Goal: Task Accomplishment & Management: Complete application form

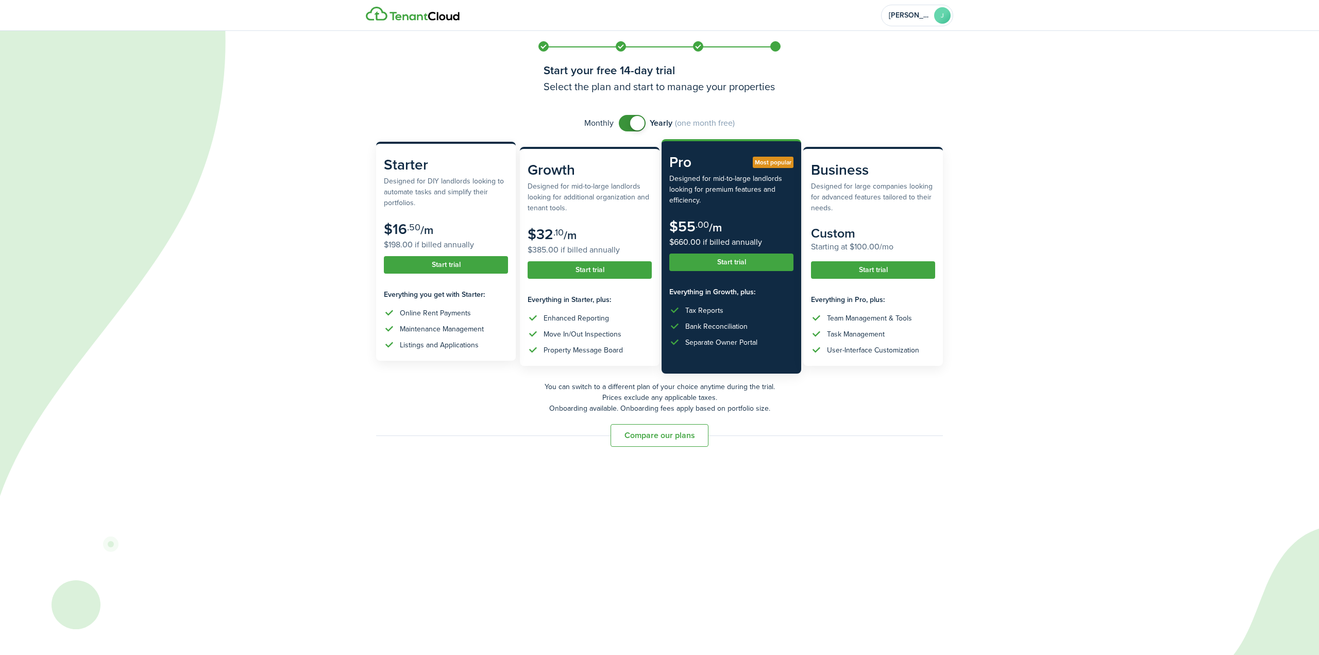
click at [440, 265] on button "Start trial" at bounding box center [446, 265] width 124 height 18
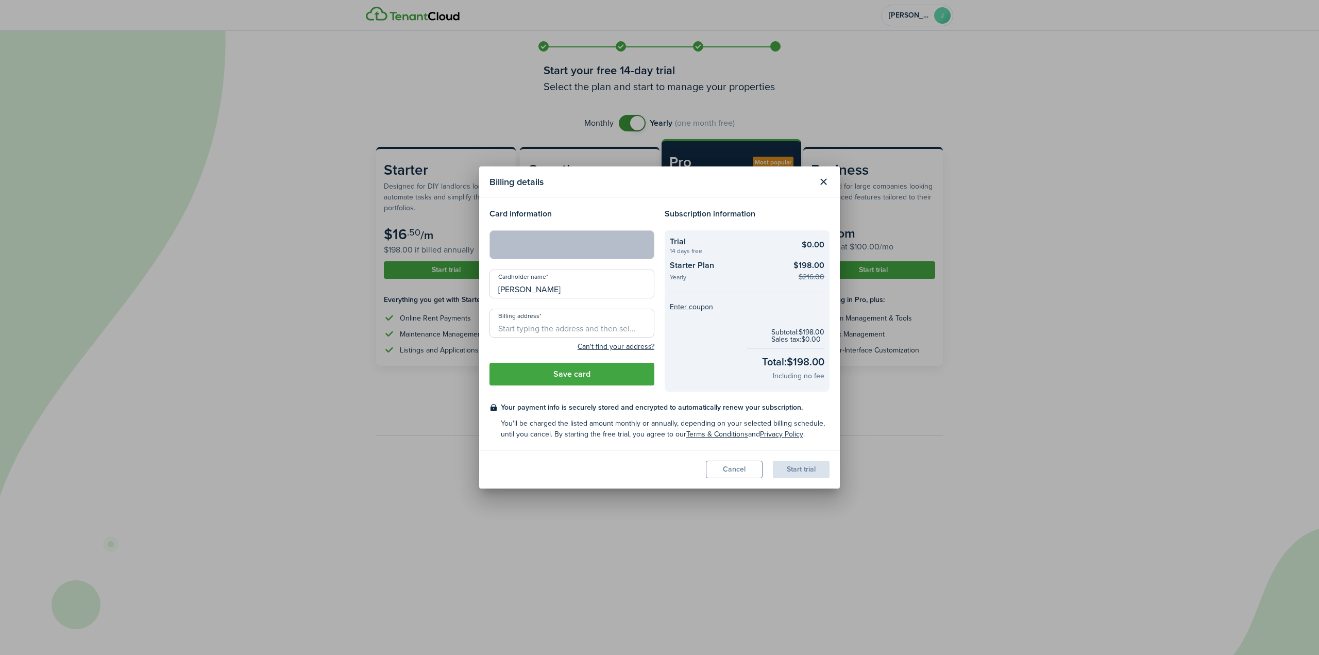
click at [546, 327] on input "Billing address" at bounding box center [571, 323] width 165 height 29
click at [539, 346] on span "[STREET_ADDRESS]" at bounding box center [538, 346] width 64 height 11
type input "[STREET_ADDRESS]"
click at [579, 375] on button "Save card" at bounding box center [571, 374] width 165 height 23
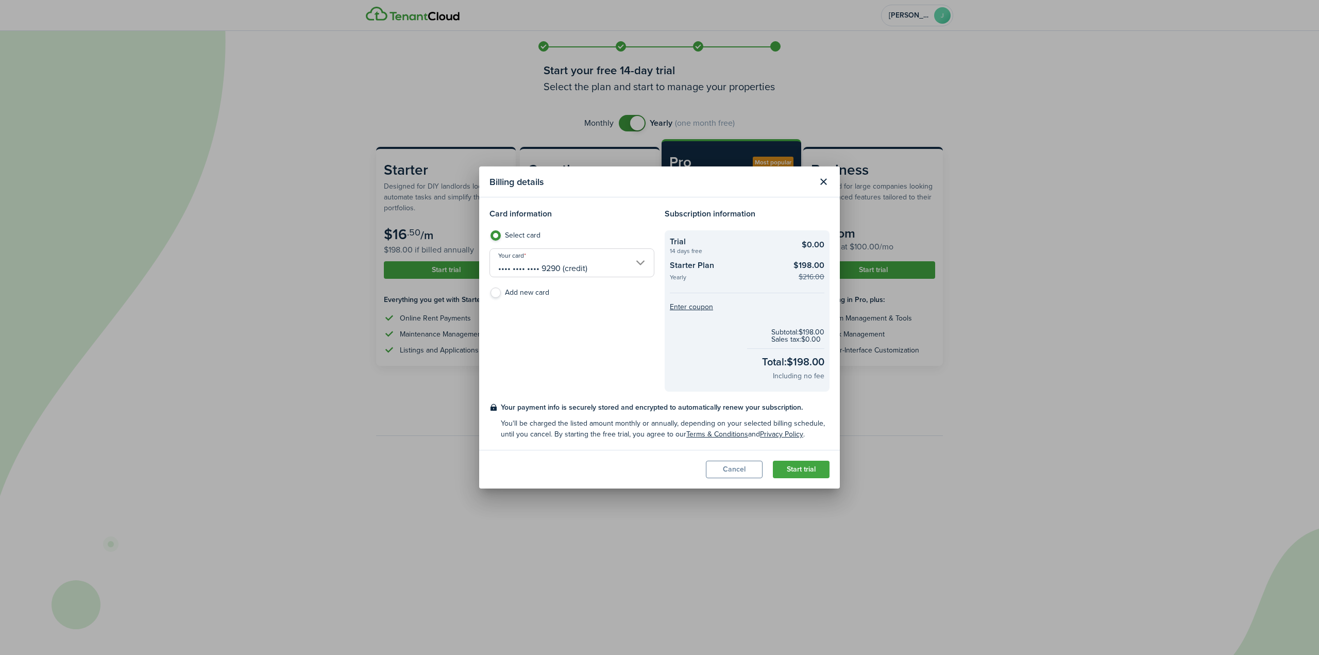
click at [805, 470] on button "Start trial" at bounding box center [801, 470] width 57 height 18
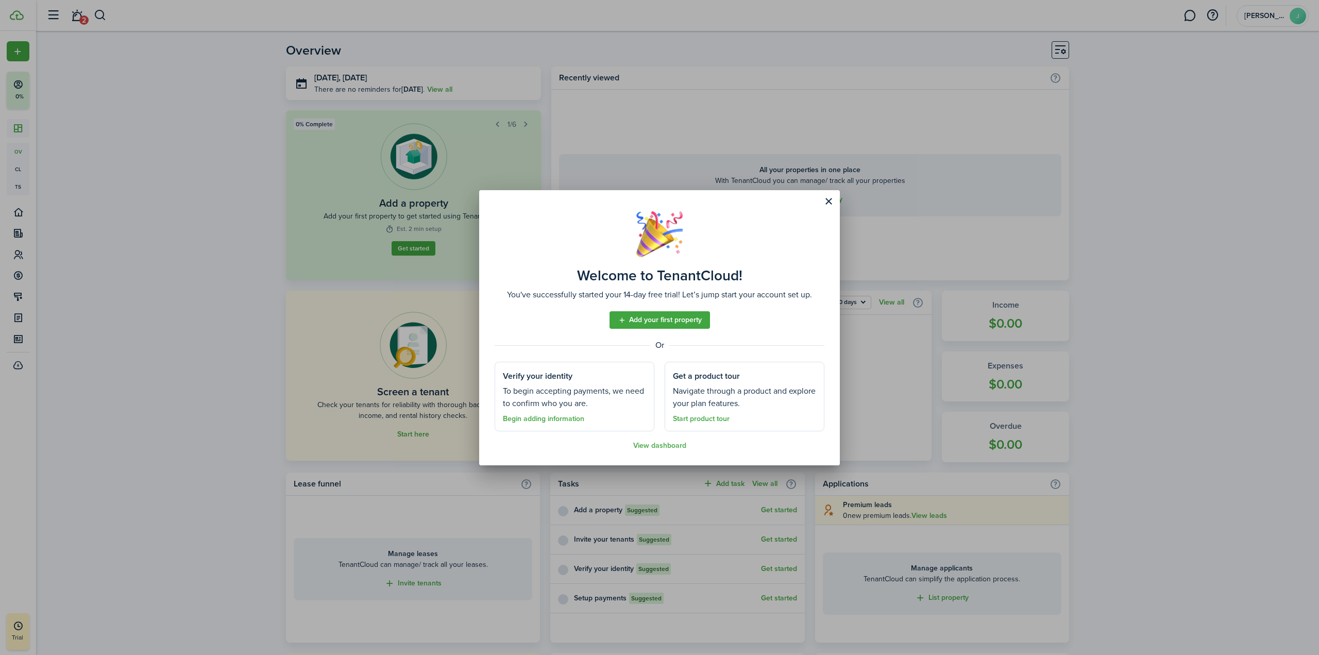
click at [657, 318] on link "Add your first property" at bounding box center [659, 320] width 100 height 18
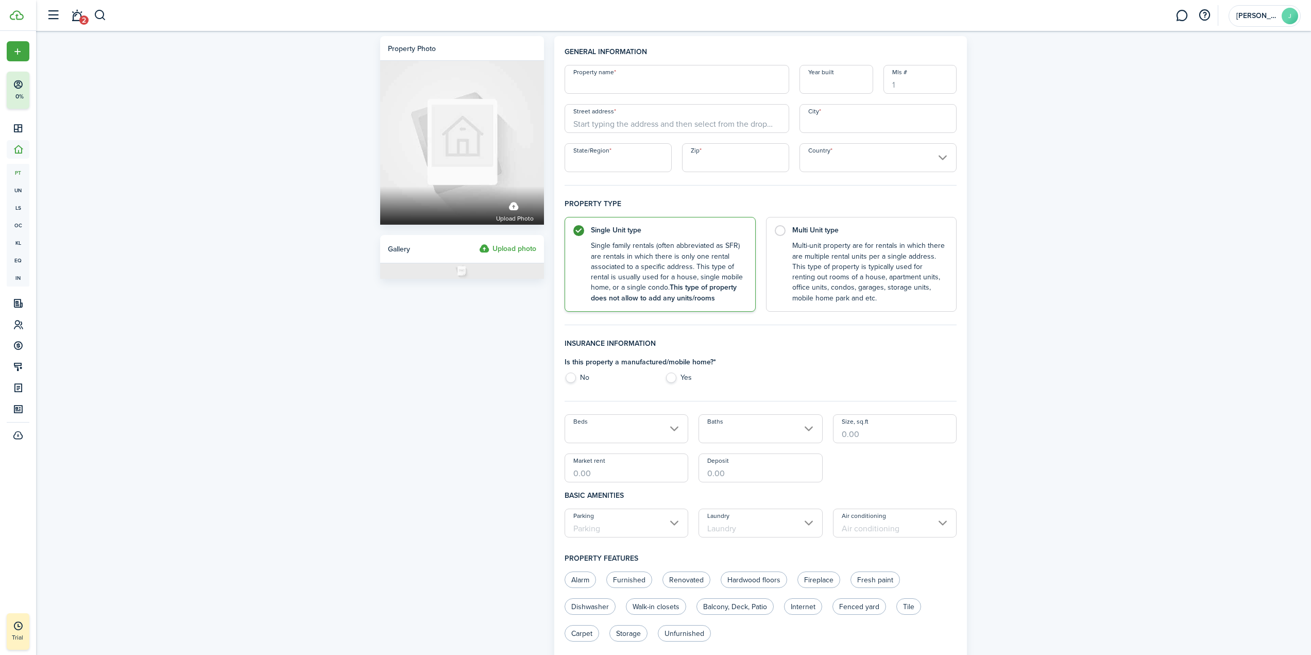
click at [613, 83] on input "Property name" at bounding box center [677, 79] width 225 height 29
type input "0"
type input "184 Hickory"
click at [842, 81] on input "Year built" at bounding box center [836, 79] width 74 height 29
type input "1904"
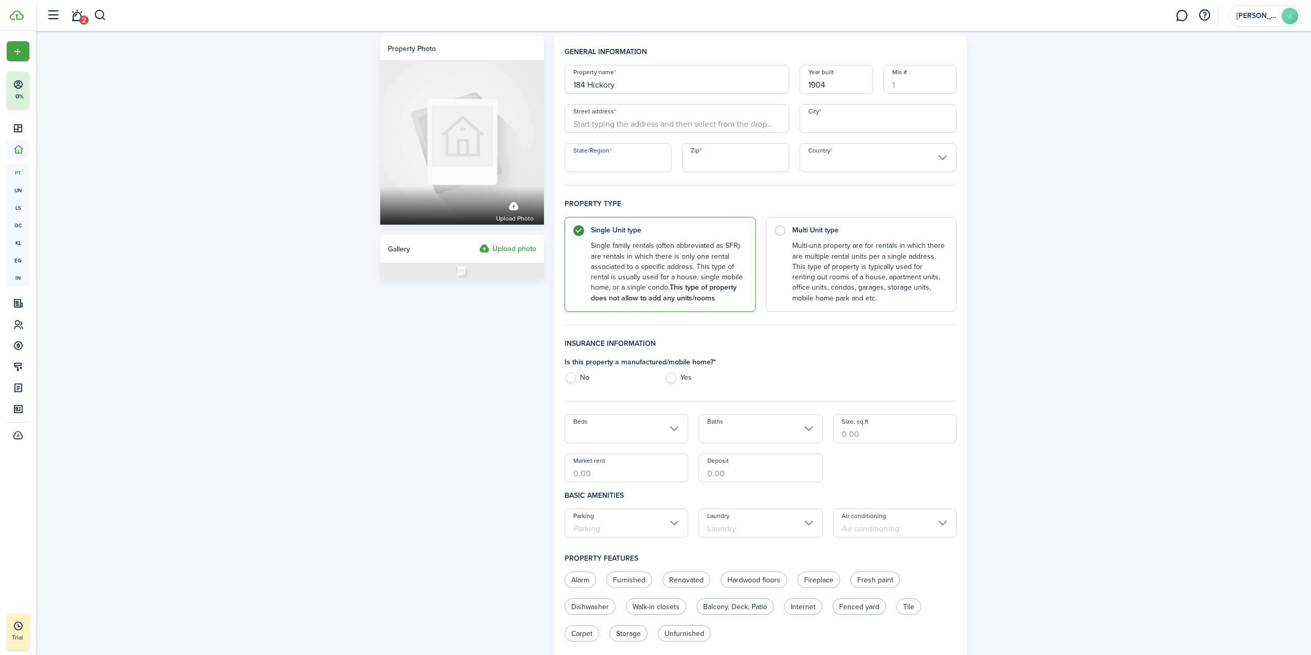
click at [691, 123] on input "Street address" at bounding box center [677, 118] width 225 height 29
click at [646, 157] on span "[STREET_ADDRESS]" at bounding box center [614, 159] width 64 height 11
type input "[STREET_ADDRESS]"
type input "City of Orange"
type input "NJ"
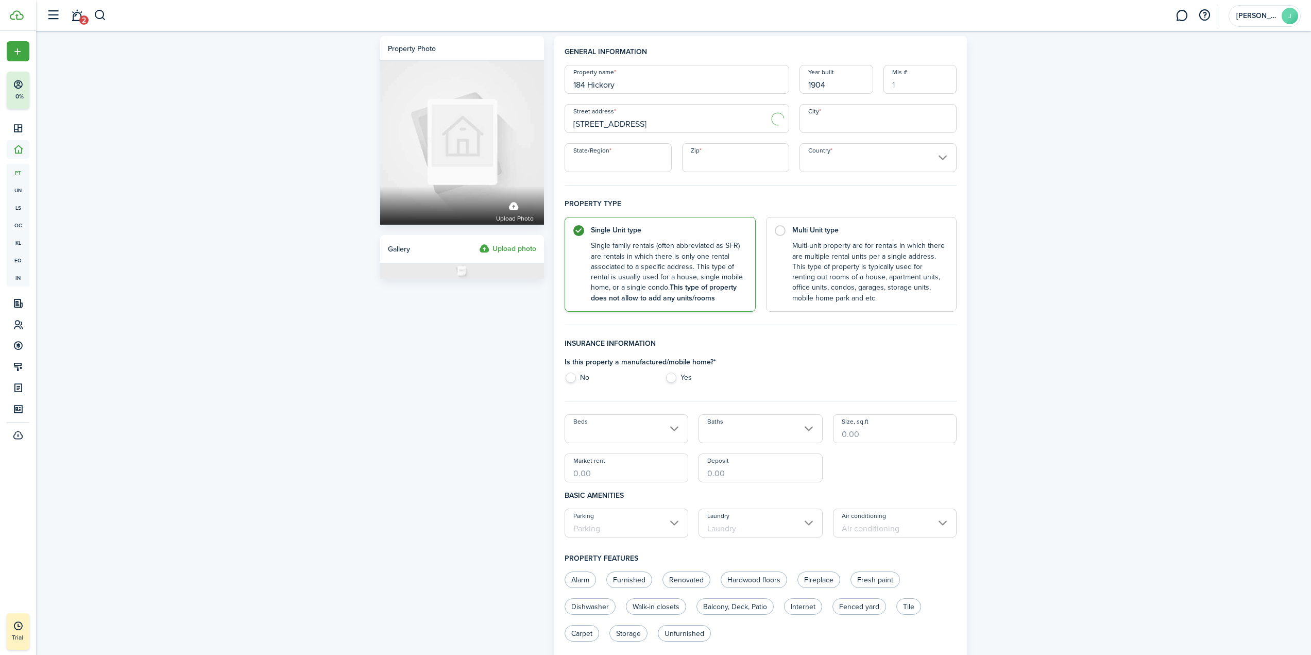
type input "07050"
type input "[GEOGRAPHIC_DATA]"
click at [795, 230] on control-radio-card-title "Multi Unit type" at bounding box center [869, 228] width 154 height 10
radio input "false"
radio input "true"
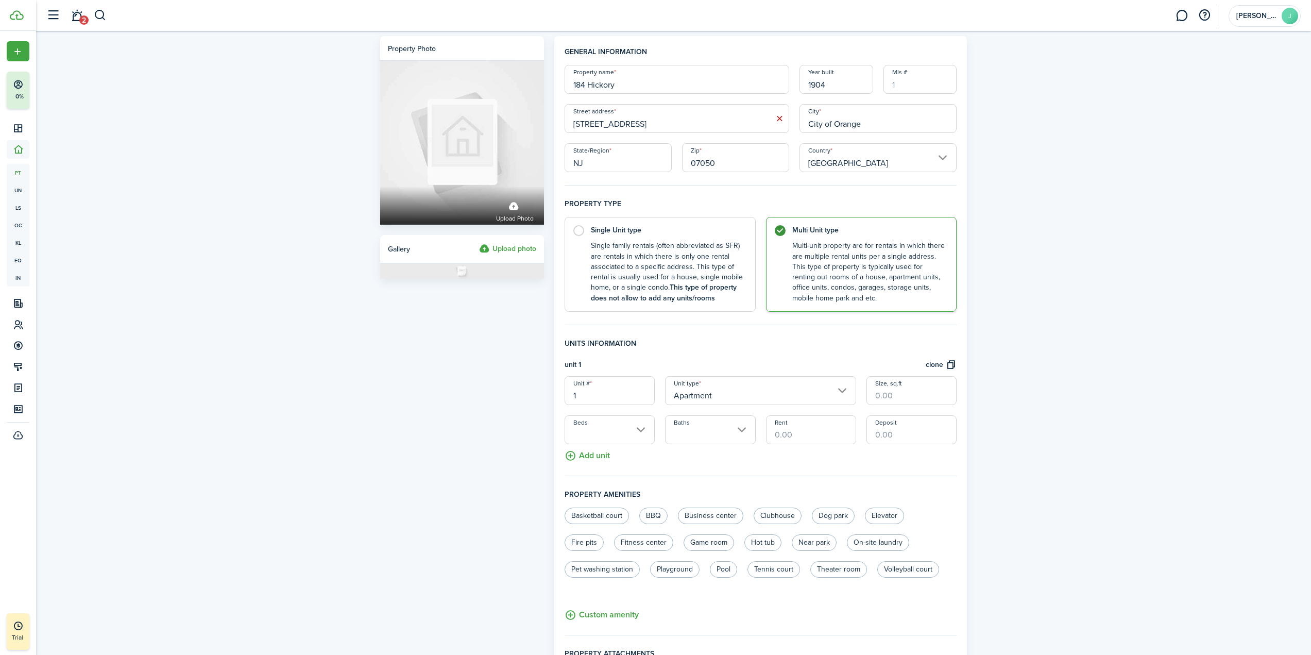
click at [921, 396] on input "Size, sq.ft" at bounding box center [911, 390] width 90 height 29
click at [628, 432] on input "Beds" at bounding box center [610, 429] width 90 height 29
type input "900"
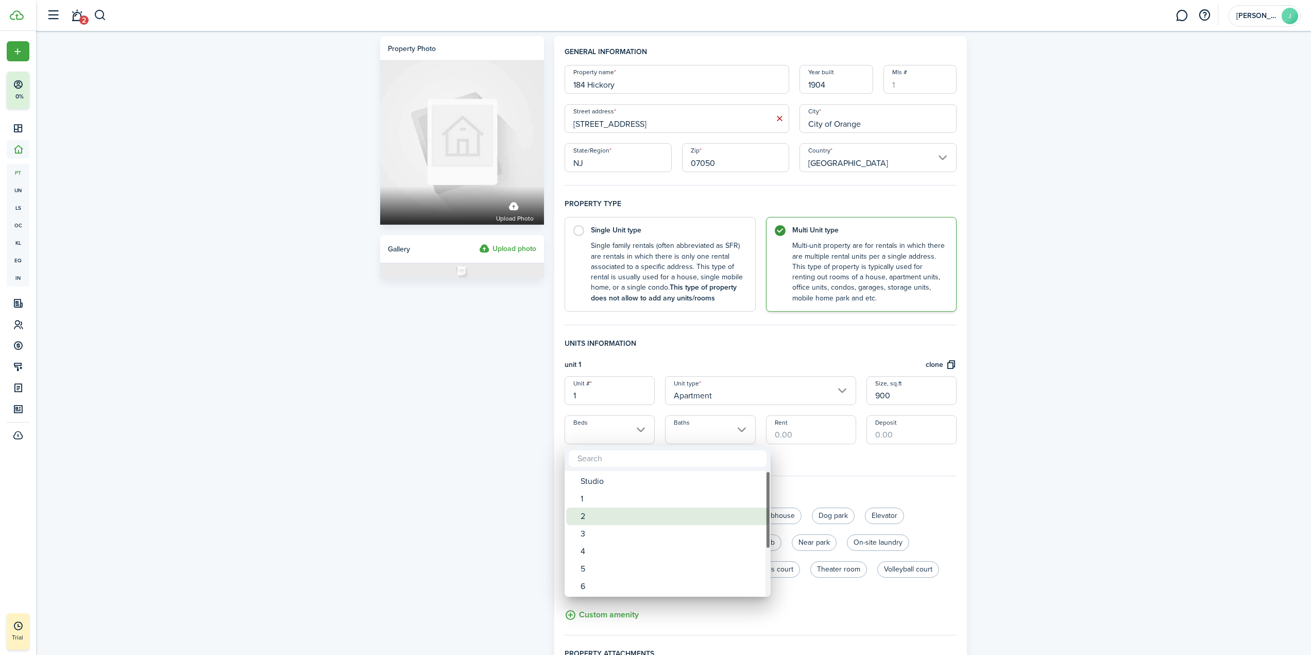
click at [613, 516] on div "2" at bounding box center [672, 516] width 182 height 18
type input "2"
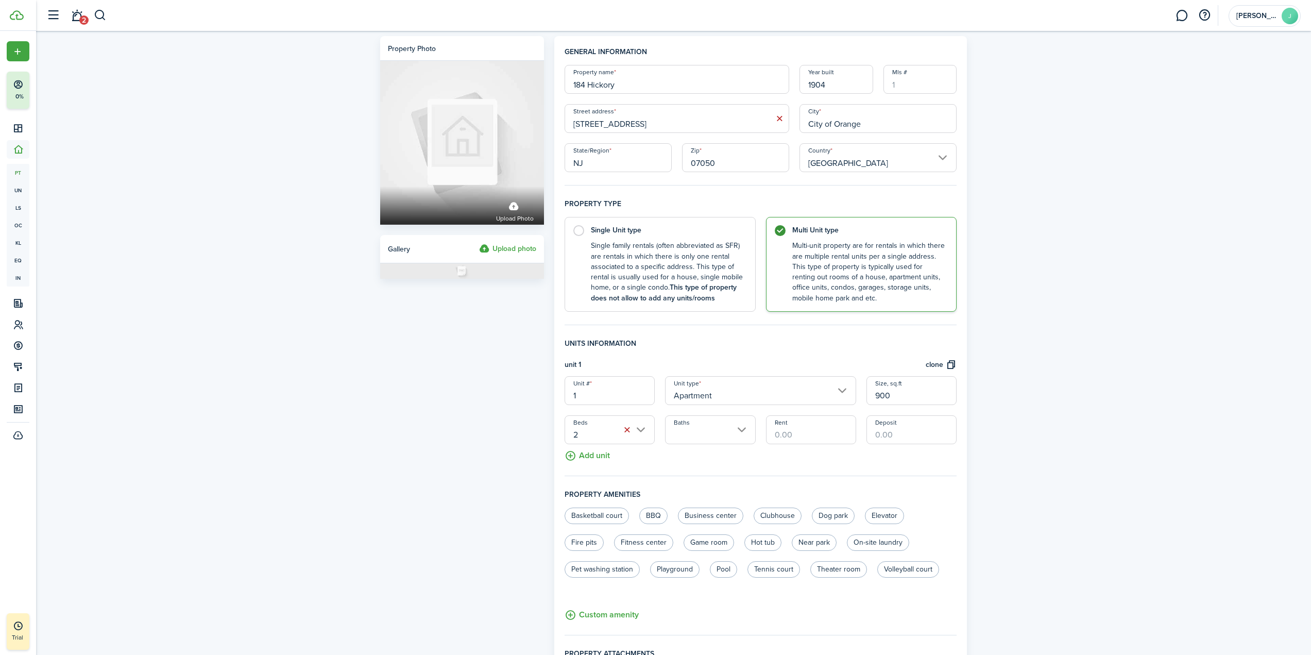
click at [720, 429] on input "Baths" at bounding box center [710, 429] width 90 height 29
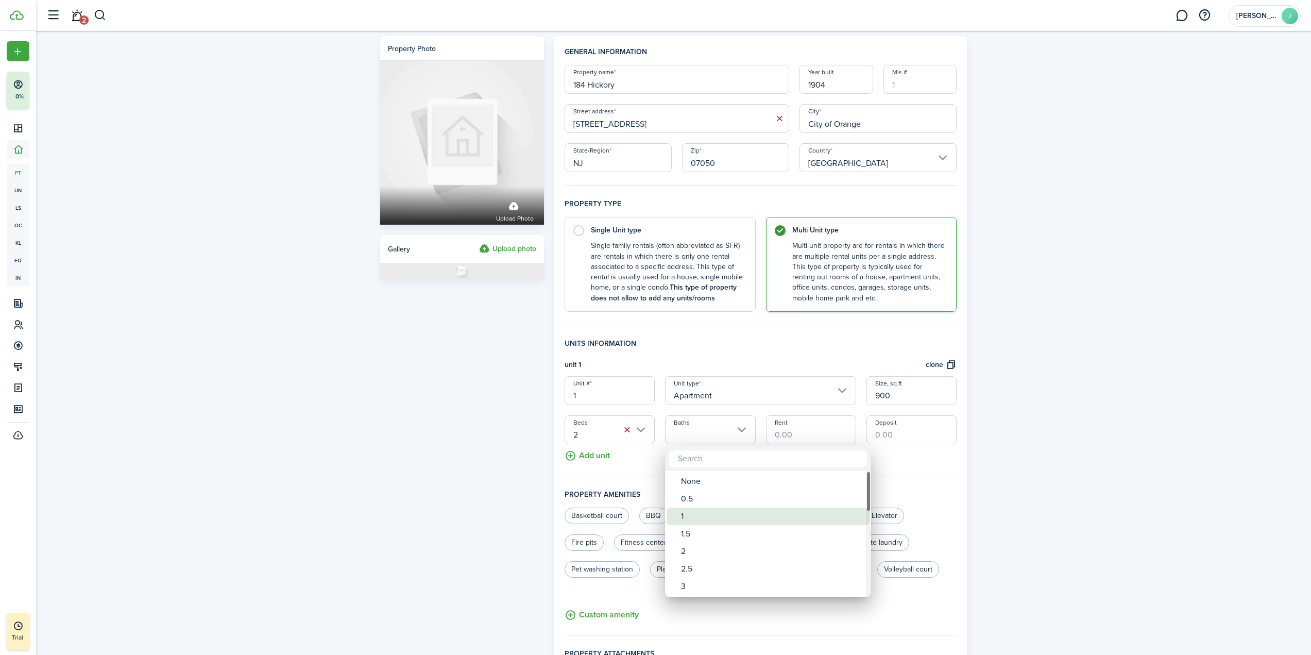
click at [704, 513] on div "1" at bounding box center [772, 516] width 182 height 18
type input "1"
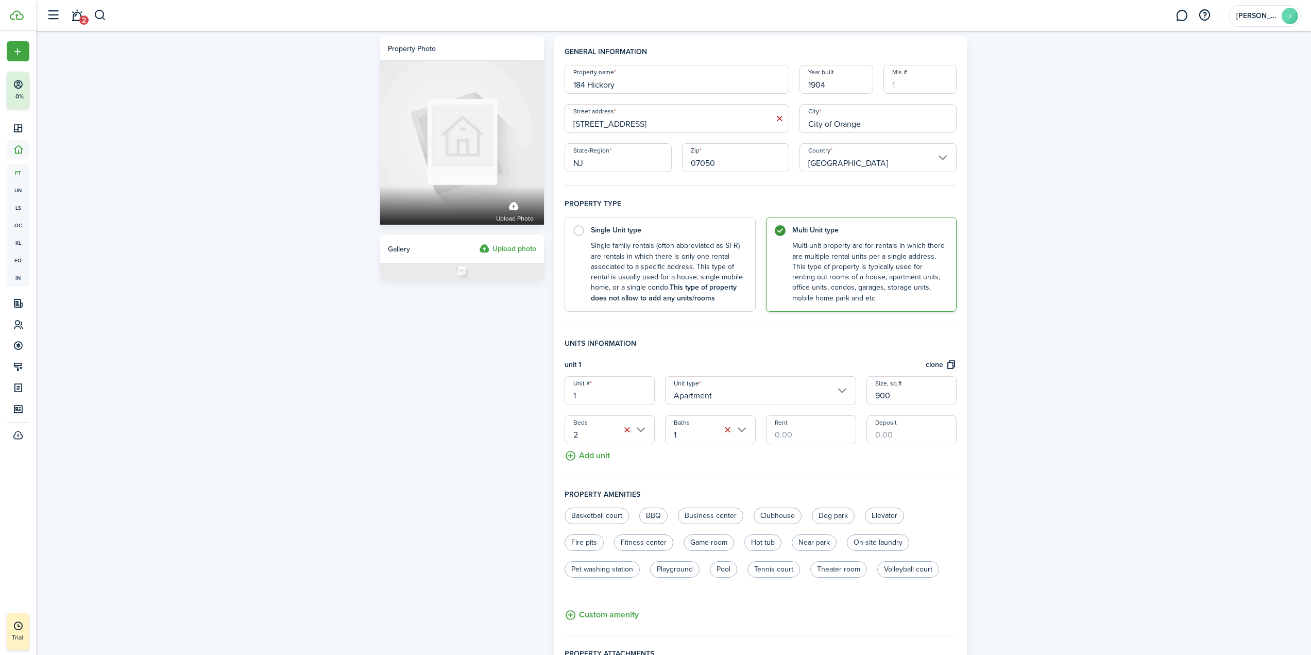
click at [802, 434] on input "Rent" at bounding box center [811, 429] width 90 height 29
type input "$2,250.00"
click at [896, 432] on input "Deposit" at bounding box center [911, 429] width 90 height 29
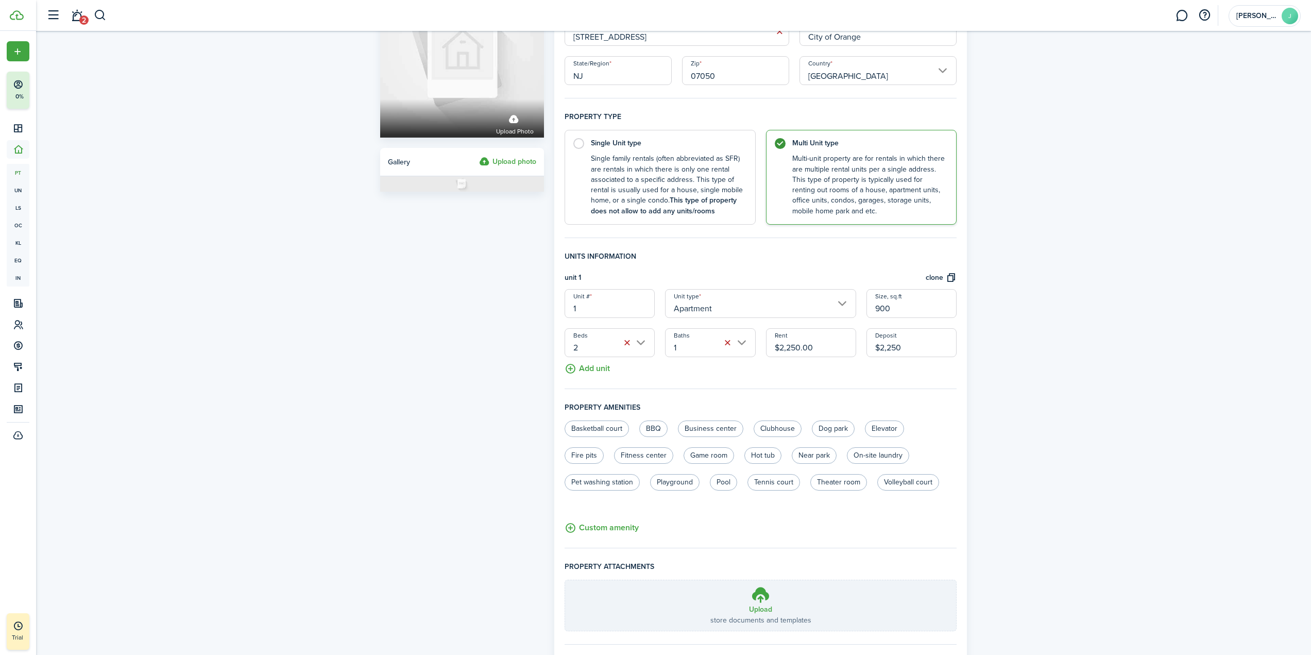
scroll to position [103, 0]
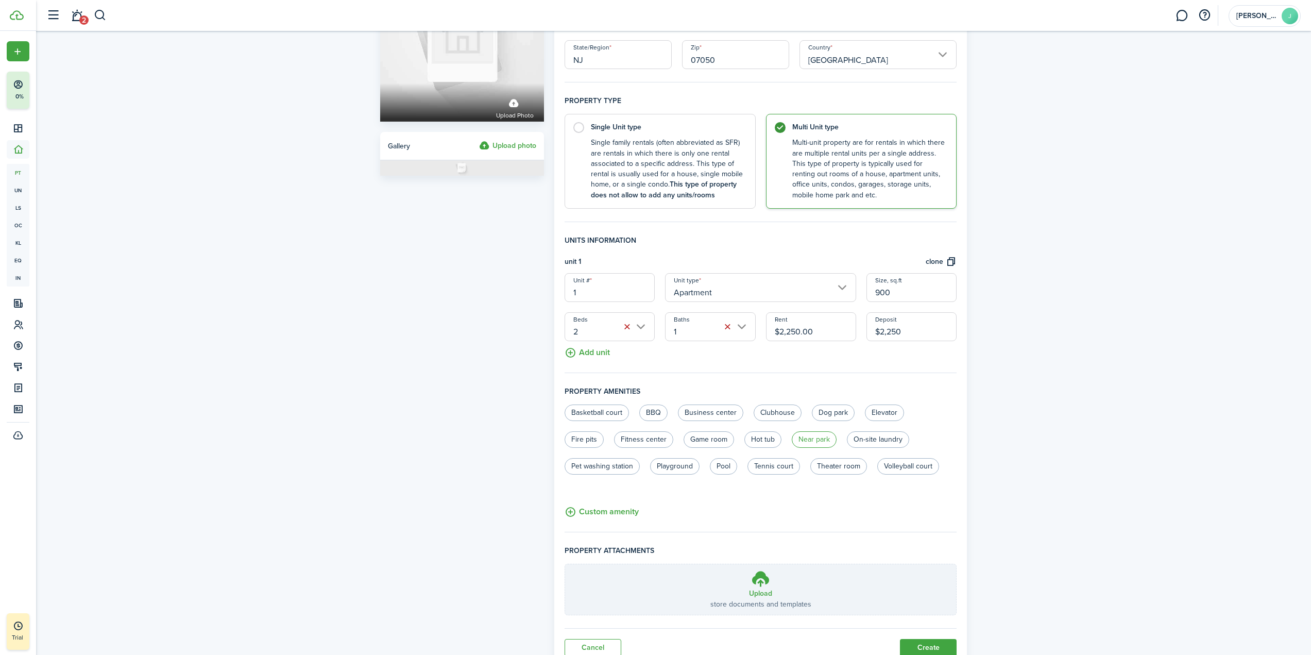
type input "$2,250.00"
click at [825, 439] on label "Near park" at bounding box center [814, 439] width 45 height 16
radio input "true"
click at [883, 437] on label "On-site laundry" at bounding box center [878, 439] width 62 height 16
radio input "true"
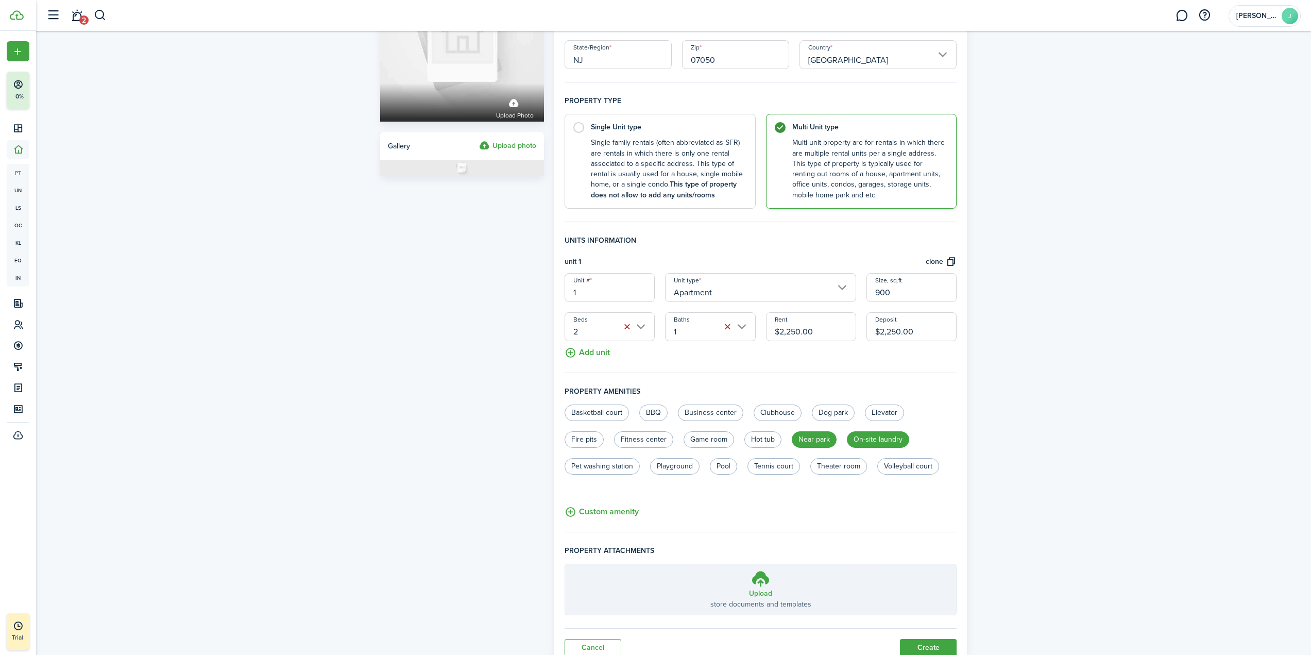
scroll to position [143, 0]
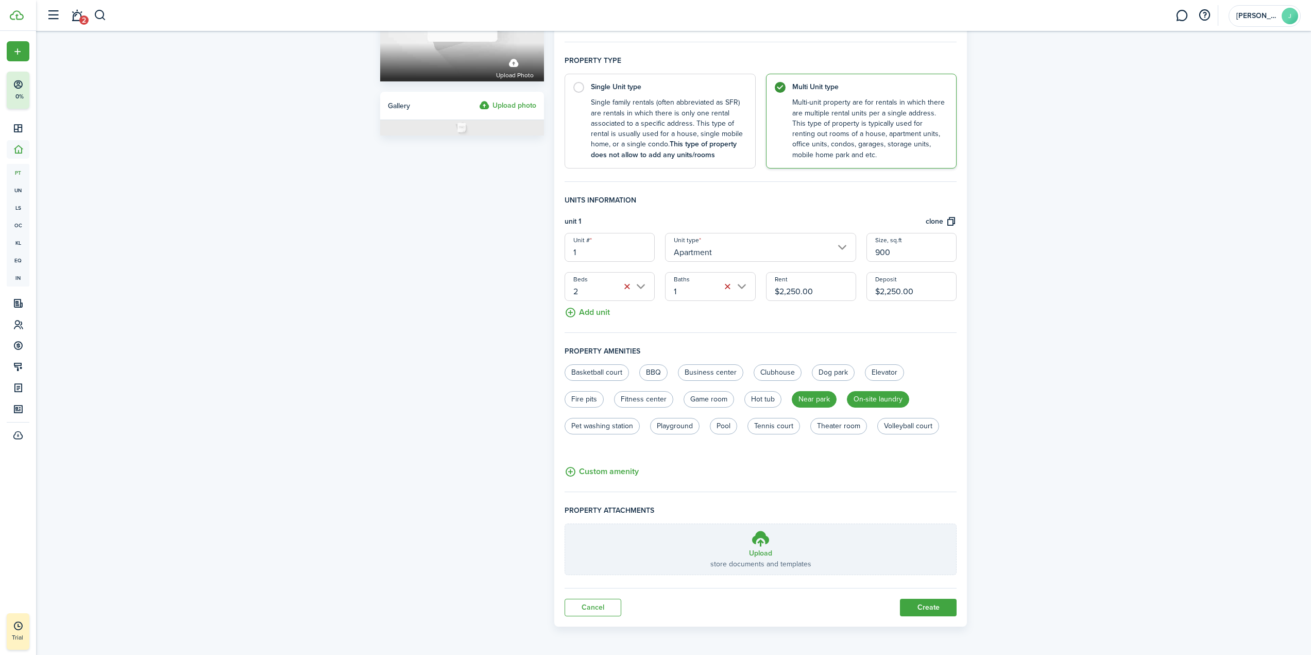
click at [567, 469] on button "Custom amenity" at bounding box center [602, 471] width 74 height 13
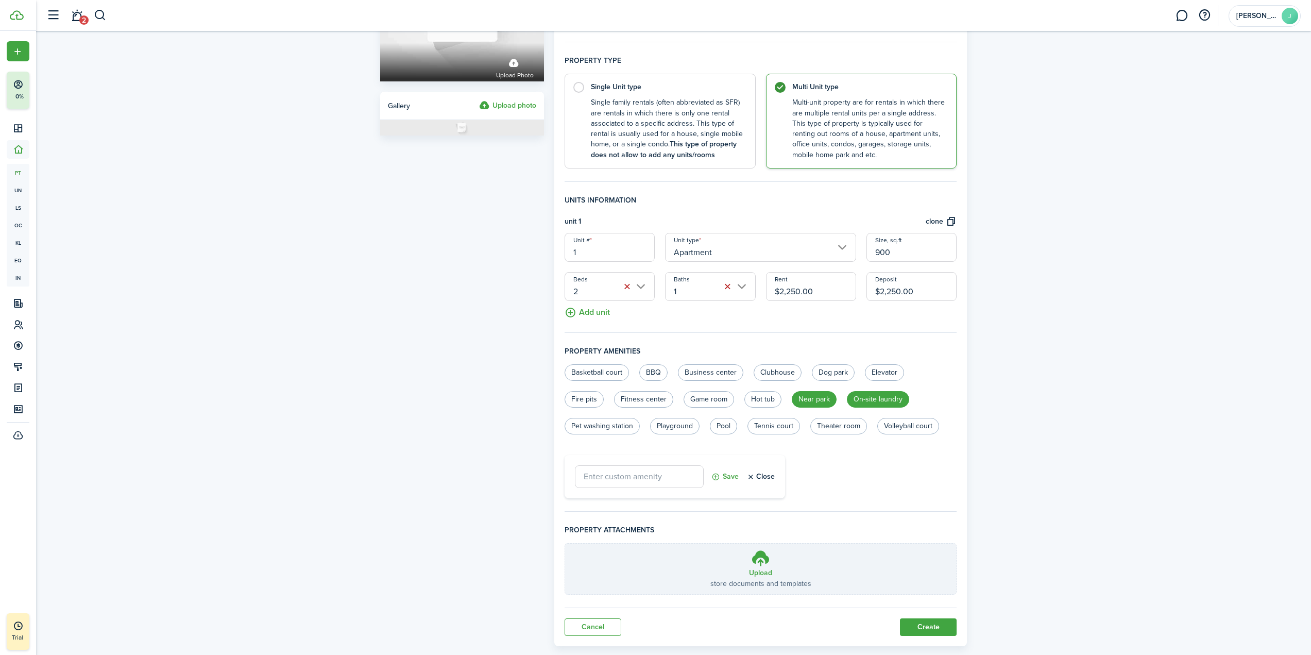
click at [767, 477] on button "Close" at bounding box center [760, 476] width 28 height 23
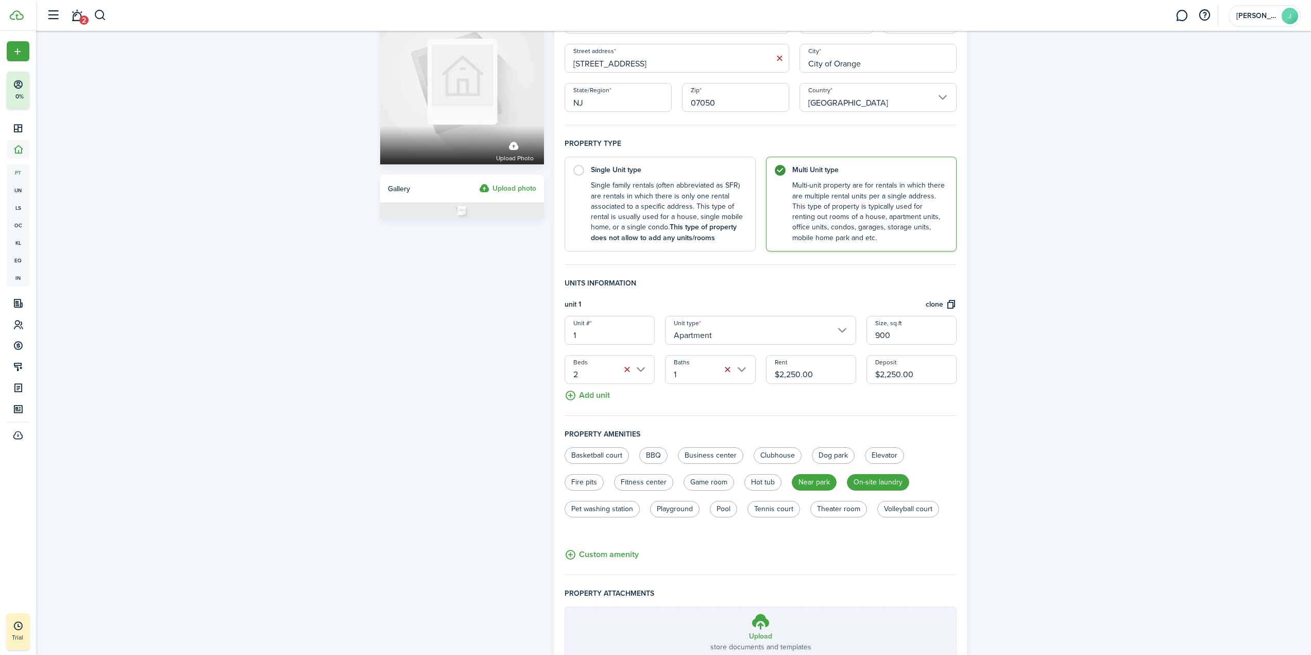
scroll to position [0, 0]
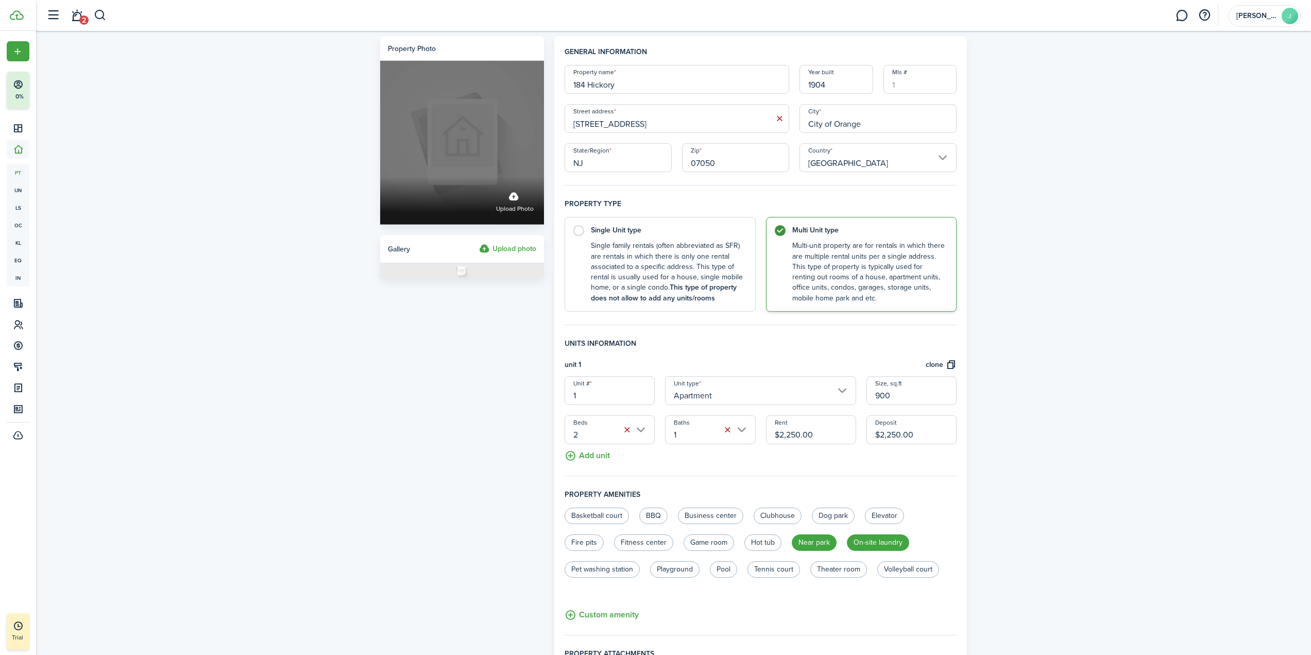
click at [516, 209] on span "Upload photo" at bounding box center [515, 209] width 38 height 10
click at [380, 177] on input "Upload photo" at bounding box center [380, 177] width 0 height 0
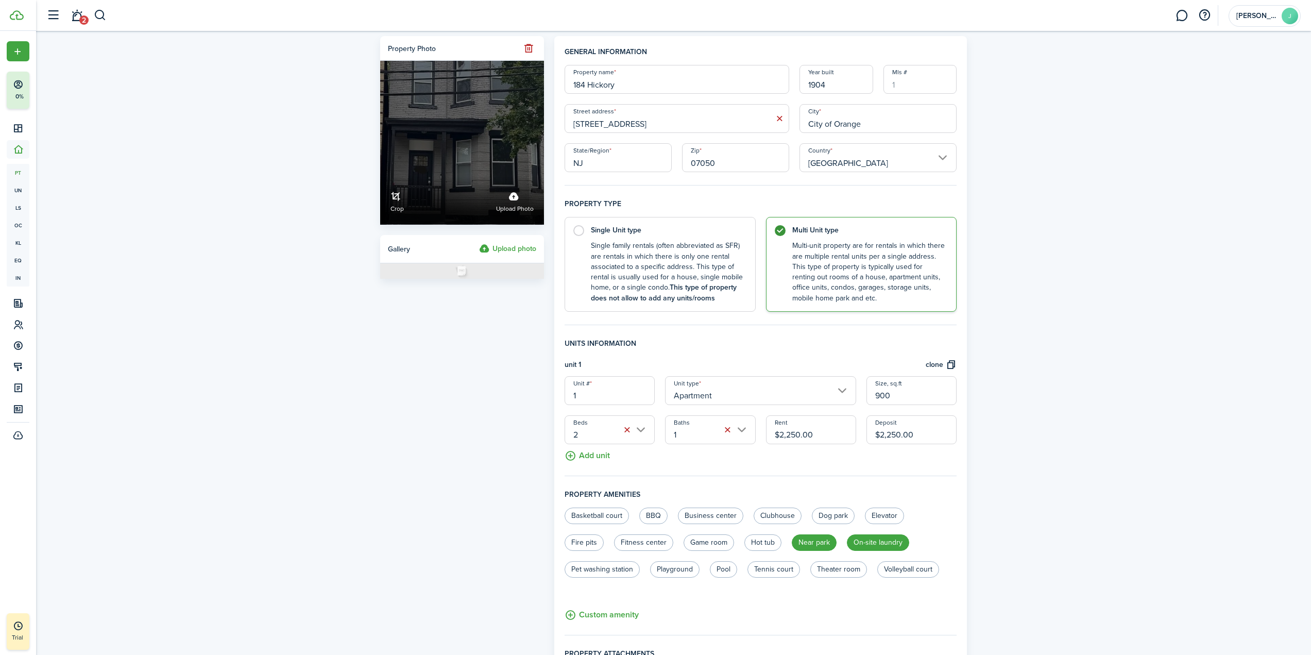
click at [514, 207] on span "Upload photo" at bounding box center [515, 209] width 38 height 10
click at [380, 177] on input "Crop Upload photo" at bounding box center [380, 177] width 0 height 0
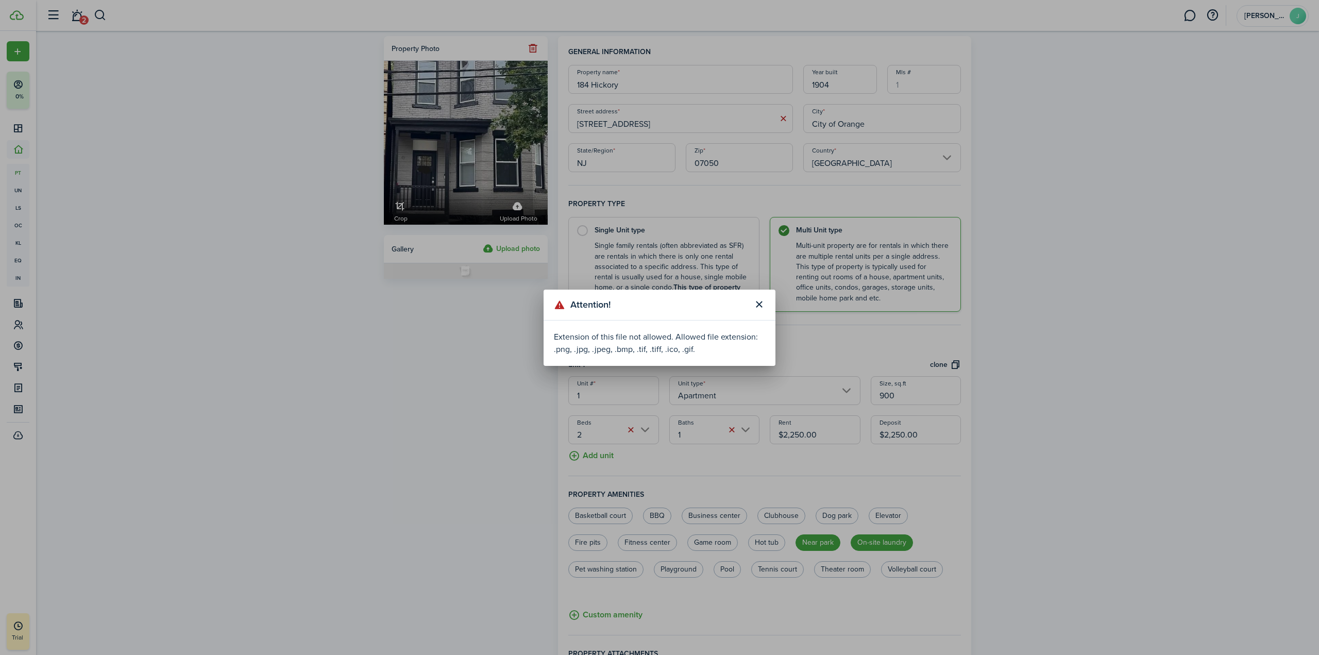
click at [760, 309] on button "Close modal" at bounding box center [759, 305] width 18 height 18
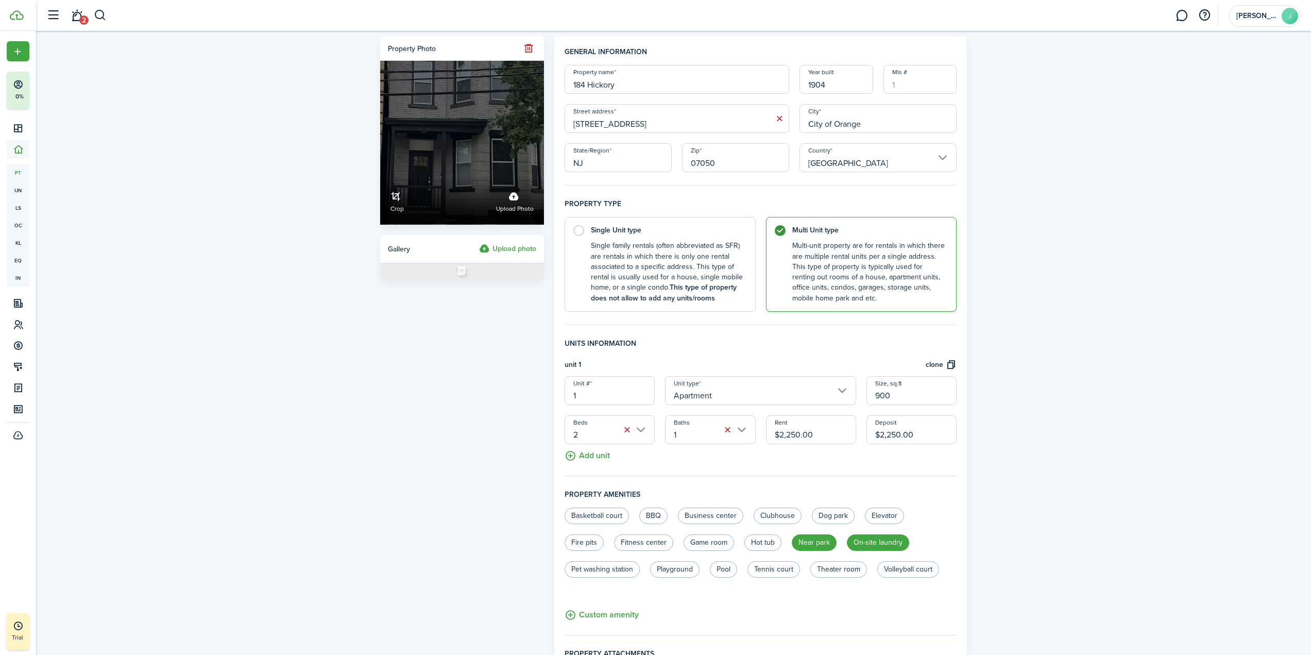
click at [517, 209] on span "Upload photo" at bounding box center [515, 209] width 38 height 10
click at [380, 177] on input "Crop Upload photo" at bounding box center [380, 177] width 0 height 0
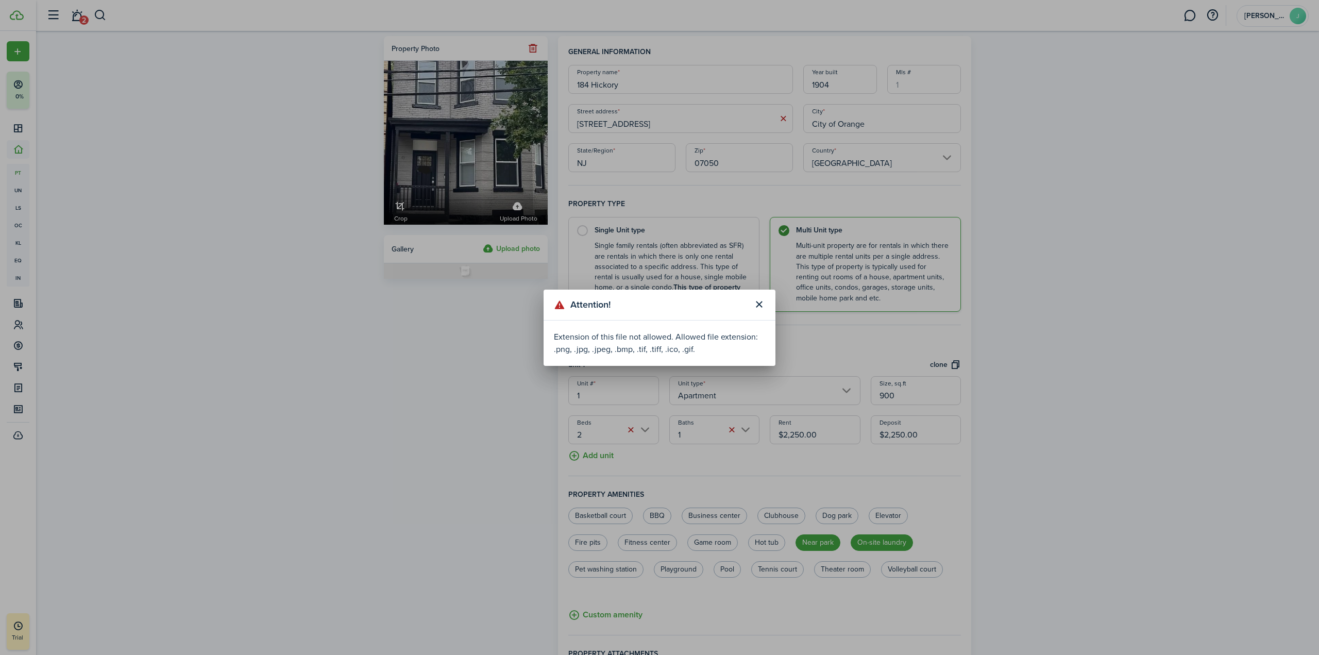
click at [764, 302] on button "Close modal" at bounding box center [759, 305] width 18 height 18
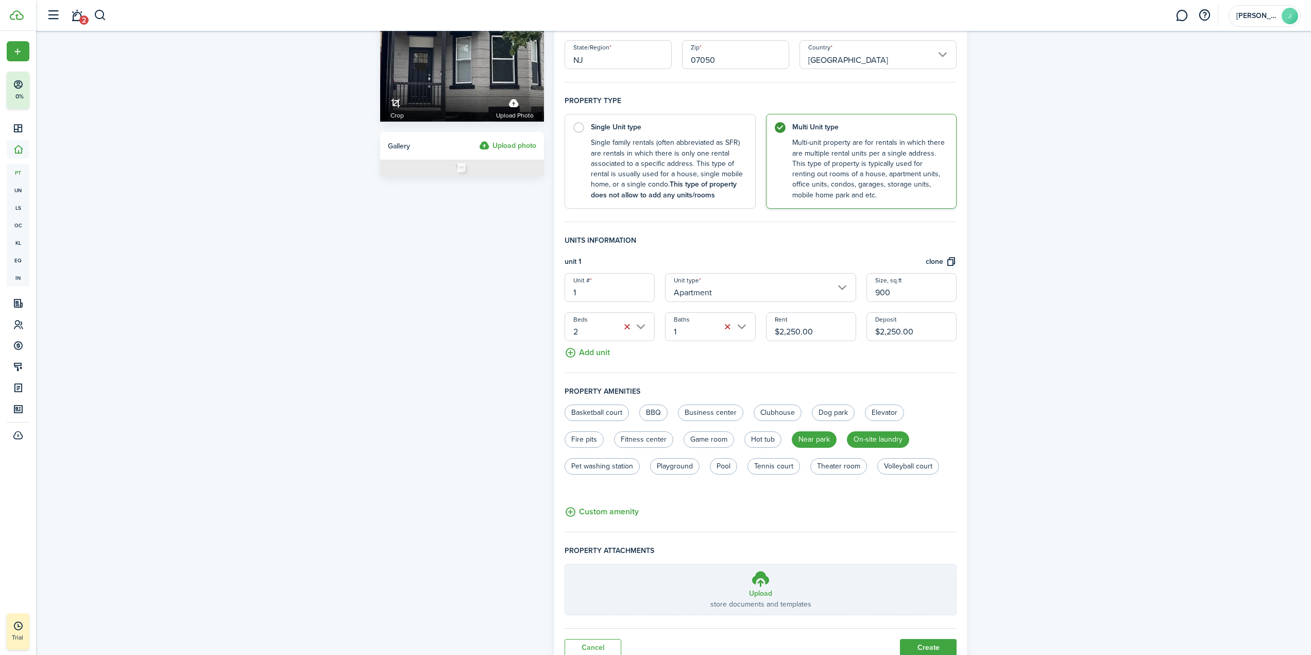
scroll to position [143, 0]
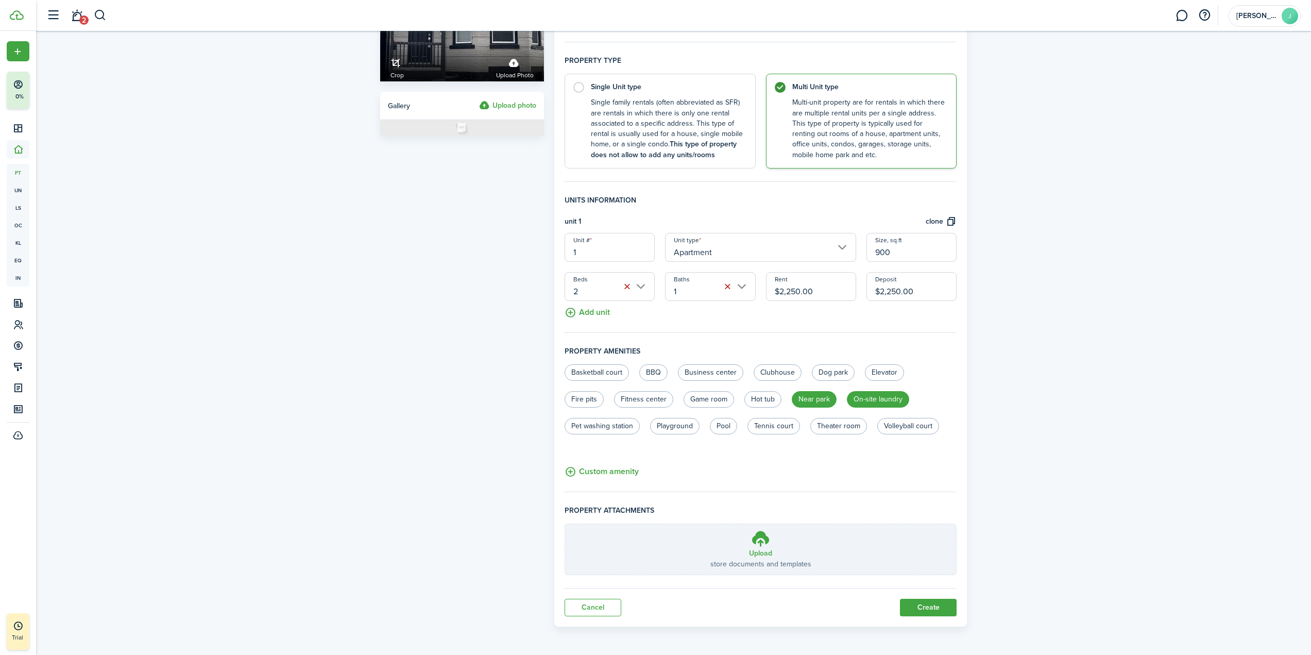
click at [938, 605] on button "Create" at bounding box center [928, 608] width 57 height 18
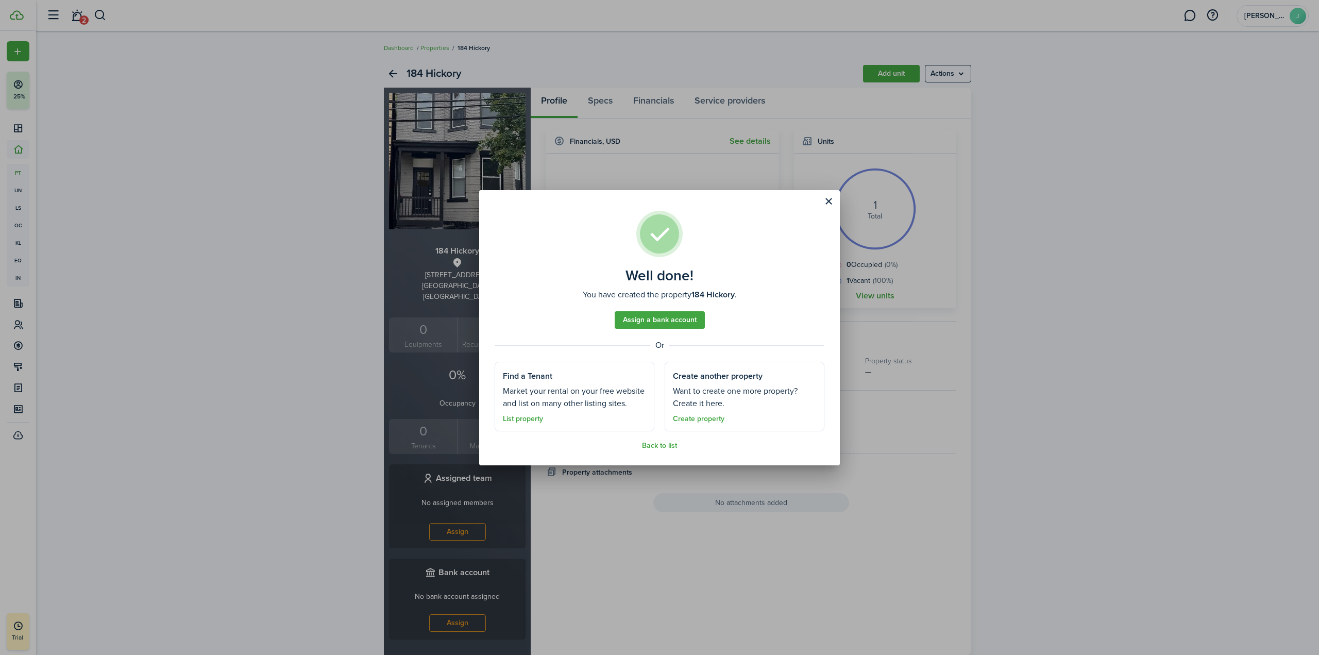
click at [663, 322] on link "Assign a bank account" at bounding box center [660, 320] width 90 height 18
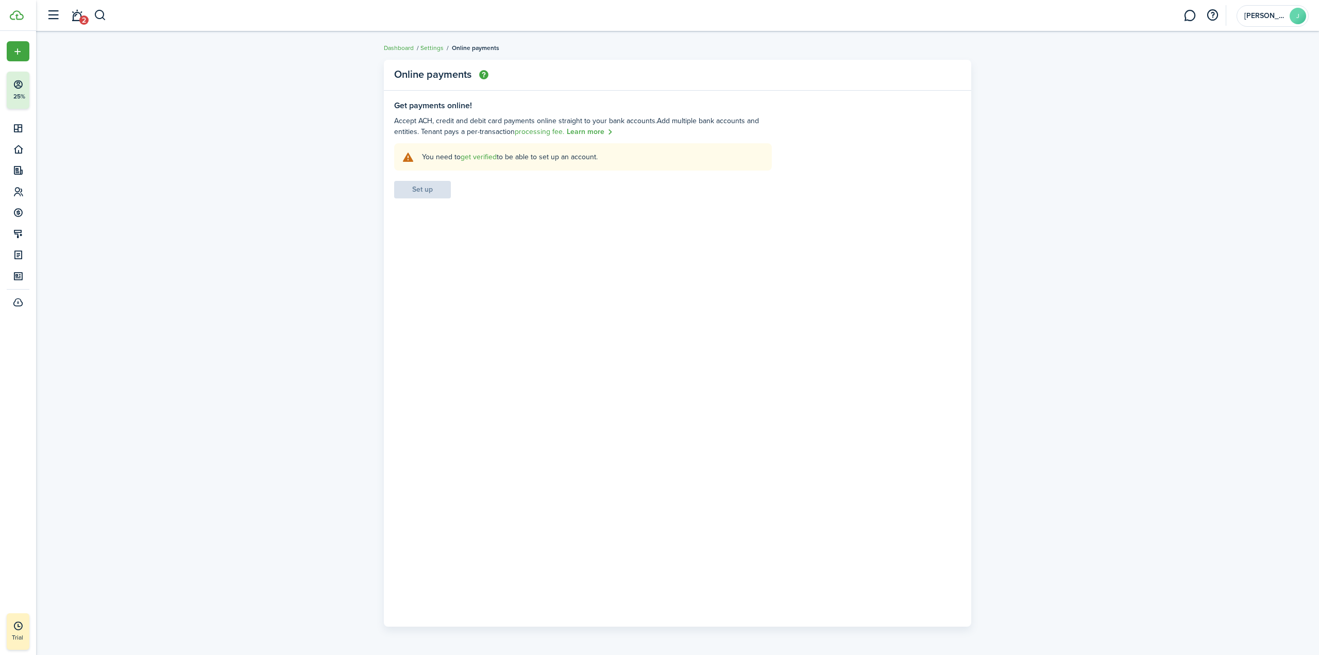
click at [468, 157] on link "get verified" at bounding box center [479, 156] width 36 height 11
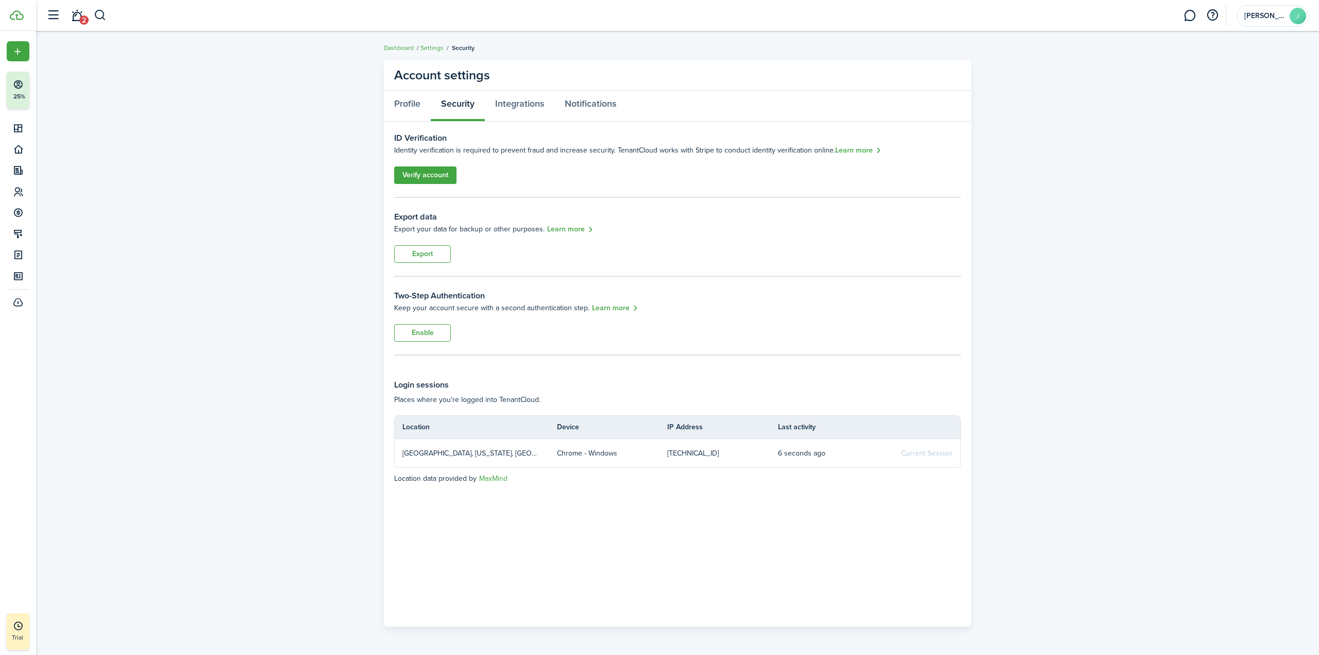
click at [429, 172] on link "Verify account" at bounding box center [425, 175] width 62 height 18
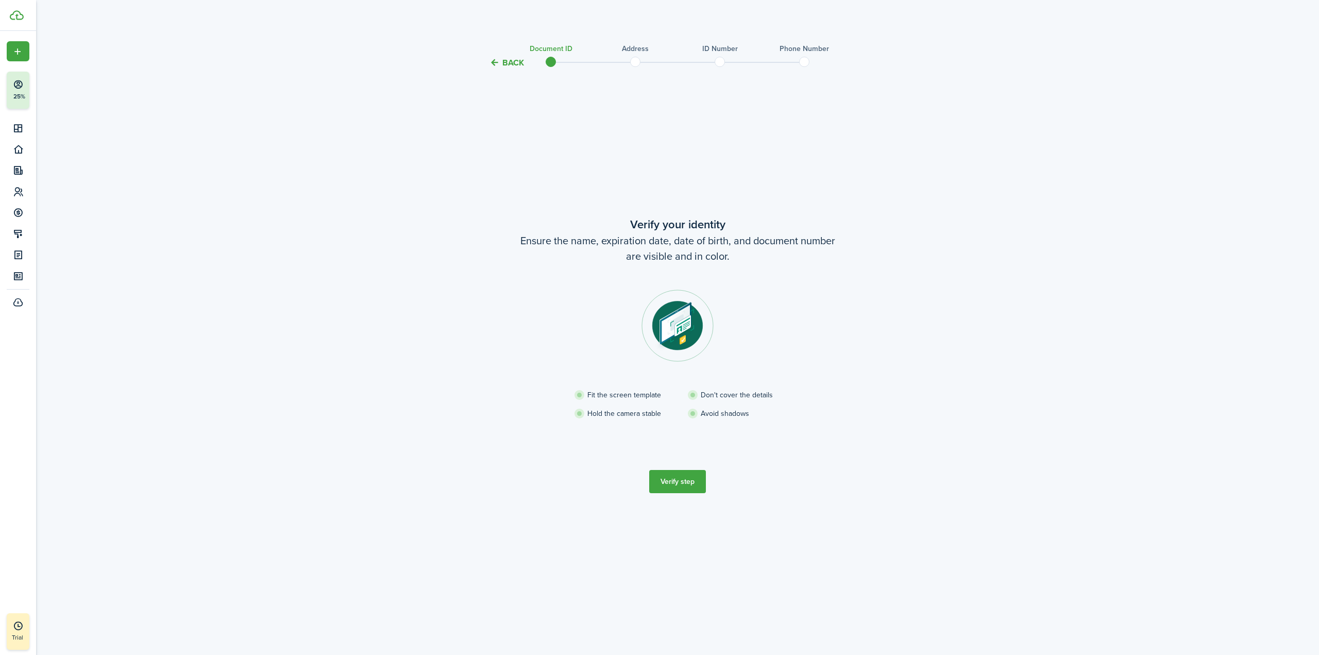
click at [672, 480] on button "Verify step" at bounding box center [677, 481] width 57 height 23
click at [678, 481] on button "Continue" at bounding box center [677, 478] width 57 height 23
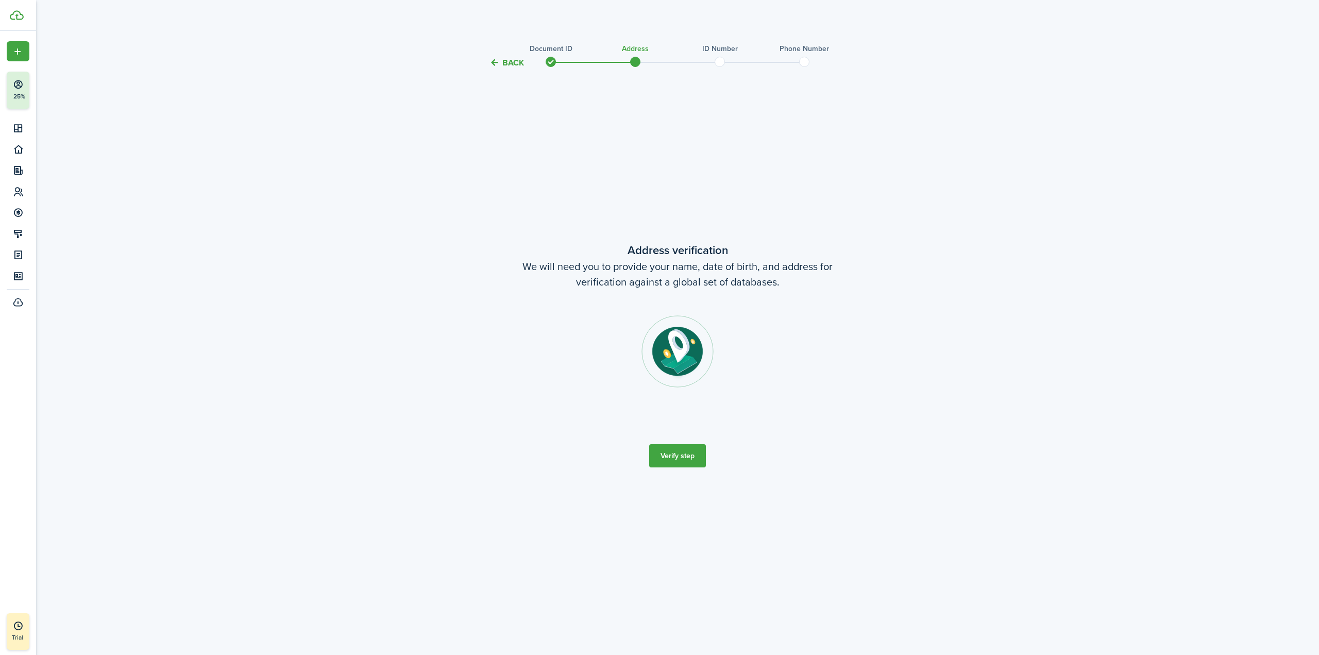
click at [686, 448] on button "Verify step" at bounding box center [677, 455] width 57 height 23
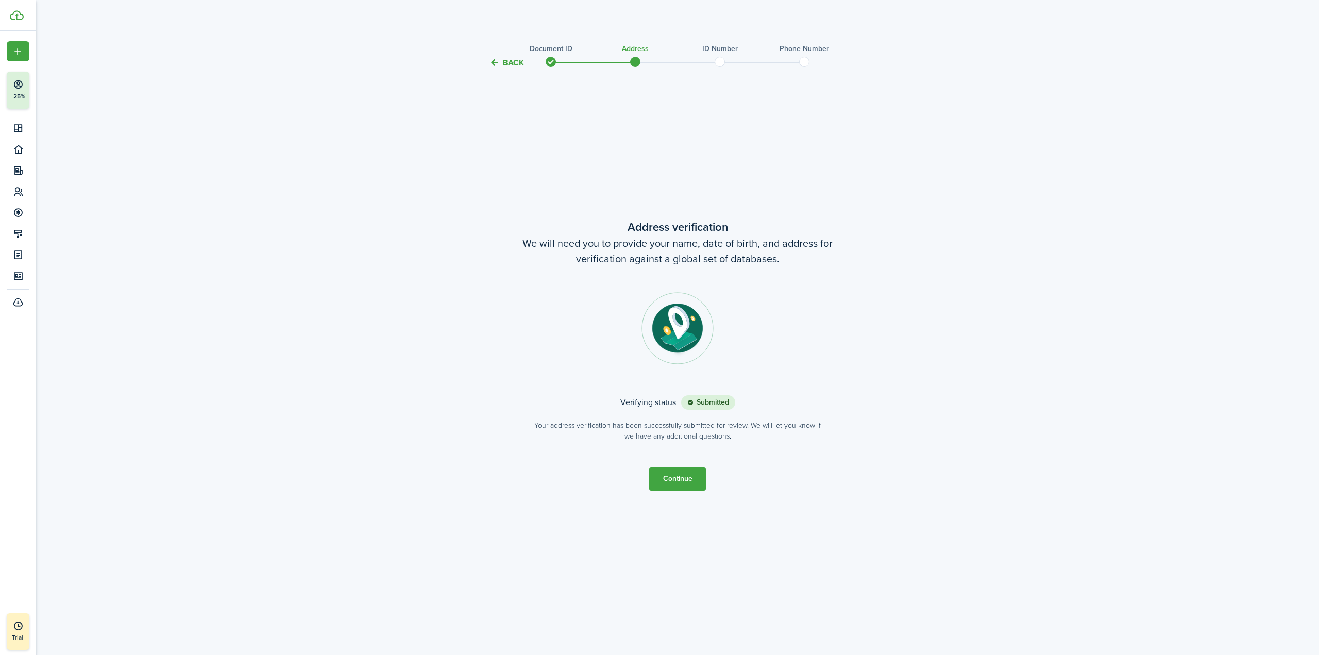
click at [685, 479] on button "Continue" at bounding box center [677, 478] width 57 height 23
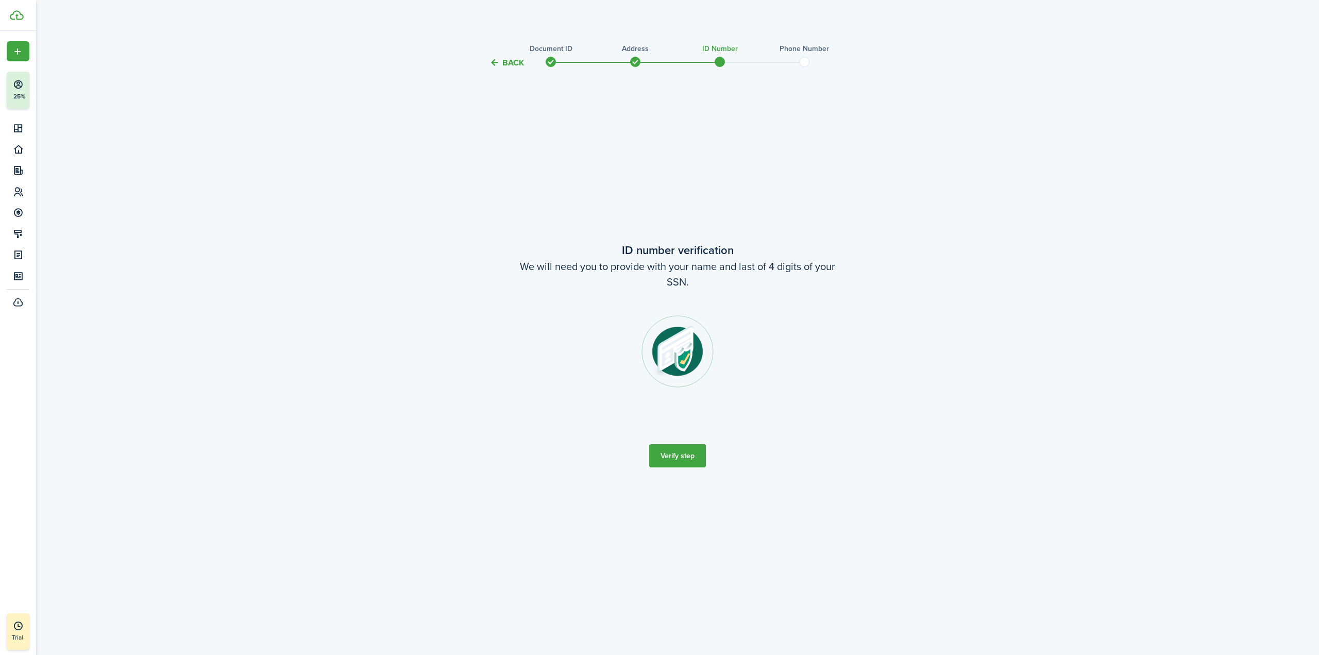
click at [690, 457] on button "Verify step" at bounding box center [677, 455] width 57 height 23
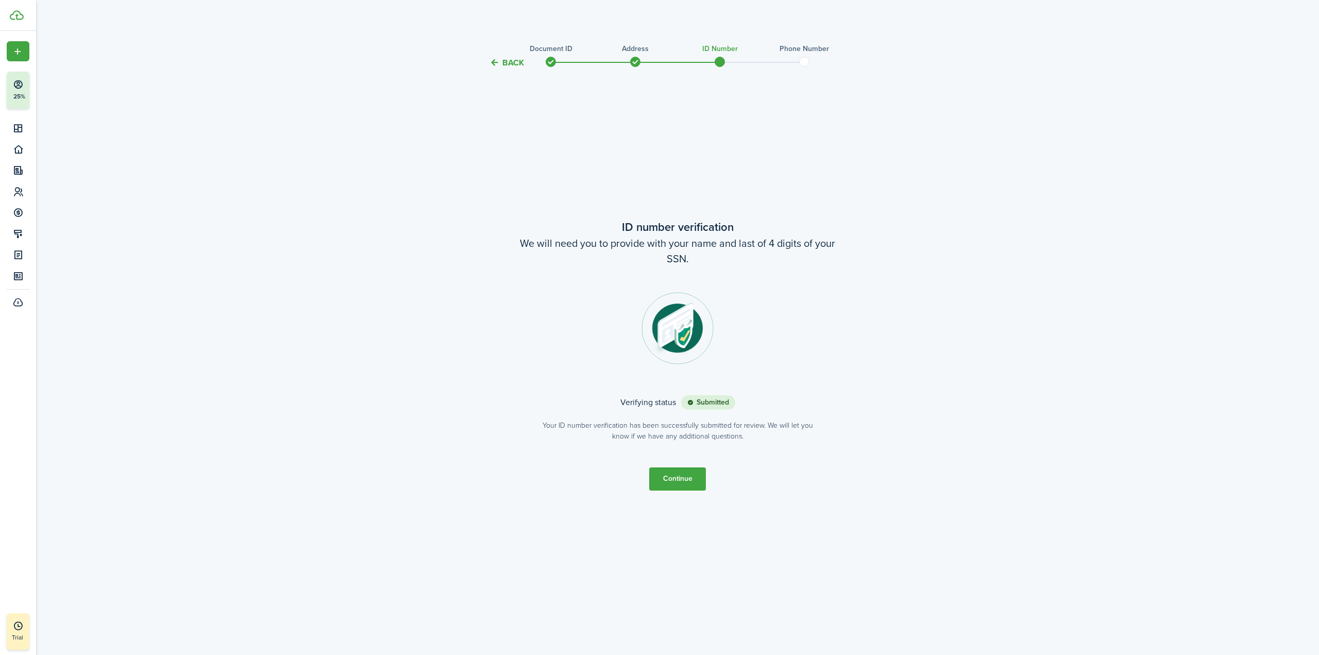
click at [690, 484] on button "Continue" at bounding box center [677, 478] width 57 height 23
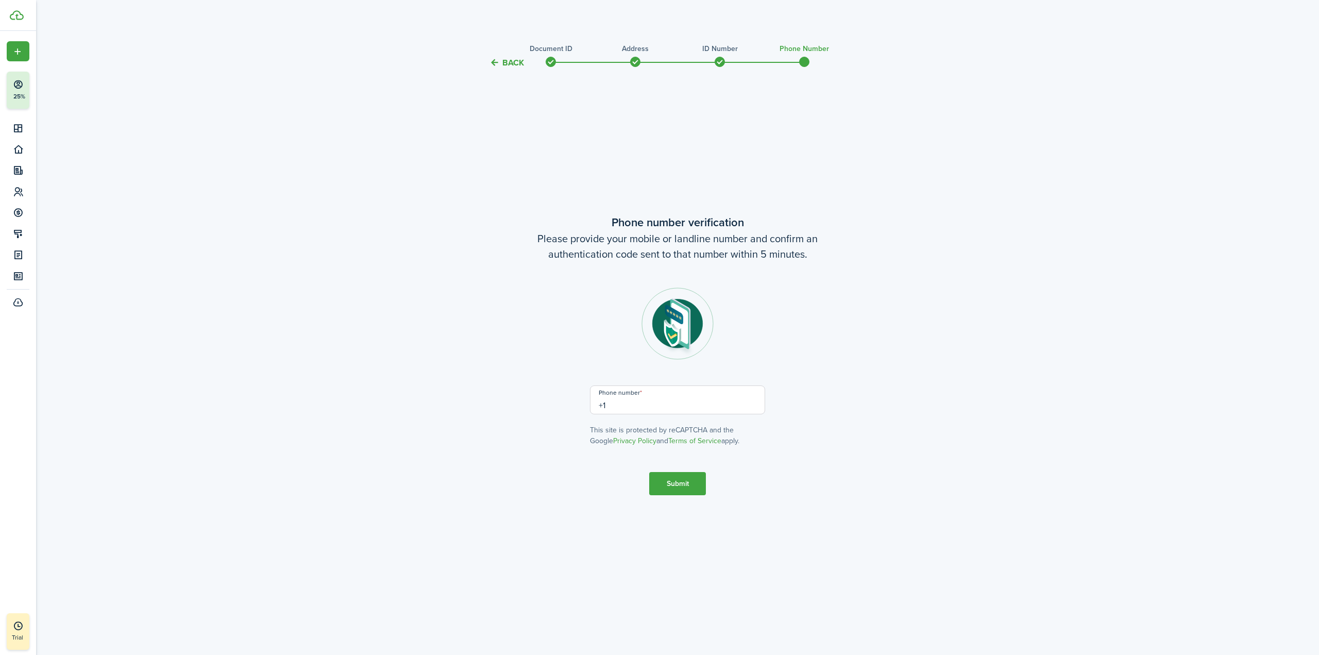
click at [670, 409] on input "+1" at bounding box center [677, 399] width 175 height 29
type input "[PHONE_NUMBER]"
click at [668, 481] on button "Submit" at bounding box center [677, 483] width 57 height 23
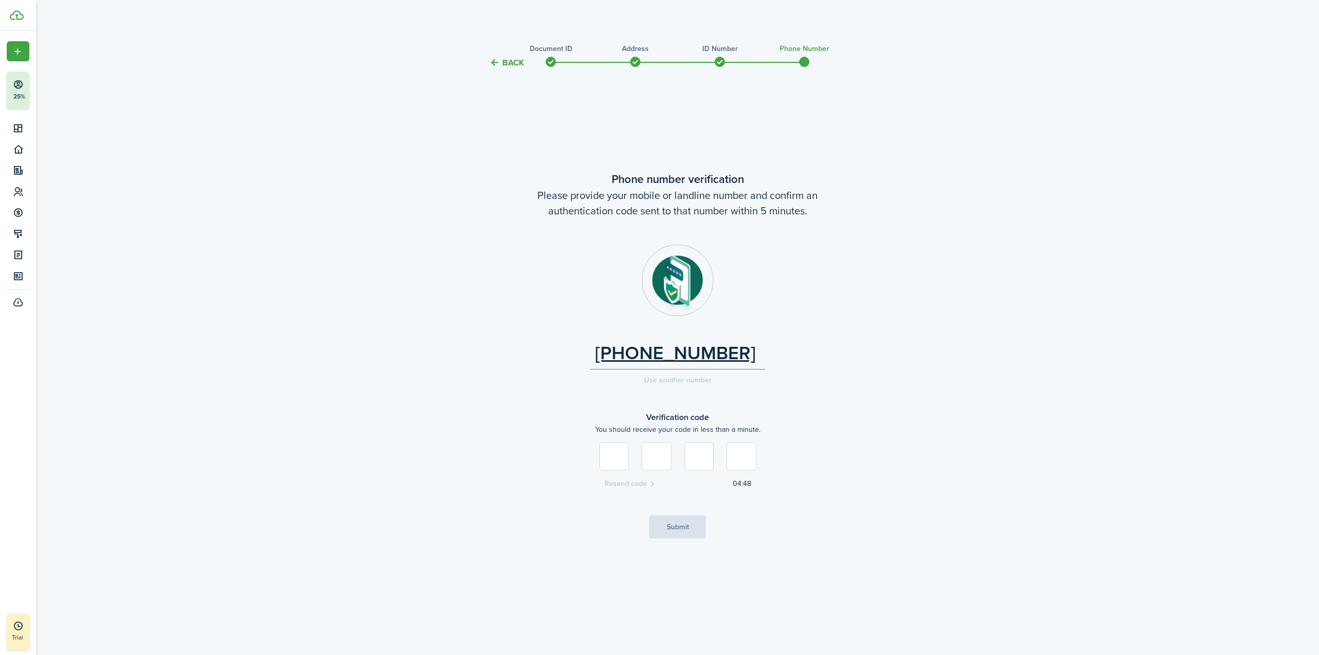
type input "5"
type input "6"
type input "9"
type input "7"
click at [676, 528] on button "Submit" at bounding box center [677, 526] width 57 height 23
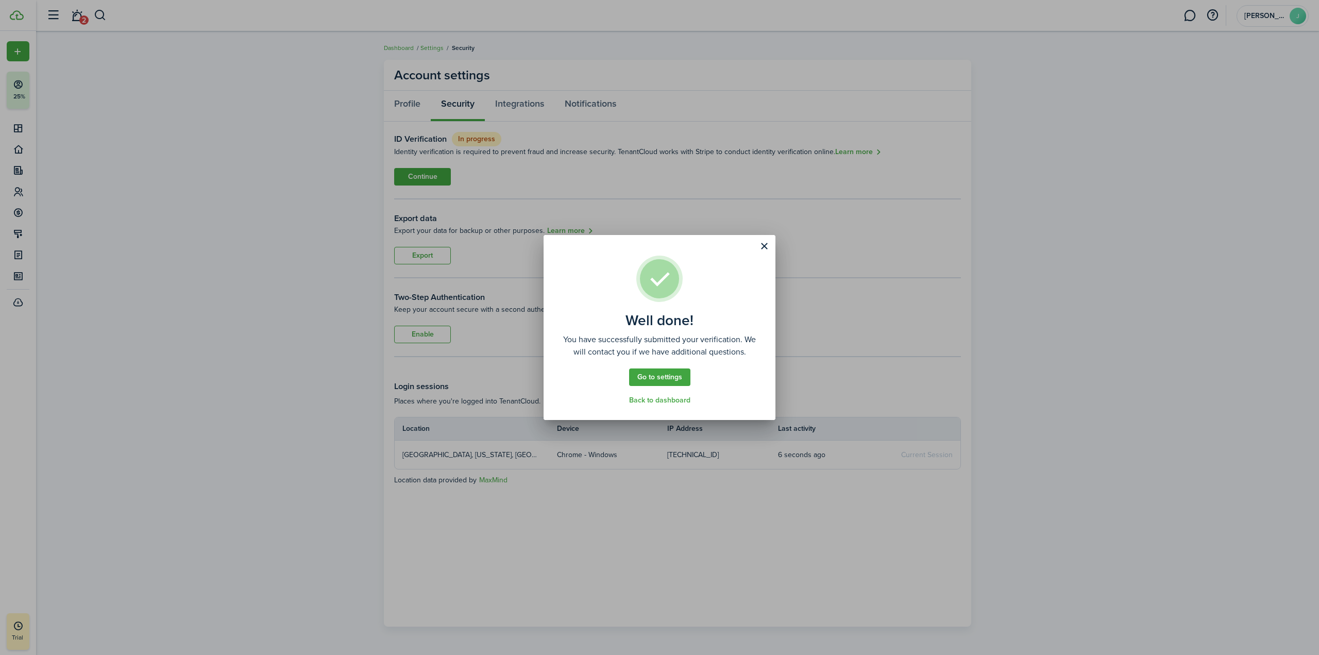
click at [670, 379] on link "Go to settings" at bounding box center [659, 377] width 61 height 18
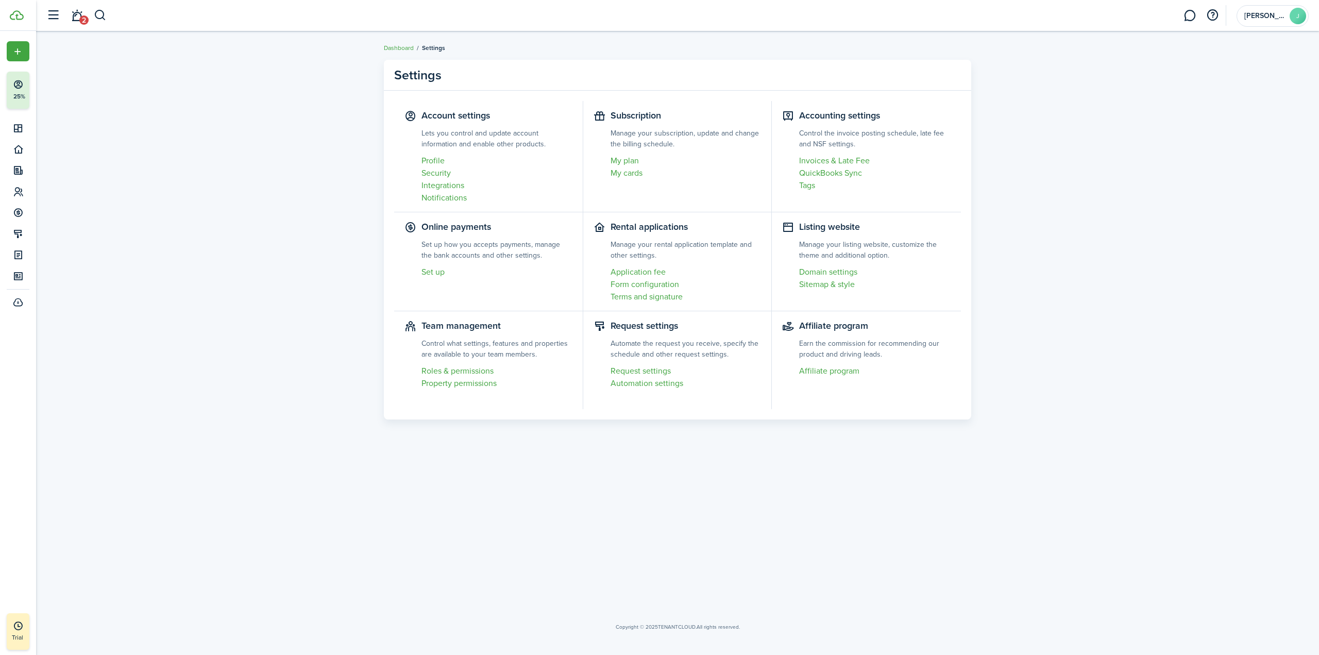
click at [396, 47] on link "Dashboard" at bounding box center [399, 47] width 30 height 9
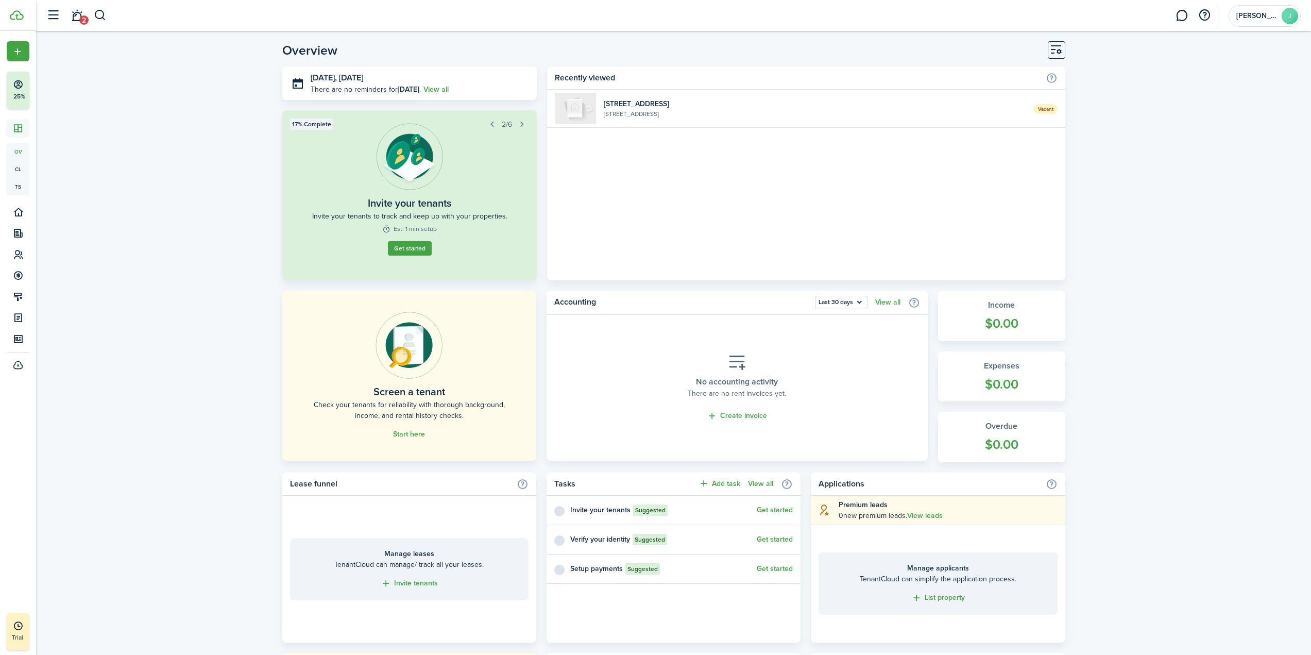
click at [715, 103] on widget-list-item-title "[STREET_ADDRESS]" at bounding box center [815, 103] width 422 height 11
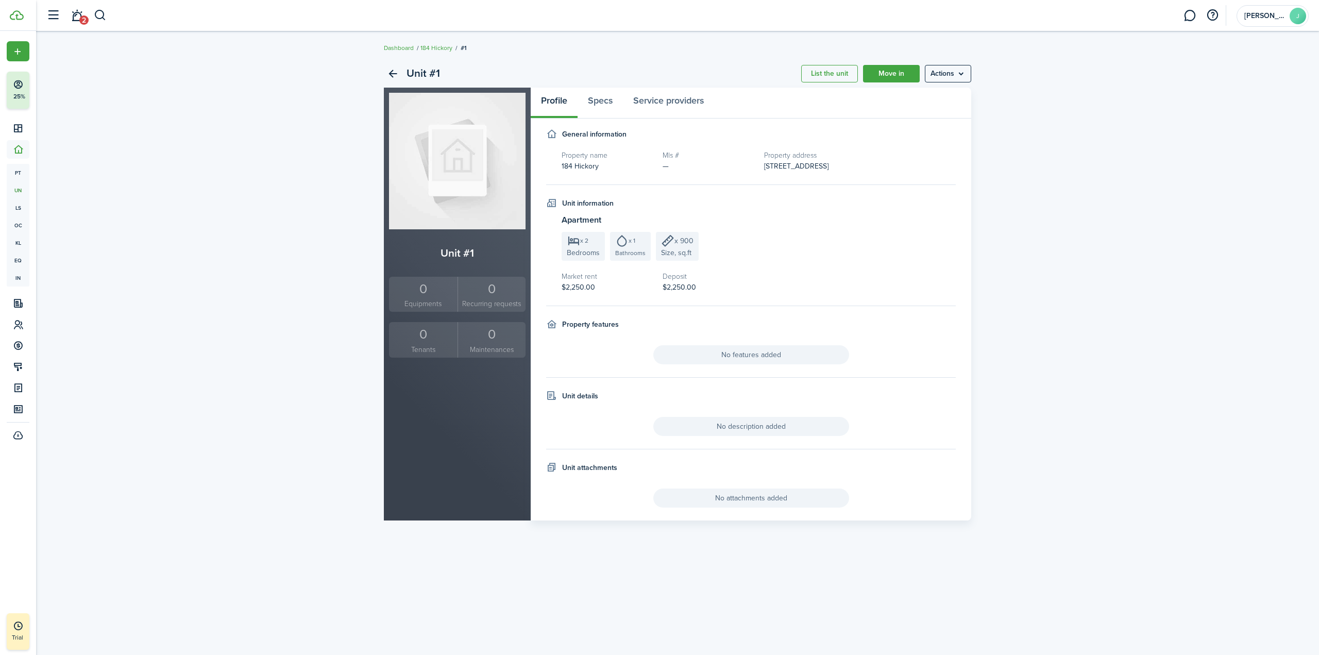
click at [962, 73] on menu-btn "Actions" at bounding box center [948, 74] width 46 height 18
click at [1029, 94] on div "Unit #1 List the unit Move in Actions Unit #1 0 Equipments 0 Recurring requests…" at bounding box center [677, 290] width 1283 height 471
click at [960, 76] on menu-btn "Actions" at bounding box center [948, 74] width 46 height 18
click at [940, 93] on link "Edit unit" at bounding box center [926, 97] width 90 height 18
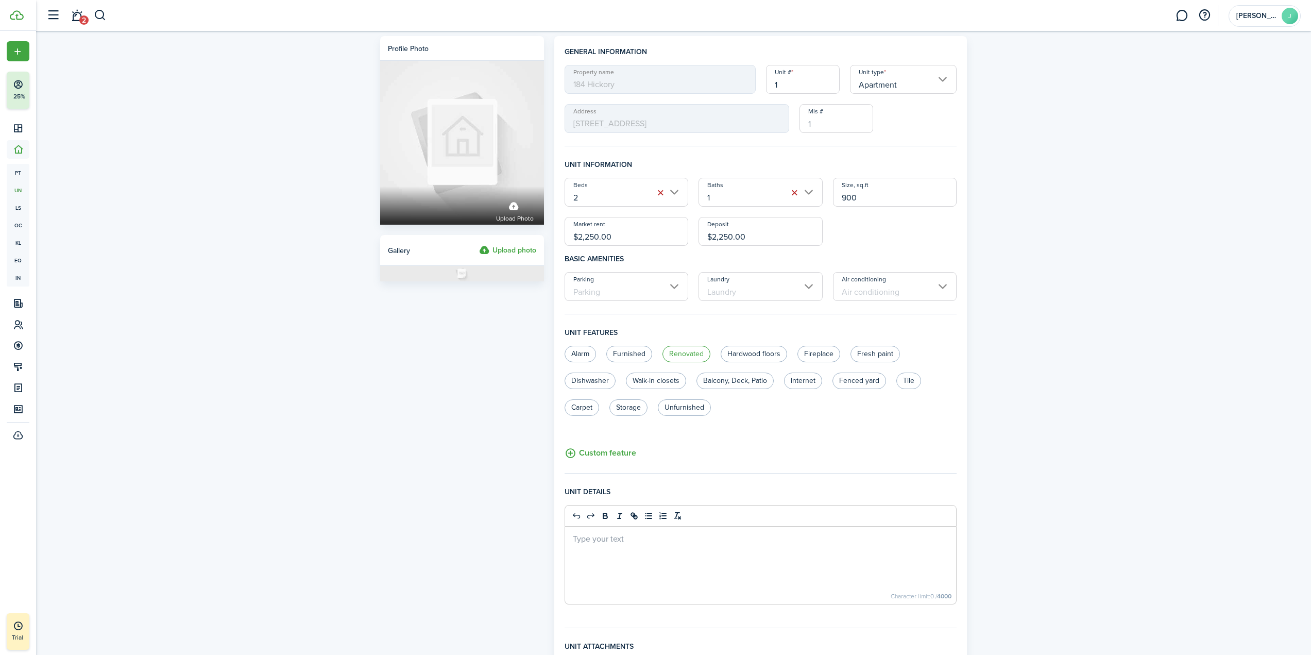
click at [666, 352] on label "Renovated" at bounding box center [686, 354] width 48 height 16
radio input "true"
click at [881, 355] on label "Fresh paint" at bounding box center [874, 354] width 49 height 16
radio input "true"
click at [584, 377] on label "Dishwasher" at bounding box center [590, 380] width 51 height 16
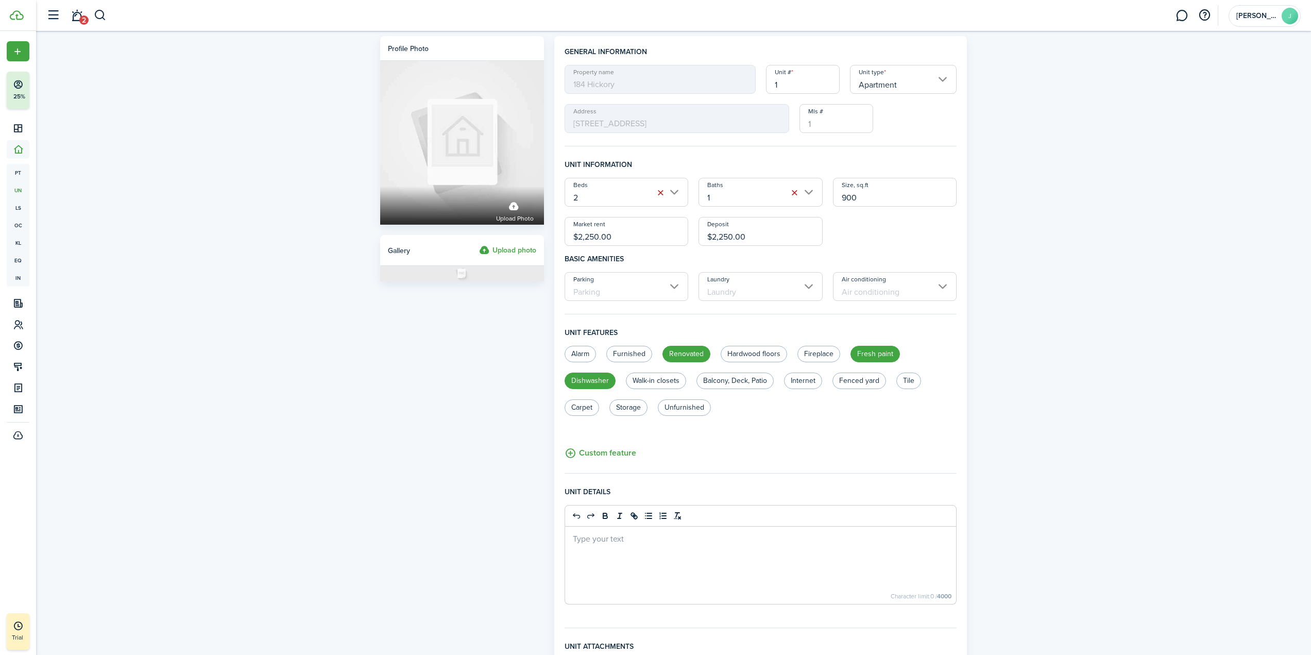
radio input "true"
click at [684, 411] on label "Unfurnished" at bounding box center [684, 407] width 53 height 16
radio input "true"
click at [767, 287] on input "Laundry" at bounding box center [761, 286] width 124 height 29
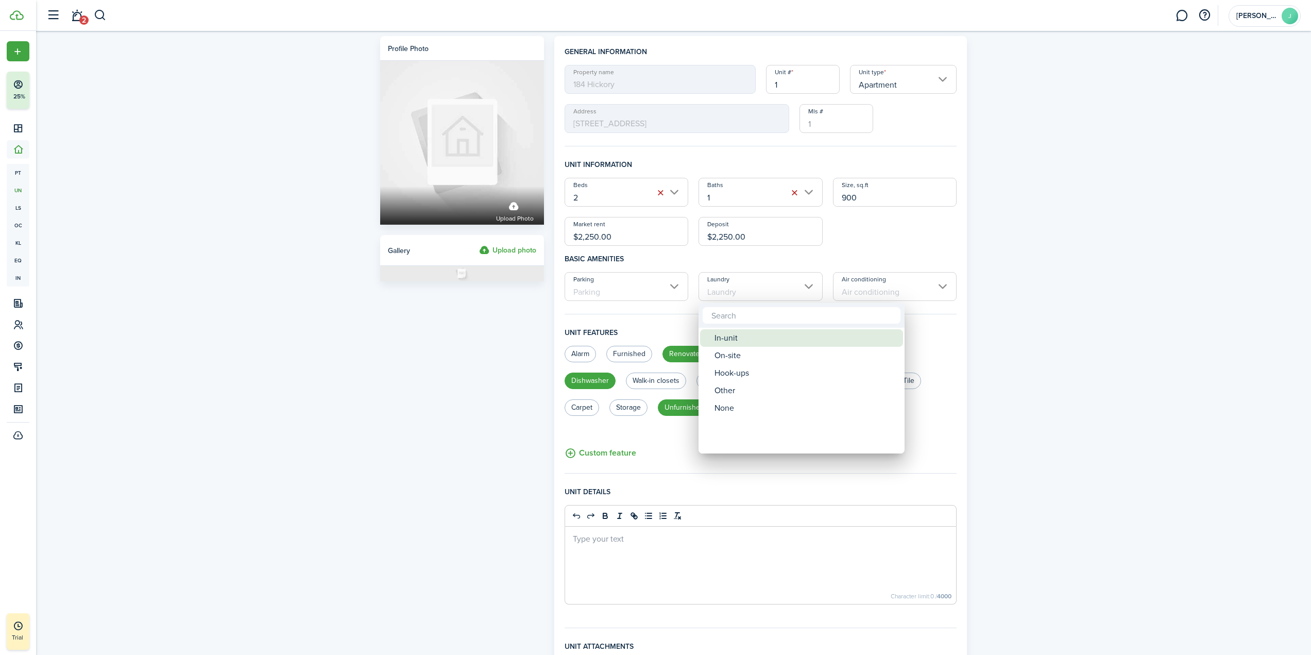
click at [753, 337] on div "In-unit" at bounding box center [805, 338] width 182 height 18
type input "In-unit"
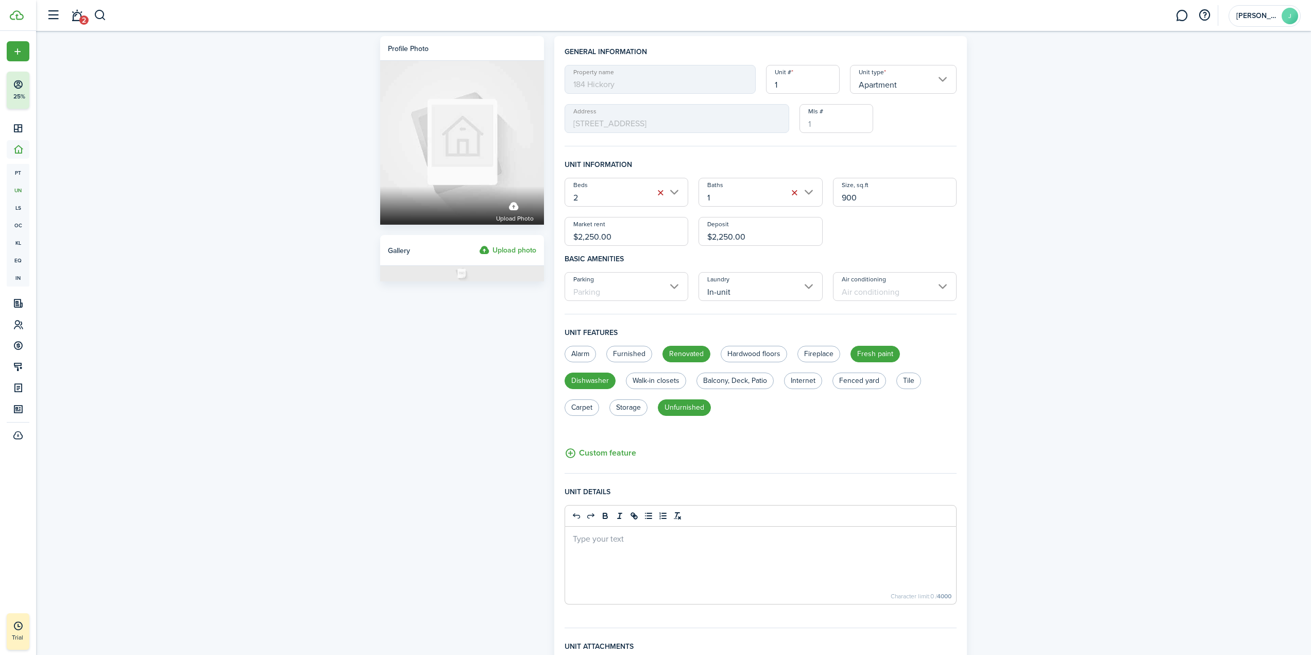
click at [655, 291] on input "Parking" at bounding box center [627, 286] width 124 height 29
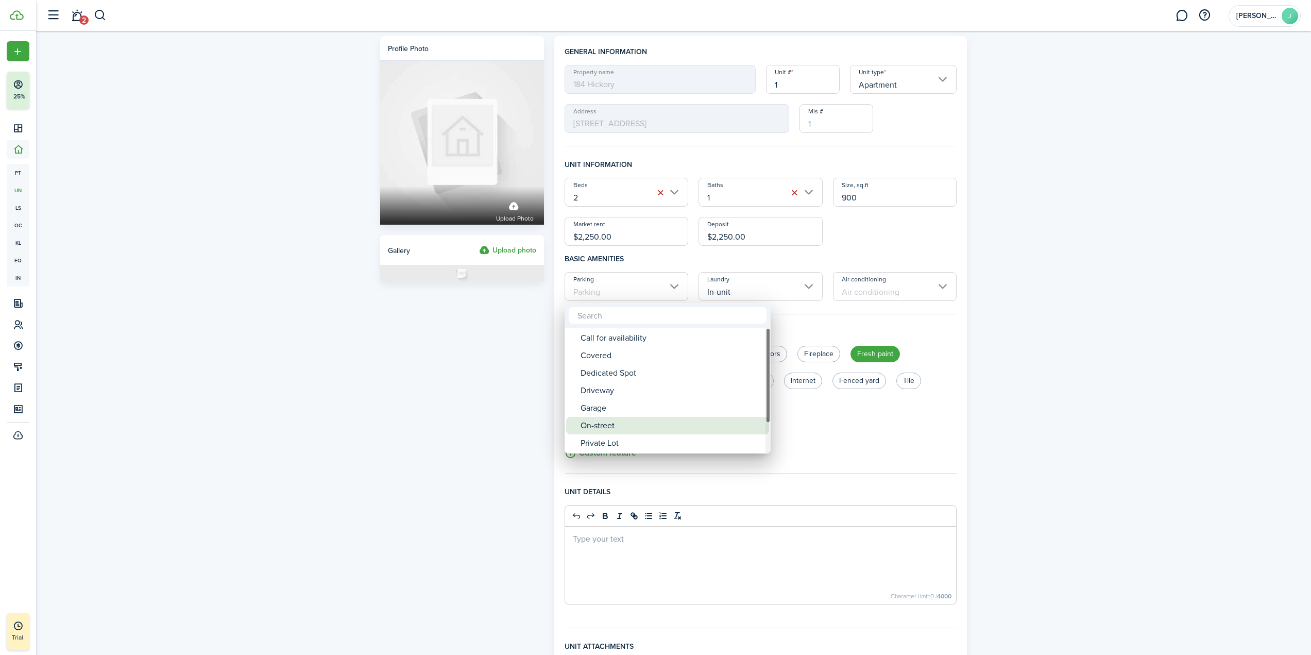
click at [638, 423] on div "On-street" at bounding box center [672, 426] width 182 height 18
type input "On-street"
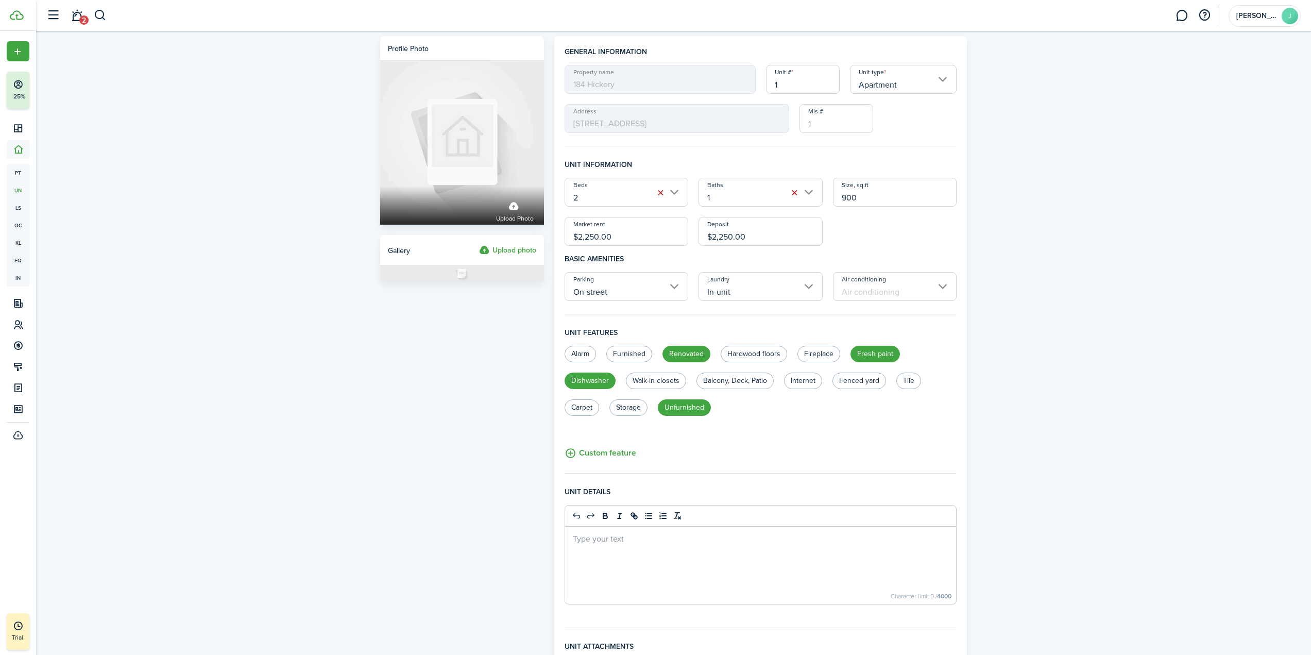
click at [884, 289] on input "Air conditioning" at bounding box center [895, 286] width 124 height 29
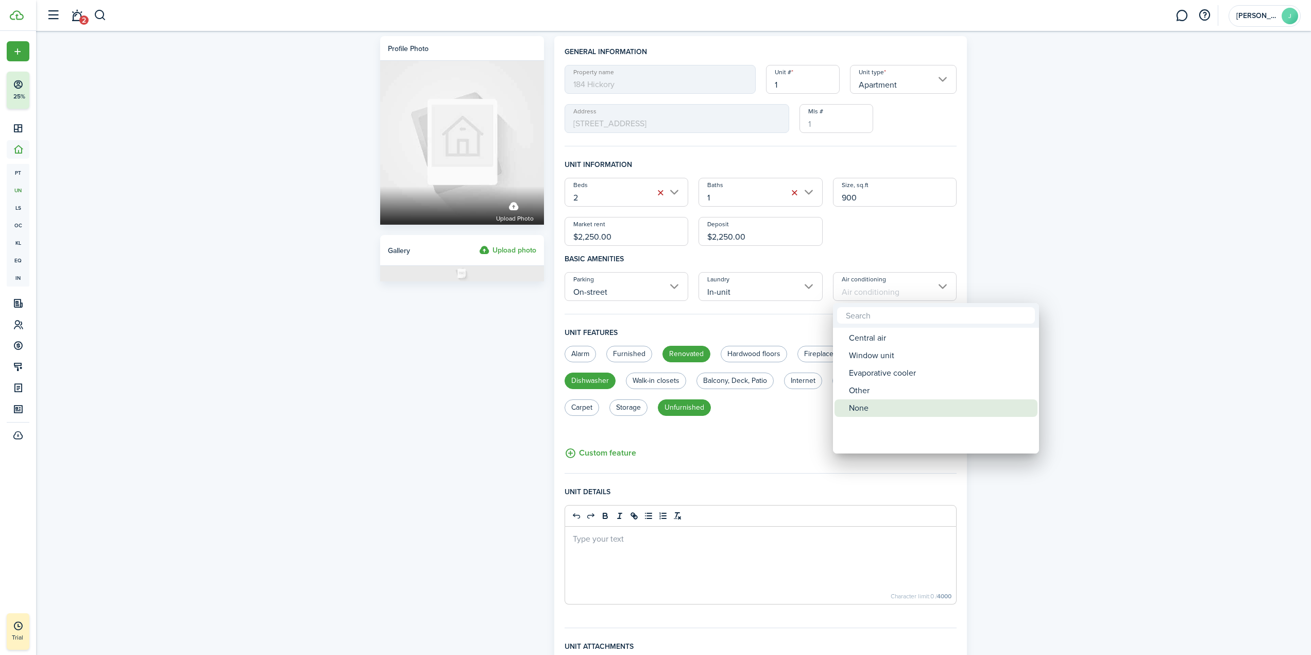
click at [903, 406] on div "None" at bounding box center [940, 408] width 182 height 18
type input "None"
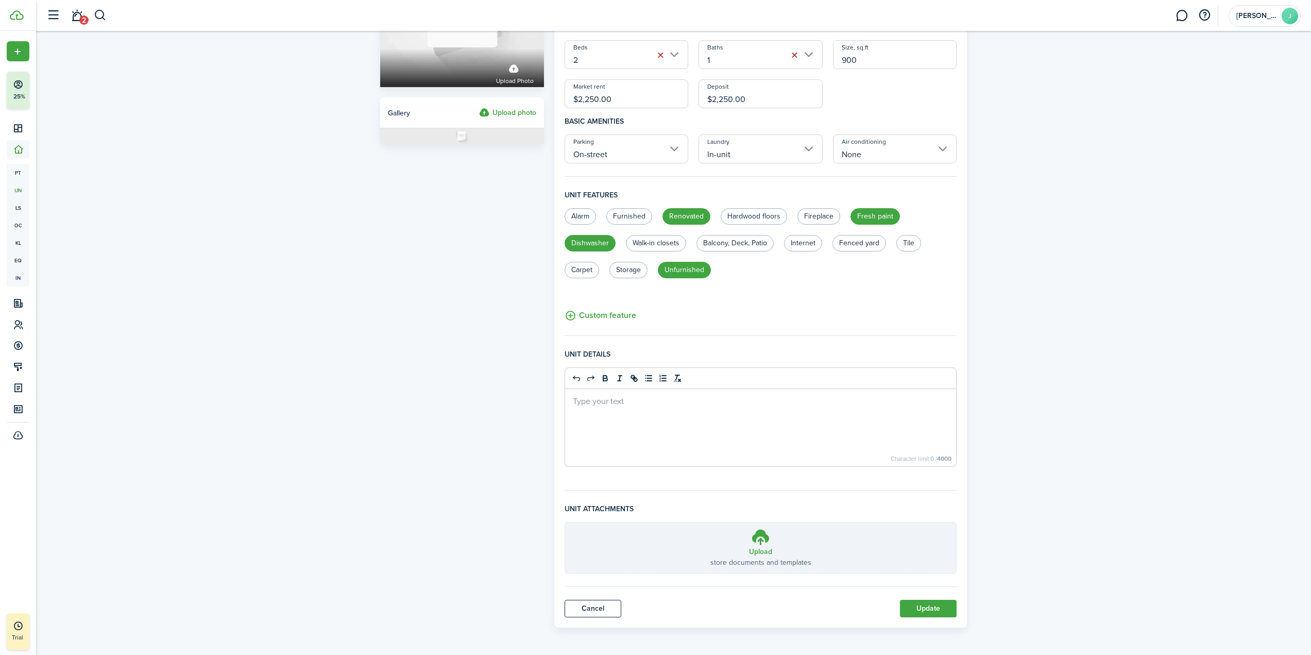
scroll to position [139, 0]
click at [659, 417] on div at bounding box center [761, 426] width 392 height 77
click at [704, 401] on p "Stunning newly renovated Unit" at bounding box center [761, 399] width 376 height 11
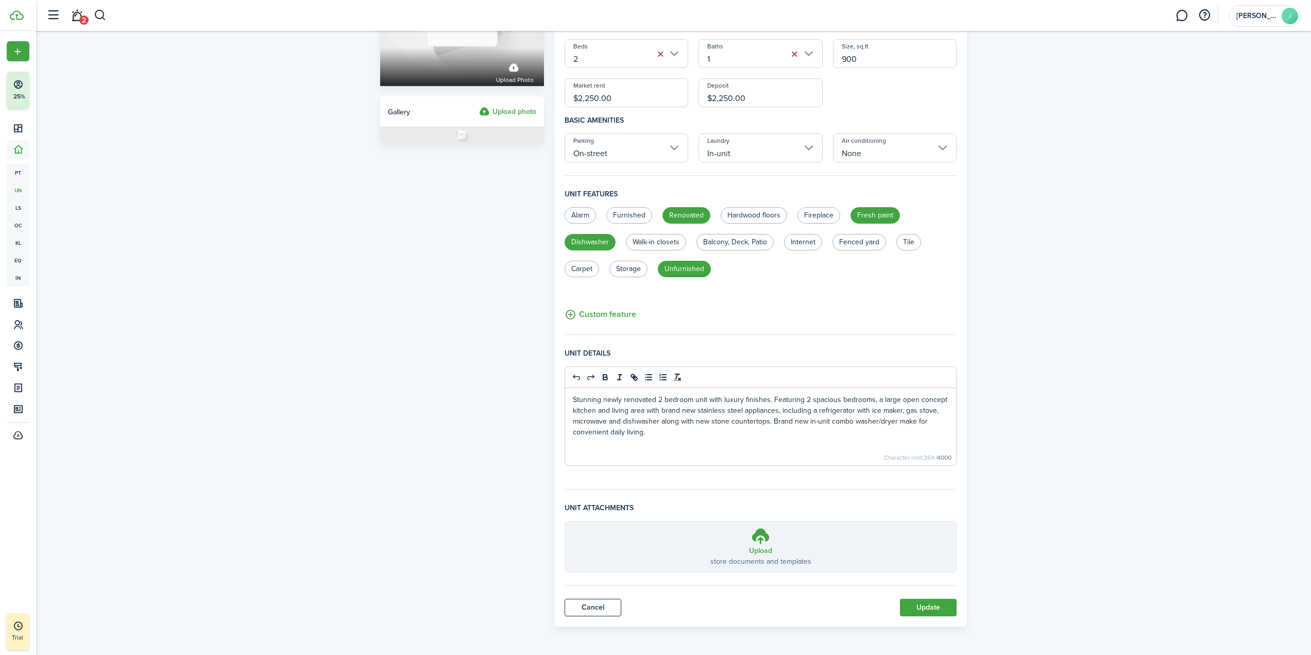
drag, startPoint x: 607, startPoint y: 432, endPoint x: 622, endPoint y: 433, distance: 15.5
click at [607, 432] on p "Stunning newly renovated 2 bedroom unit with luxury finishes. Featuring 2 spaci…" at bounding box center [761, 415] width 376 height 43
click at [803, 447] on div "Stunning newly renovated 2 bedroom unit with luxury finishes. Featuring 2 spaci…" at bounding box center [761, 426] width 392 height 77
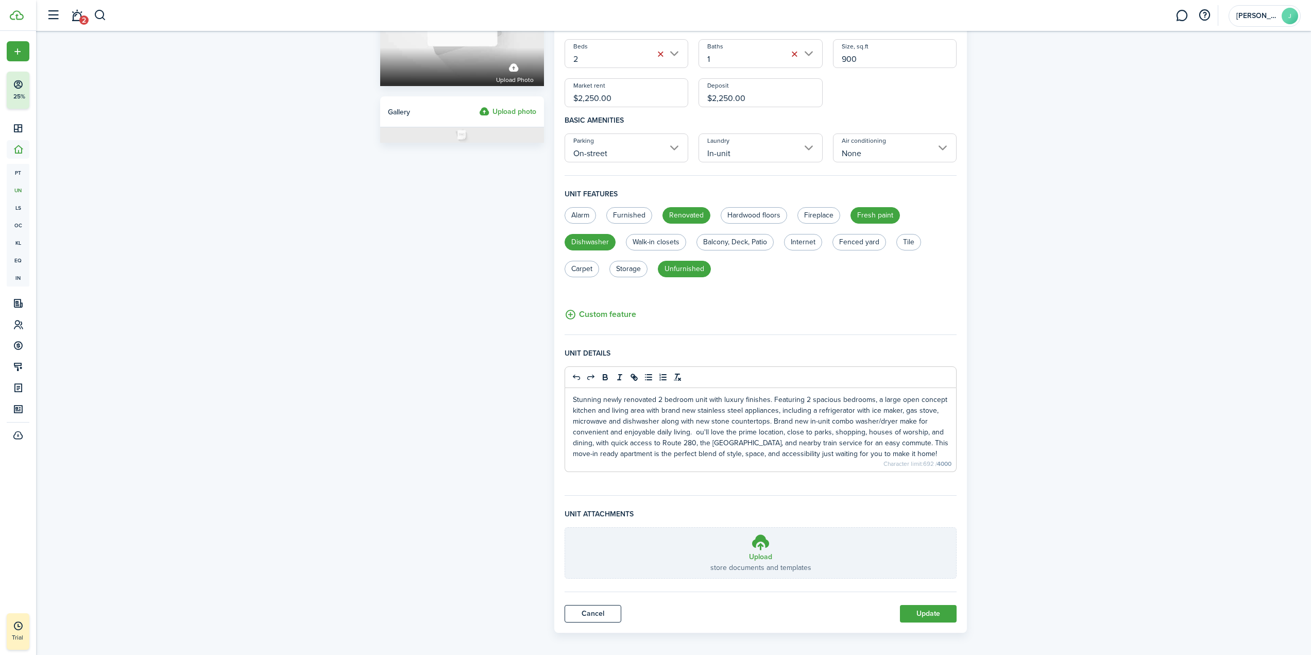
click at [695, 435] on p "Stunning newly renovated 2 bedroom unit with luxury finishes. Featuring 2 spaci…" at bounding box center [761, 426] width 376 height 65
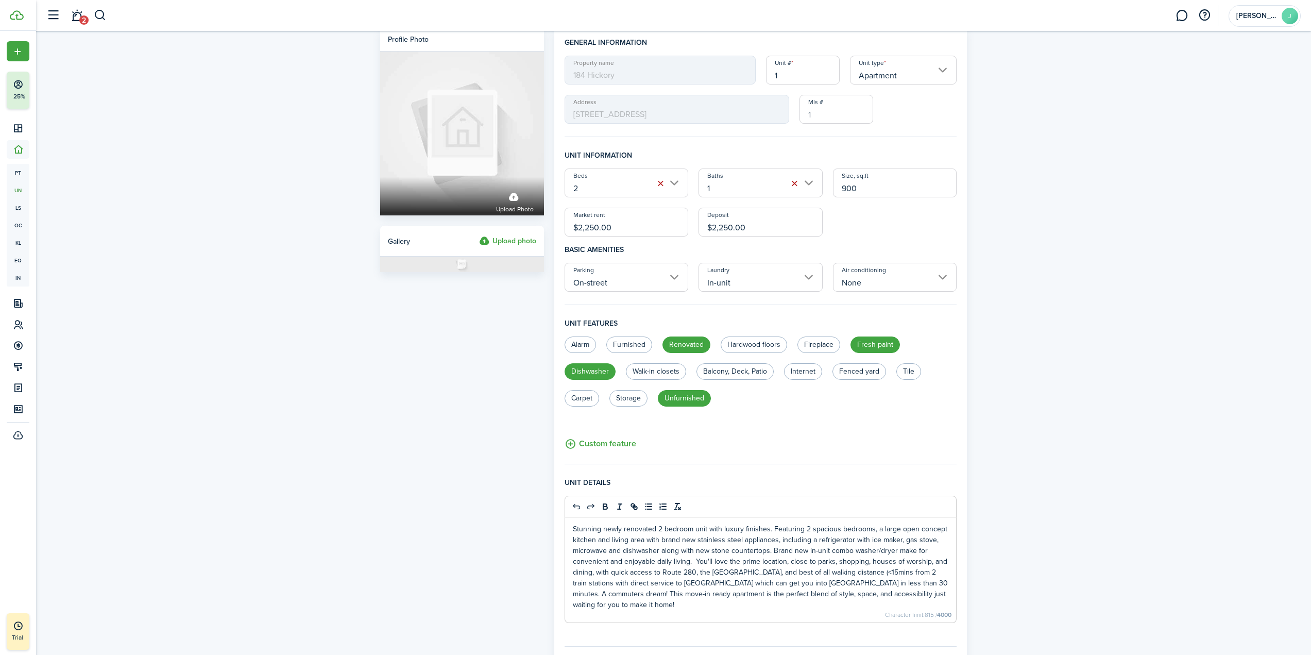
scroll to position [0, 0]
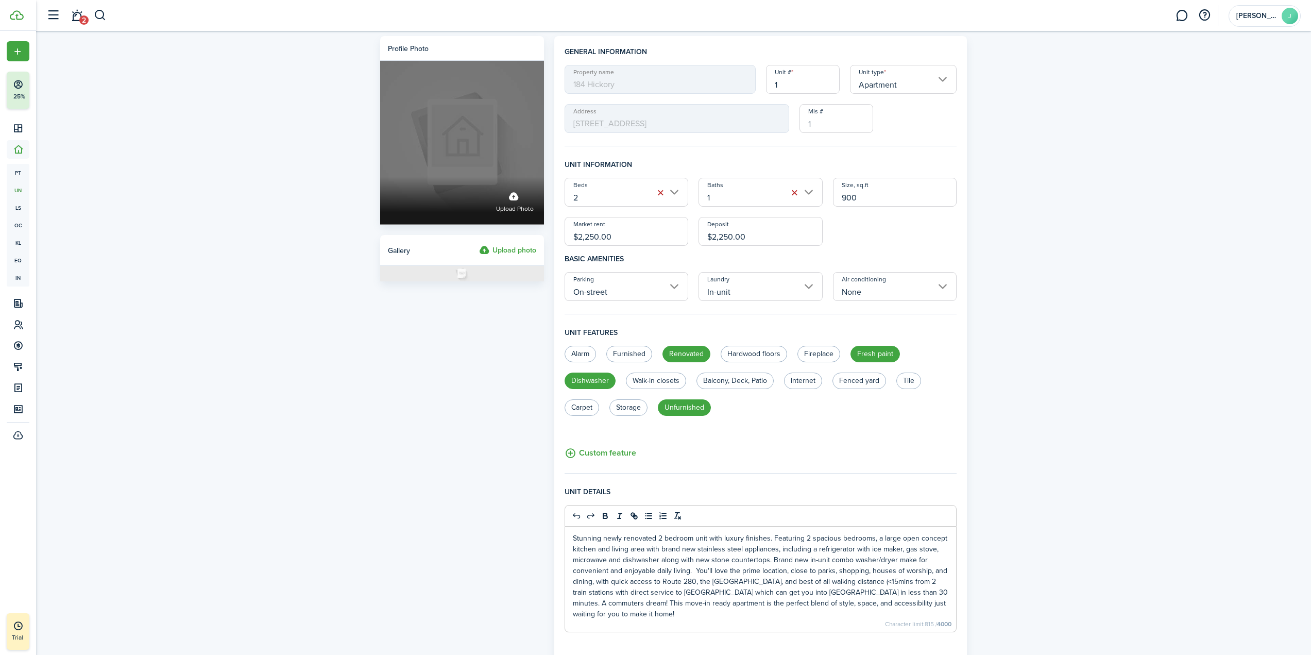
click at [516, 177] on div "Upload photo" at bounding box center [462, 201] width 164 height 48
click at [380, 177] on input "Upload photo" at bounding box center [380, 177] width 0 height 0
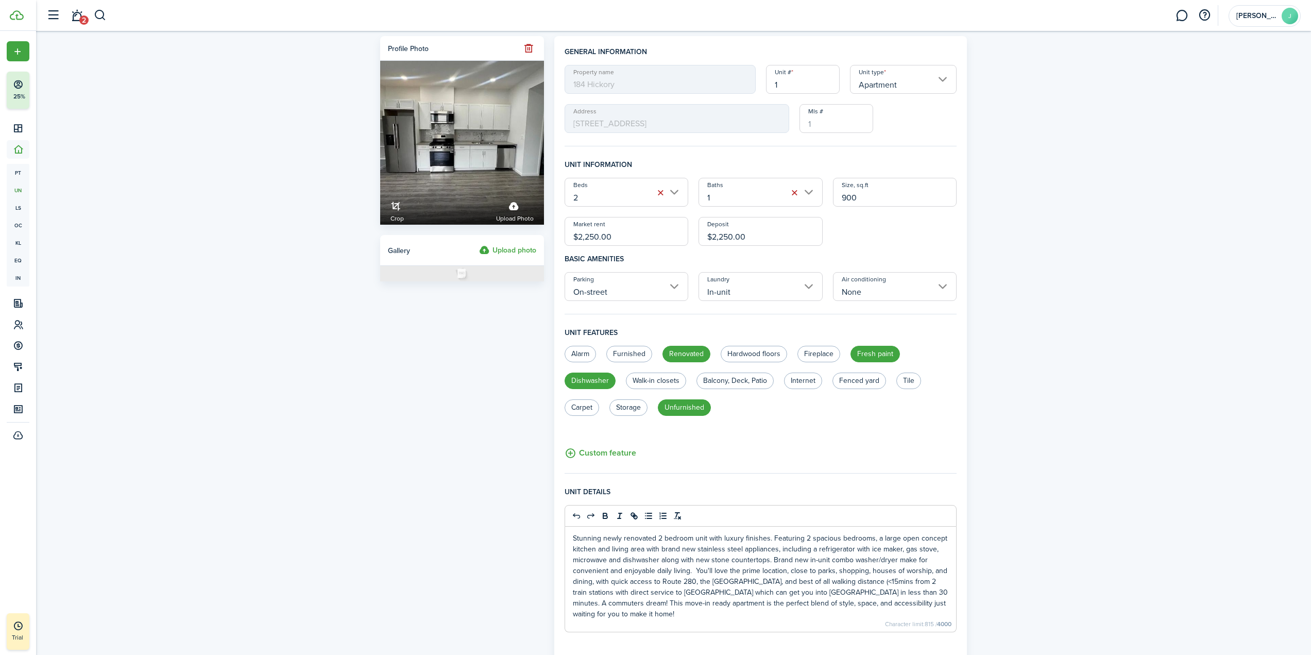
click at [512, 250] on label "Upload photo" at bounding box center [507, 250] width 57 height 12
click at [479, 244] on input "Upload photo" at bounding box center [479, 244] width 0 height 0
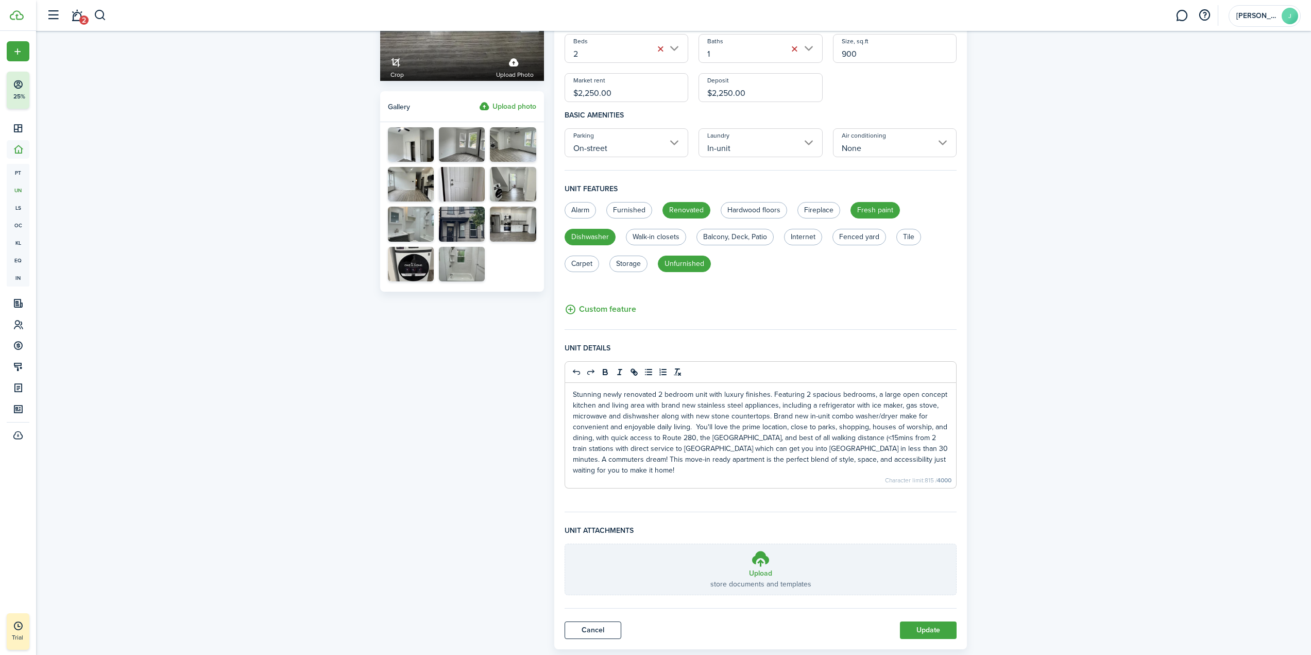
scroll to position [156, 0]
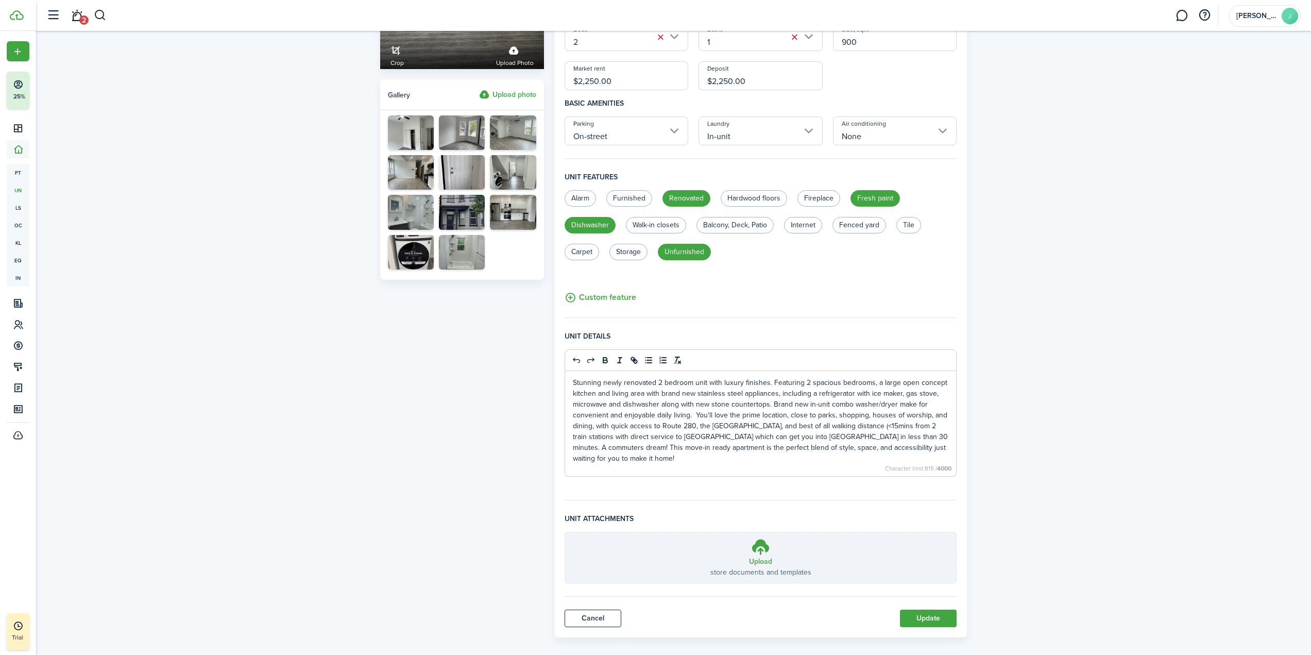
click at [929, 610] on button "Update" at bounding box center [928, 618] width 57 height 18
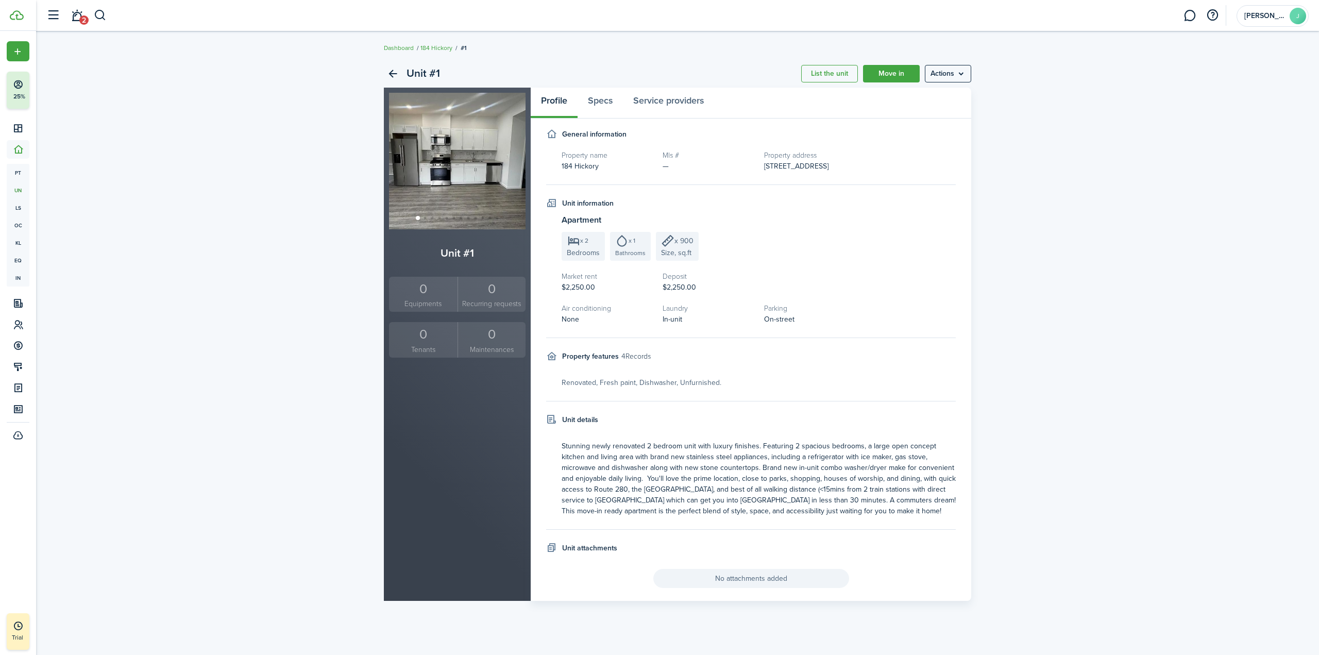
click at [834, 74] on link "List the unit" at bounding box center [829, 74] width 57 height 18
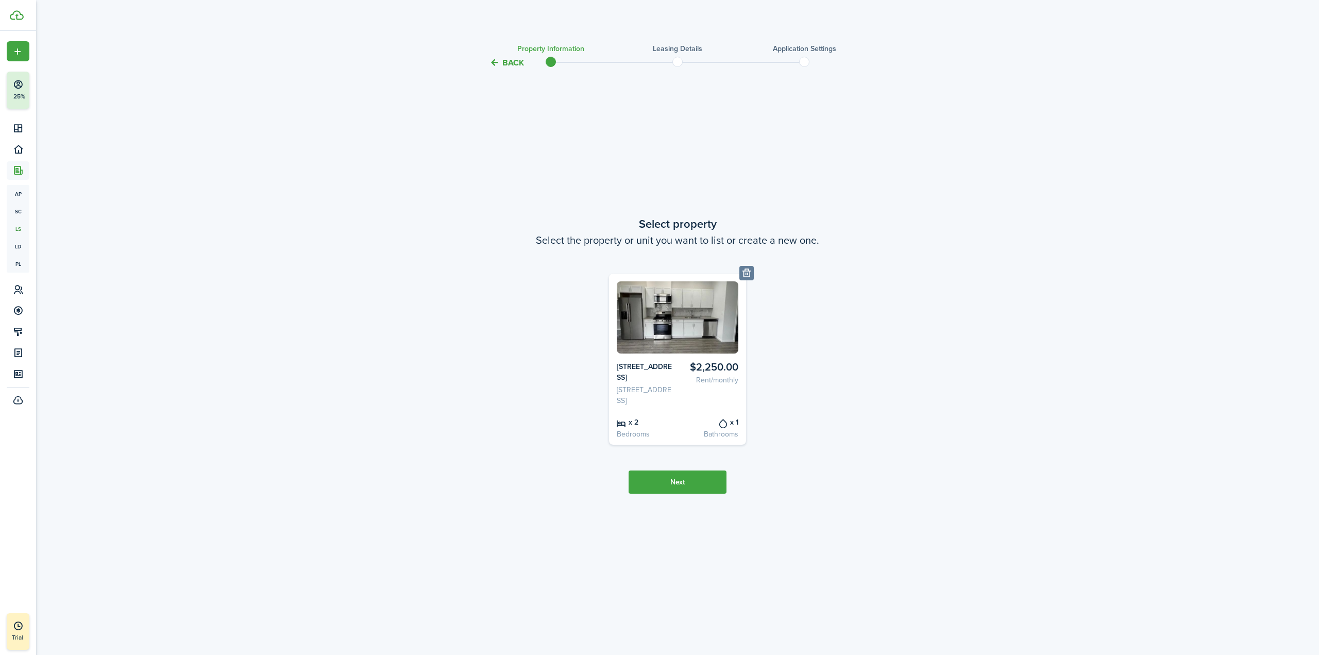
click at [678, 491] on button "Next" at bounding box center [677, 481] width 98 height 23
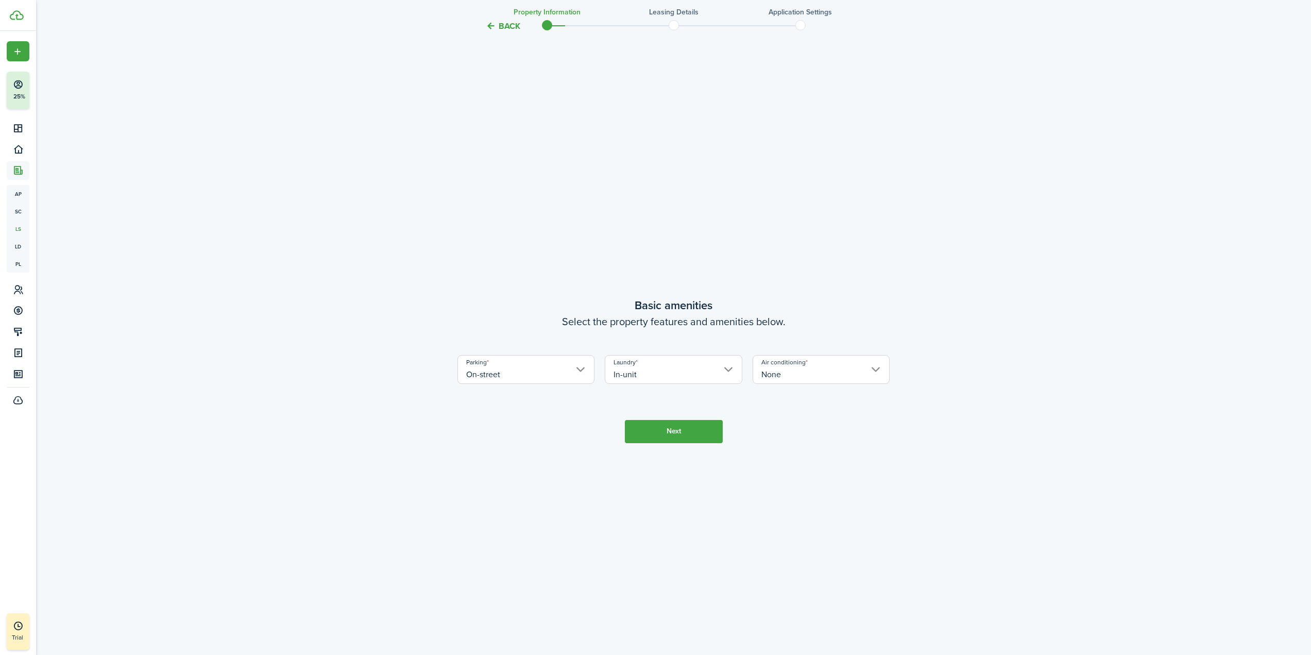
scroll to position [586, 0]
click at [699, 433] on button "Next" at bounding box center [674, 429] width 98 height 23
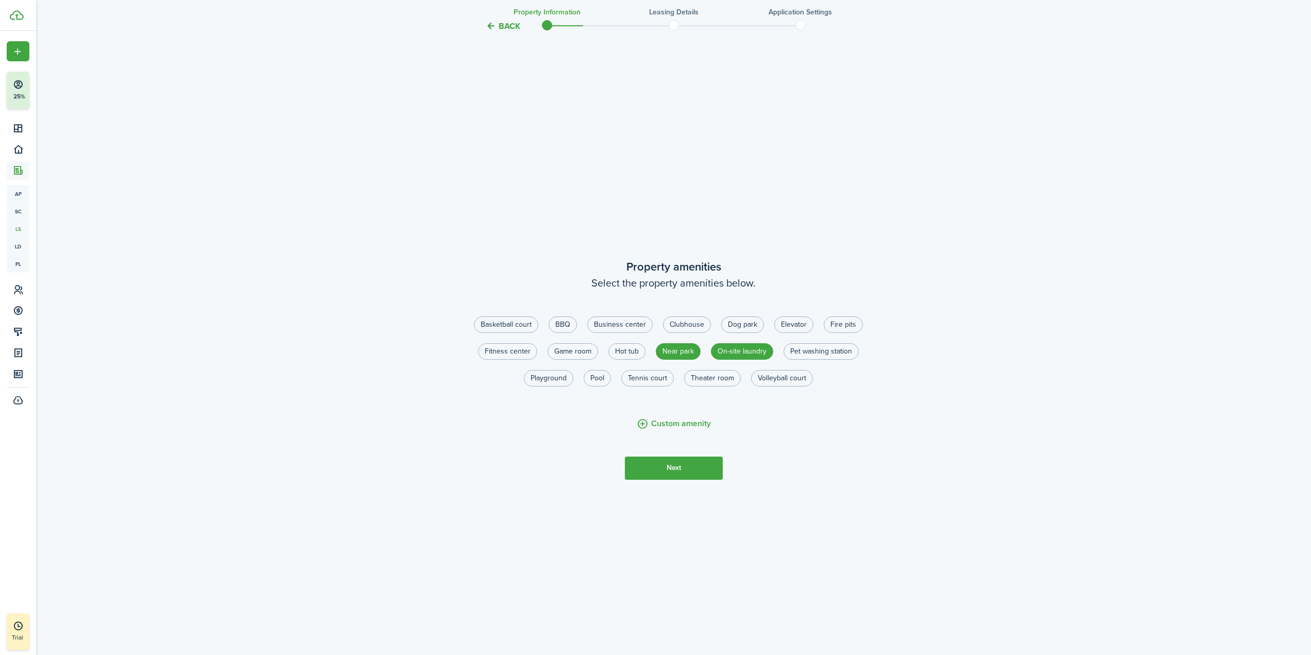
scroll to position [1240, 0]
click at [693, 471] on button "Next" at bounding box center [674, 467] width 98 height 23
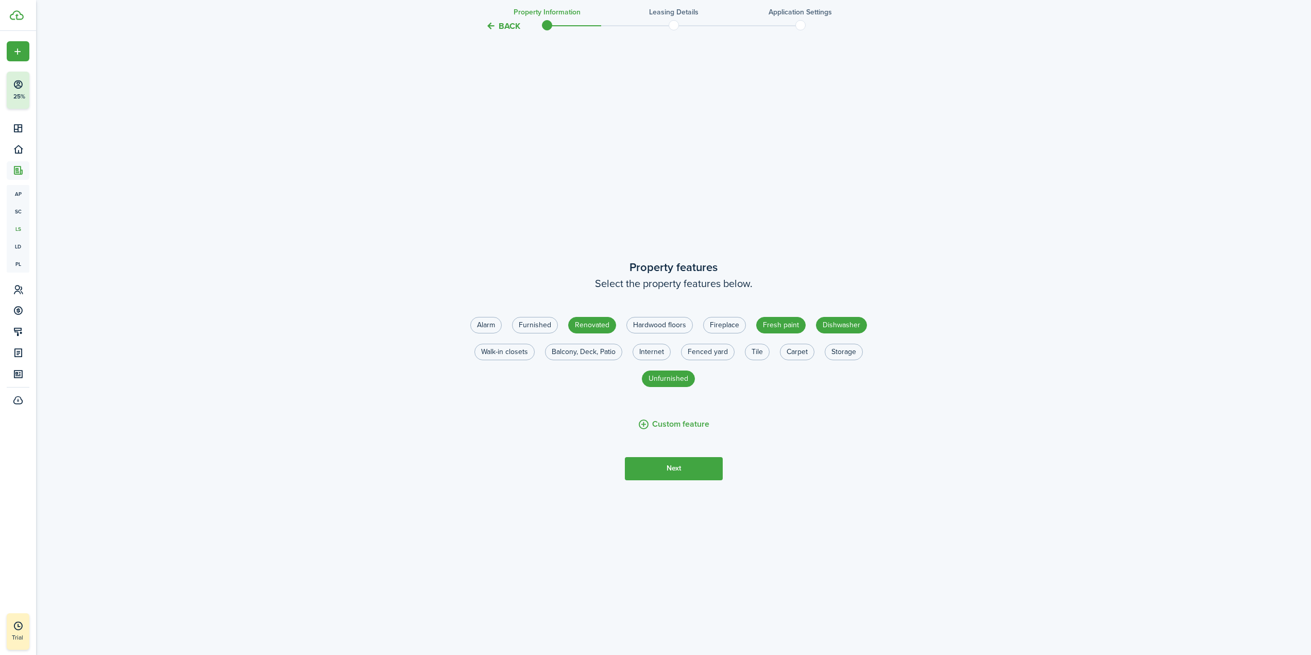
scroll to position [1895, 0]
click at [669, 325] on label "Hardwood floors" at bounding box center [659, 324] width 66 height 16
radio input "true"
click at [684, 470] on button "Next" at bounding box center [674, 467] width 98 height 23
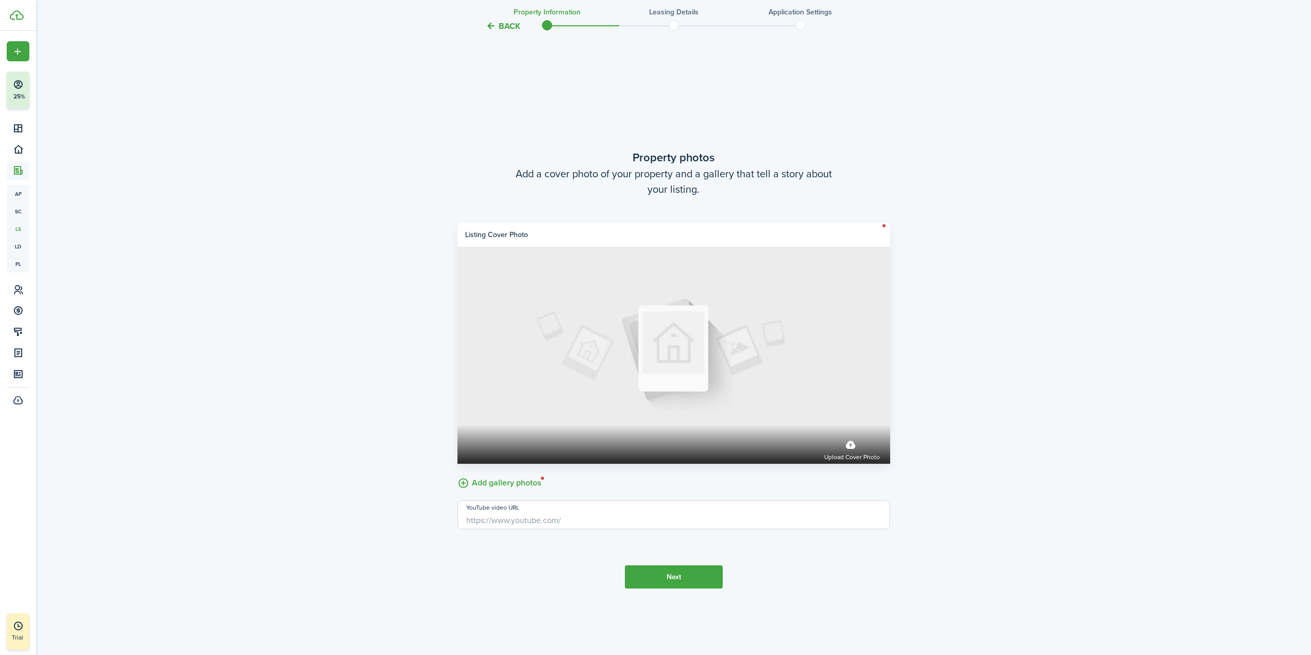
scroll to position [2550, 0]
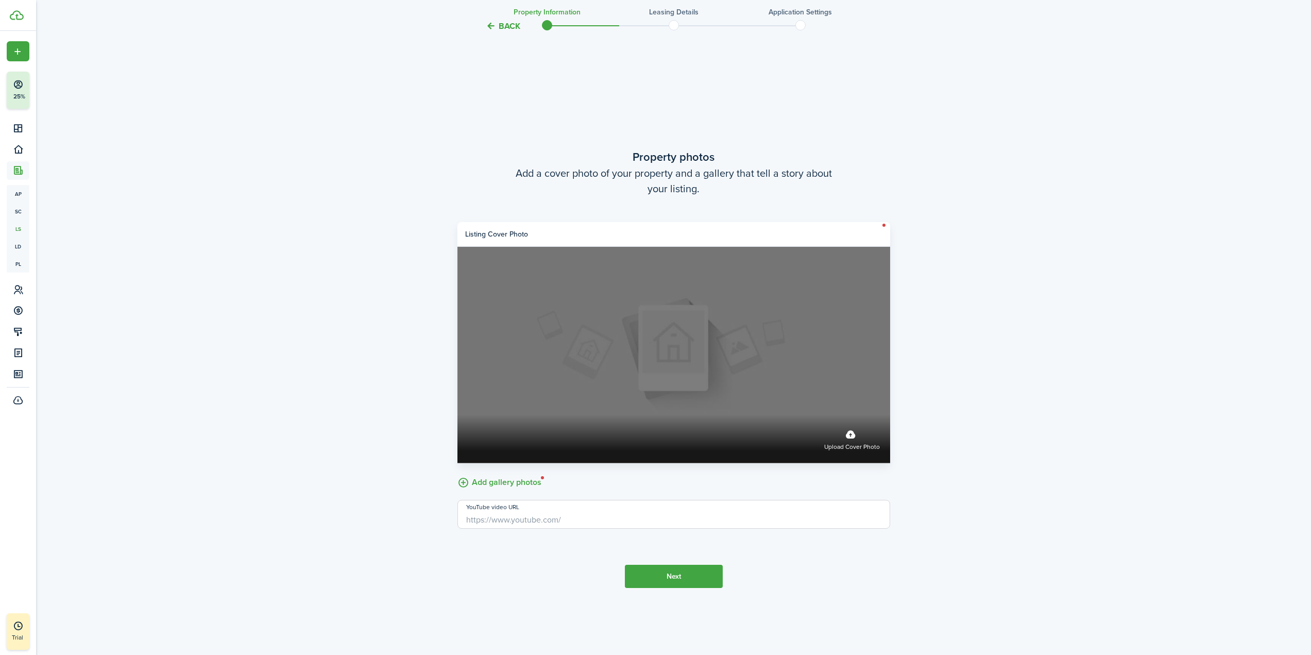
click at [845, 433] on label "Upload cover photo" at bounding box center [852, 438] width 56 height 27
click at [457, 415] on input "Upload cover photo" at bounding box center [457, 415] width 0 height 0
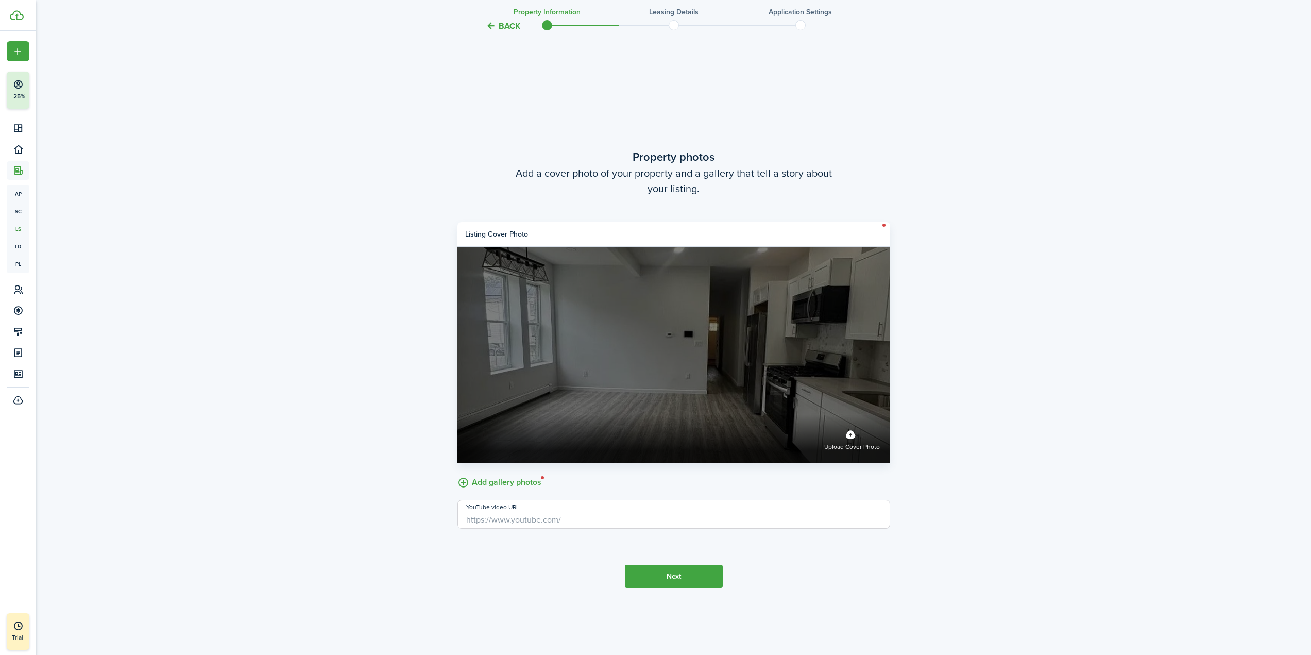
click at [847, 430] on label "Upload cover photo" at bounding box center [852, 438] width 56 height 27
click at [457, 415] on input "Upload cover photo" at bounding box center [457, 415] width 0 height 0
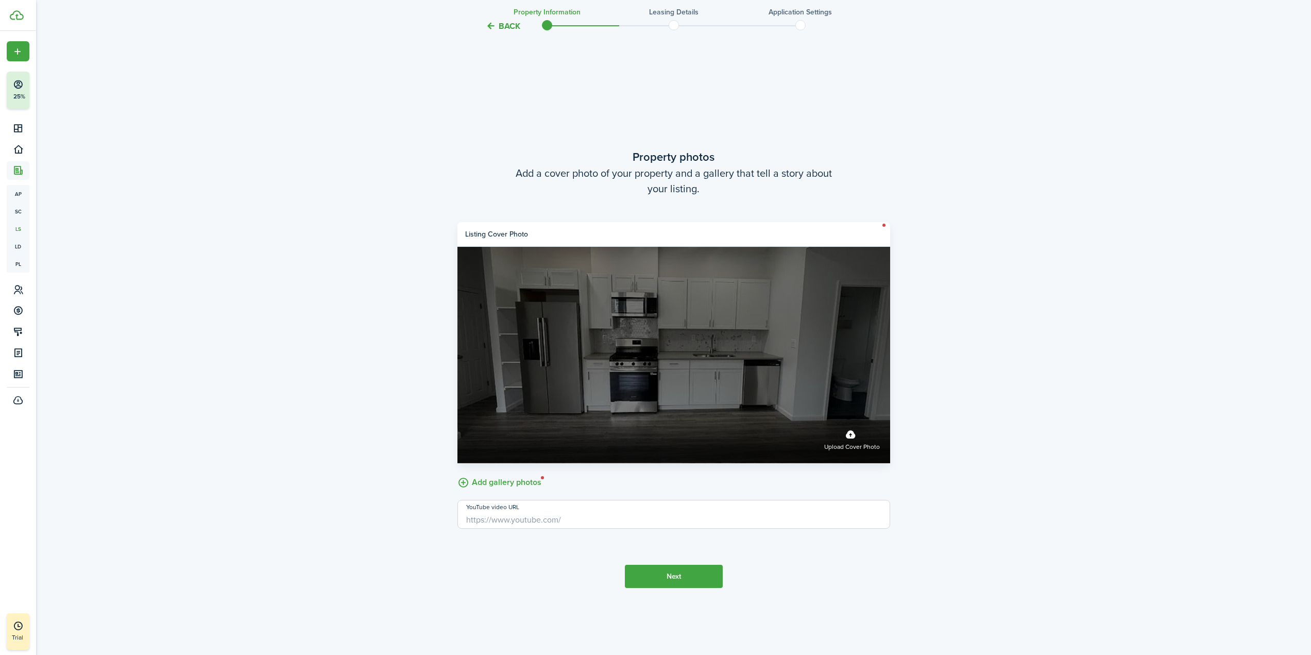
click at [854, 432] on label "Upload cover photo" at bounding box center [852, 438] width 56 height 27
click at [457, 415] on input "Upload cover photo" at bounding box center [457, 415] width 0 height 0
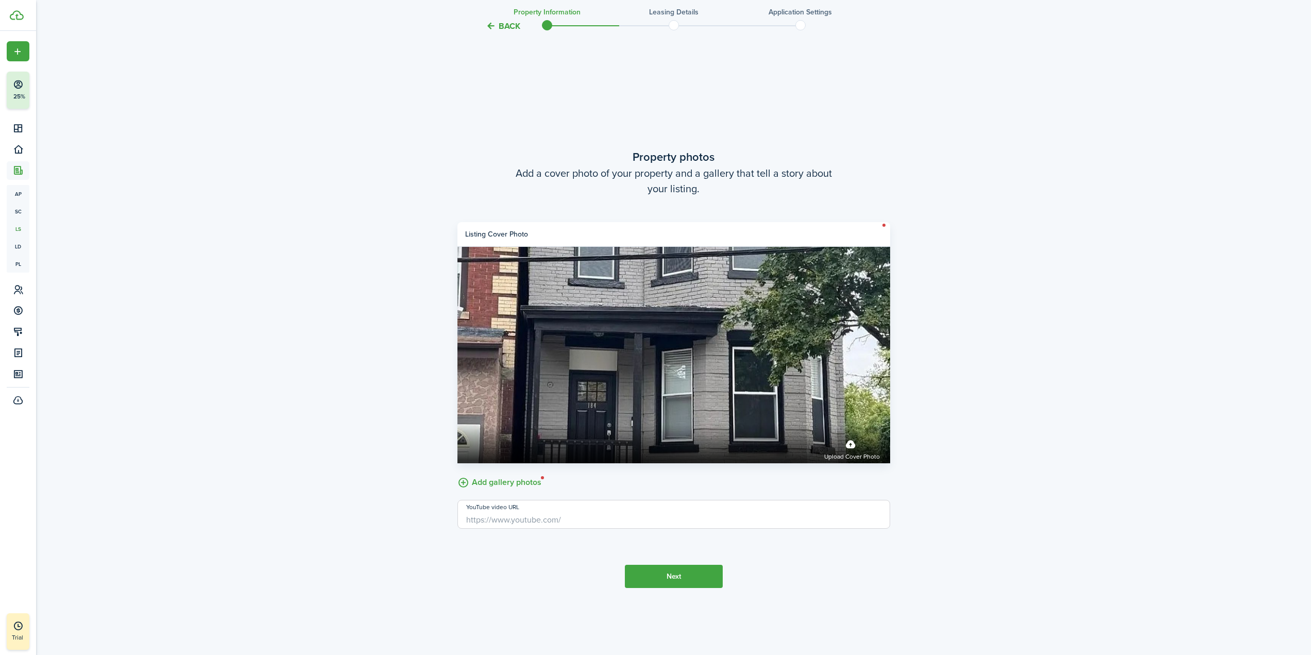
click at [680, 569] on button "Next" at bounding box center [674, 576] width 98 height 23
click at [502, 484] on label "Add gallery photos" at bounding box center [499, 481] width 84 height 16
click at [457, 473] on input "Add gallery photos" at bounding box center [457, 473] width 0 height 0
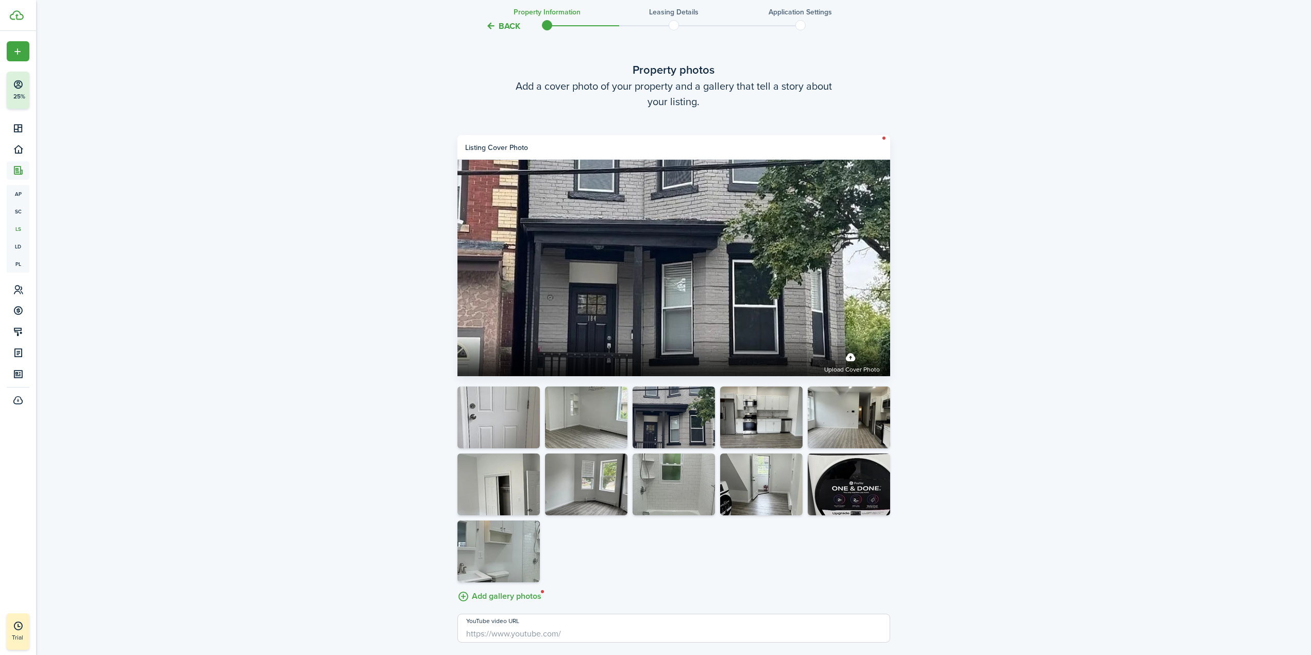
click at [531, 438] on button "button" at bounding box center [531, 439] width 14 height 14
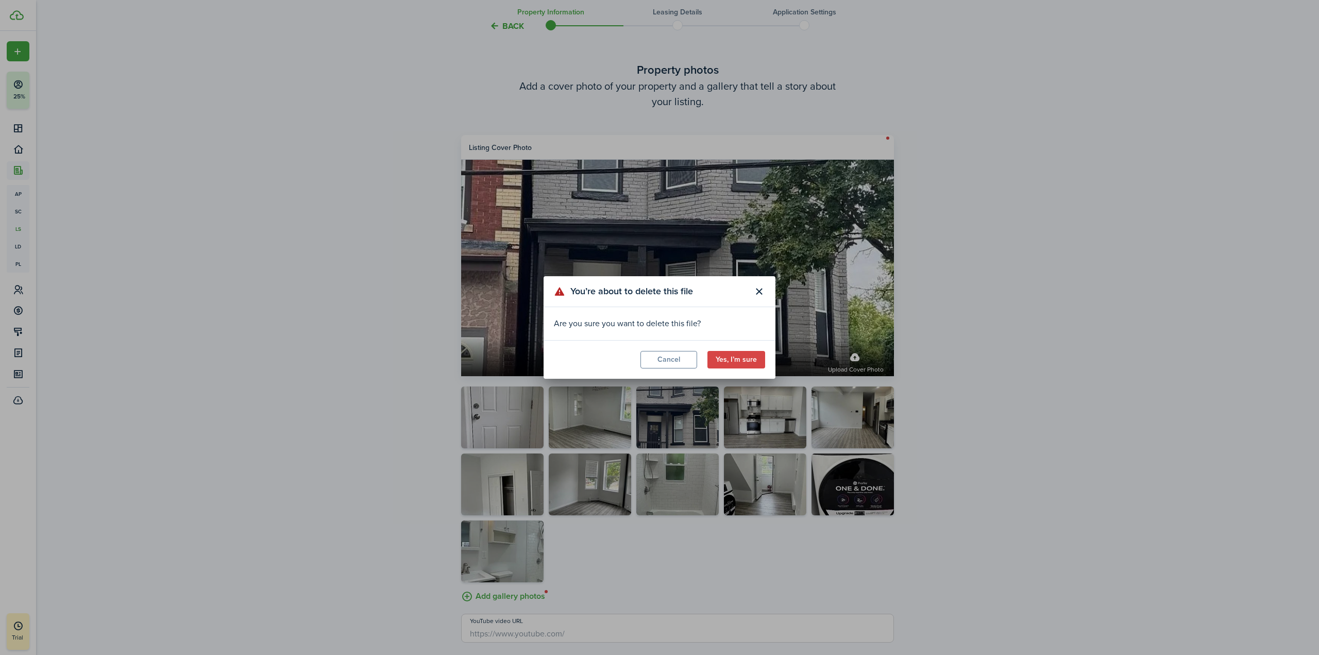
click at [740, 358] on button "Yes, I’m sure" at bounding box center [736, 360] width 58 height 18
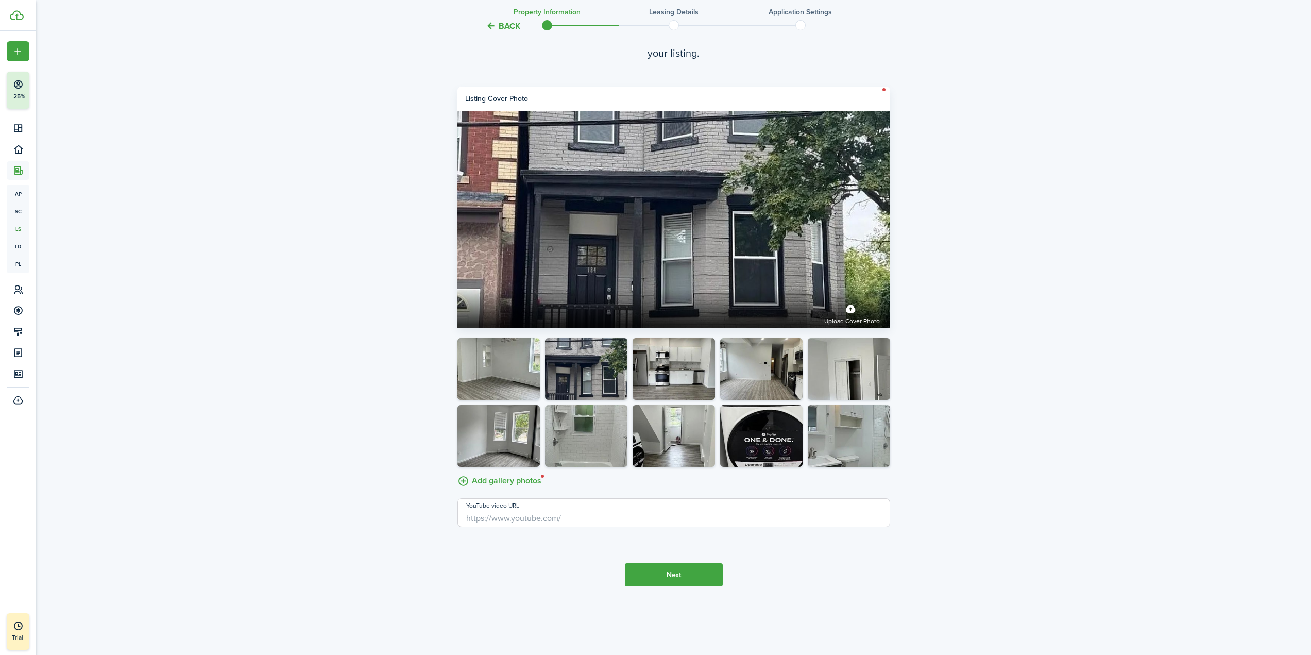
scroll to position [2619, 0]
click at [691, 571] on button "Next" at bounding box center [674, 574] width 98 height 23
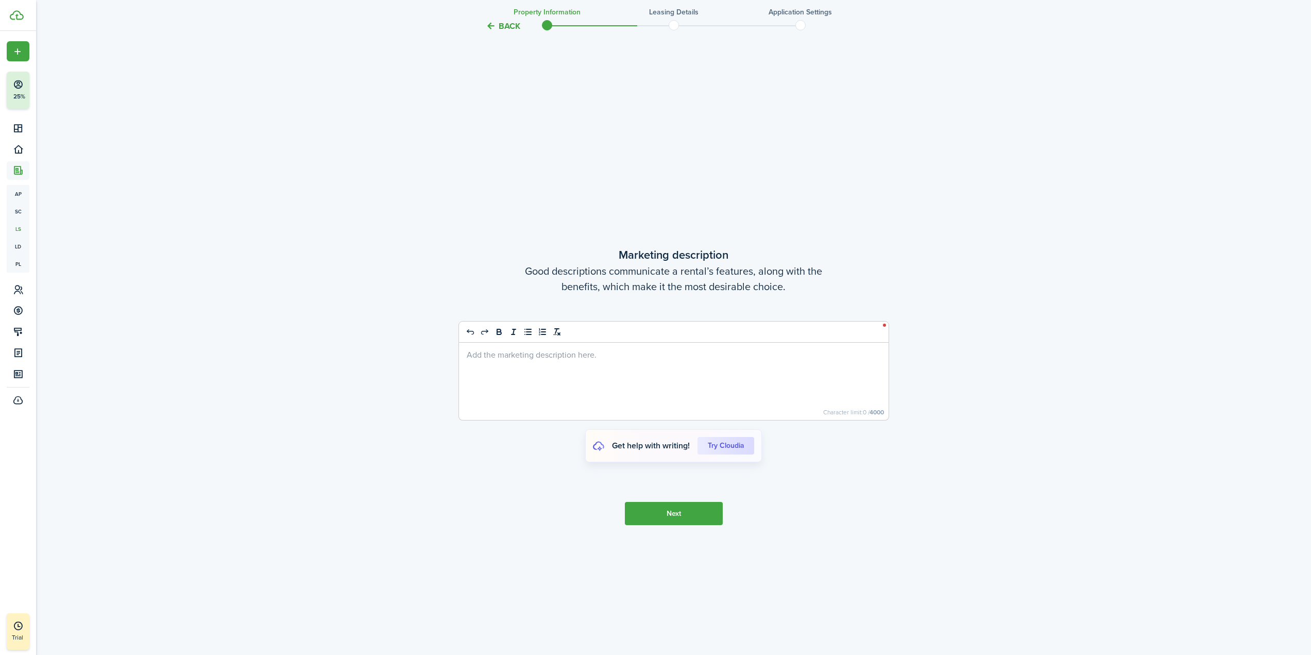
scroll to position [3205, 0]
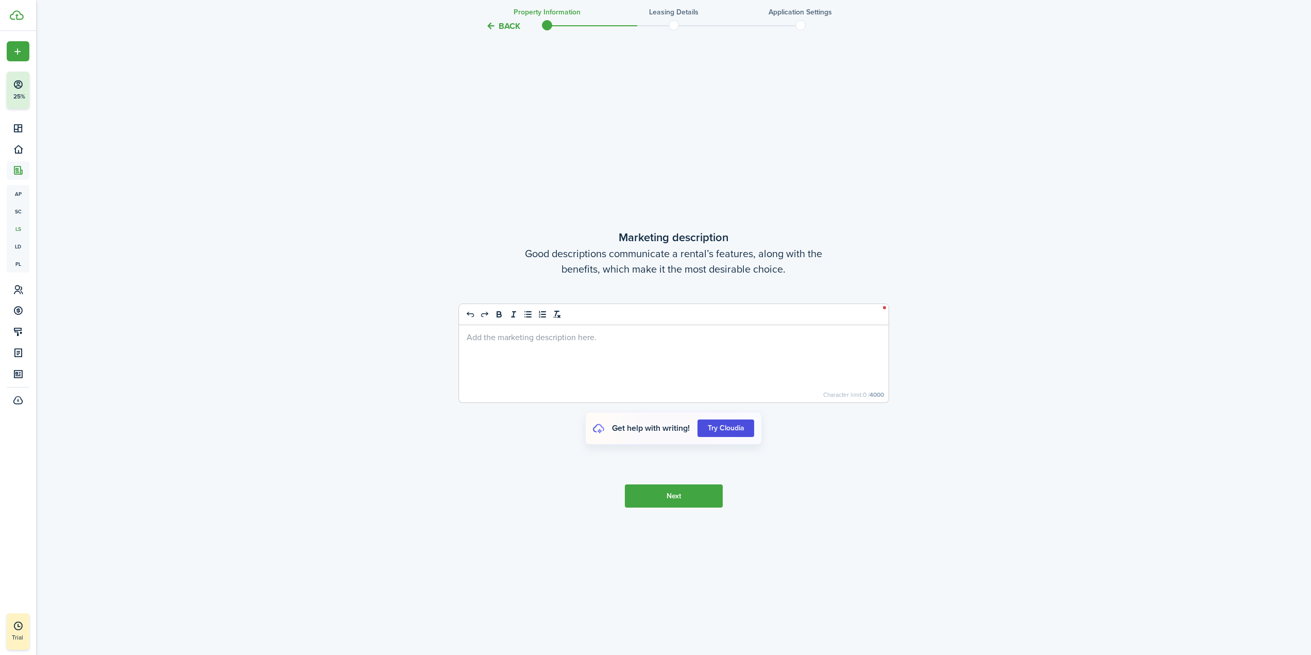
click at [739, 430] on cloudia-btn "Try Cloudia" at bounding box center [725, 428] width 57 height 18
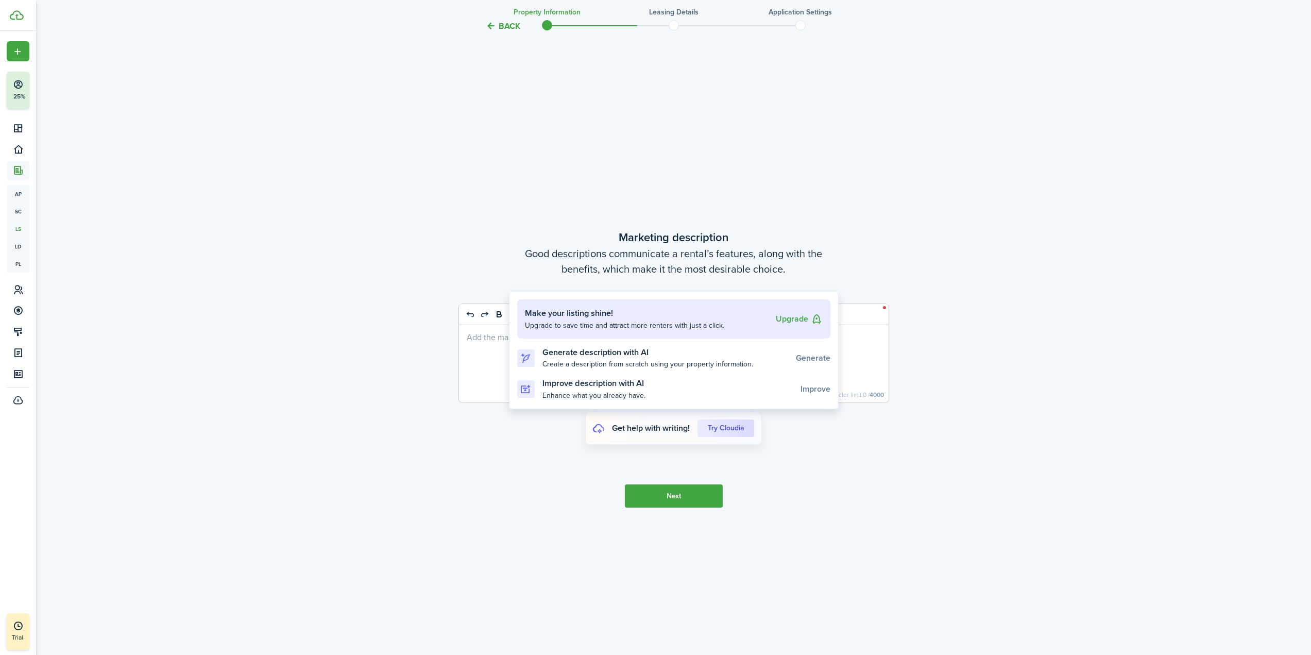
click at [820, 443] on div at bounding box center [655, 327] width 1311 height 655
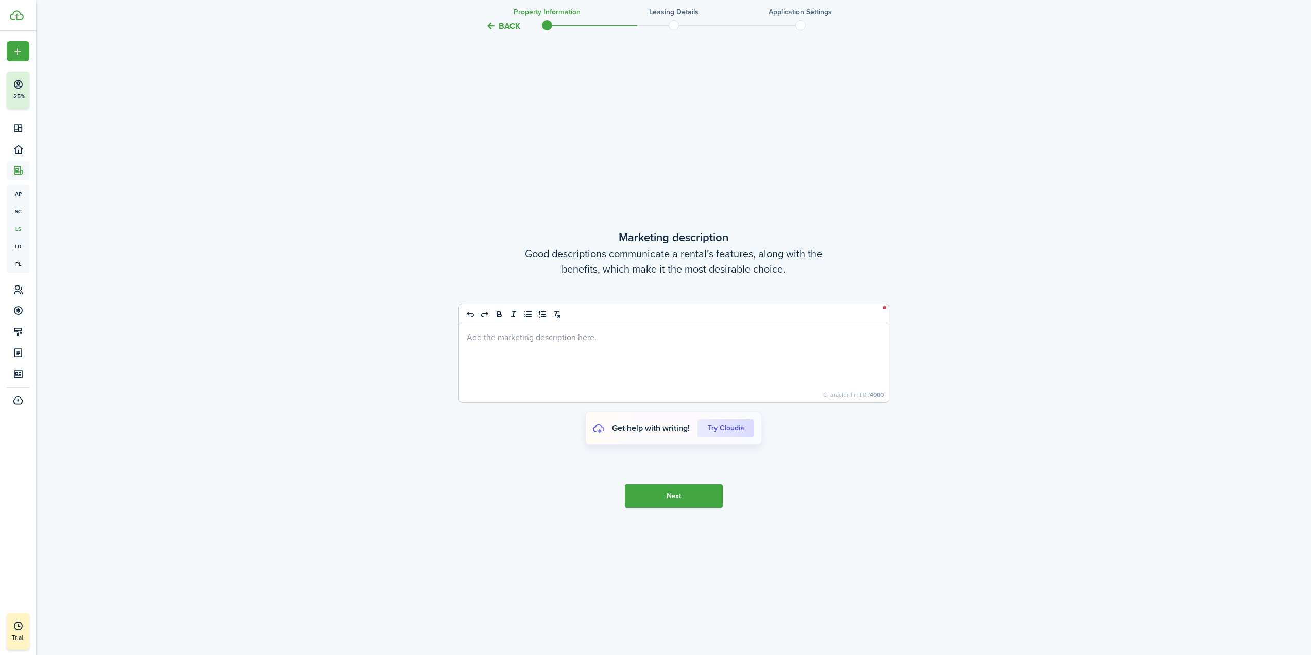
click at [499, 338] on p at bounding box center [674, 336] width 414 height 11
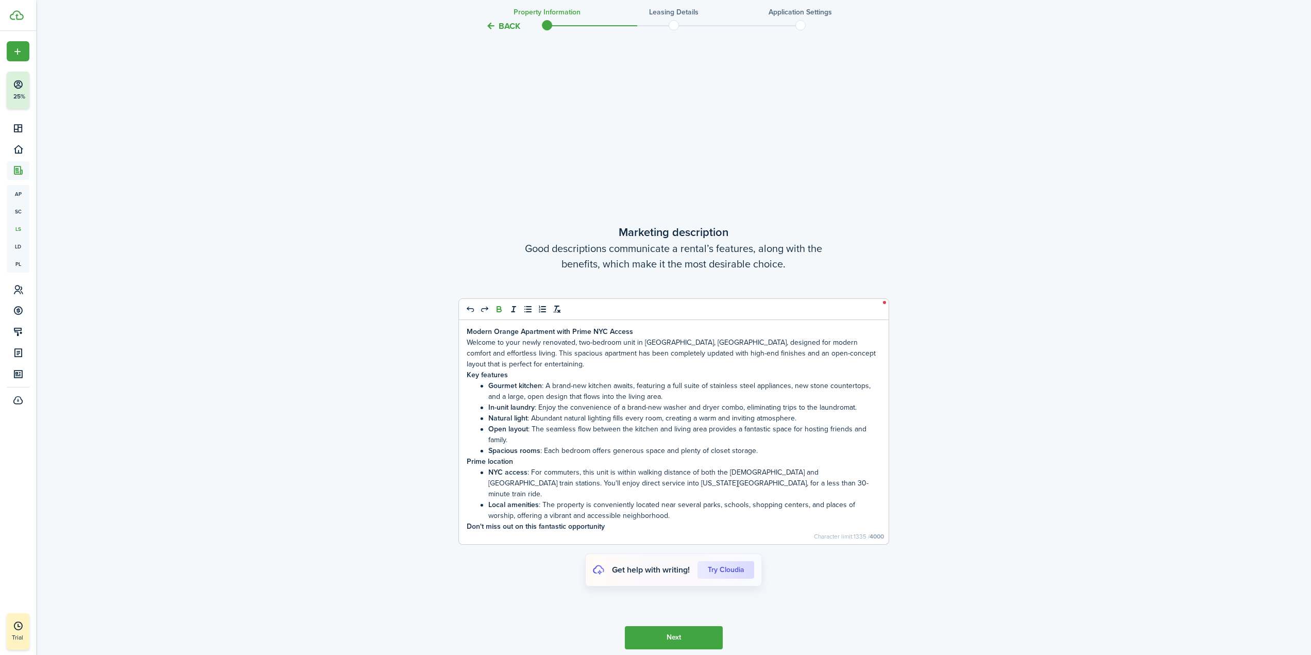
scroll to position [3188, 0]
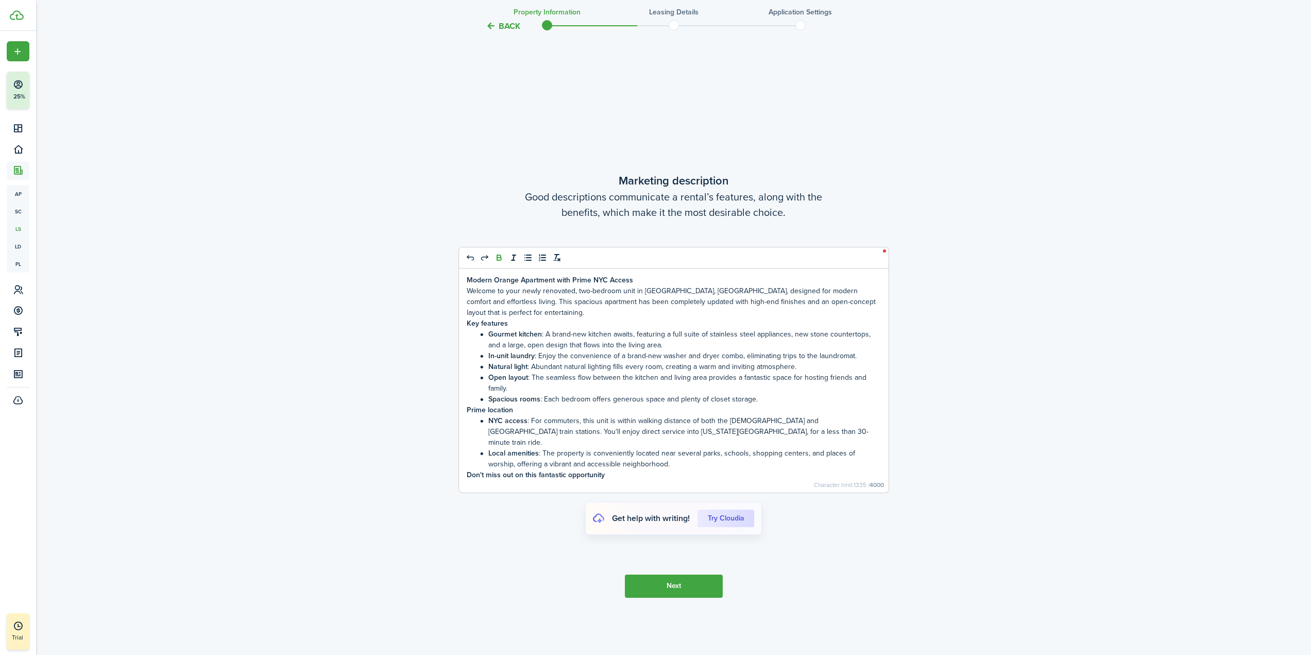
click at [679, 578] on button "Next" at bounding box center [674, 585] width 98 height 23
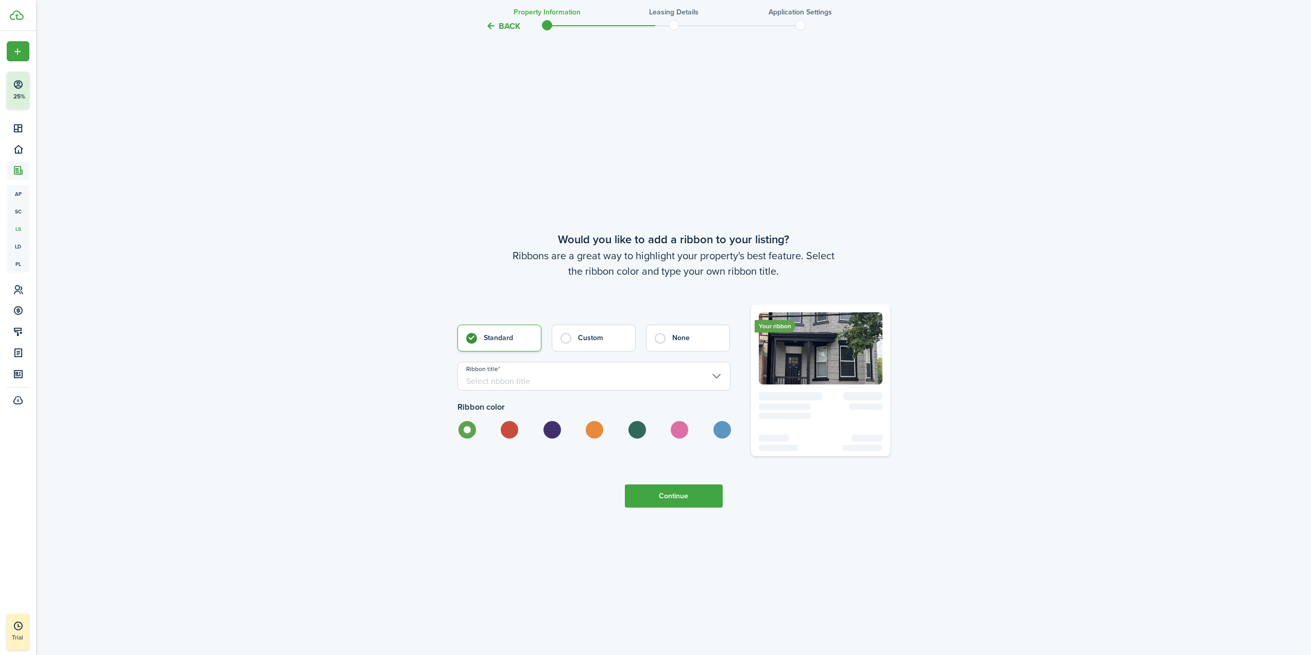
scroll to position [3859, 0]
click at [719, 382] on input "Ribbon title" at bounding box center [593, 375] width 273 height 29
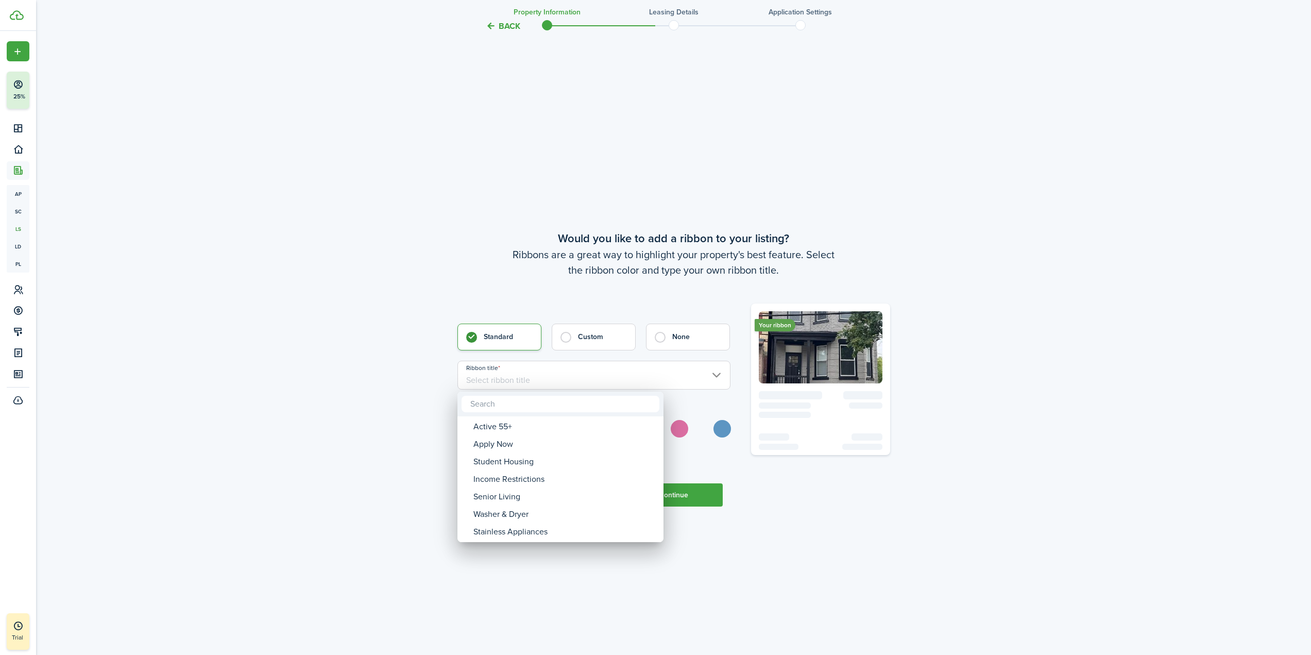
click at [1056, 268] on div at bounding box center [656, 328] width 1476 height 820
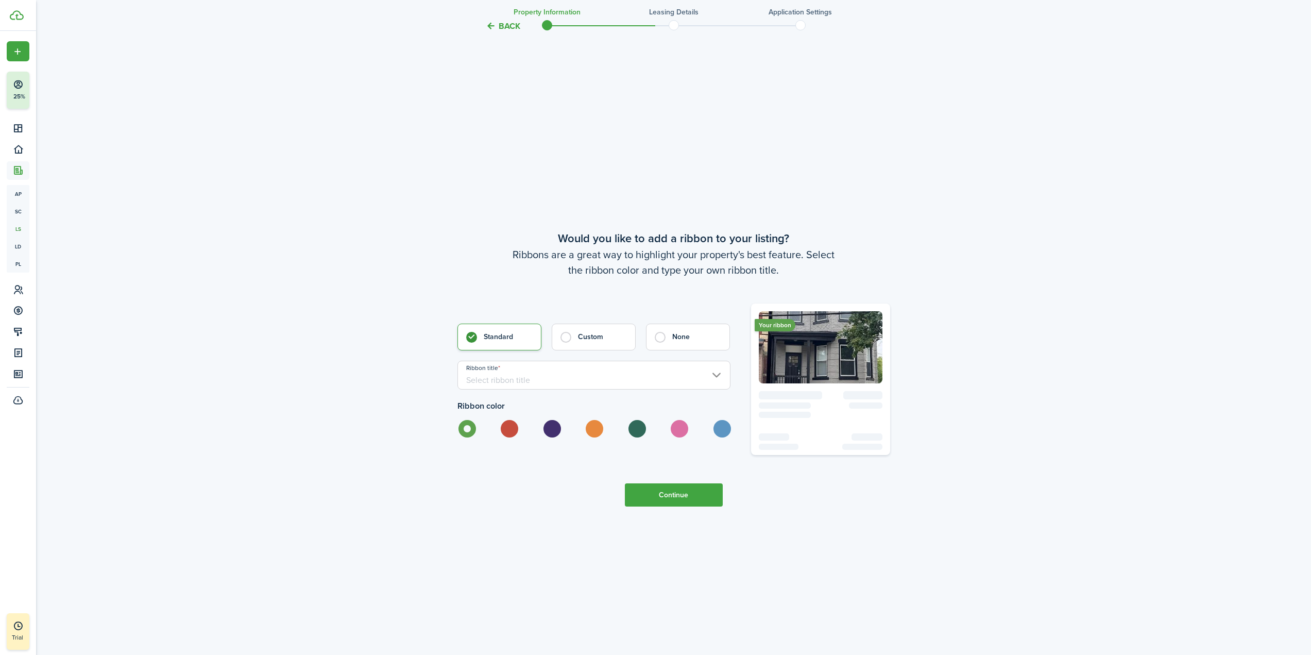
click at [641, 372] on input "Ribbon title" at bounding box center [593, 375] width 273 height 29
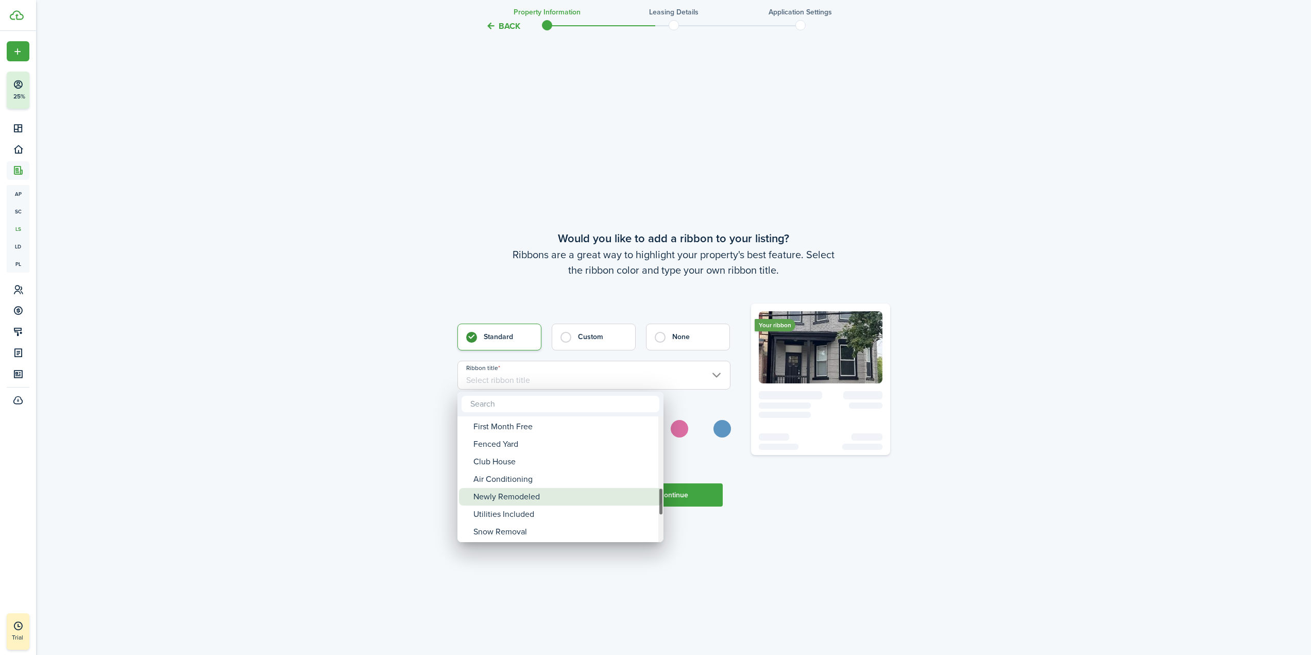
click at [525, 492] on div "Newly Remodeled" at bounding box center [564, 497] width 182 height 18
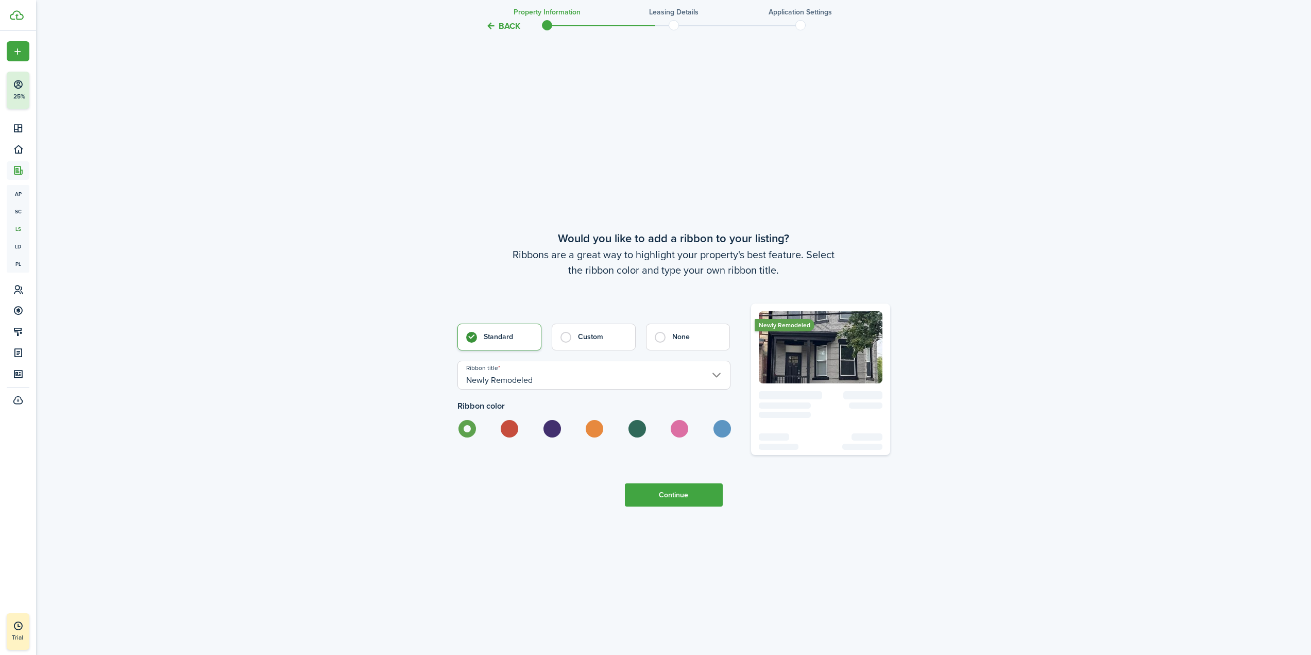
click at [552, 382] on input "Newly Remodeled" at bounding box center [593, 375] width 273 height 29
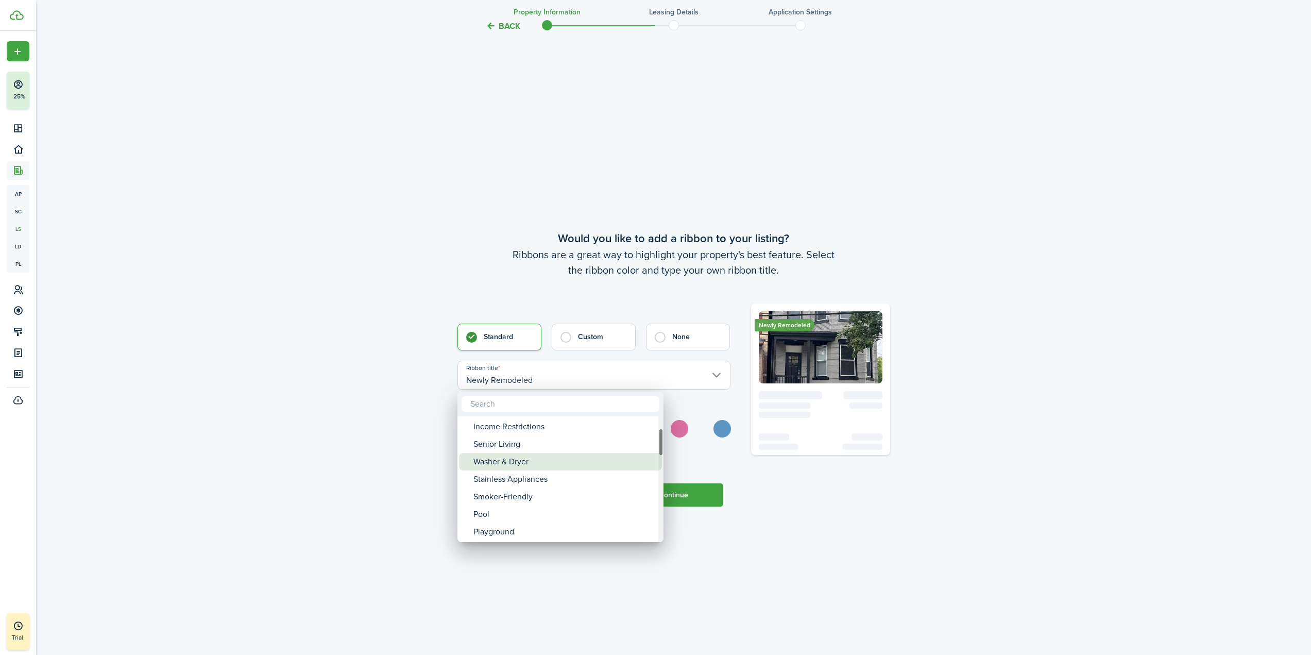
click at [565, 462] on div "Washer & Dryer" at bounding box center [564, 462] width 182 height 18
type input "Washer & Dryer"
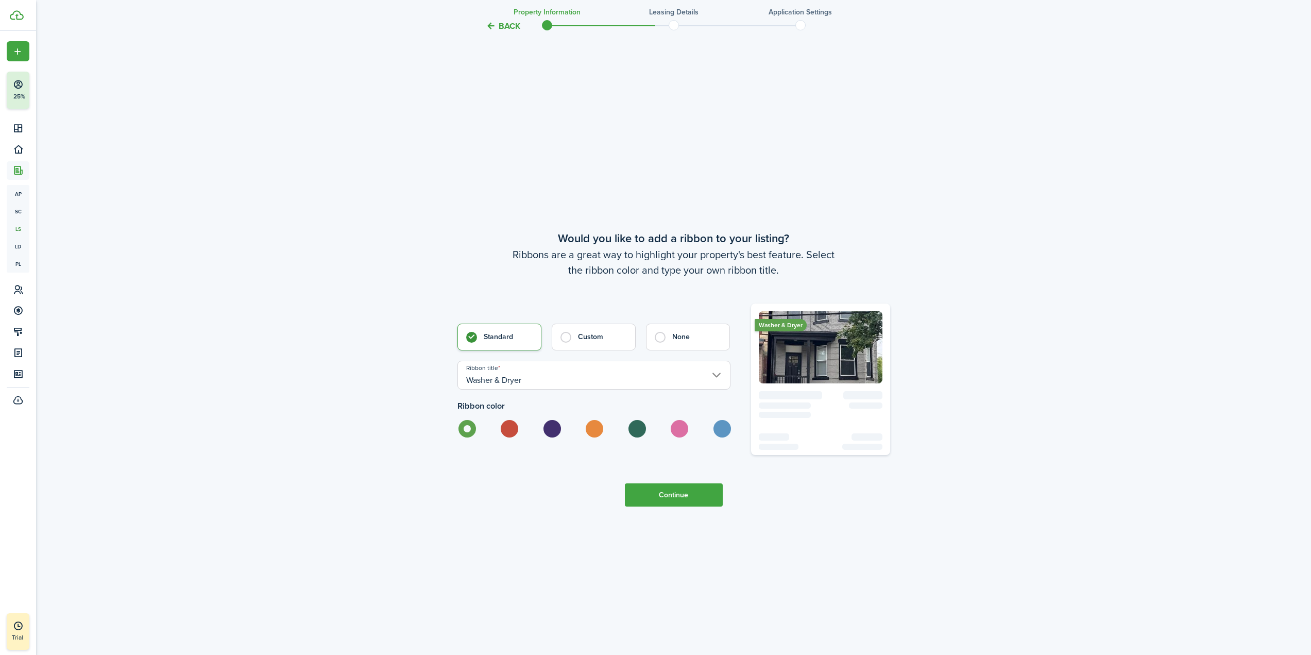
click at [689, 493] on button "Continue" at bounding box center [674, 494] width 98 height 23
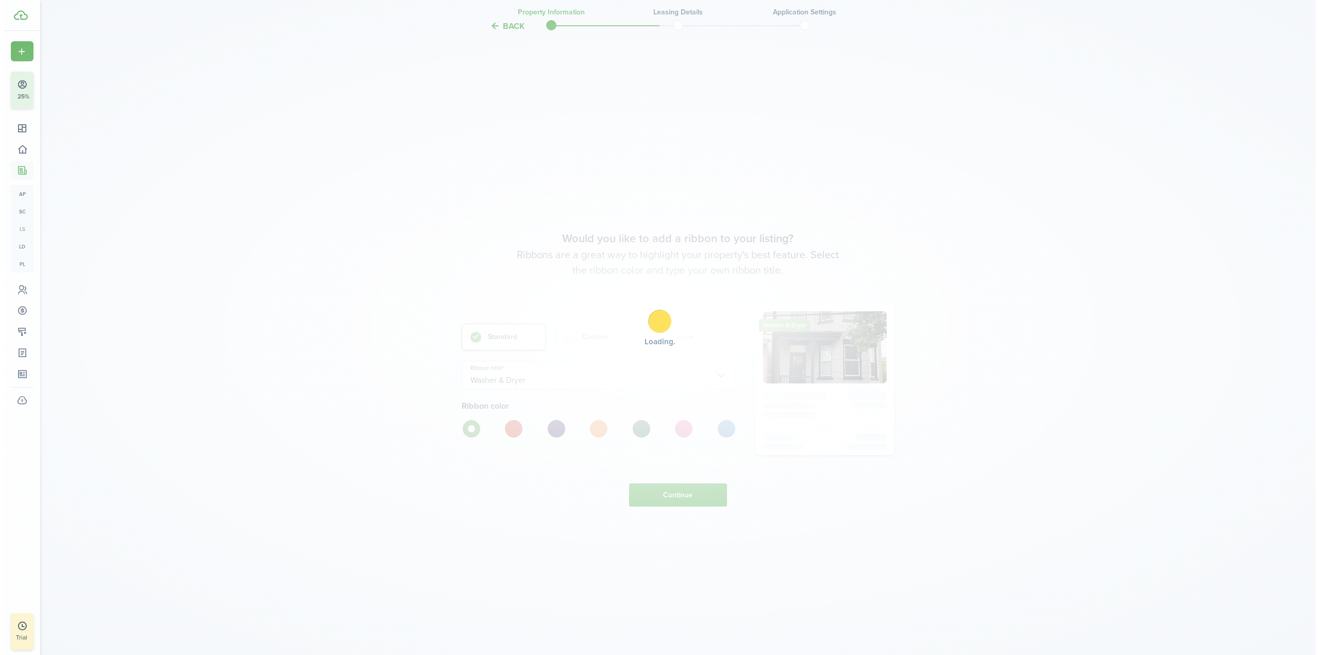
scroll to position [0, 0]
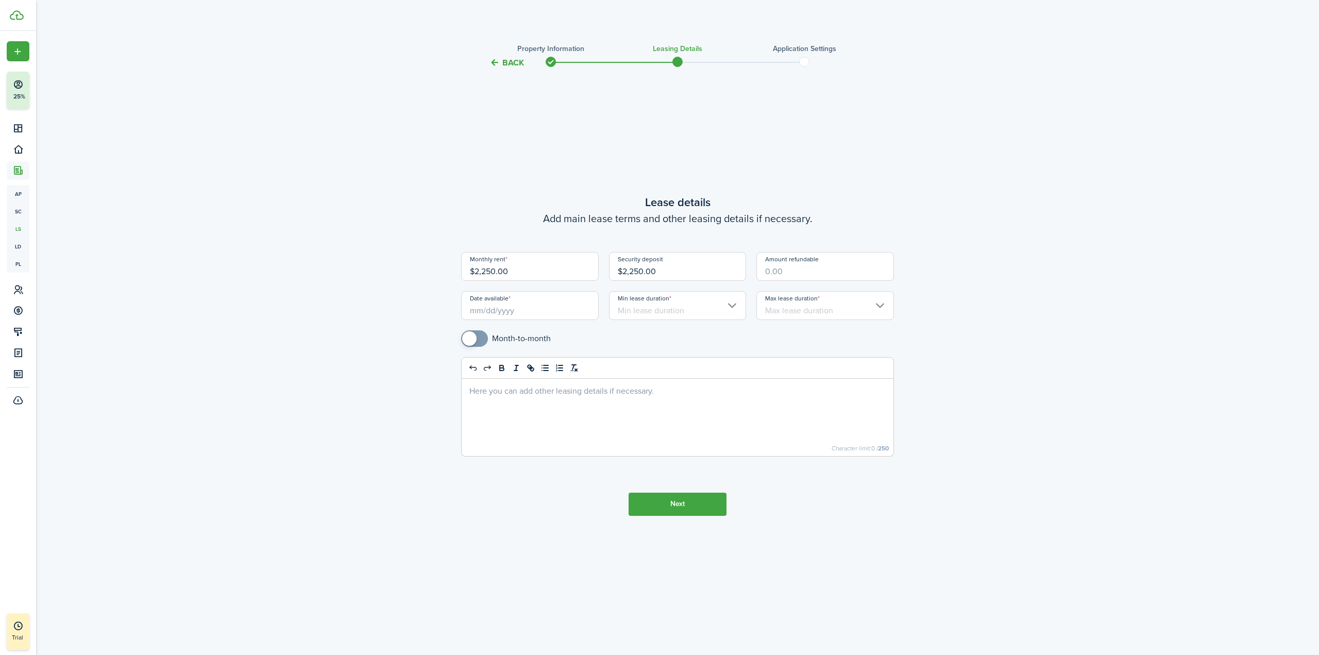
click at [497, 313] on input "Date available" at bounding box center [530, 305] width 138 height 29
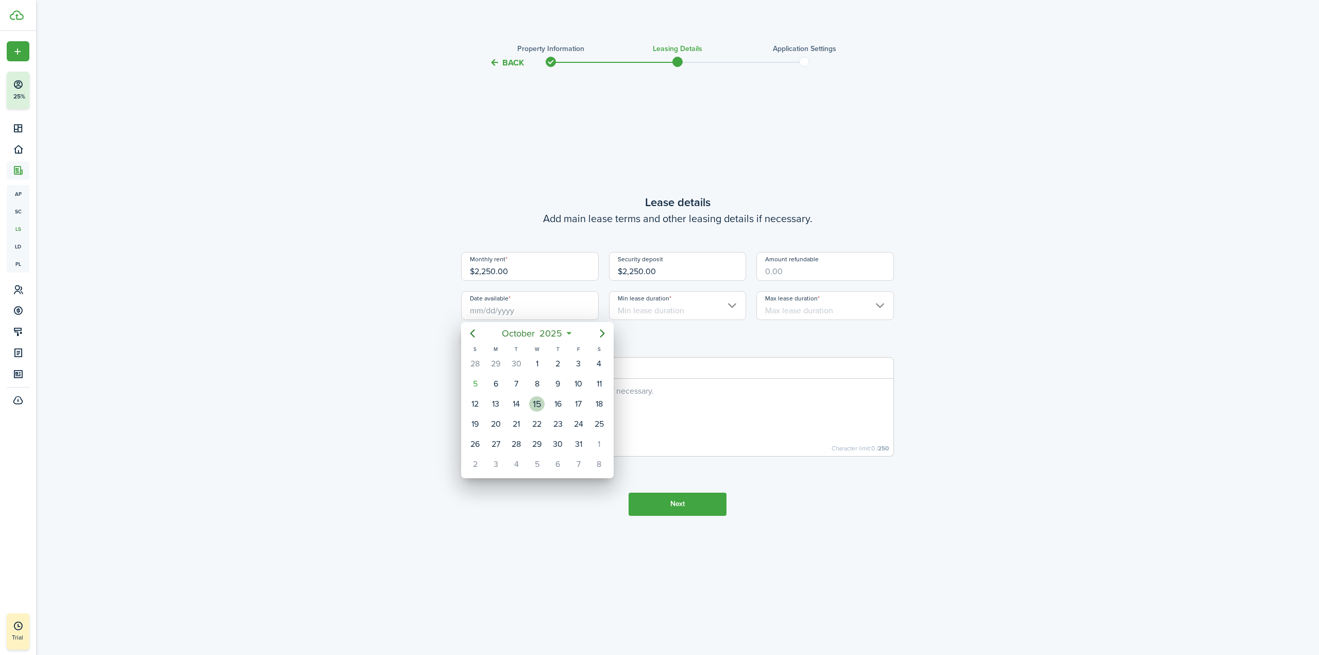
click at [539, 403] on div "15" at bounding box center [536, 403] width 15 height 15
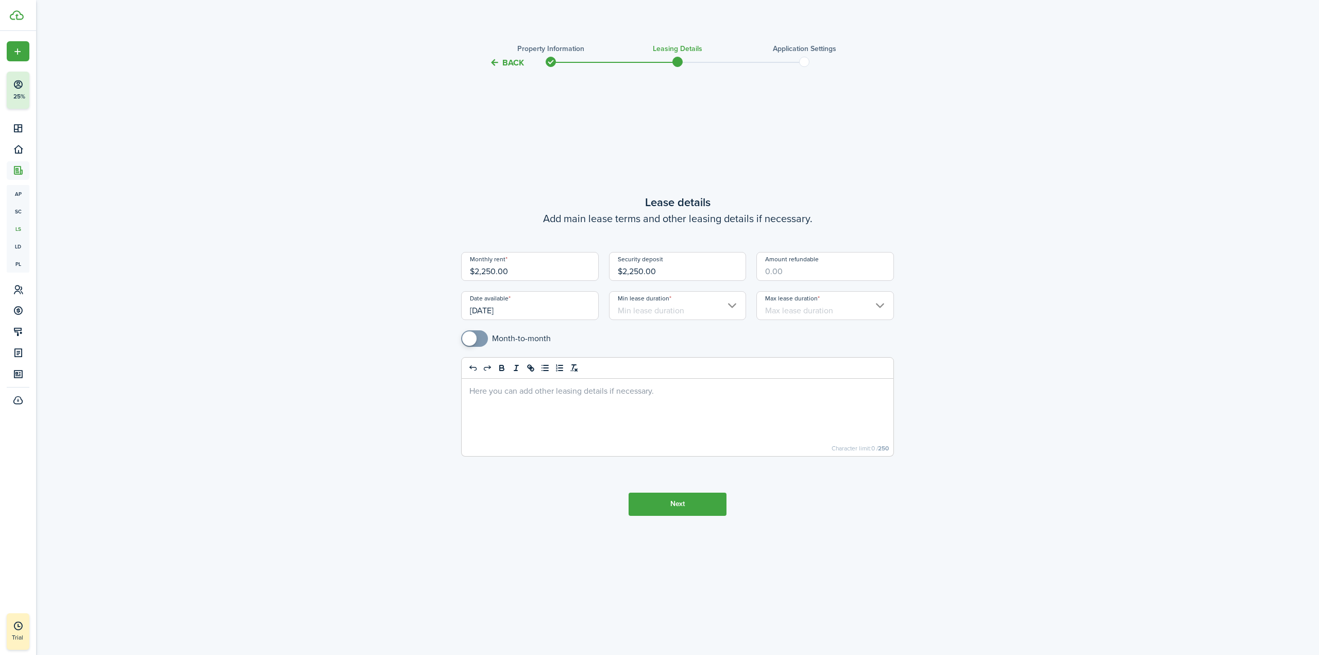
click at [536, 314] on input "[DATE]" at bounding box center [530, 305] width 138 height 29
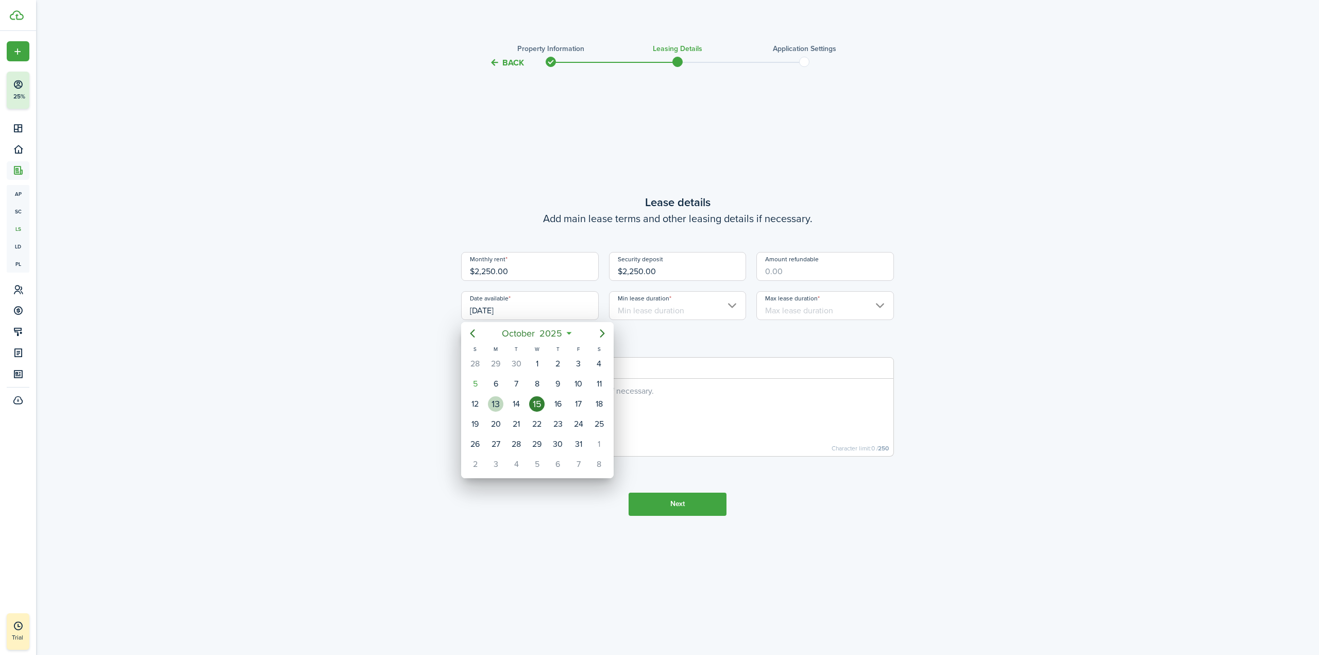
click at [498, 402] on div "13" at bounding box center [495, 403] width 15 height 15
type input "[DATE]"
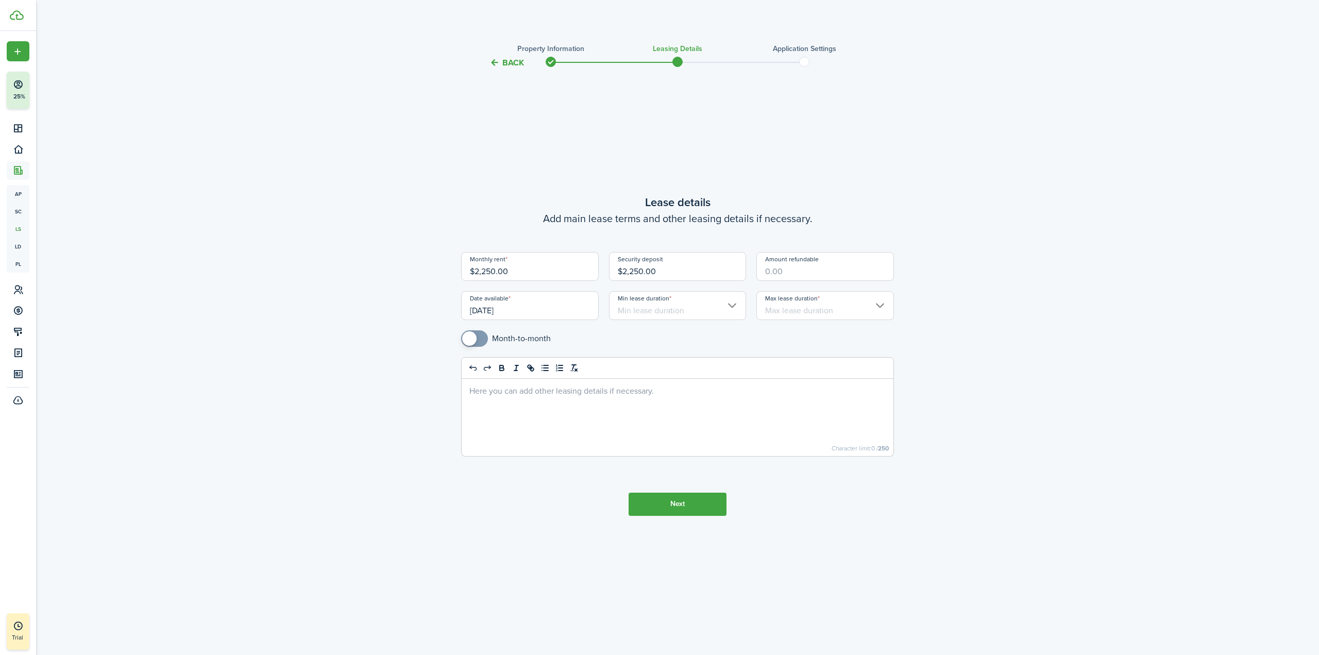
click at [734, 304] on input "Min lease duration" at bounding box center [678, 305] width 138 height 29
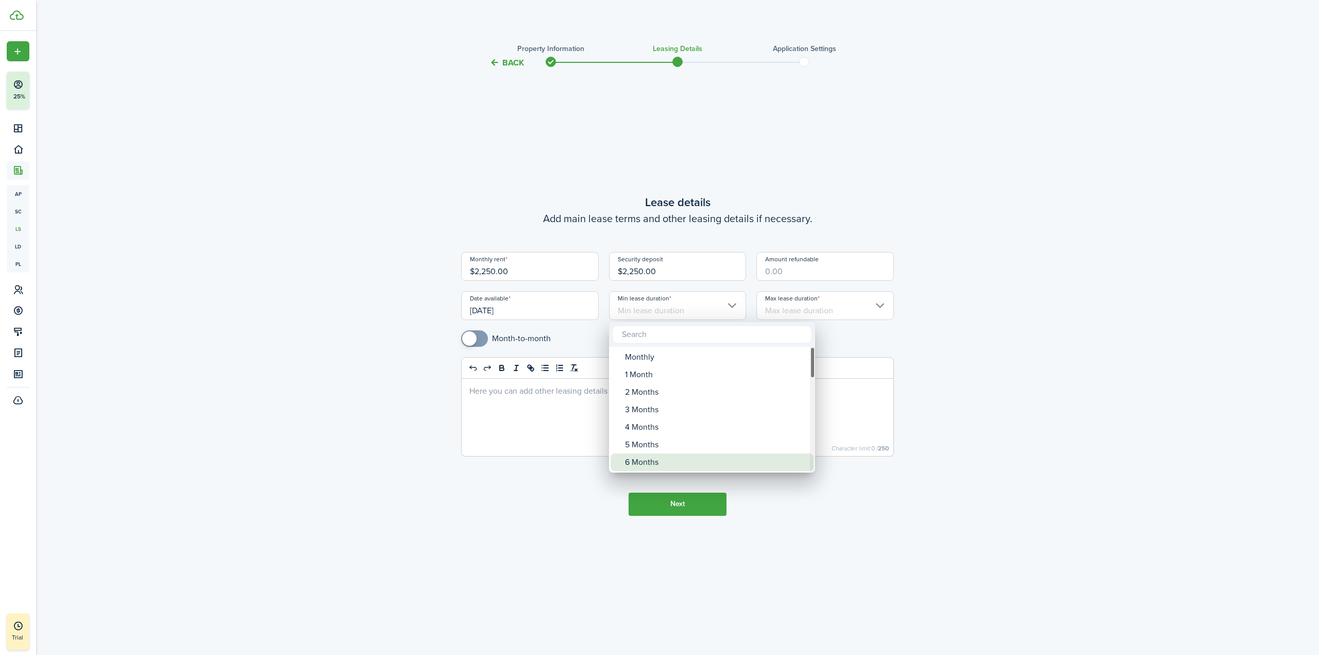
click at [687, 464] on div "6 Months" at bounding box center [716, 462] width 182 height 18
type input "6 Months"
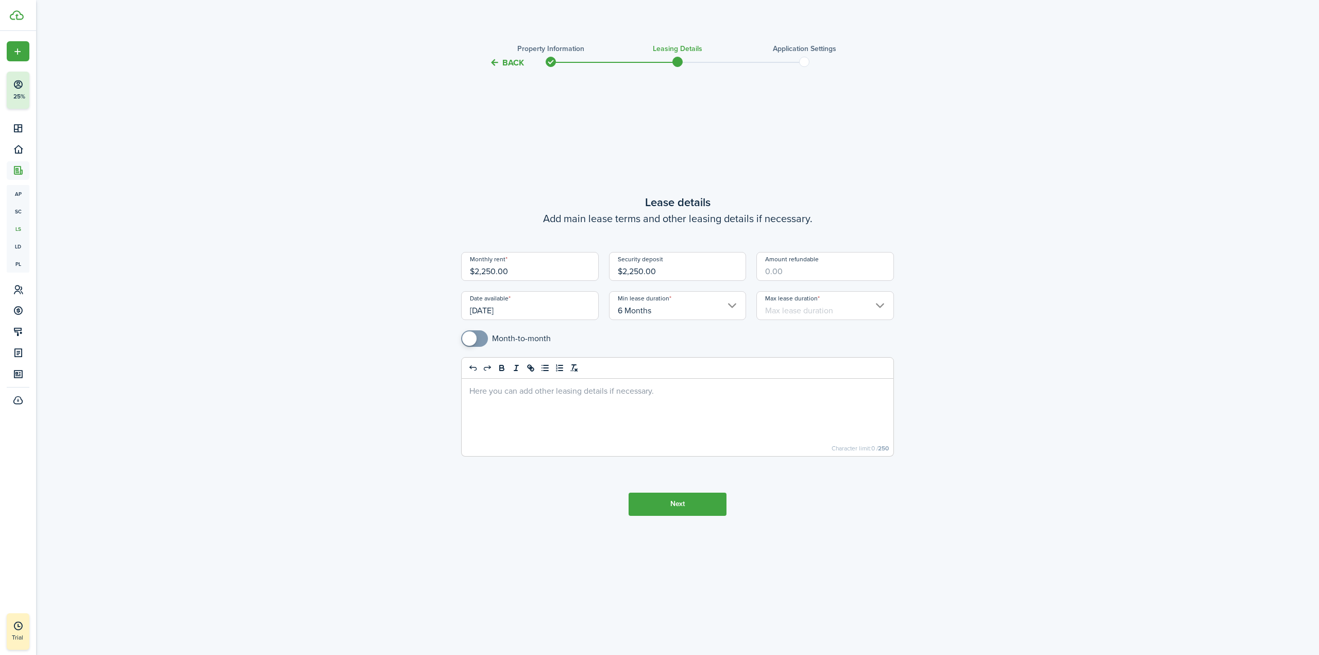
click at [883, 309] on input "Max lease duration" at bounding box center [825, 305] width 138 height 29
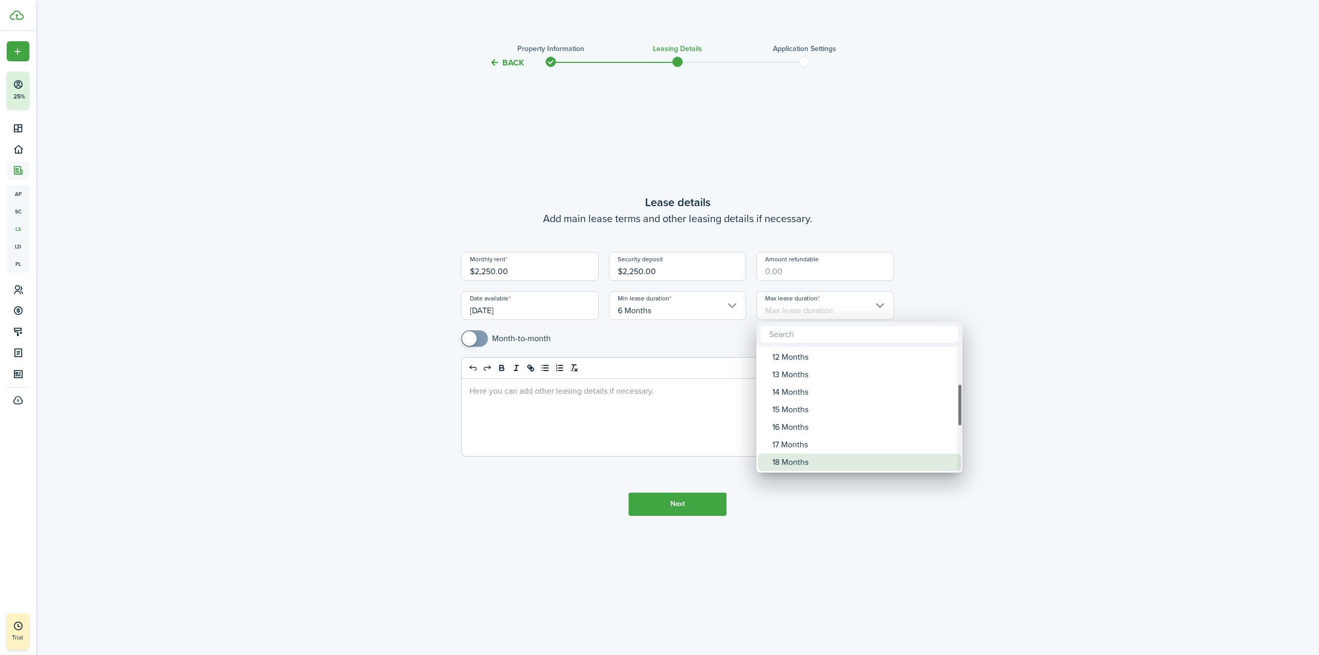
click at [818, 456] on div "18 Months" at bounding box center [863, 462] width 182 height 18
type input "18 Months"
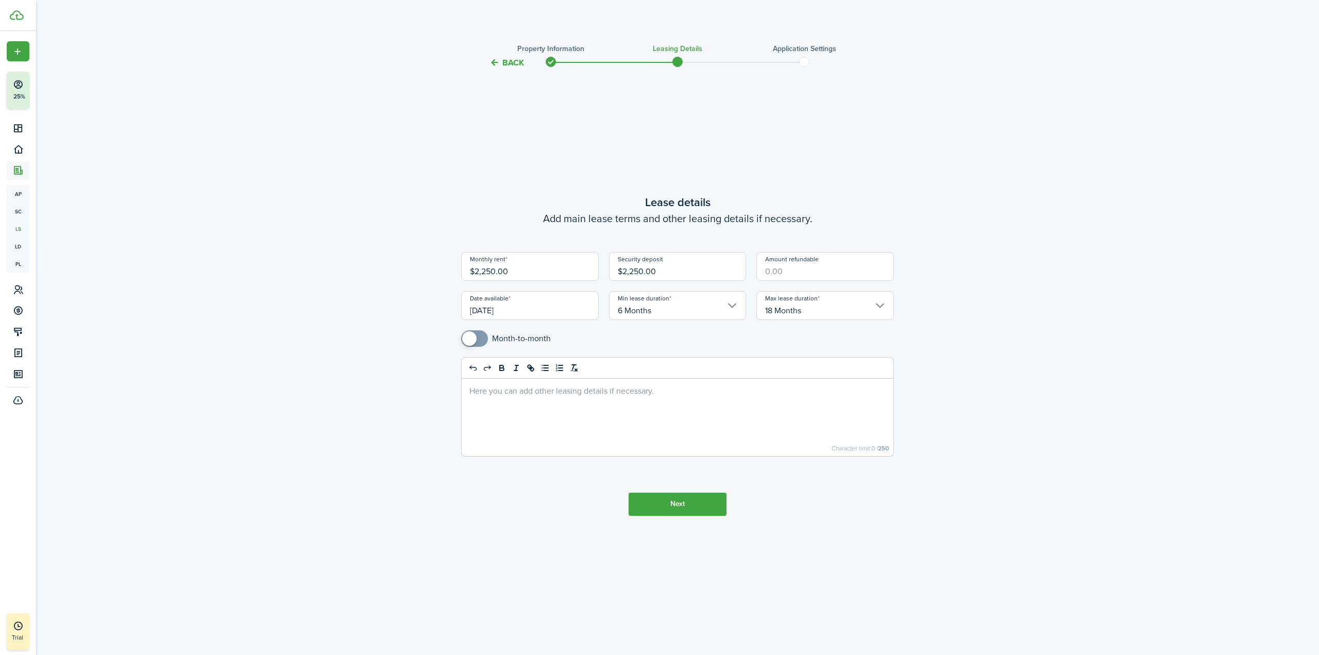
click at [835, 271] on input "Amount refundable" at bounding box center [825, 266] width 138 height 29
type input "$2,250.00"
click at [974, 308] on div "Back Property information Leasing details Application settings Lease details Ad…" at bounding box center [678, 331] width 598 height 590
click at [708, 507] on button "Next" at bounding box center [677, 503] width 98 height 23
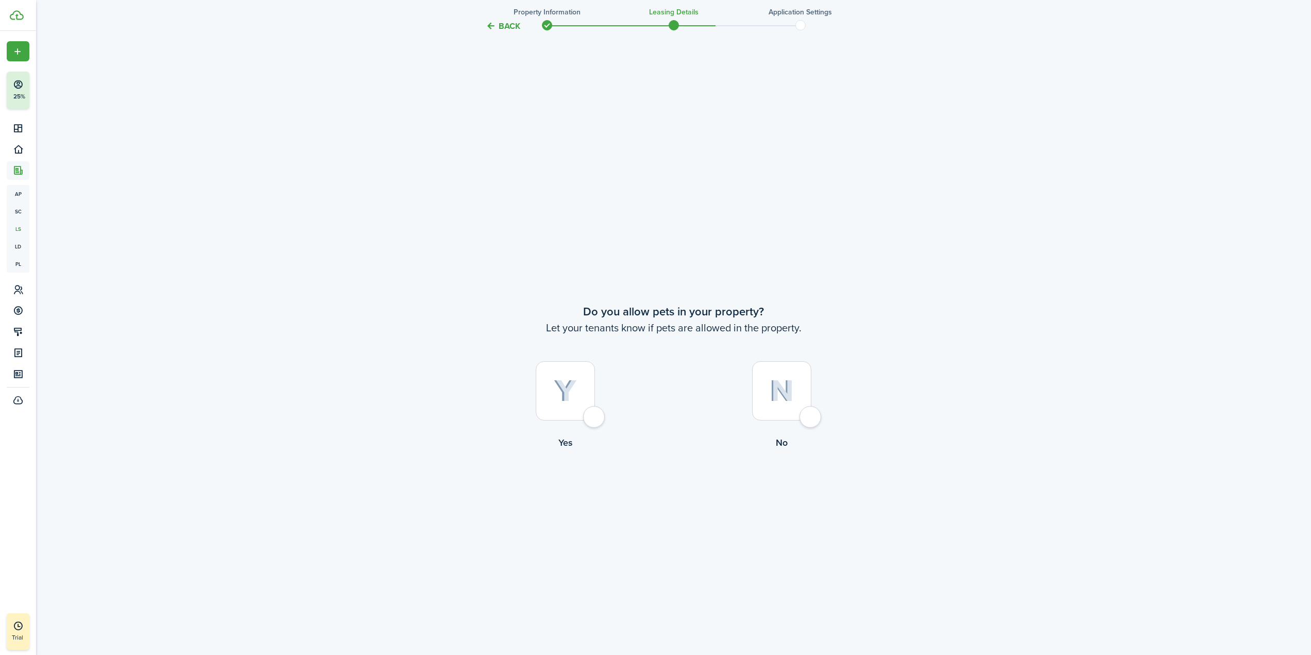
scroll to position [586, 0]
click at [594, 410] on div at bounding box center [565, 379] width 59 height 59
radio input "true"
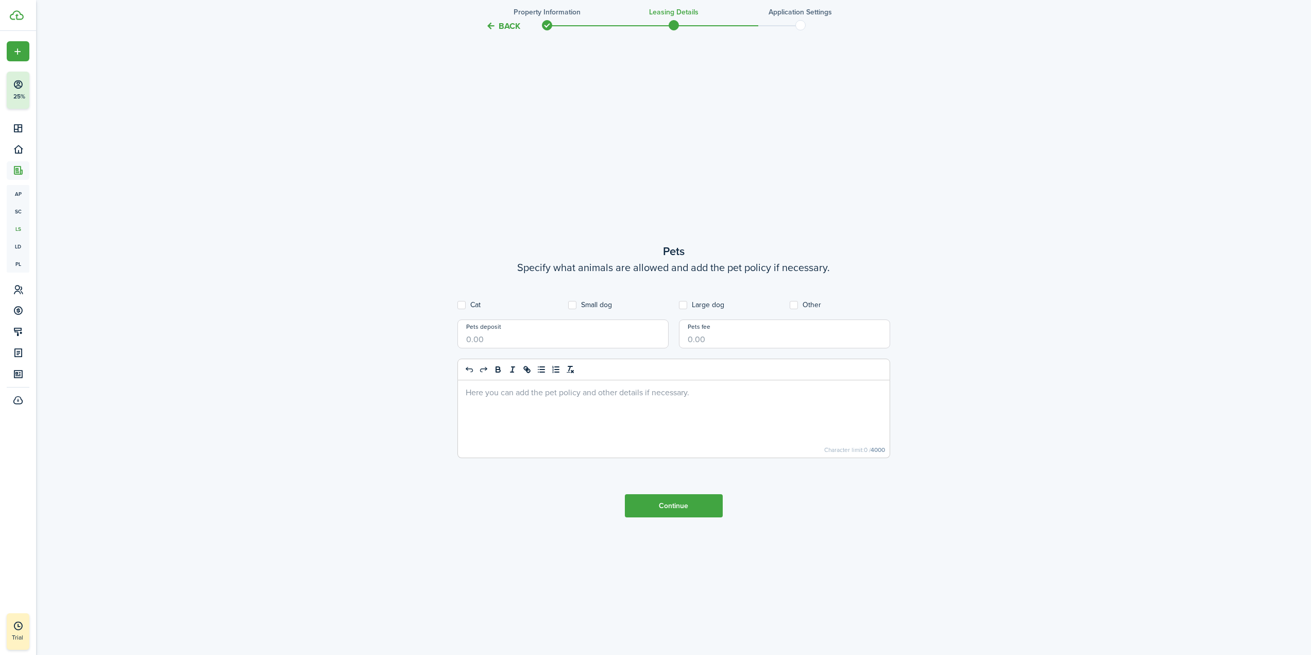
scroll to position [1240, 0]
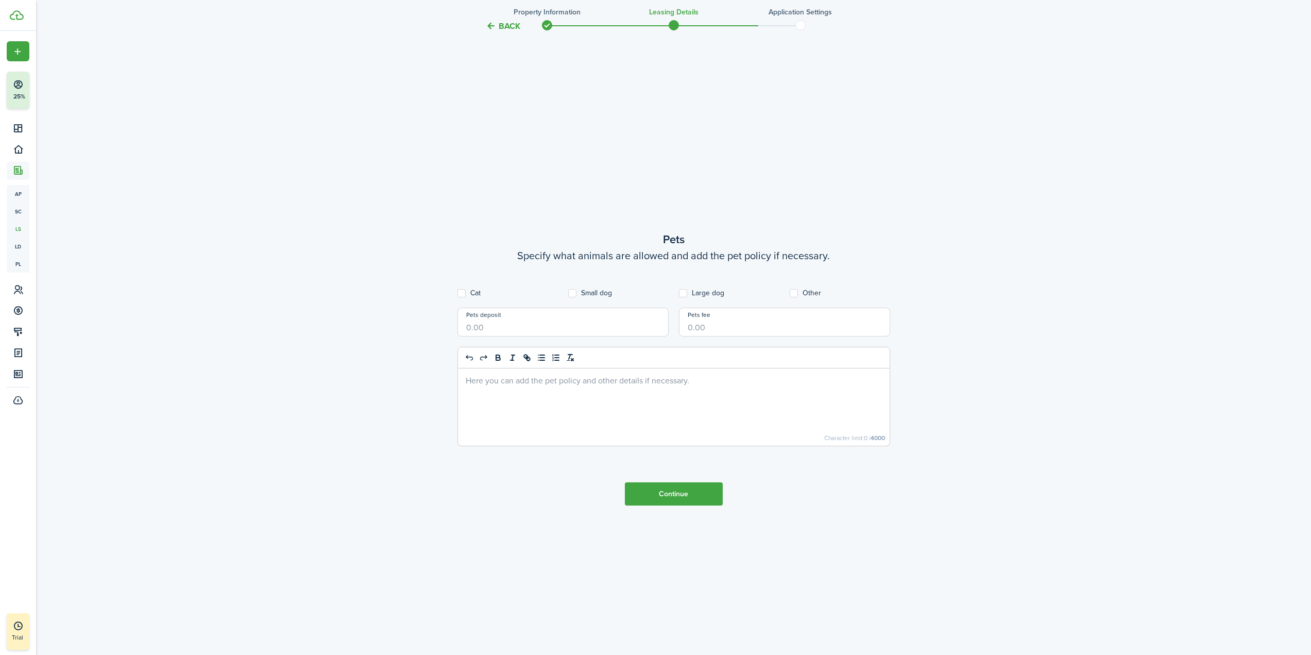
click at [578, 297] on label "Small dog" at bounding box center [590, 293] width 44 height 8
checkbox input "true"
click at [464, 293] on label "Cat" at bounding box center [468, 293] width 23 height 8
checkbox input "true"
click at [535, 329] on input "Pets deposit" at bounding box center [562, 322] width 211 height 29
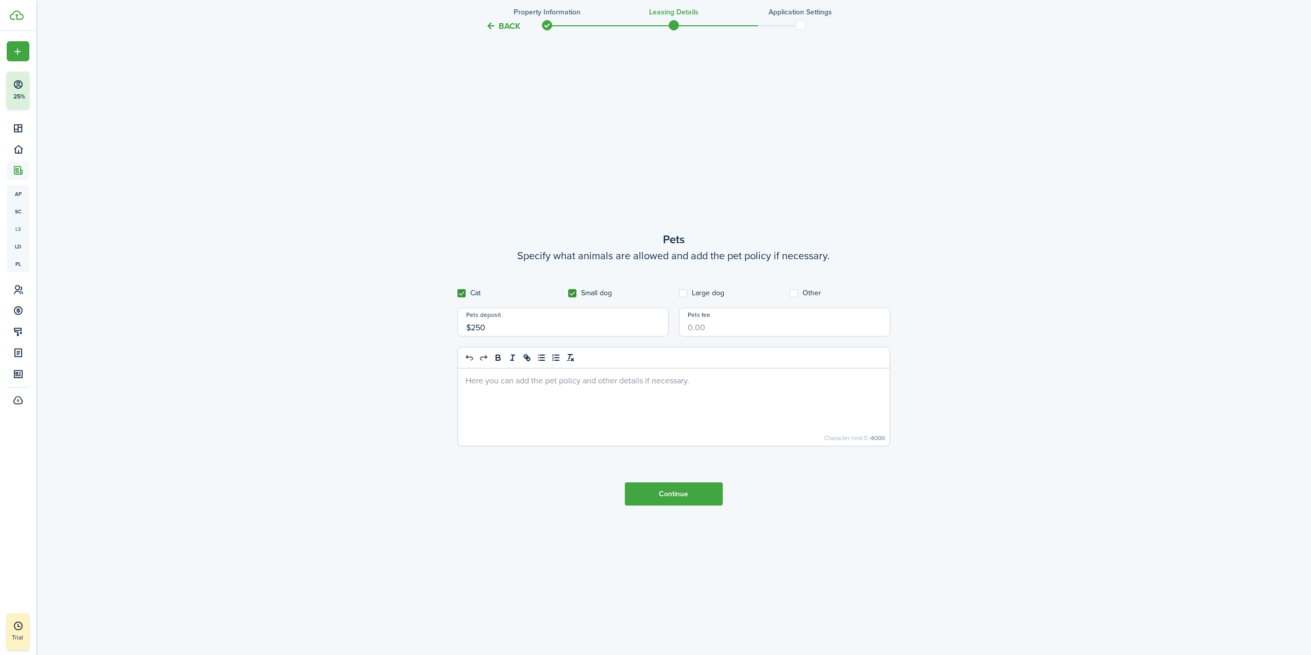
type input "$250.00"
click at [499, 386] on div at bounding box center [674, 406] width 432 height 77
click at [680, 492] on button "Continue" at bounding box center [674, 493] width 98 height 23
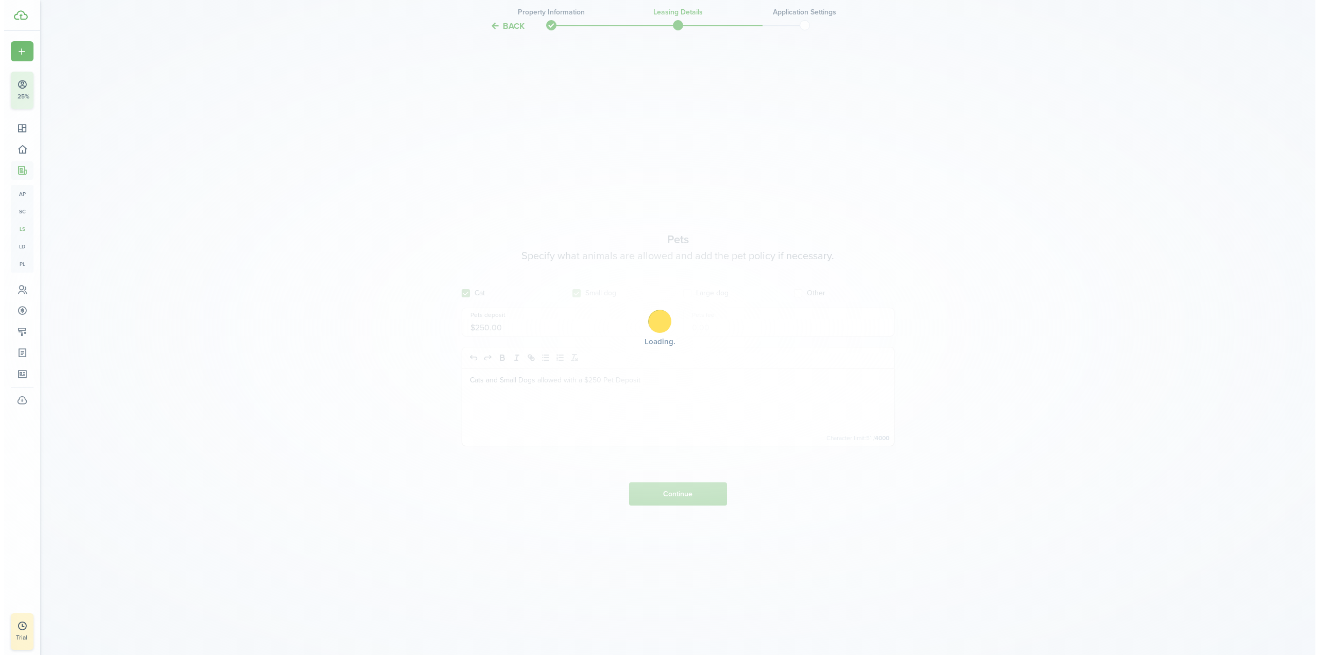
scroll to position [0, 0]
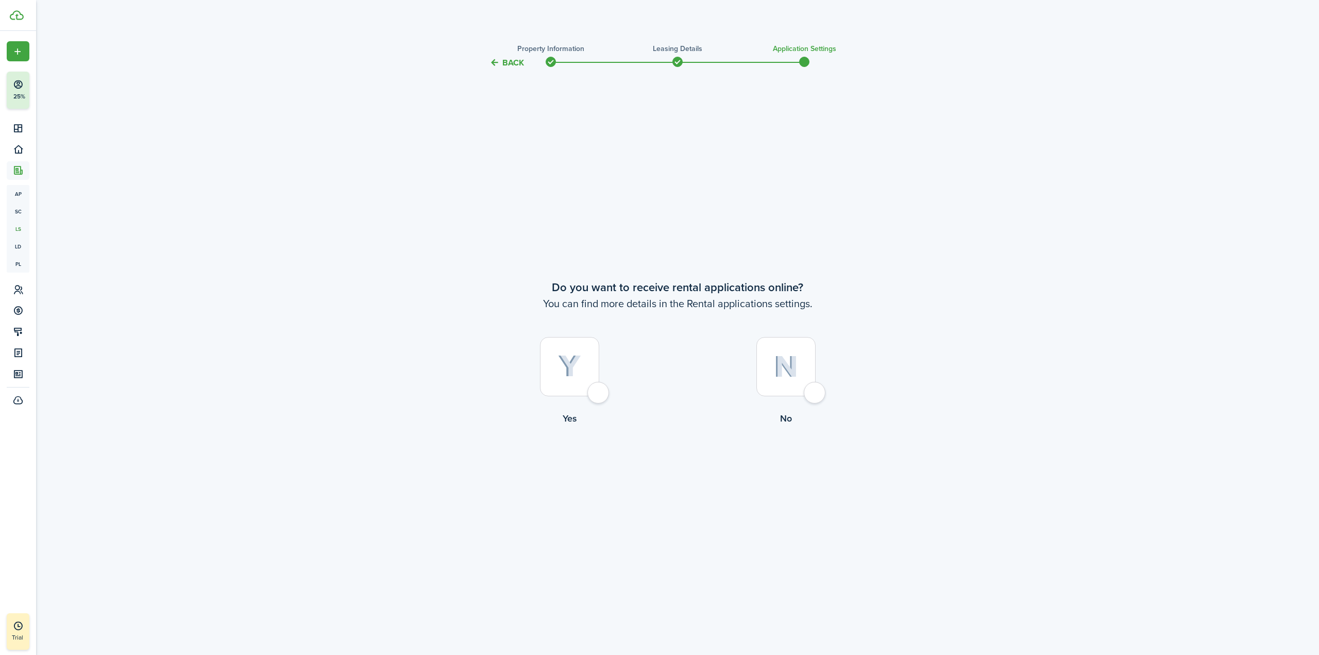
click at [599, 396] on div at bounding box center [569, 366] width 59 height 59
radio input "true"
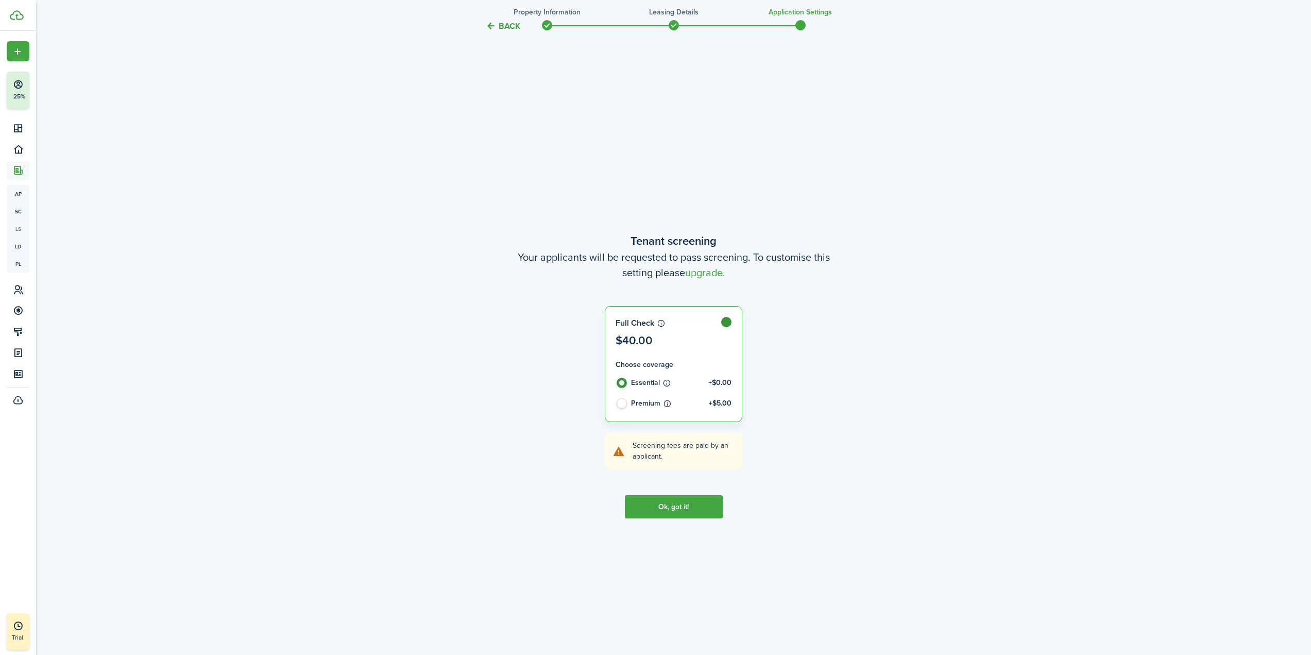
scroll to position [586, 0]
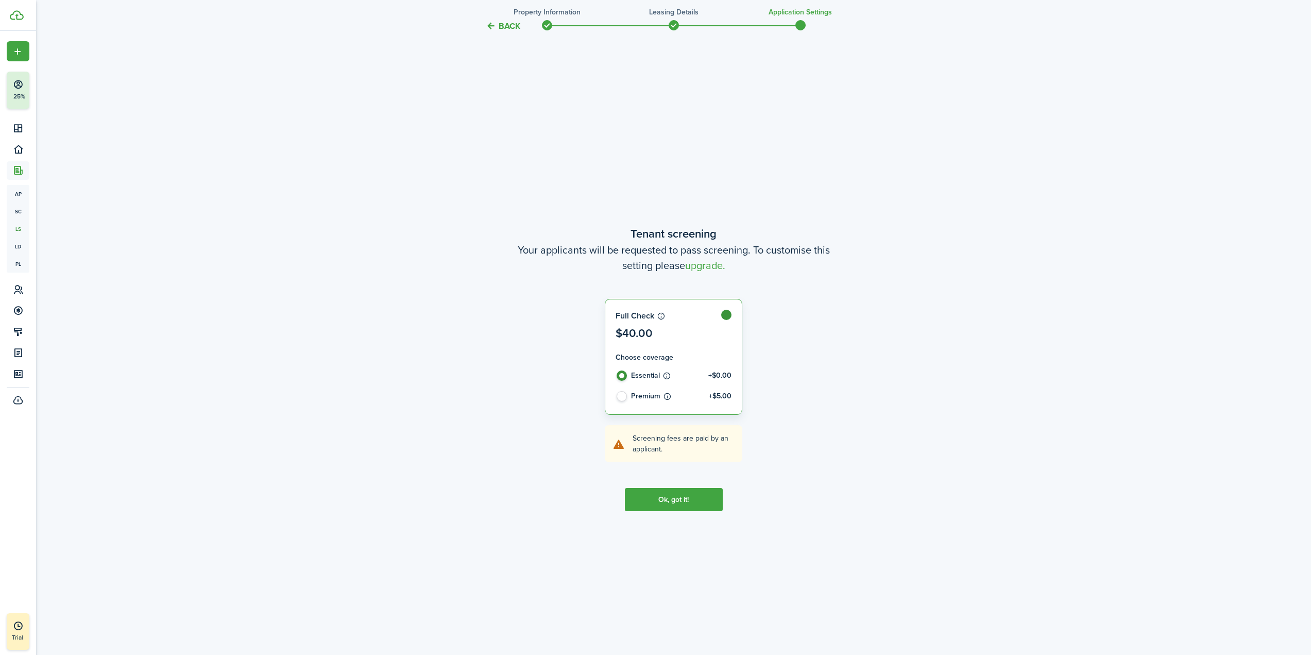
click at [623, 395] on label "Premium +$5.00" at bounding box center [674, 397] width 116 height 13
radio input "false"
radio input "true"
click at [799, 331] on div "Full Check $40.00 Choose coverage Essential +$0.00 Premium +$5.00 Screening fee…" at bounding box center [673, 381] width 443 height 164
drag, startPoint x: 574, startPoint y: 247, endPoint x: 767, endPoint y: 260, distance: 192.6
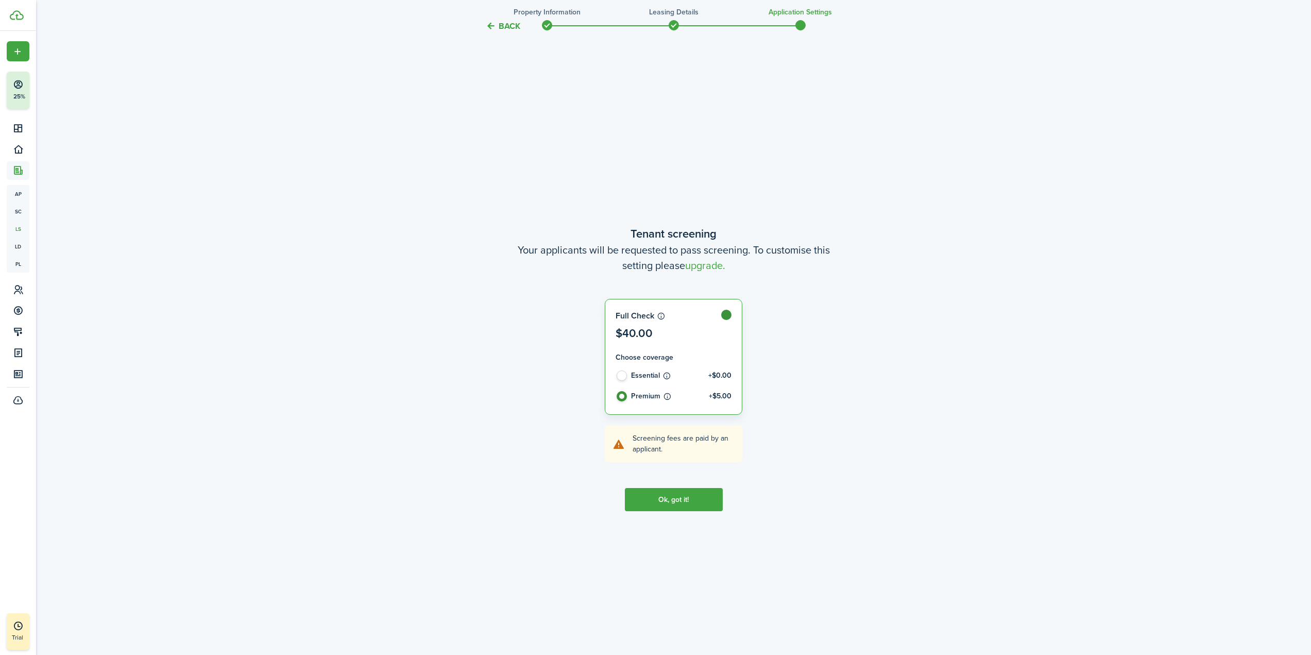
click at [767, 260] on wizard-step-header-description "Your applicants will be requested to pass screening. To customise this setting …" at bounding box center [673, 257] width 433 height 31
click at [668, 507] on button "Ok, got it!" at bounding box center [674, 499] width 98 height 23
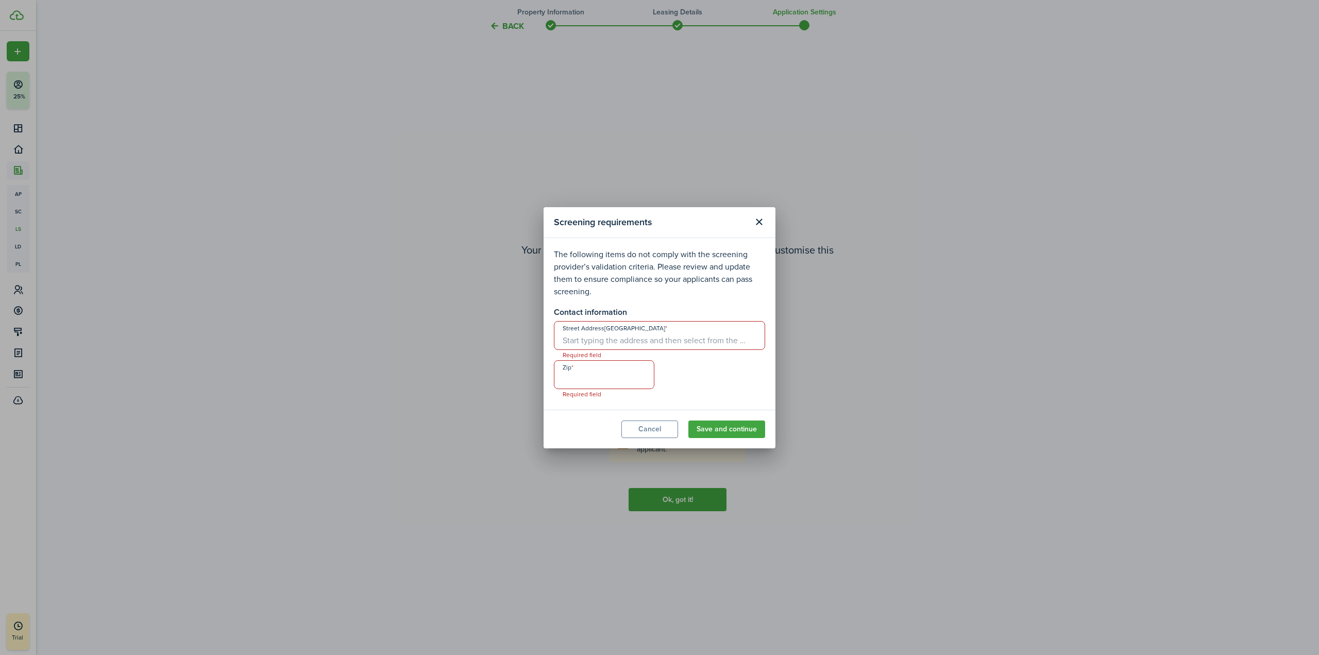
drag, startPoint x: 554, startPoint y: 253, endPoint x: 663, endPoint y: 292, distance: 115.7
click at [663, 292] on p "The following items do not comply with the screening provider’s validation crit…" at bounding box center [659, 272] width 211 height 49
click at [633, 338] on input "Street Address[GEOGRAPHIC_DATA]" at bounding box center [659, 335] width 211 height 29
click at [617, 375] on input "Zip" at bounding box center [604, 374] width 100 height 29
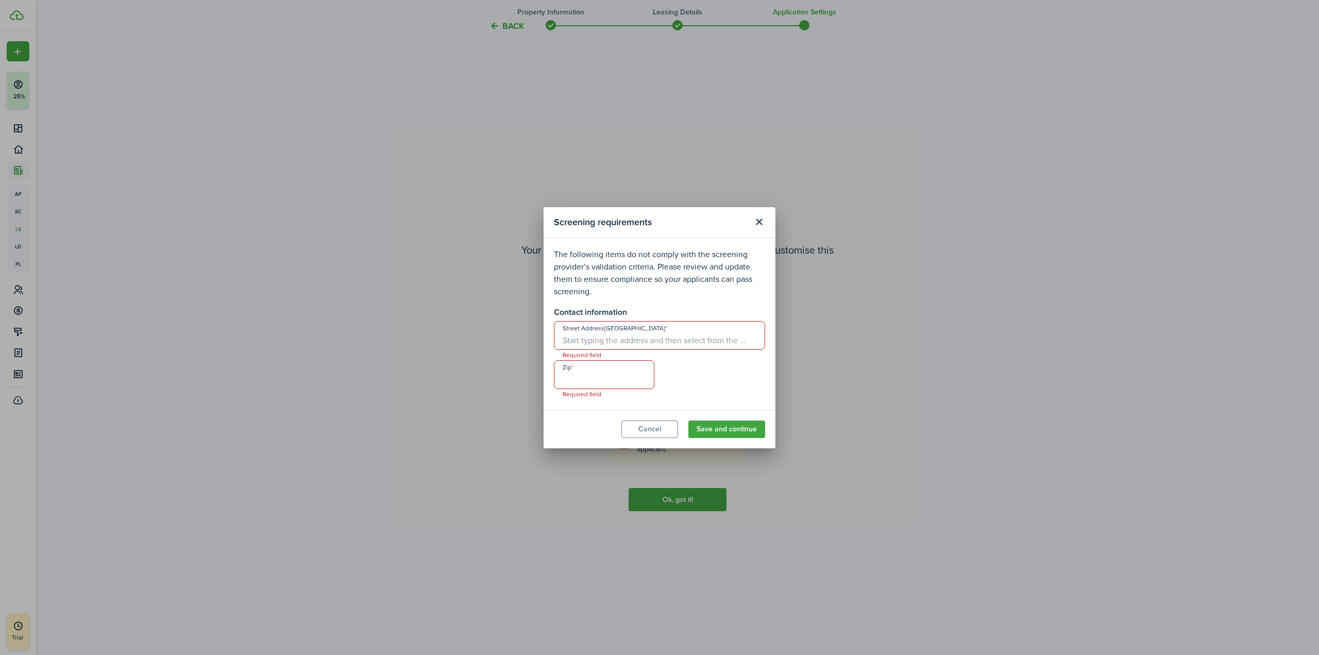
click at [725, 423] on button "Save and continue" at bounding box center [726, 429] width 77 height 18
click at [650, 336] on input "Street Address[GEOGRAPHIC_DATA]" at bounding box center [659, 335] width 211 height 29
click at [758, 224] on button "Close modal" at bounding box center [759, 222] width 18 height 18
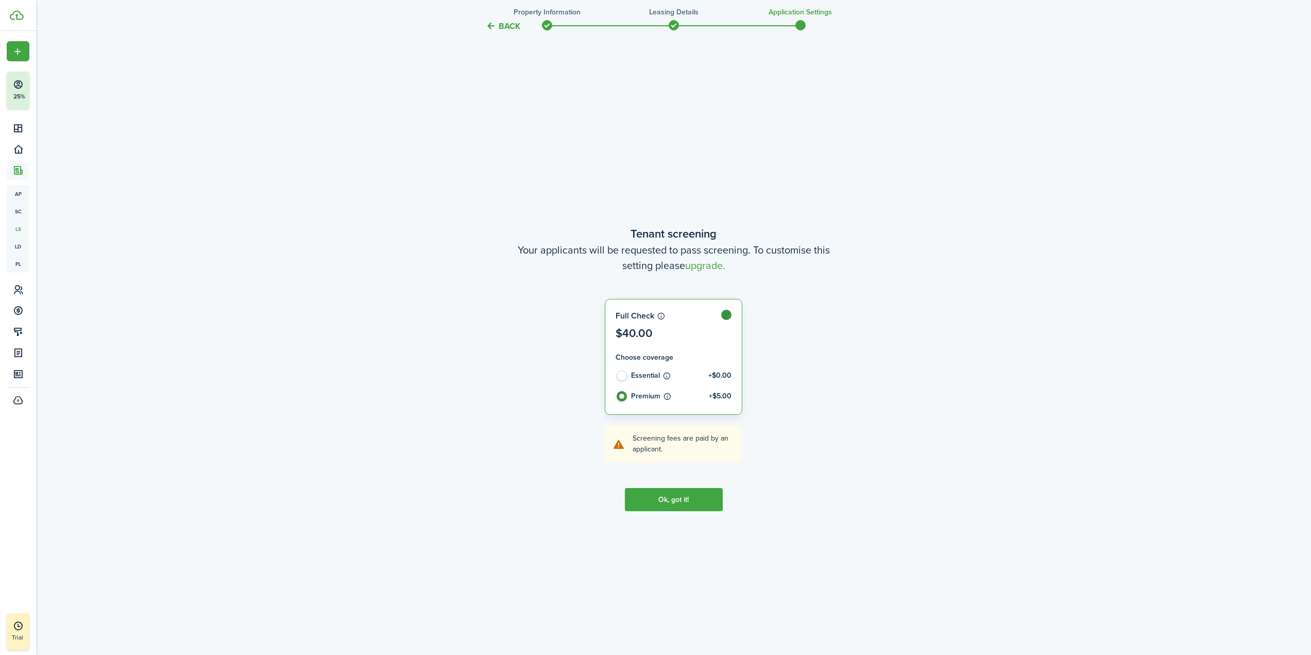
click at [674, 481] on tc-wizard-step "Tenant screening Your applicants will be requested to pass screening. To custom…" at bounding box center [673, 368] width 433 height 655
click at [672, 491] on button "Ok, got it!" at bounding box center [674, 499] width 98 height 23
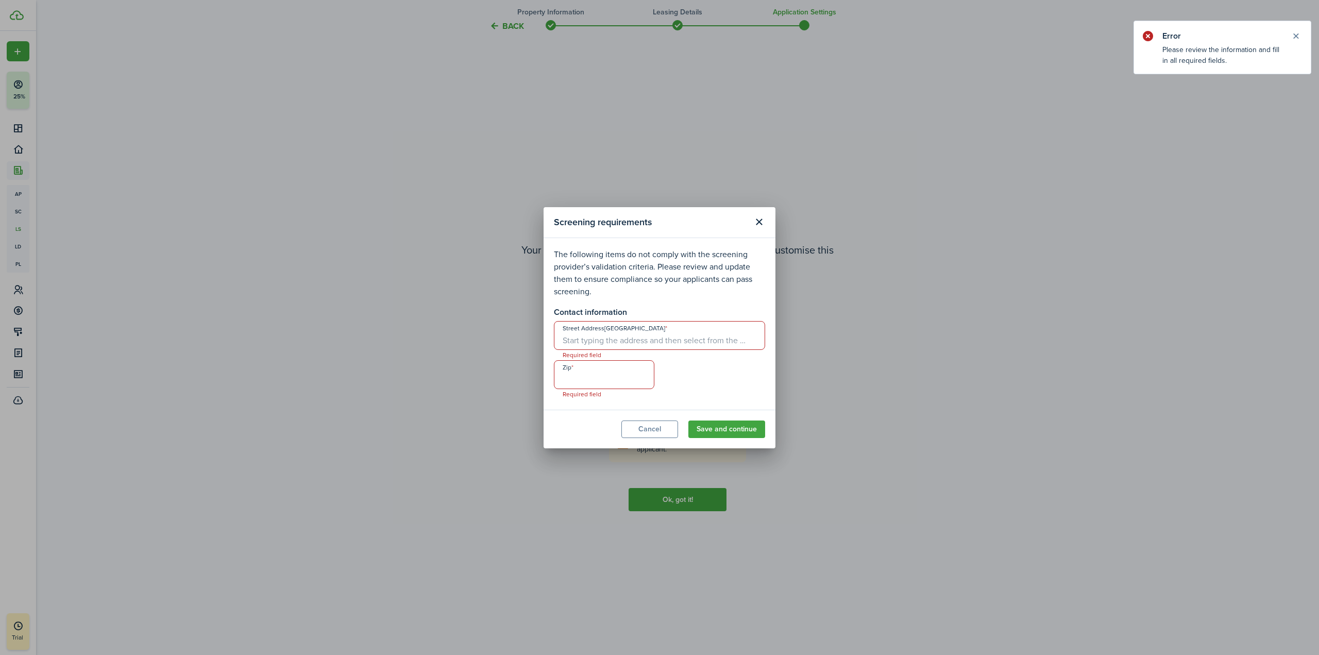
click at [656, 338] on input "Street Address[GEOGRAPHIC_DATA]" at bounding box center [659, 335] width 211 height 29
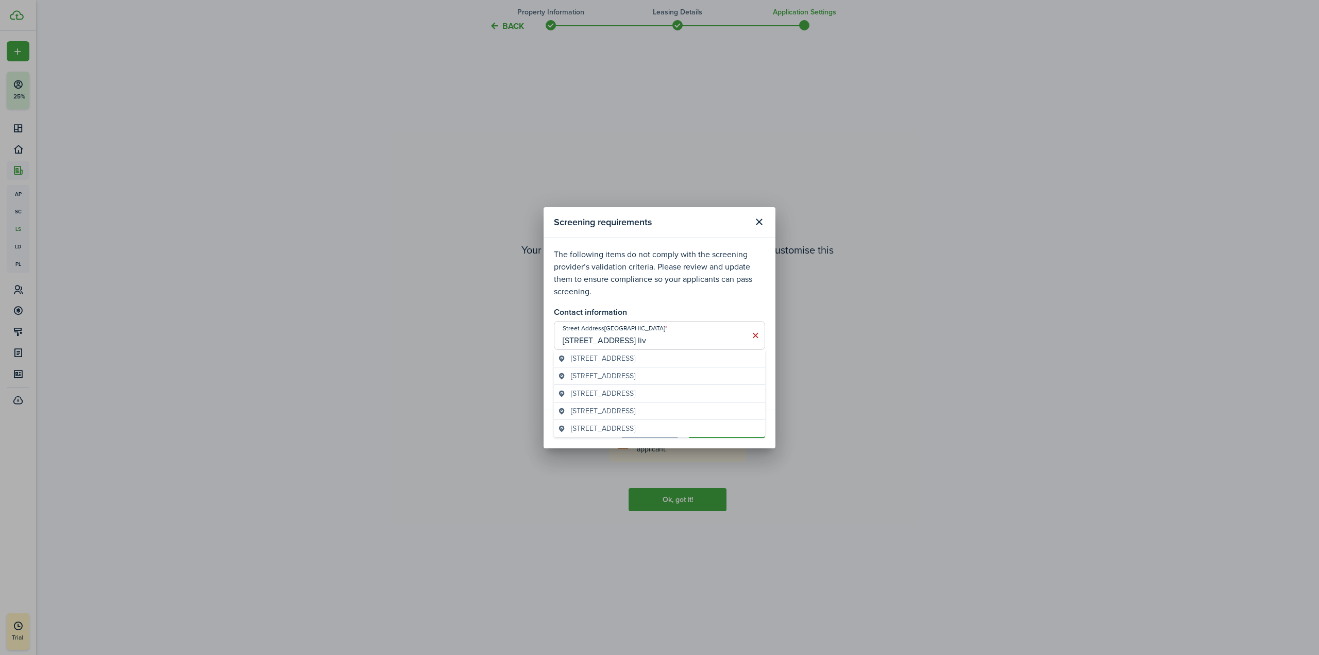
click at [635, 363] on span "[STREET_ADDRESS]" at bounding box center [603, 358] width 64 height 11
type input "27 Aspen Dr"
type input "07039"
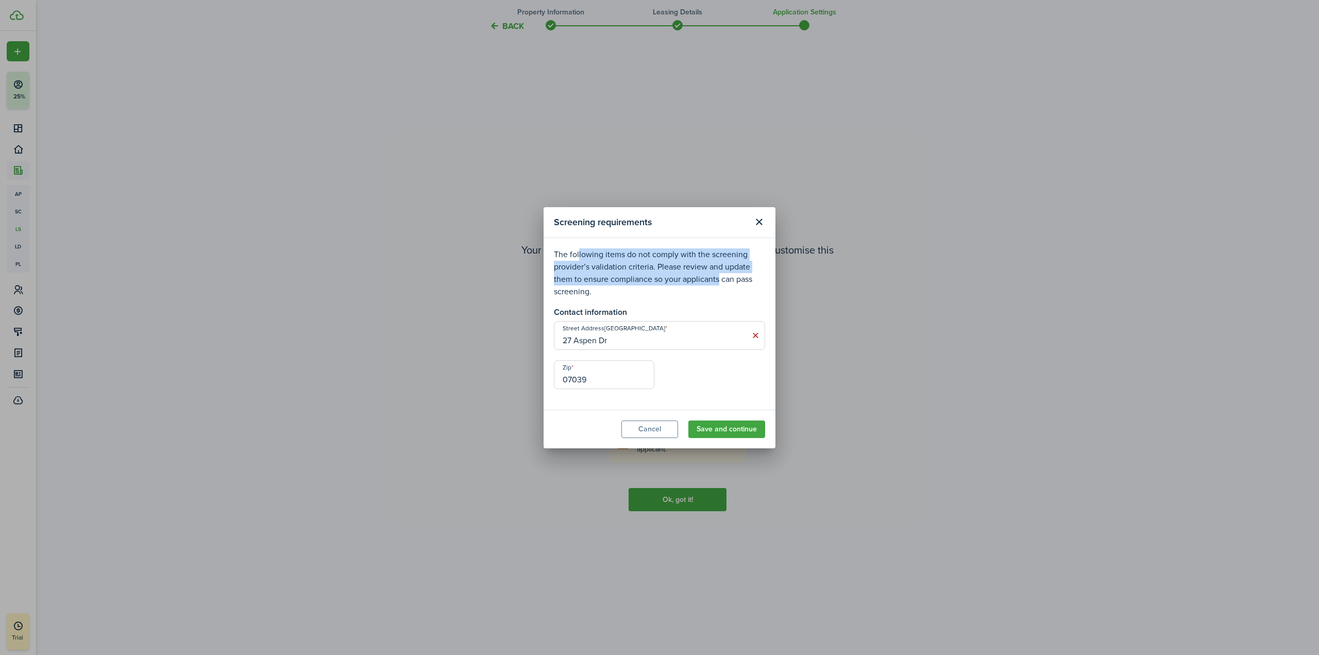
drag, startPoint x: 575, startPoint y: 253, endPoint x: 715, endPoint y: 280, distance: 142.1
click at [715, 280] on p "The following items do not comply with the screening provider’s validation crit…" at bounding box center [659, 272] width 211 height 49
click at [734, 427] on button "Save and continue" at bounding box center [726, 429] width 77 height 18
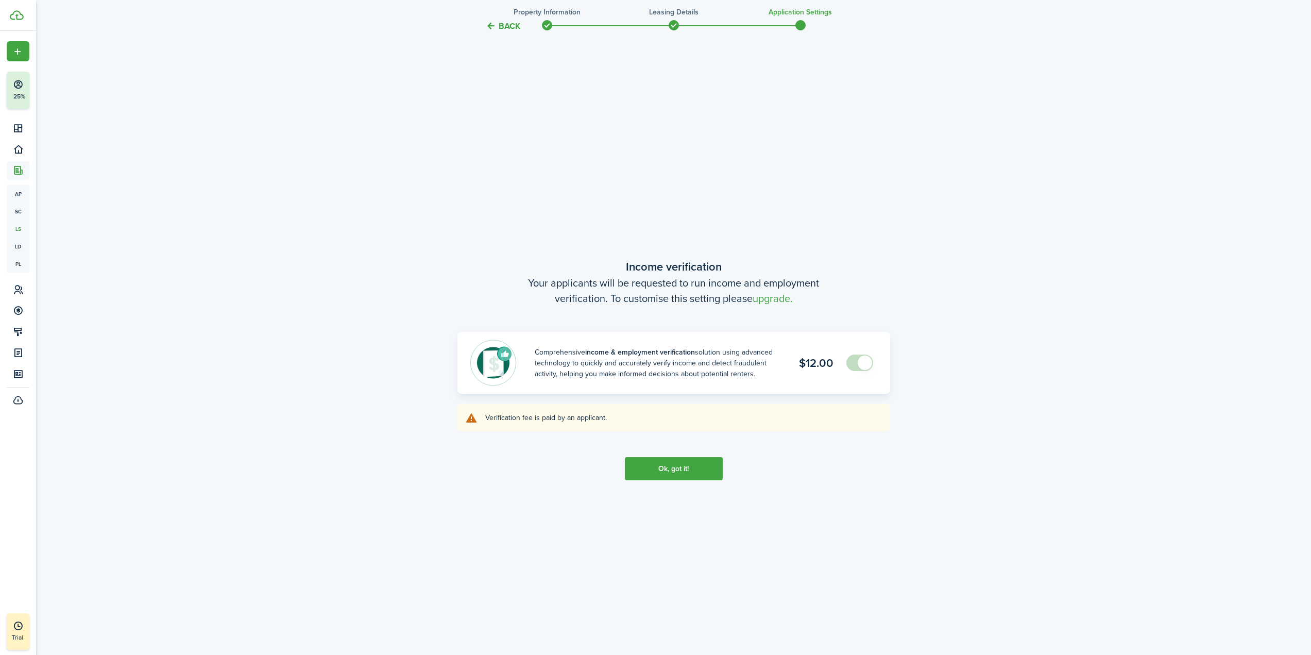
scroll to position [1240, 0]
drag, startPoint x: 542, startPoint y: 349, endPoint x: 708, endPoint y: 382, distance: 169.6
click at [708, 382] on div "Comprehensive income & employment verification solution using advanced technolo…" at bounding box center [673, 361] width 407 height 46
click at [868, 363] on span at bounding box center [865, 361] width 14 height 14
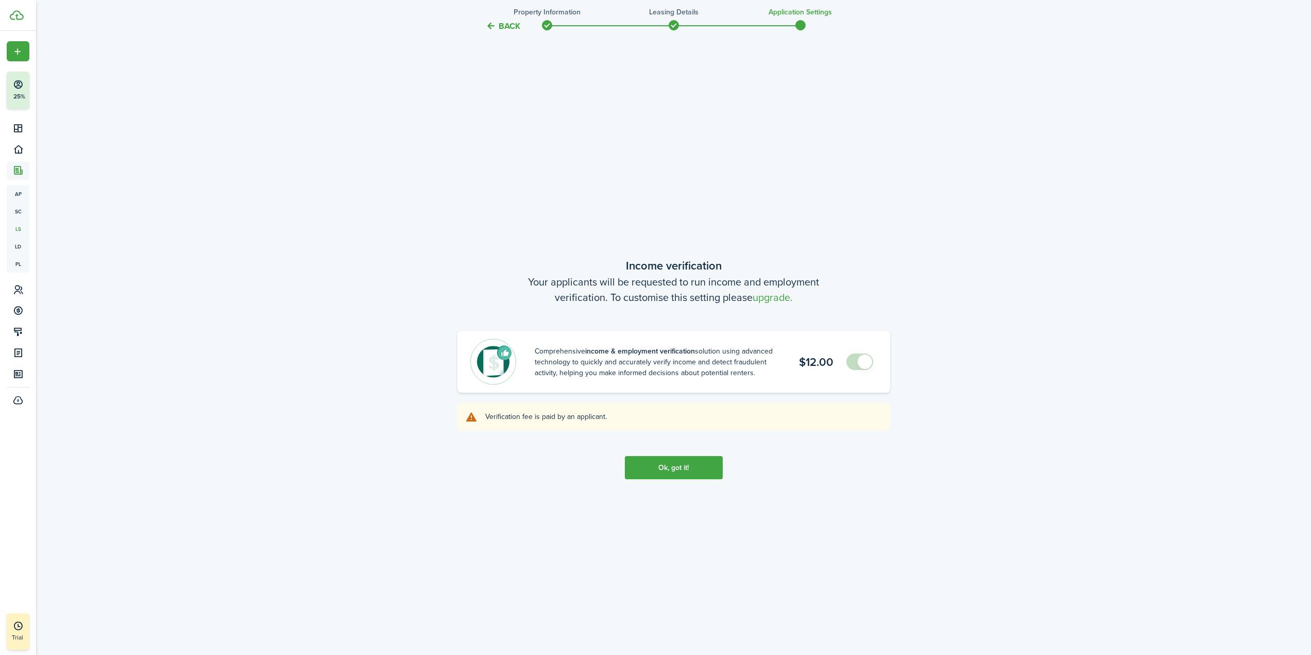
click at [855, 363] on span at bounding box center [860, 361] width 10 height 16
click at [502, 358] on img at bounding box center [493, 361] width 46 height 46
drag, startPoint x: 852, startPoint y: 356, endPoint x: 857, endPoint y: 361, distance: 7.3
click at [855, 357] on span at bounding box center [860, 361] width 10 height 16
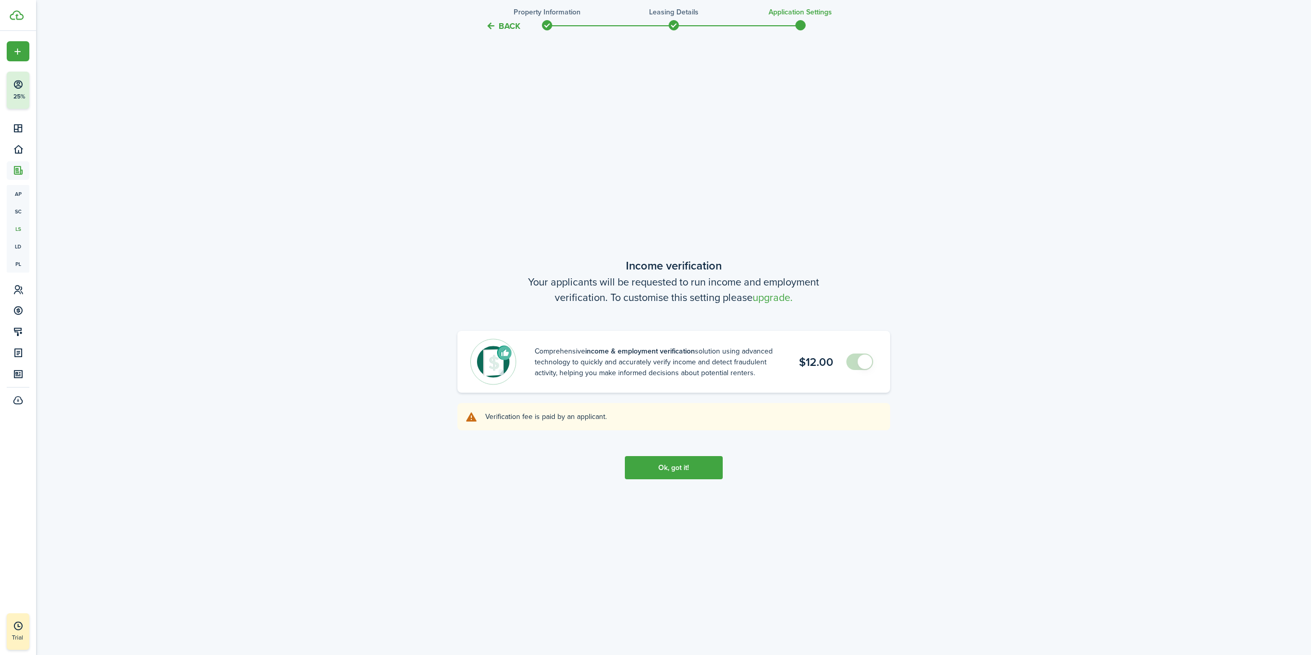
click at [864, 363] on span at bounding box center [865, 361] width 14 height 14
click at [843, 363] on div "Comprehensive income & employment verification solution using advanced technolo…" at bounding box center [673, 361] width 407 height 46
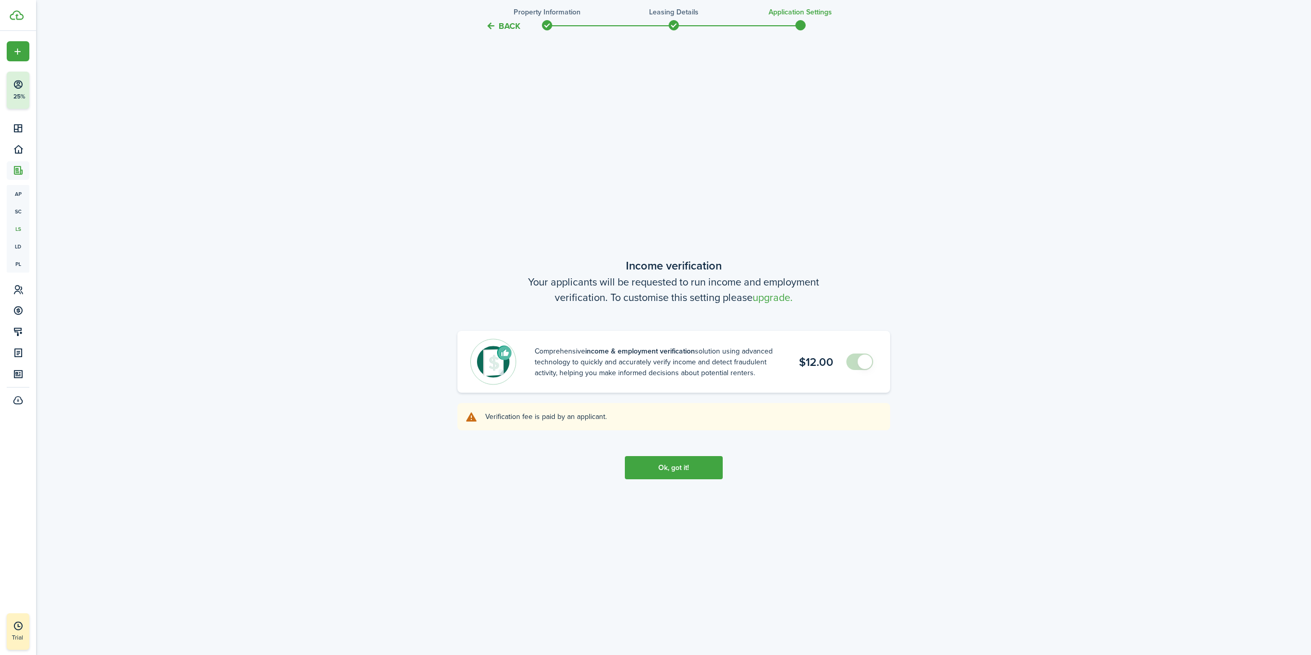
click at [843, 363] on div "Comprehensive income & employment verification solution using advanced technolo…" at bounding box center [673, 361] width 407 height 46
click at [691, 465] on button "Ok, got it!" at bounding box center [674, 467] width 98 height 23
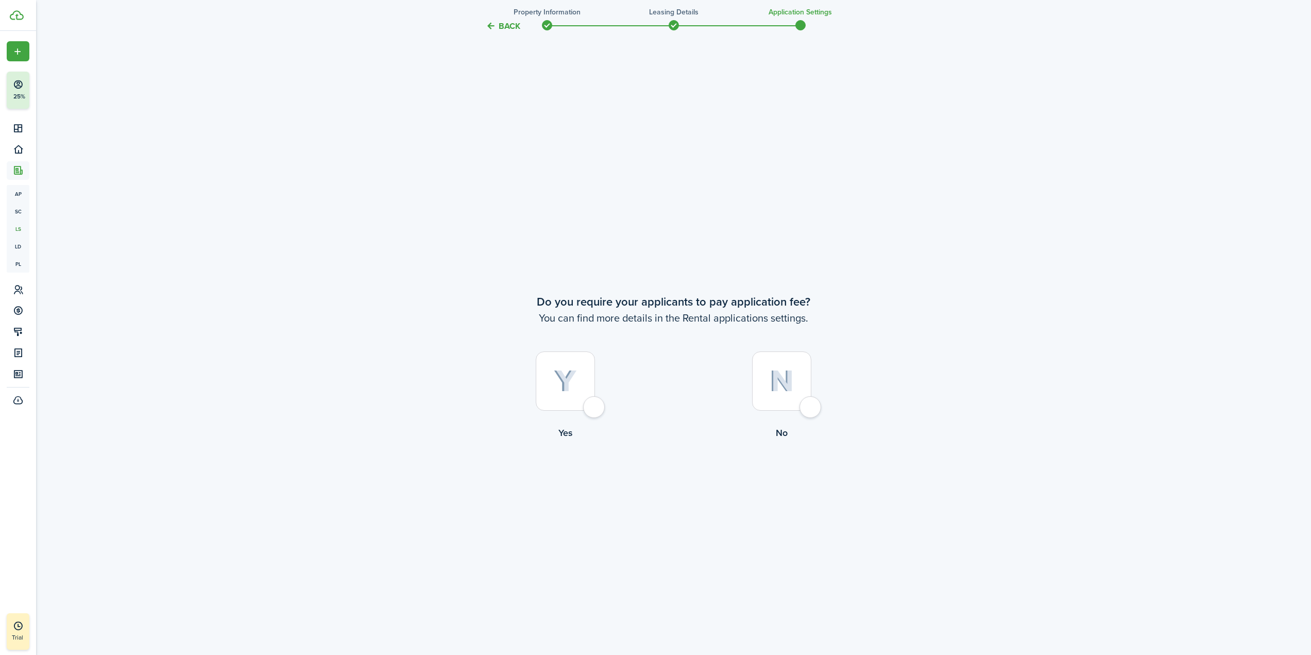
scroll to position [1895, 0]
click at [796, 368] on div at bounding box center [781, 379] width 59 height 59
radio input "true"
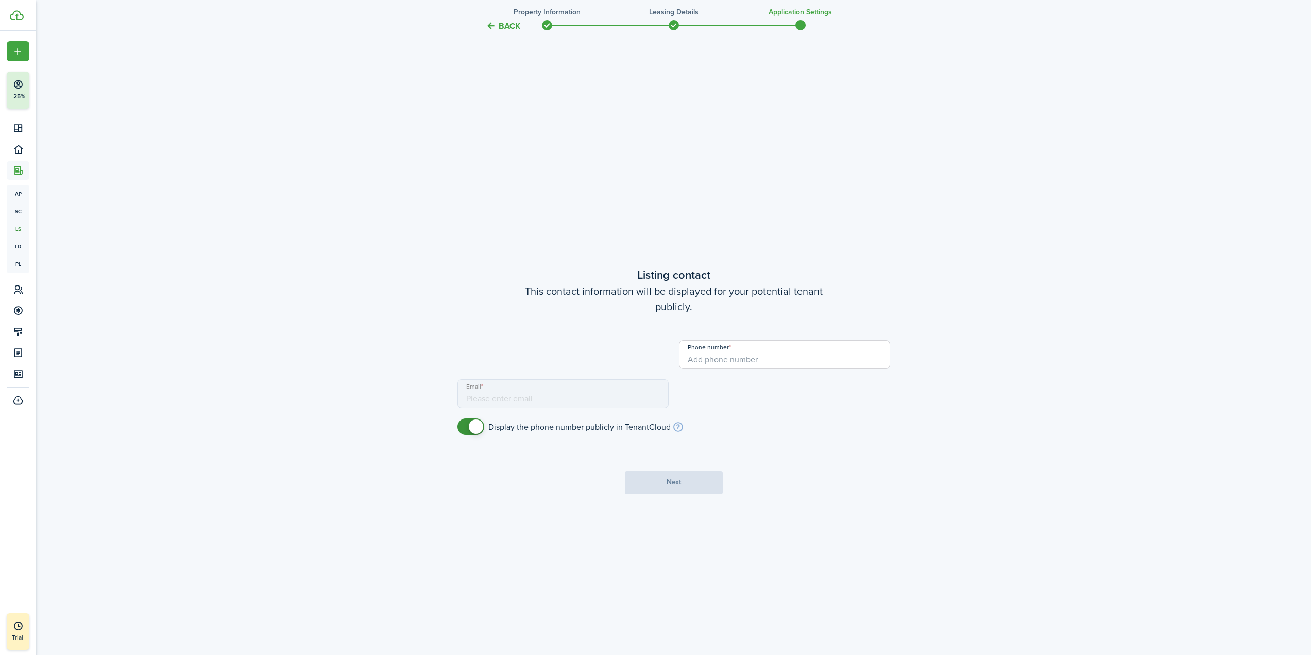
scroll to position [2550, 0]
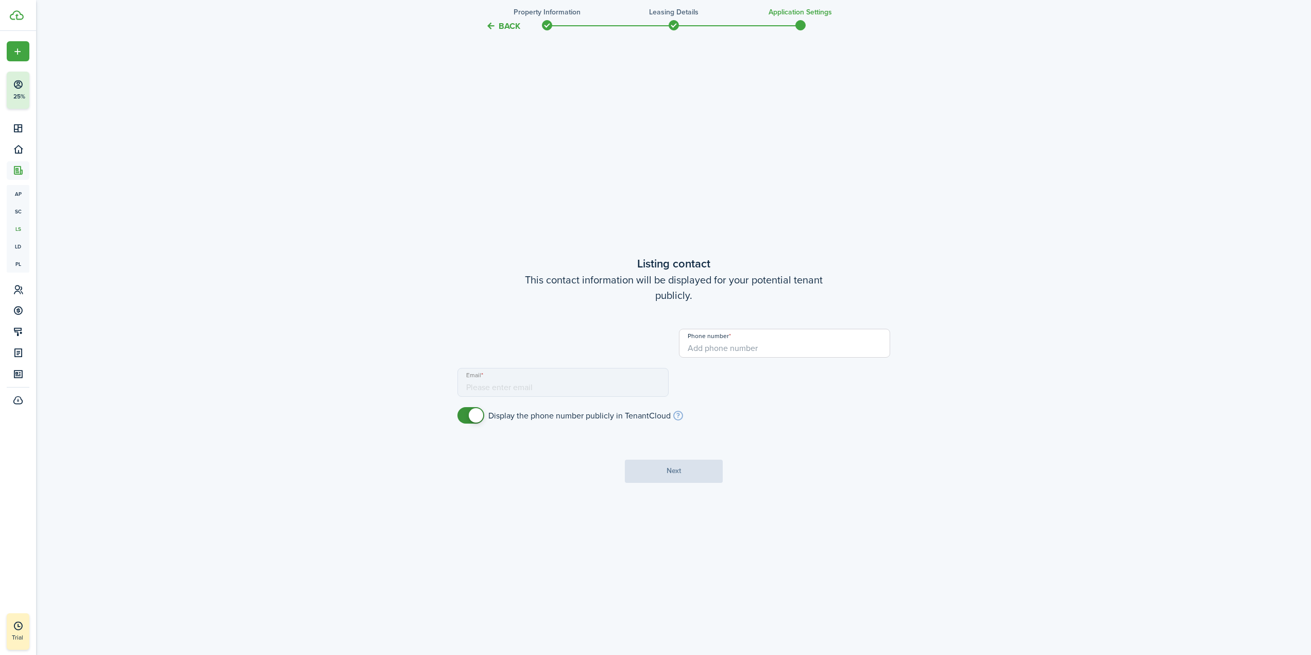
type input "[PHONE_NUMBER]"
type input "[EMAIL_ADDRESS][DOMAIN_NAME]"
drag, startPoint x: 764, startPoint y: 348, endPoint x: 635, endPoint y: 351, distance: 128.8
click at [635, 351] on div "Contact [PERSON_NAME] Phone number [PHONE_NUMBER] US Email [EMAIL_ADDRESS][DOMA…" at bounding box center [673, 367] width 443 height 78
click at [651, 343] on input "[PERSON_NAME]" at bounding box center [562, 342] width 211 height 29
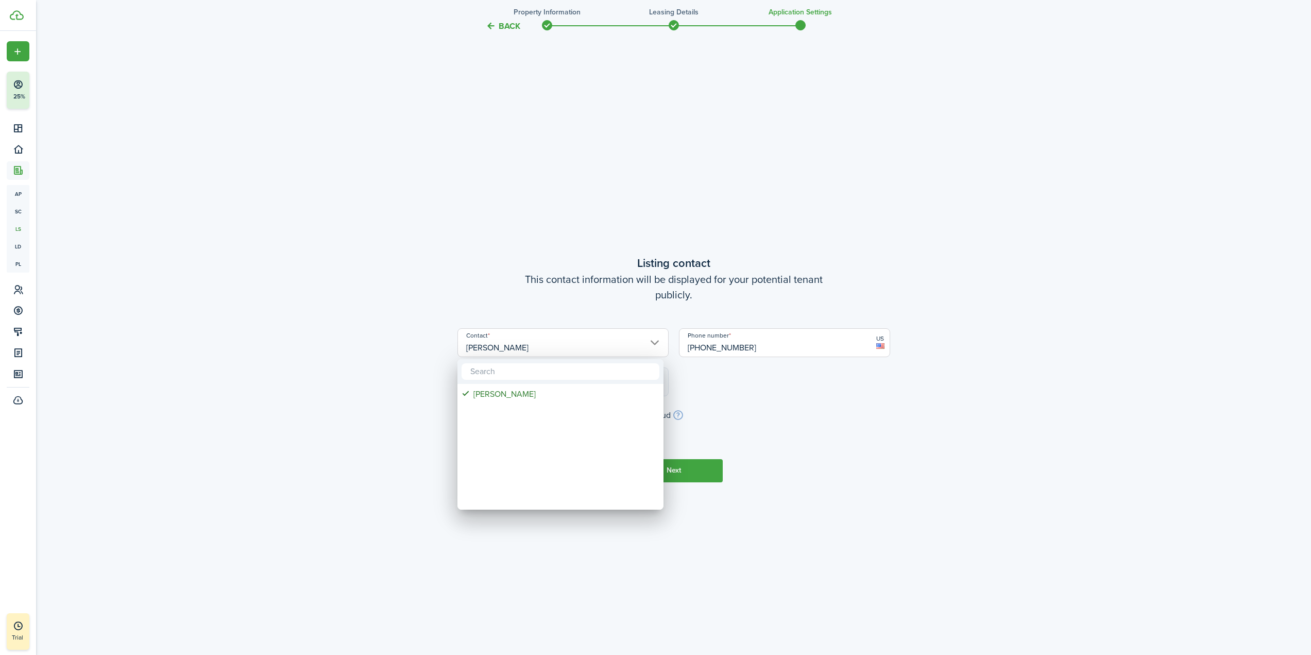
click at [591, 341] on div at bounding box center [656, 328] width 1476 height 820
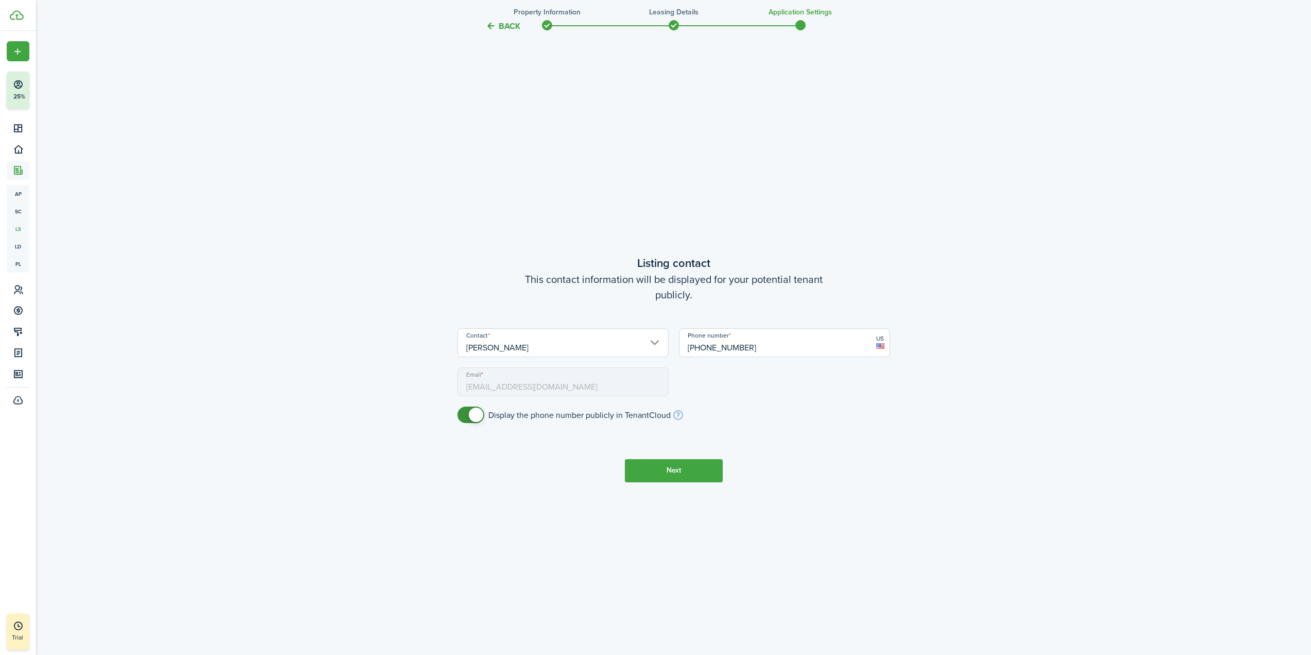
drag, startPoint x: 525, startPoint y: 344, endPoint x: 475, endPoint y: 345, distance: 50.0
click at [475, 345] on input "[PERSON_NAME]" at bounding box center [562, 342] width 211 height 29
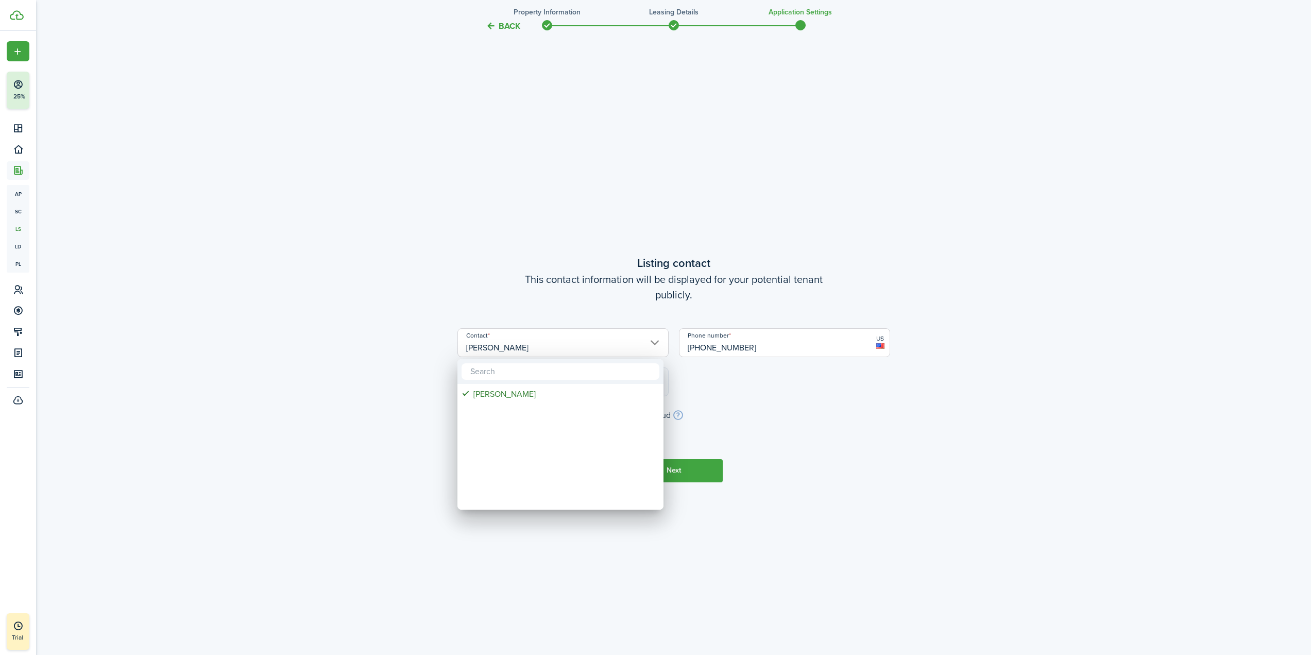
click at [485, 346] on div at bounding box center [656, 328] width 1476 height 820
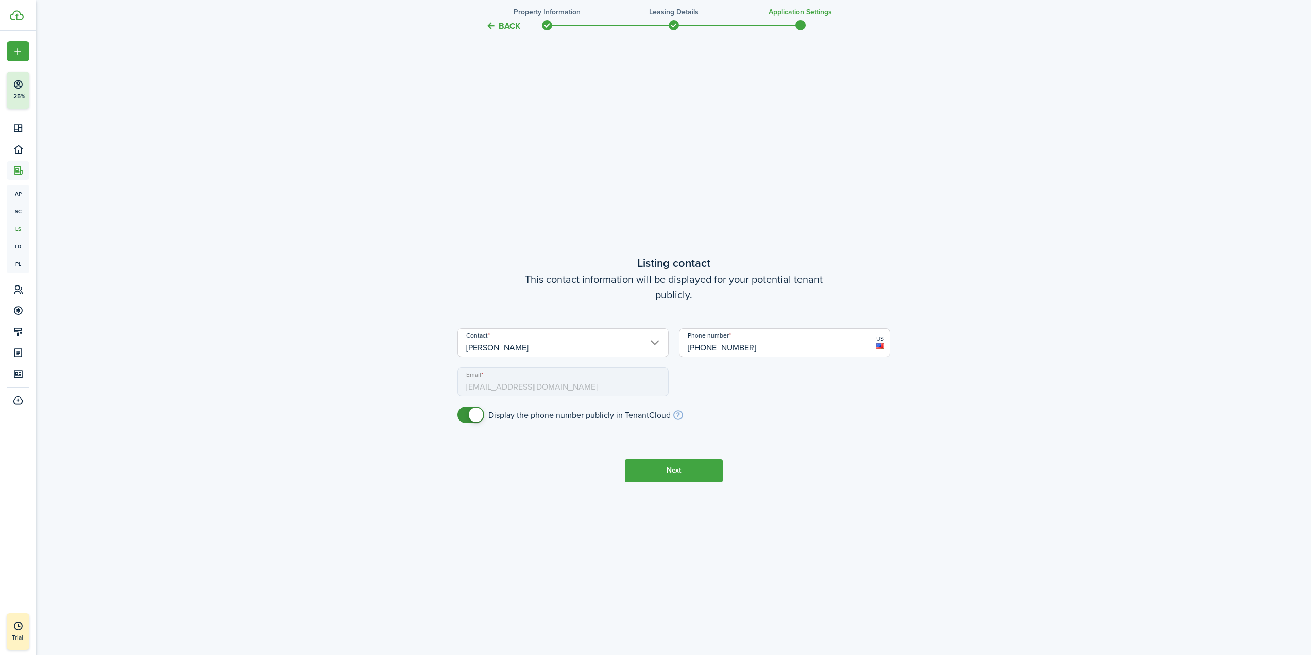
click at [485, 346] on input "[PERSON_NAME]" at bounding box center [562, 342] width 211 height 29
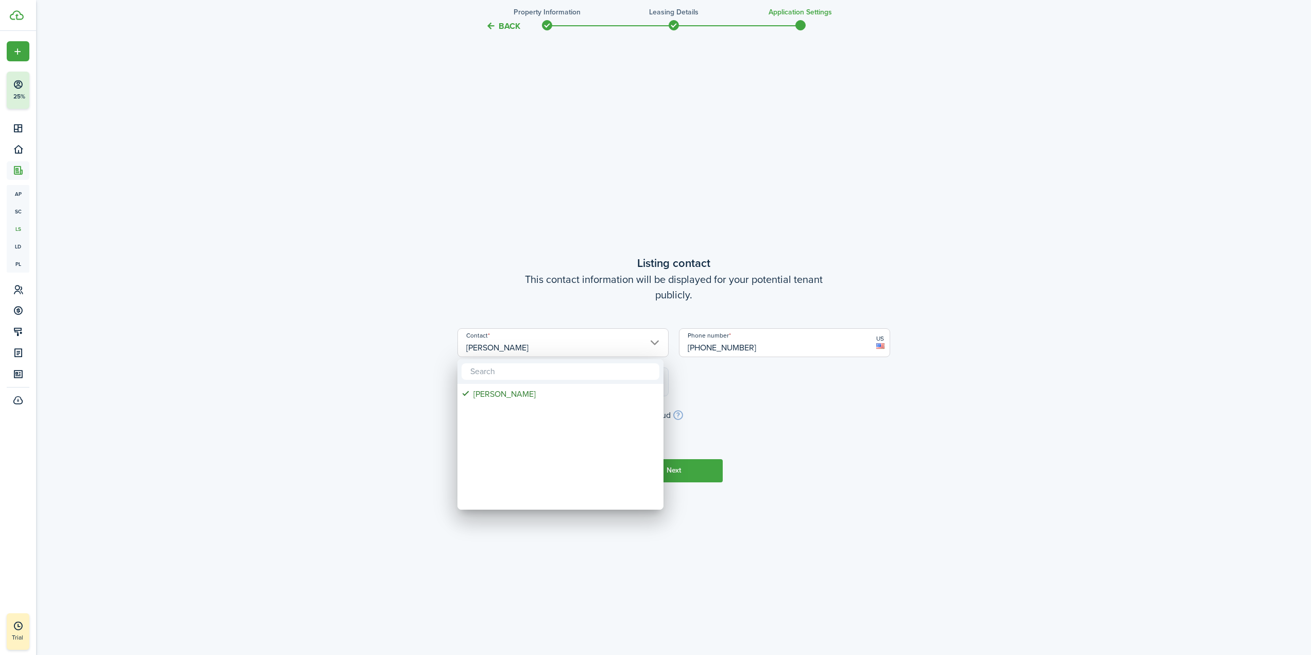
drag, startPoint x: 590, startPoint y: 303, endPoint x: 623, endPoint y: 331, distance: 43.5
click at [590, 303] on div at bounding box center [656, 328] width 1476 height 820
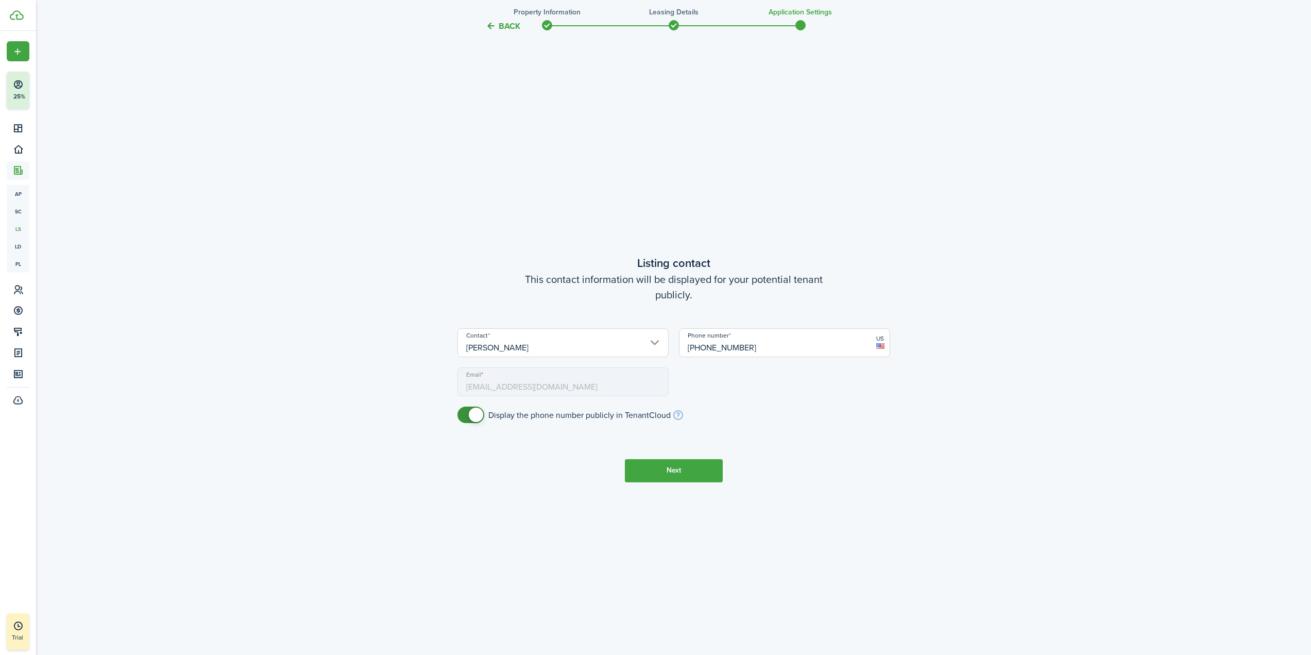
click at [653, 342] on input "[PERSON_NAME]" at bounding box center [562, 342] width 211 height 29
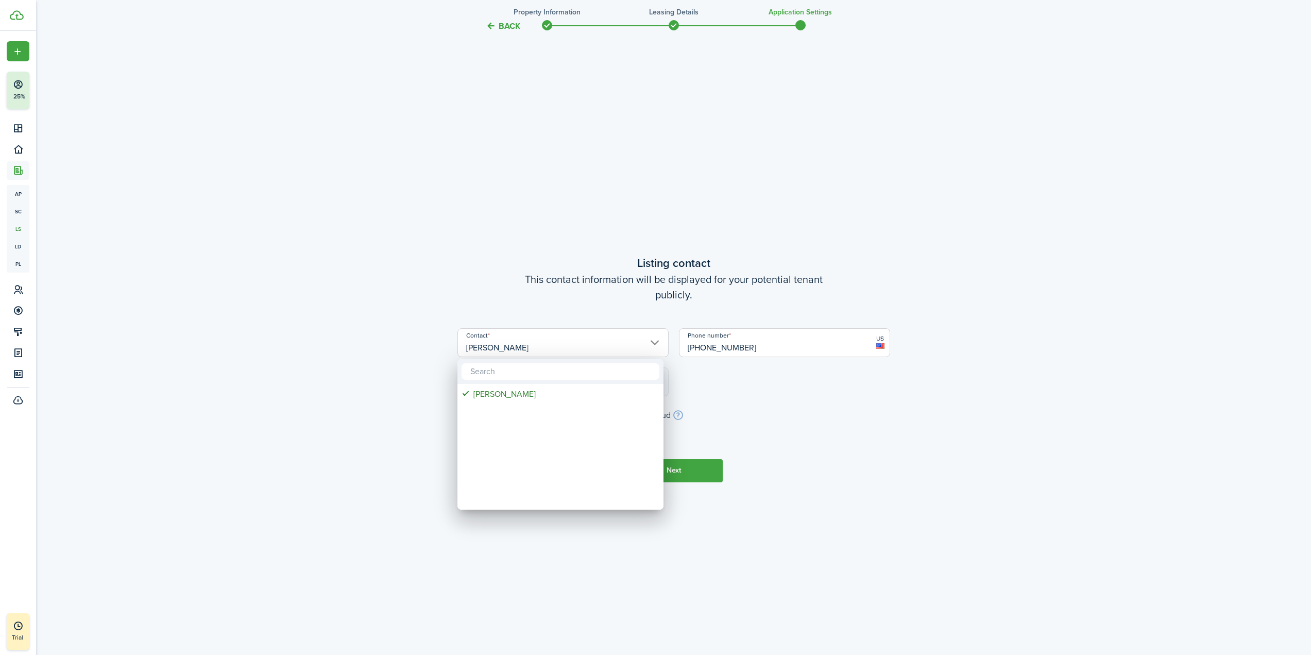
click at [550, 417] on mbsc-wheel-item "Contact" at bounding box center [560, 412] width 203 height 18
click at [543, 357] on div at bounding box center [656, 328] width 1476 height 820
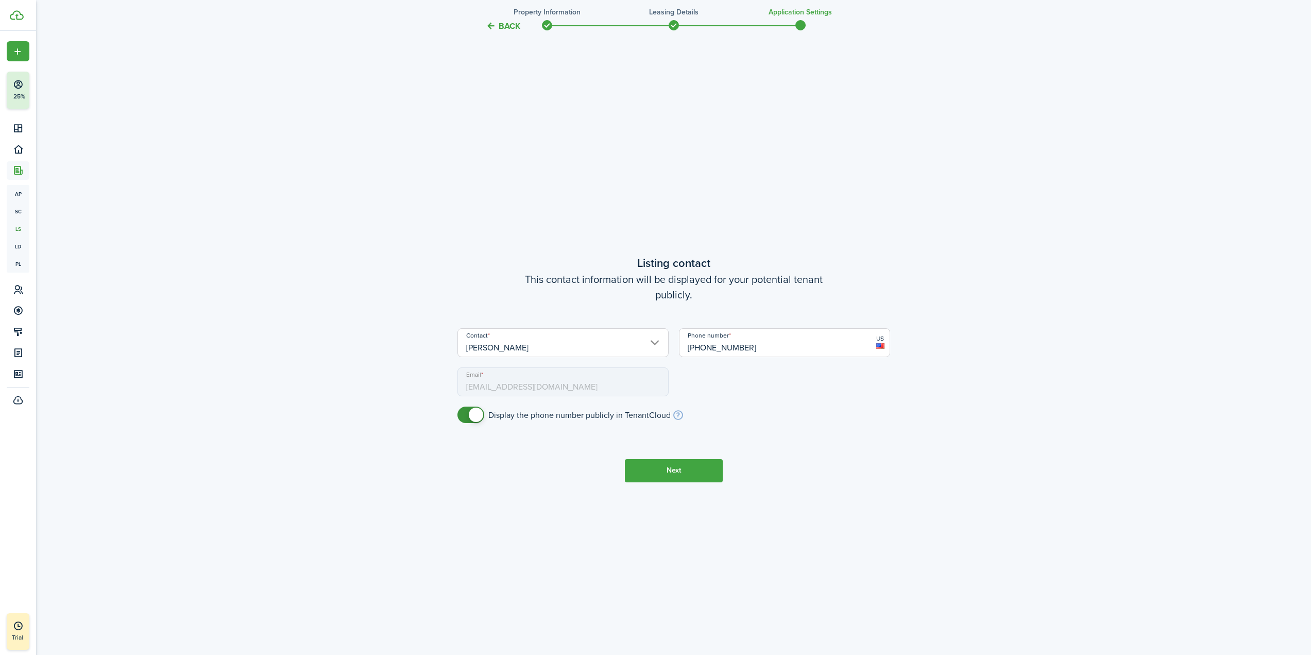
click at [546, 347] on input "[PERSON_NAME]" at bounding box center [562, 342] width 211 height 29
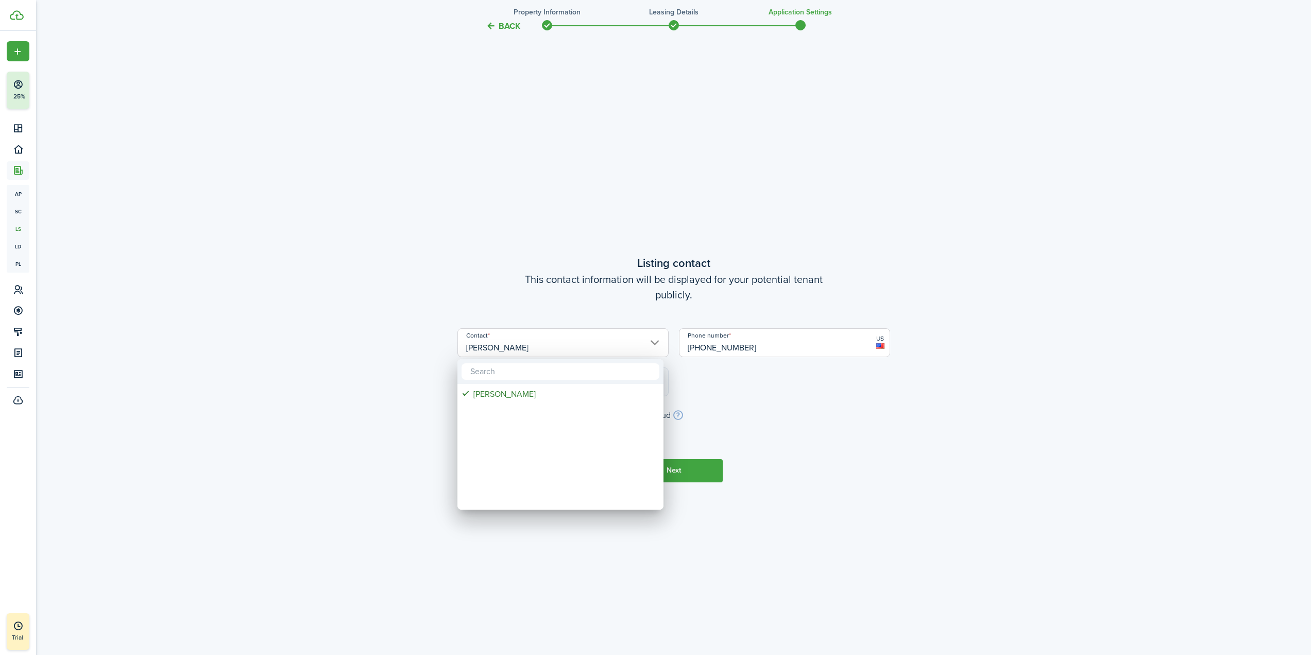
click at [546, 347] on div at bounding box center [656, 328] width 1476 height 820
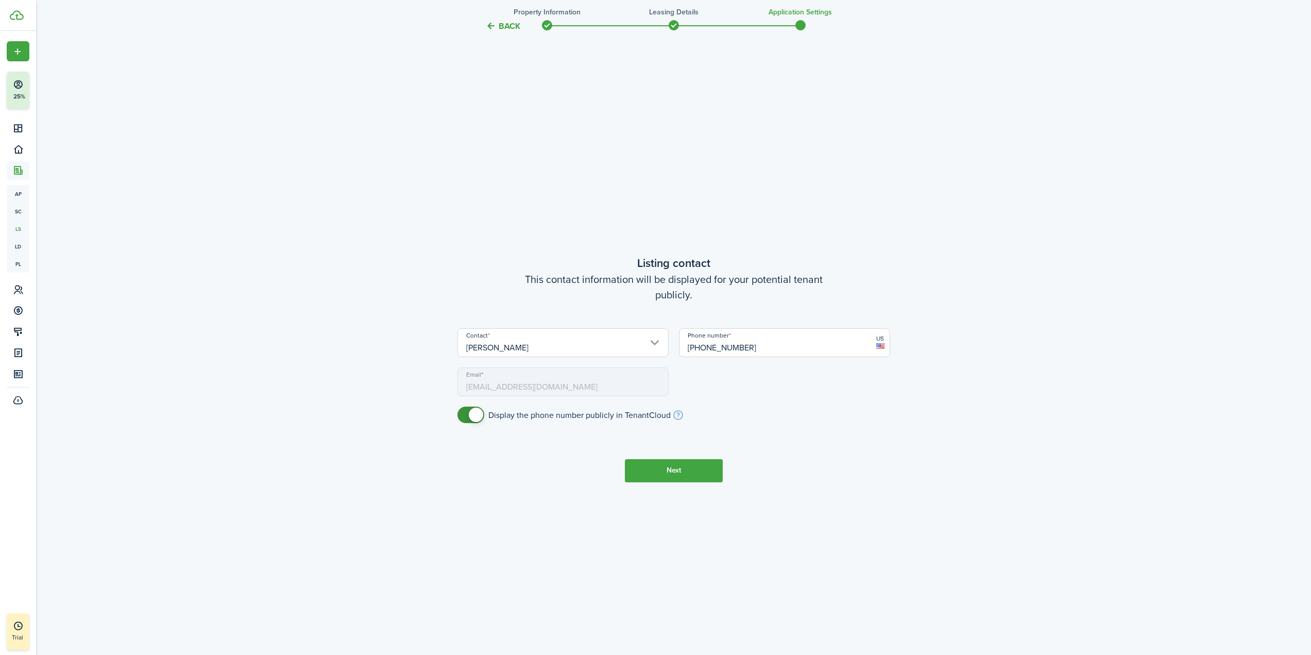
click at [546, 347] on input "[PERSON_NAME]" at bounding box center [562, 342] width 211 height 29
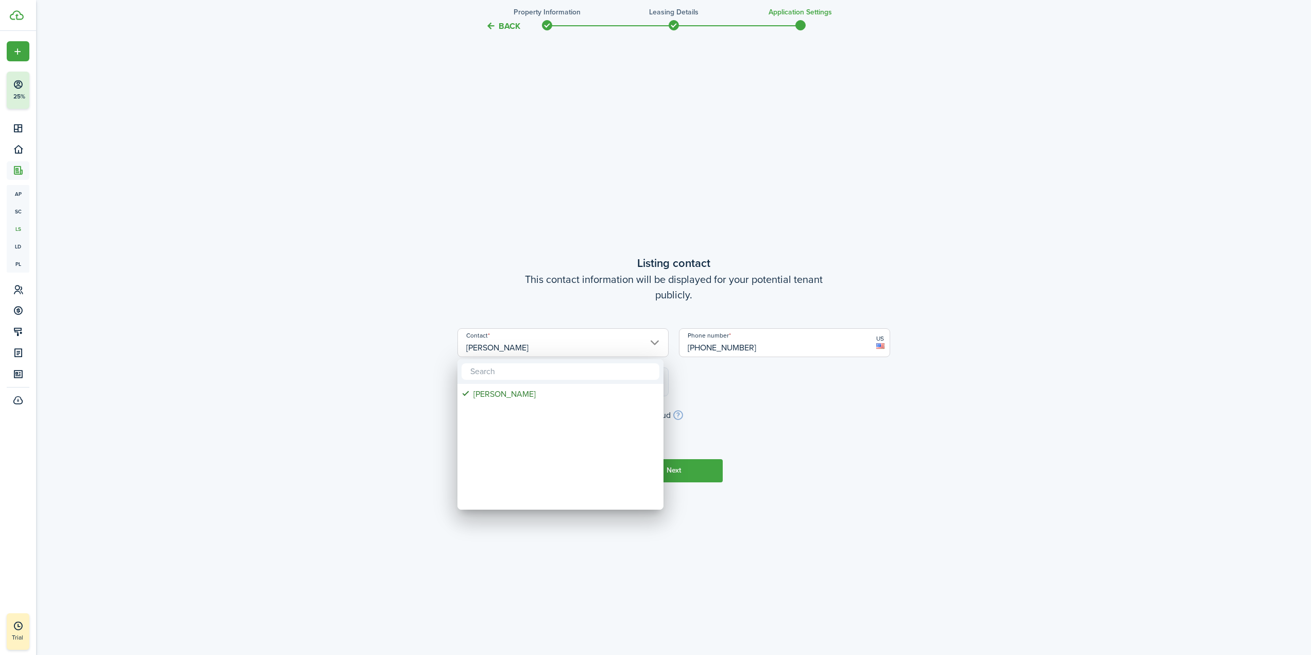
click at [546, 347] on div at bounding box center [656, 328] width 1476 height 820
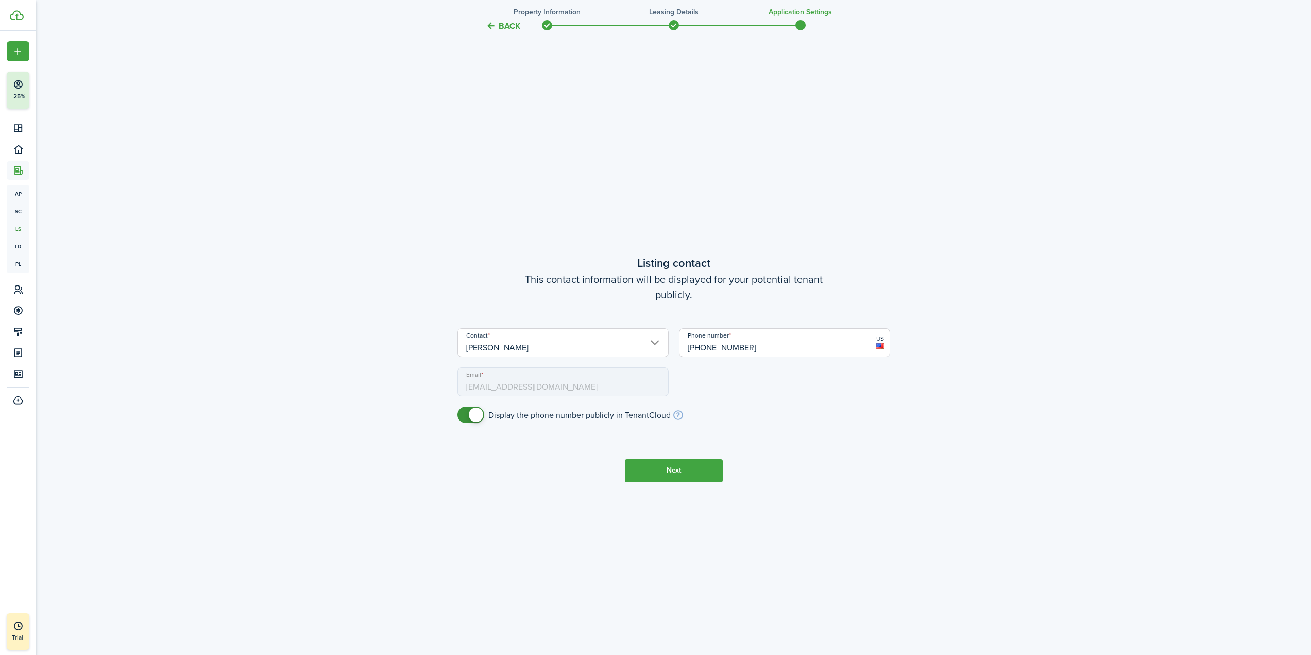
click at [503, 349] on input "[PERSON_NAME]" at bounding box center [562, 342] width 211 height 29
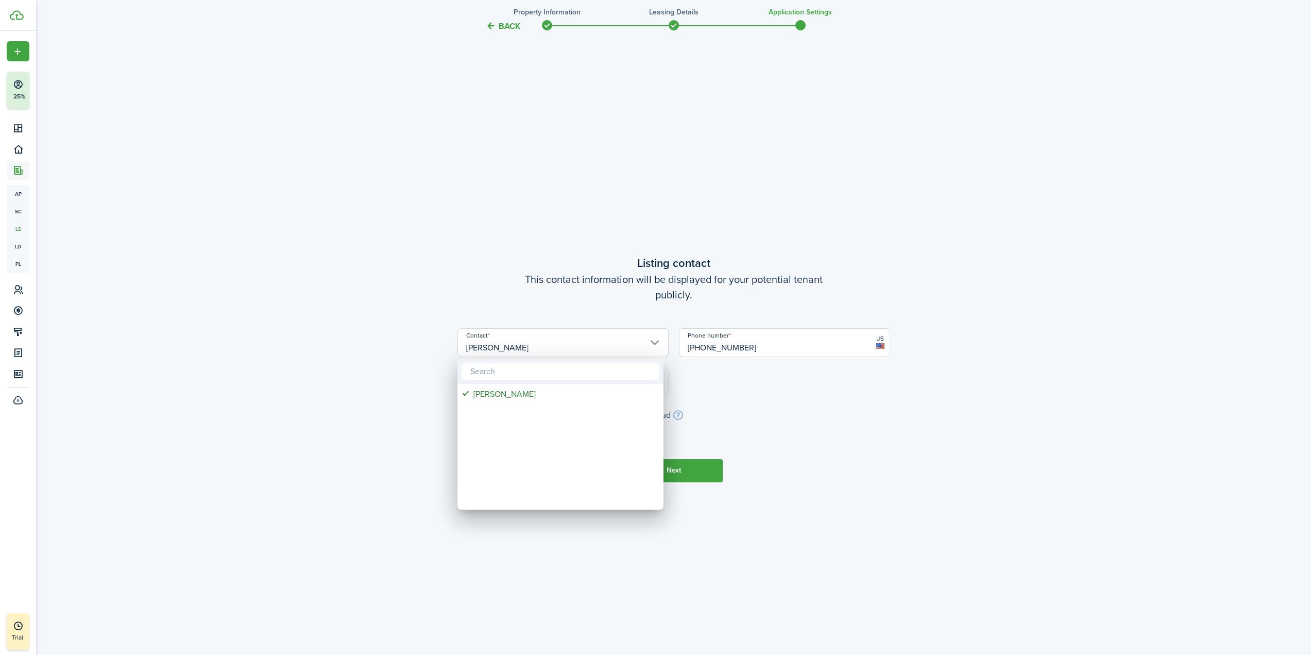
click at [512, 331] on div at bounding box center [656, 328] width 1476 height 820
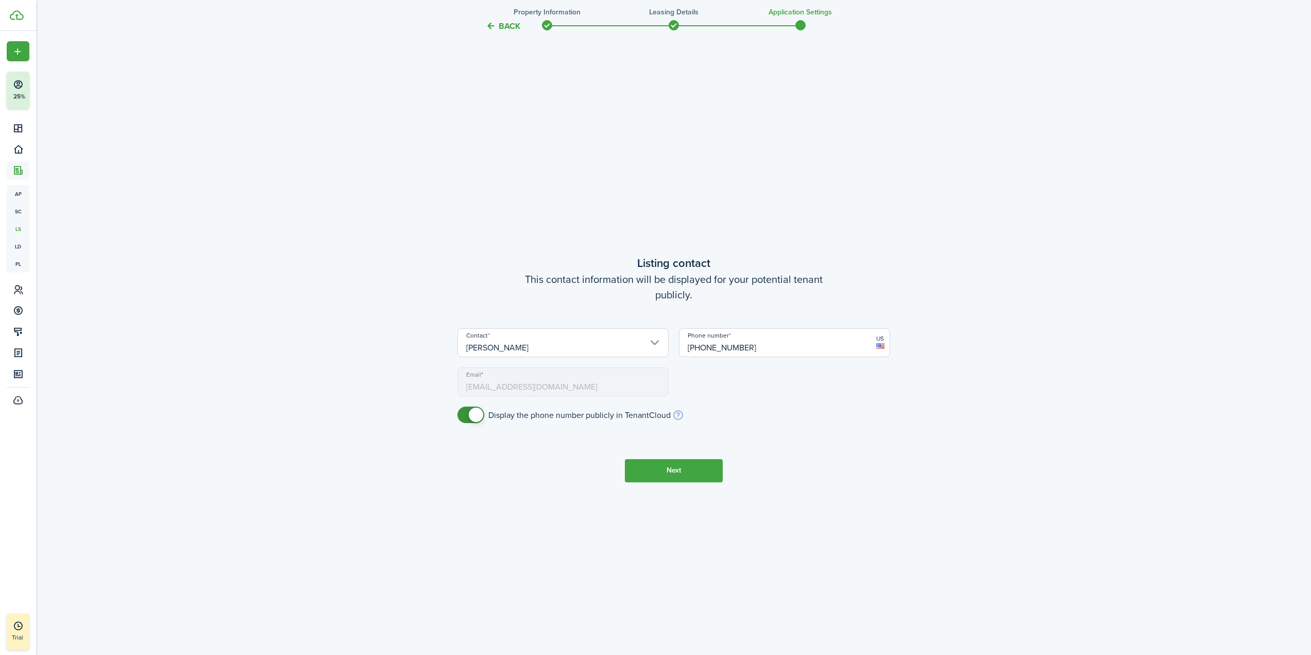
click at [657, 345] on input "[PERSON_NAME]" at bounding box center [562, 342] width 211 height 29
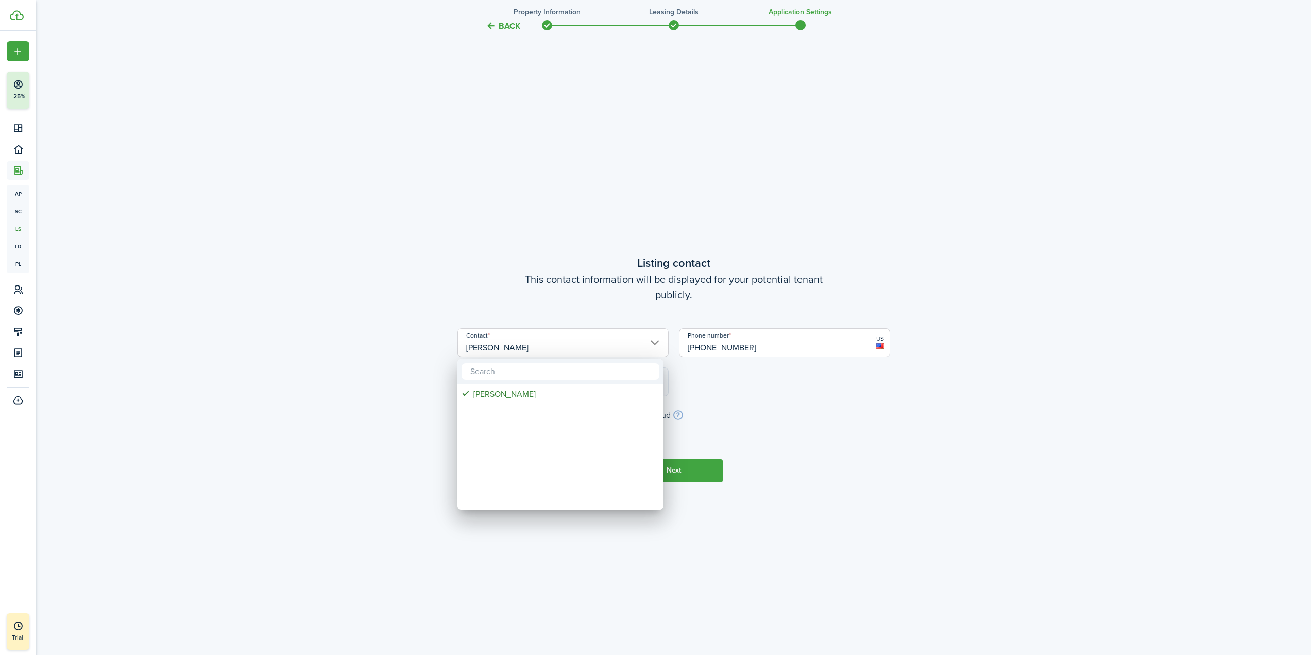
click at [657, 345] on div at bounding box center [656, 328] width 1476 height 820
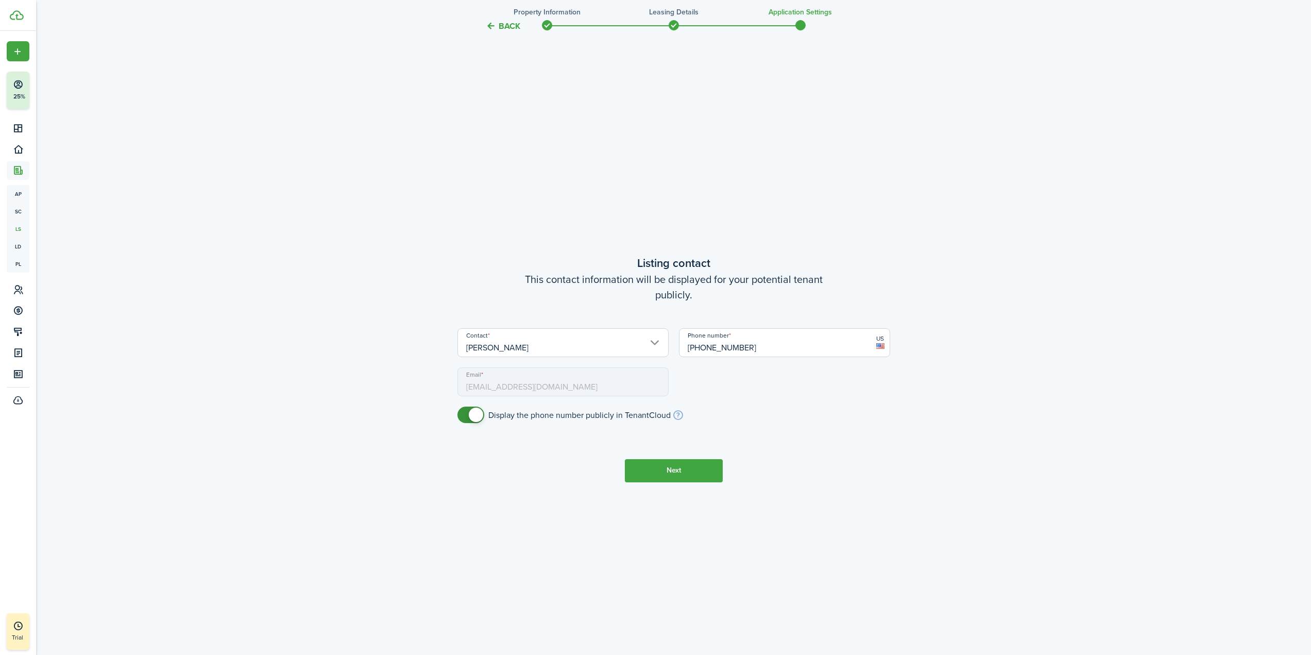
checkbox input "false"
click at [466, 414] on span at bounding box center [471, 414] width 10 height 16
click at [657, 341] on input "[PERSON_NAME]" at bounding box center [562, 342] width 211 height 29
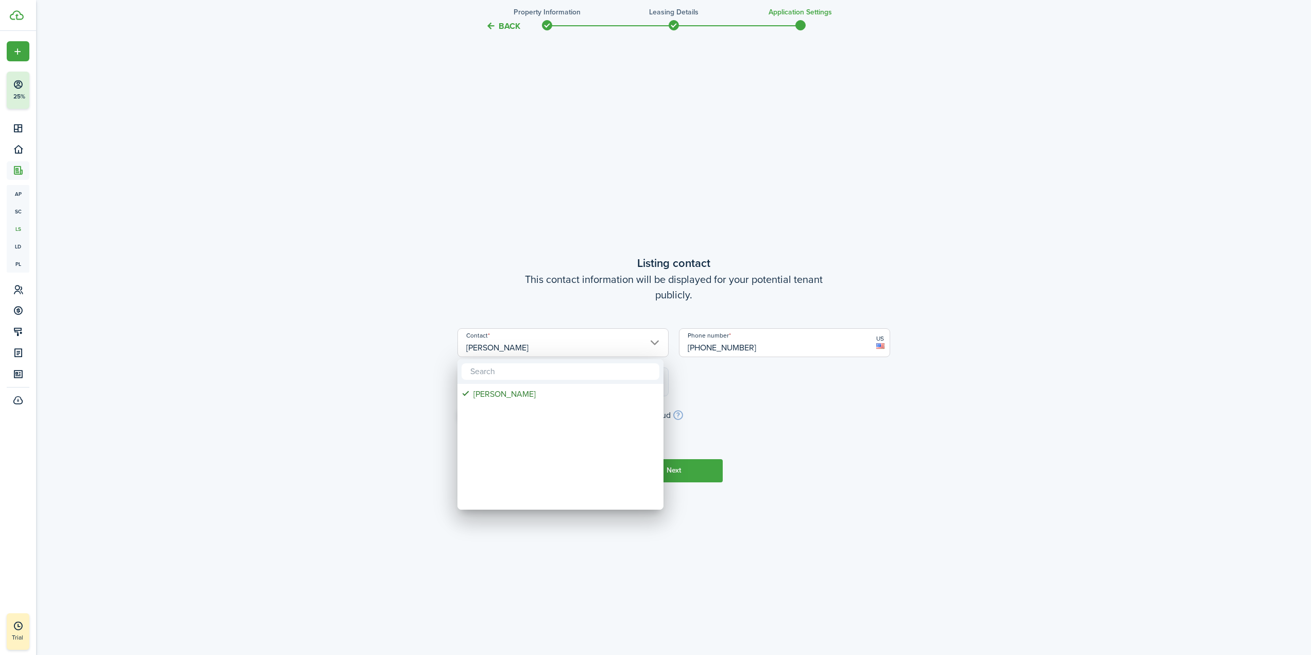
click at [657, 341] on div at bounding box center [656, 328] width 1476 height 820
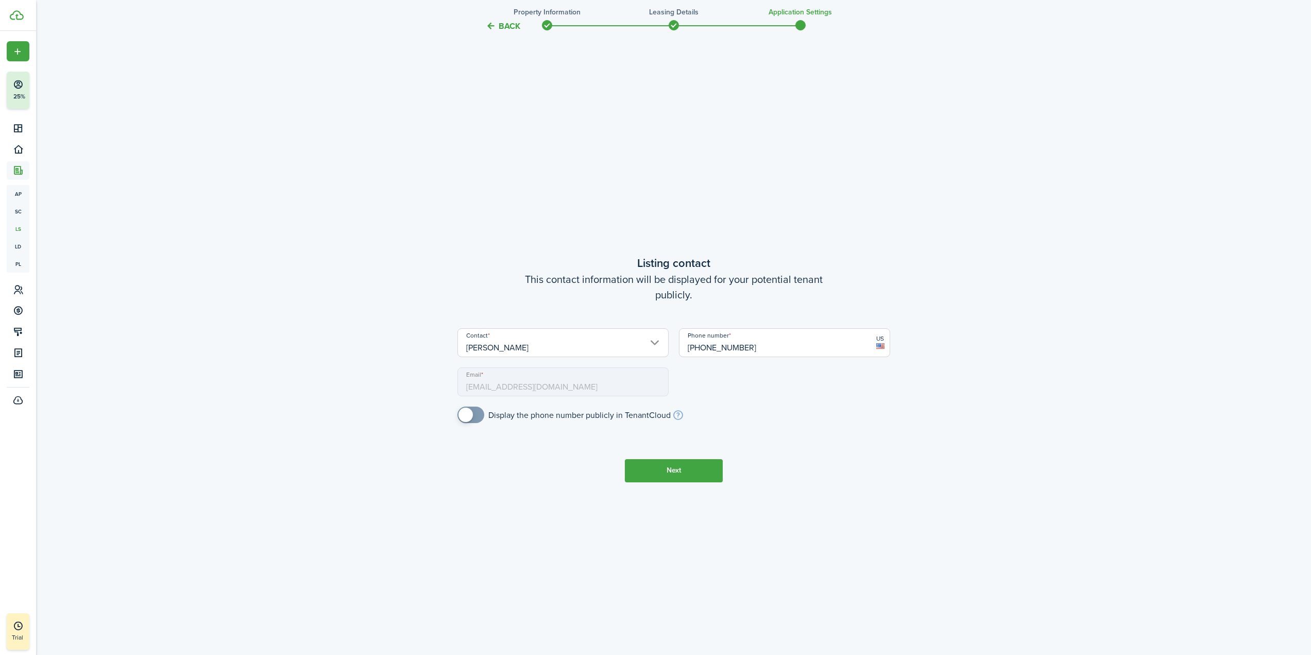
click at [662, 330] on input "[PERSON_NAME]" at bounding box center [562, 342] width 211 height 29
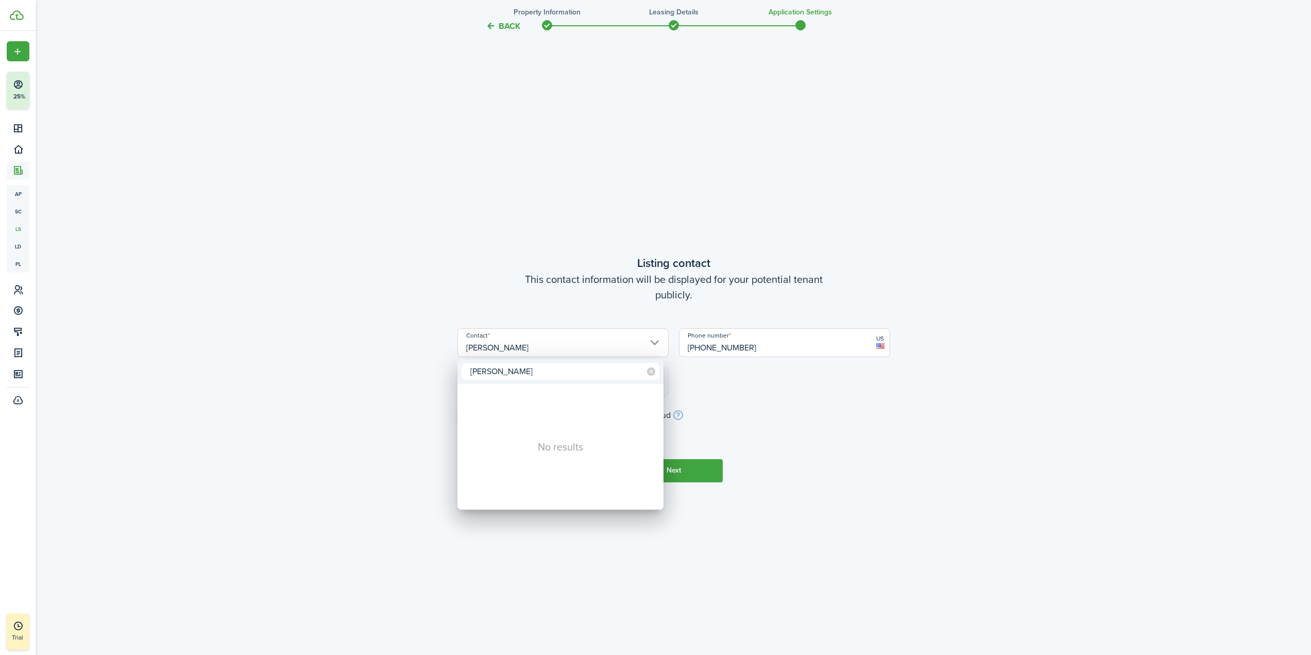
type input "[PERSON_NAME]"
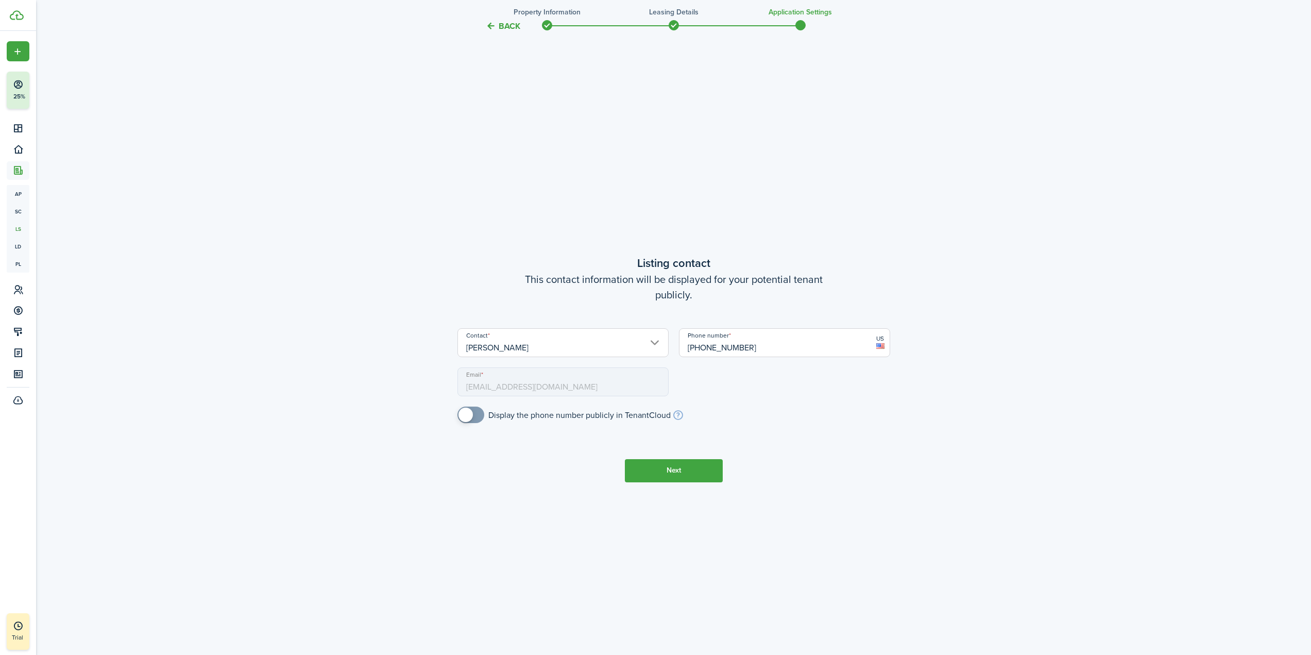
click at [690, 474] on button "Next" at bounding box center [674, 470] width 98 height 23
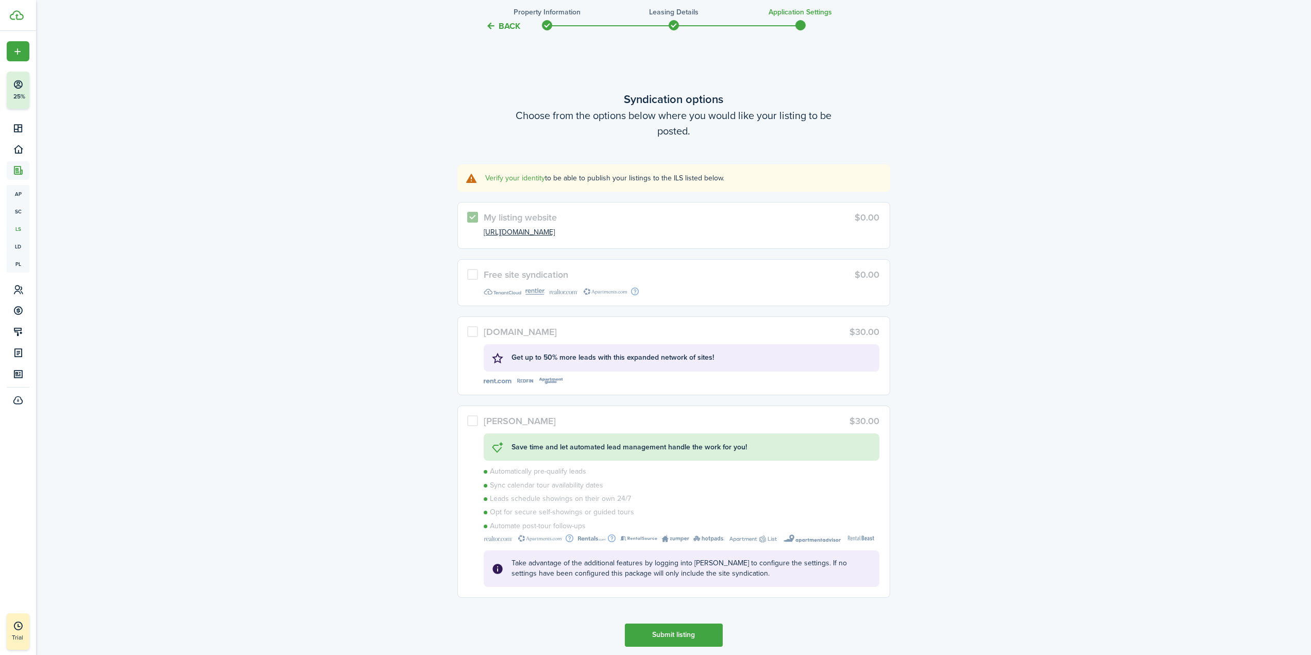
scroll to position [3205, 0]
click at [516, 178] on link "Verify your identity" at bounding box center [515, 177] width 60 height 11
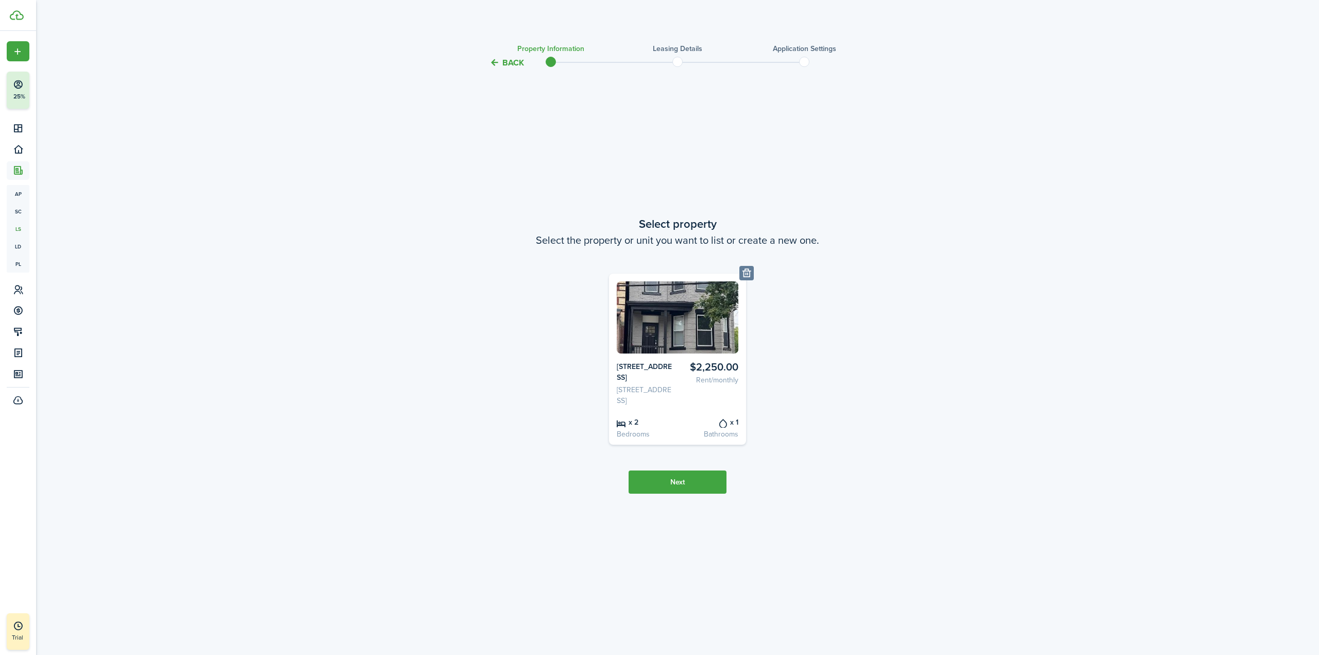
click at [683, 482] on button "Next" at bounding box center [677, 481] width 98 height 23
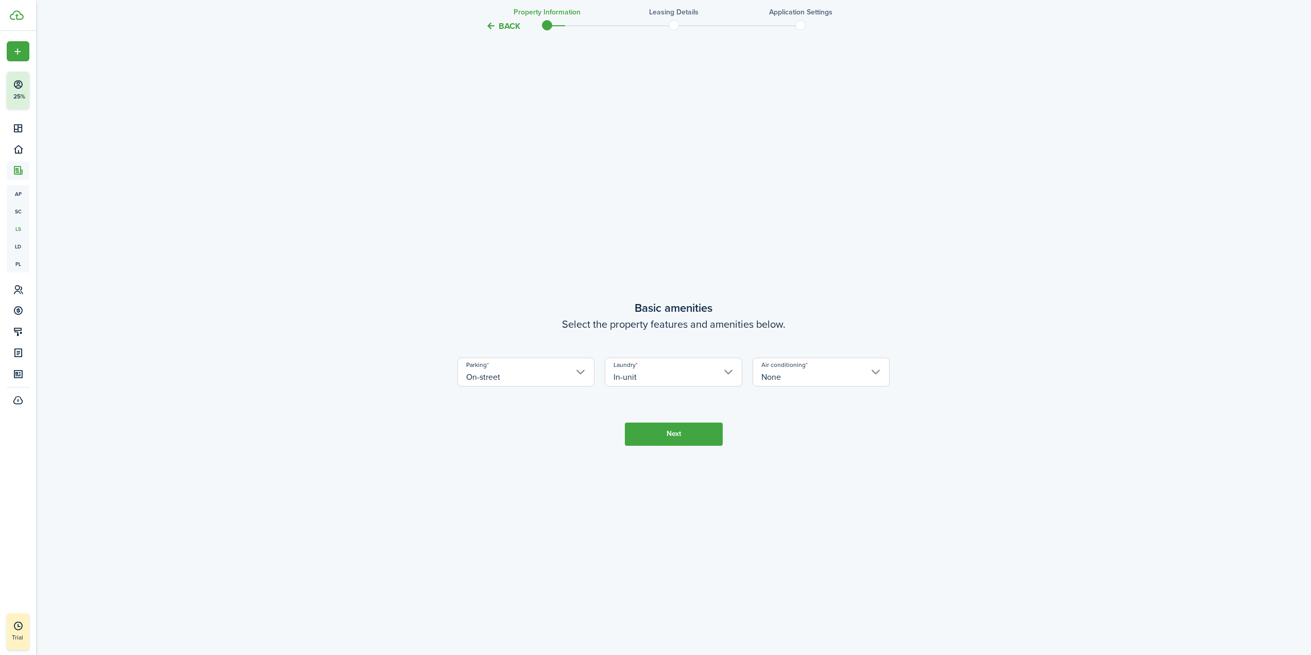
scroll to position [586, 0]
click at [691, 435] on button "Next" at bounding box center [674, 429] width 98 height 23
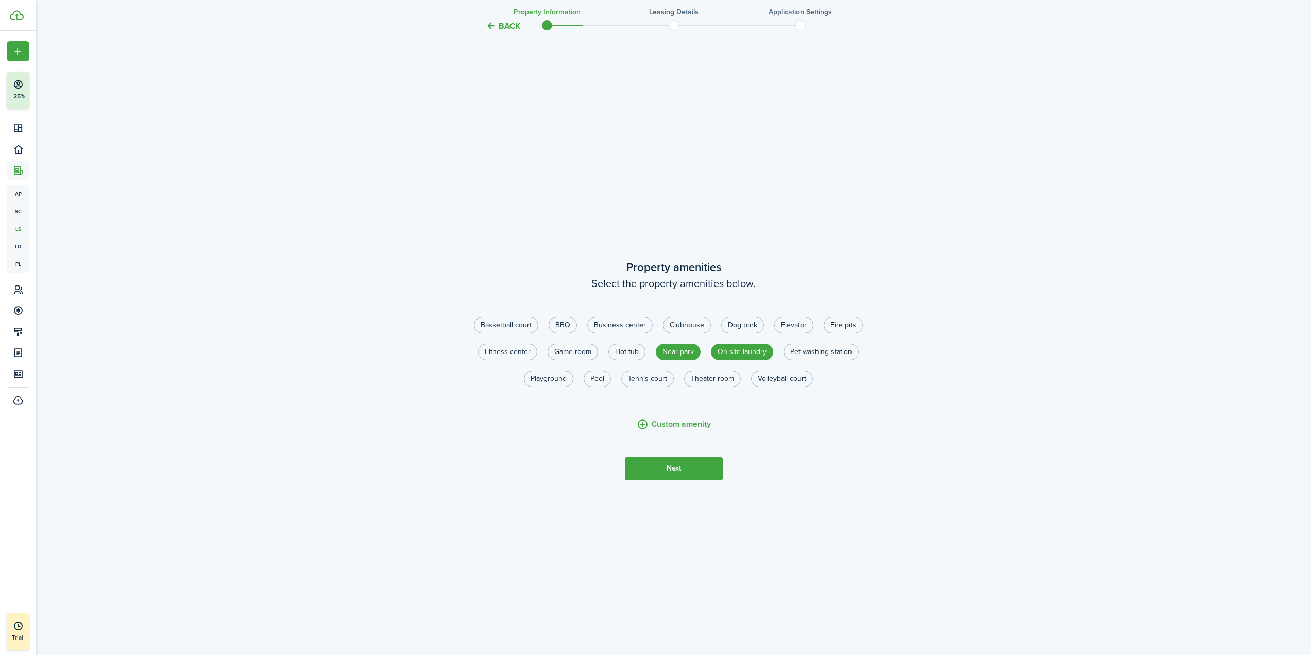
scroll to position [1240, 0]
click at [687, 464] on button "Next" at bounding box center [674, 467] width 98 height 23
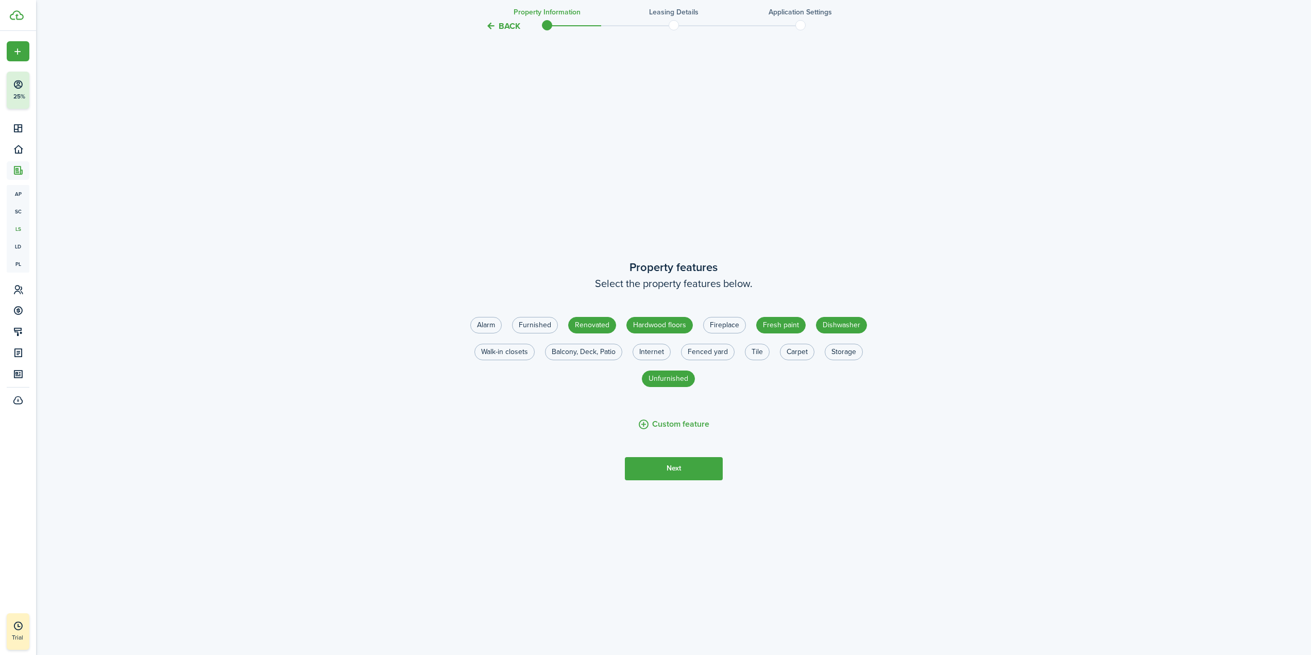
scroll to position [1895, 0]
click at [687, 464] on button "Next" at bounding box center [674, 467] width 98 height 23
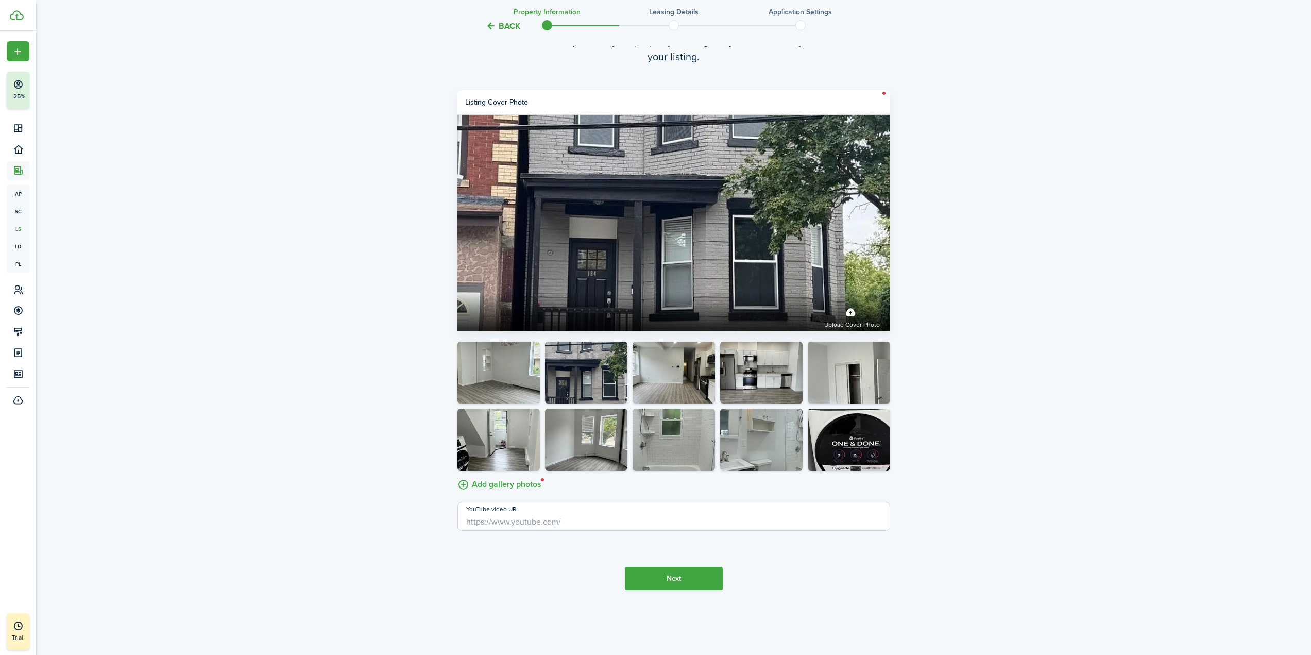
scroll to position [2619, 0]
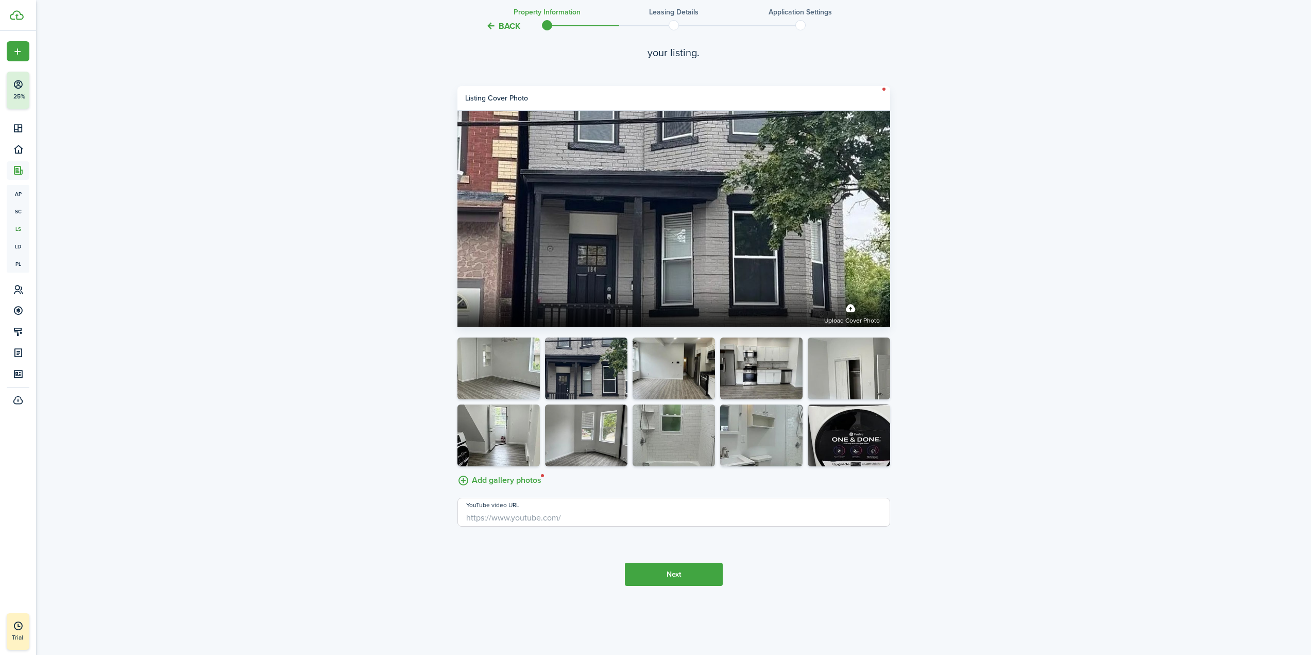
click at [681, 573] on button "Next" at bounding box center [674, 574] width 98 height 23
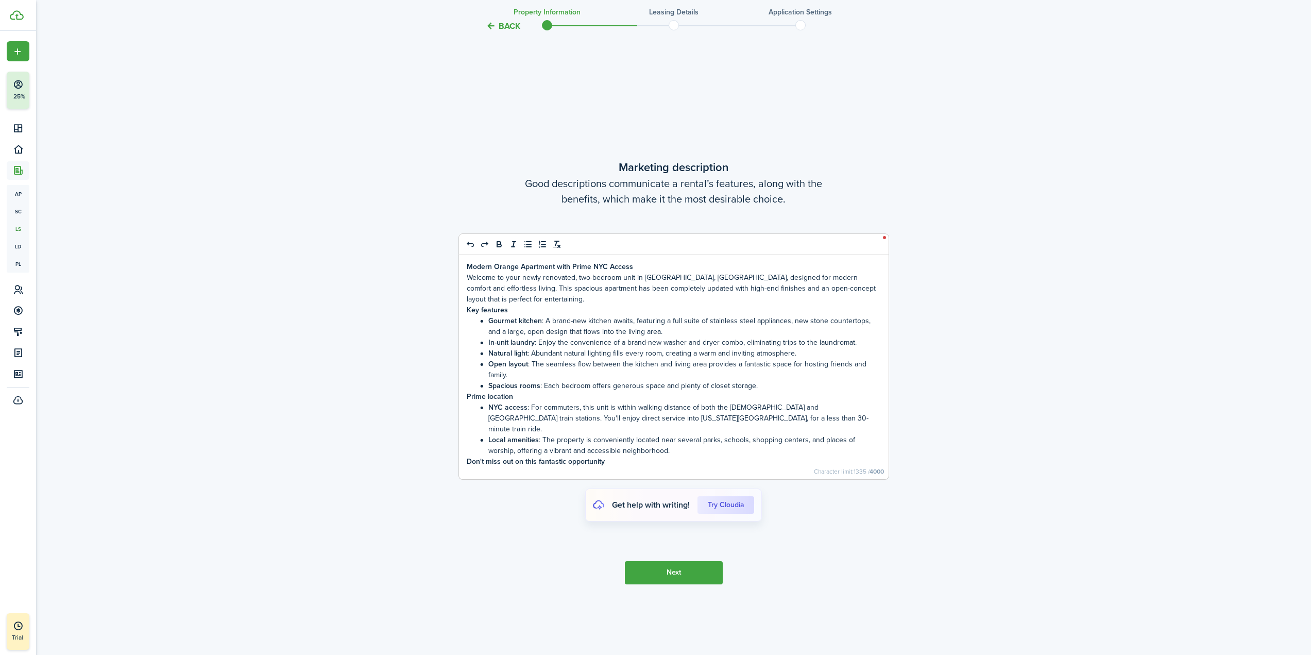
scroll to position [3205, 0]
click at [687, 570] on button "Next" at bounding box center [674, 569] width 98 height 23
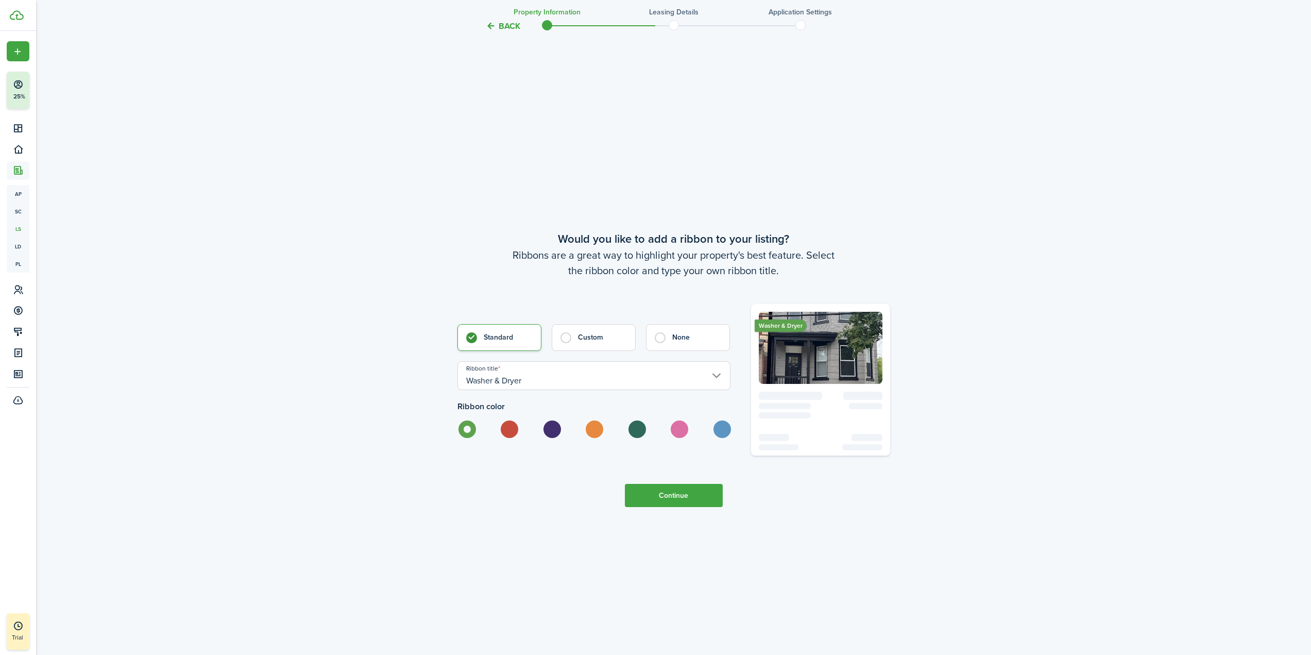
scroll to position [3859, 0]
click at [702, 504] on button "Continue" at bounding box center [674, 494] width 98 height 23
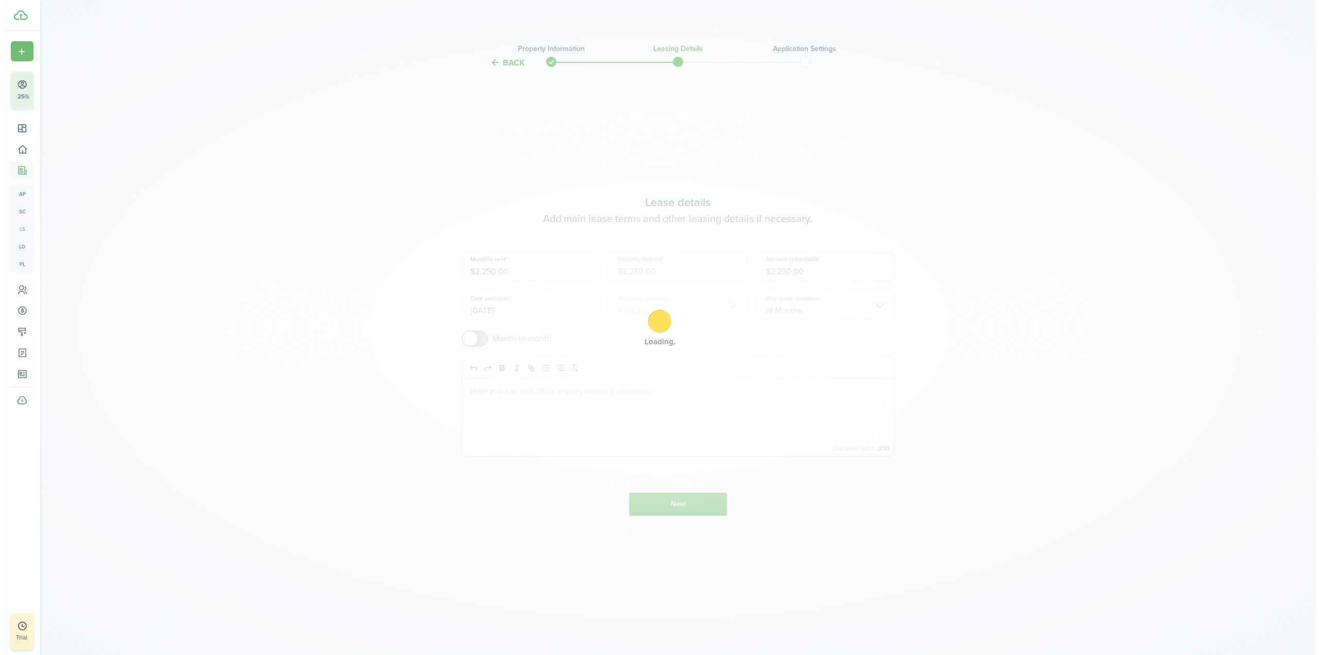
scroll to position [0, 0]
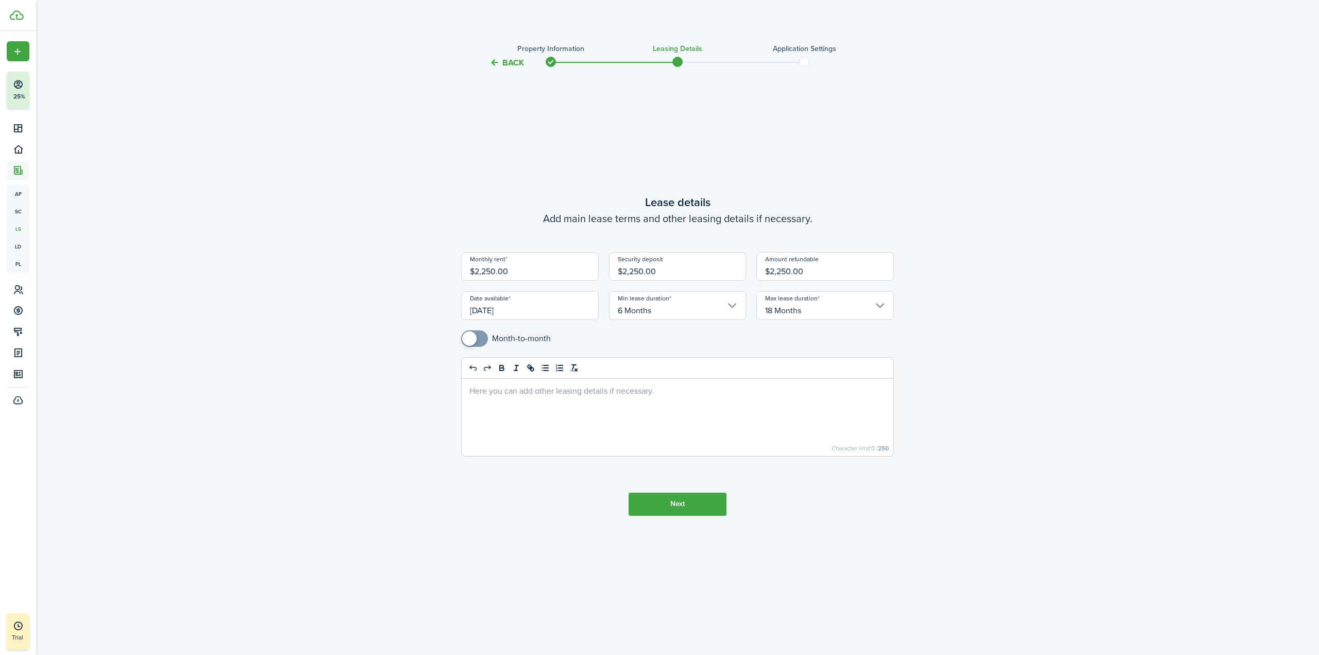
click at [702, 504] on button "Next" at bounding box center [677, 503] width 98 height 23
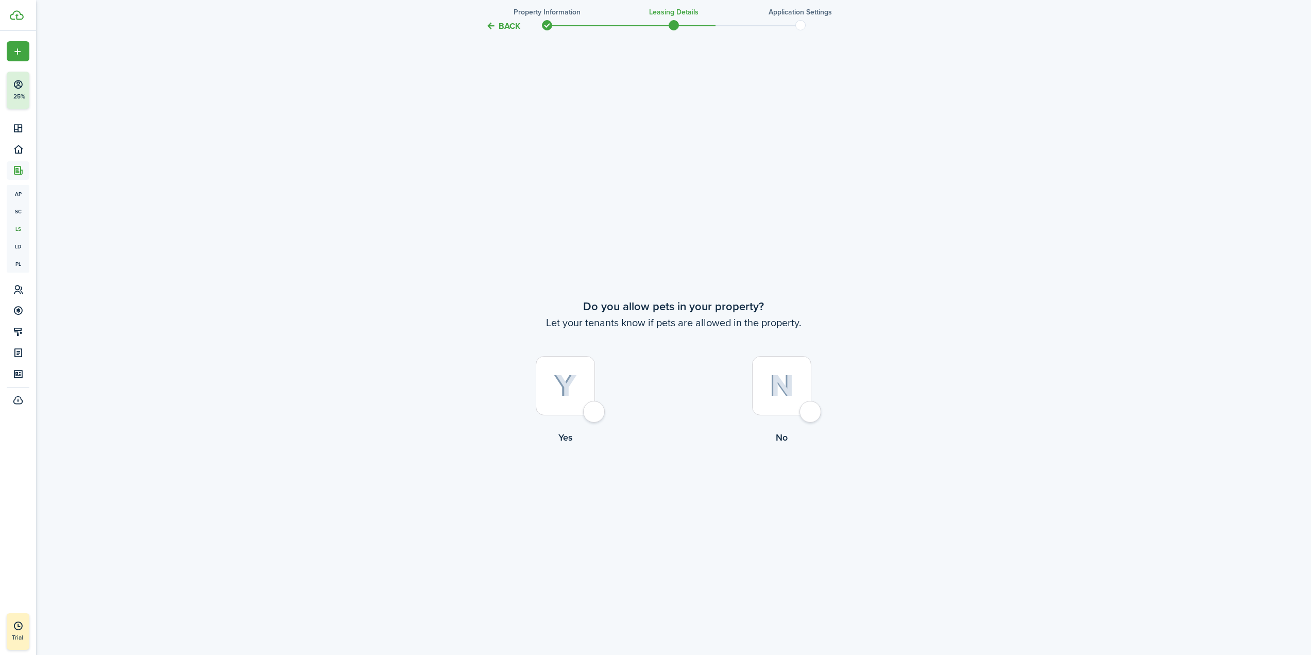
scroll to position [586, 0]
click at [557, 374] on img at bounding box center [565, 380] width 23 height 23
radio input "true"
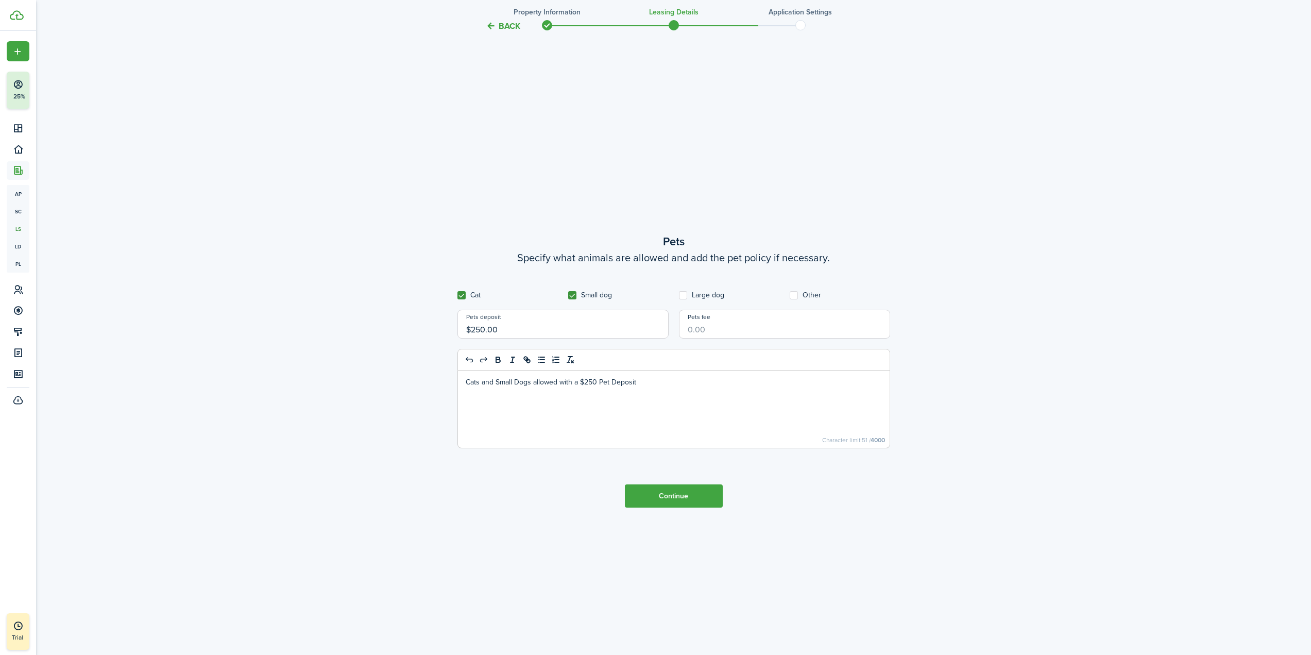
scroll to position [1240, 0]
click at [663, 487] on button "Continue" at bounding box center [674, 493] width 98 height 23
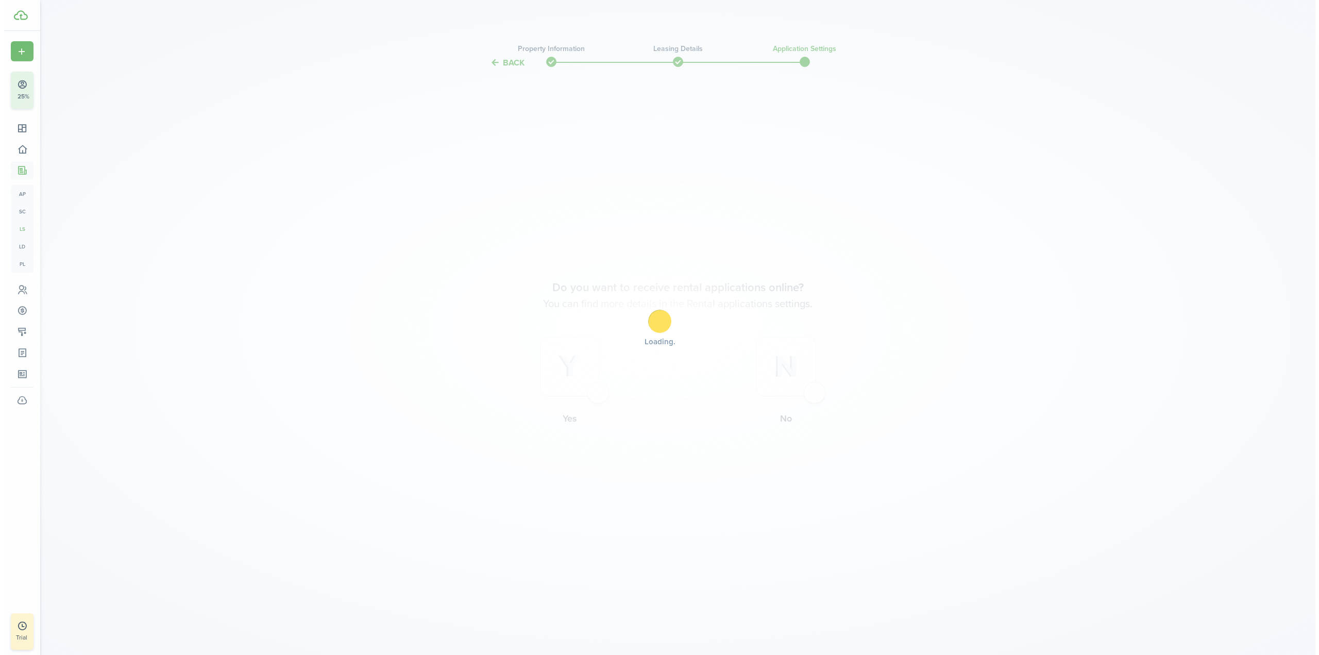
scroll to position [0, 0]
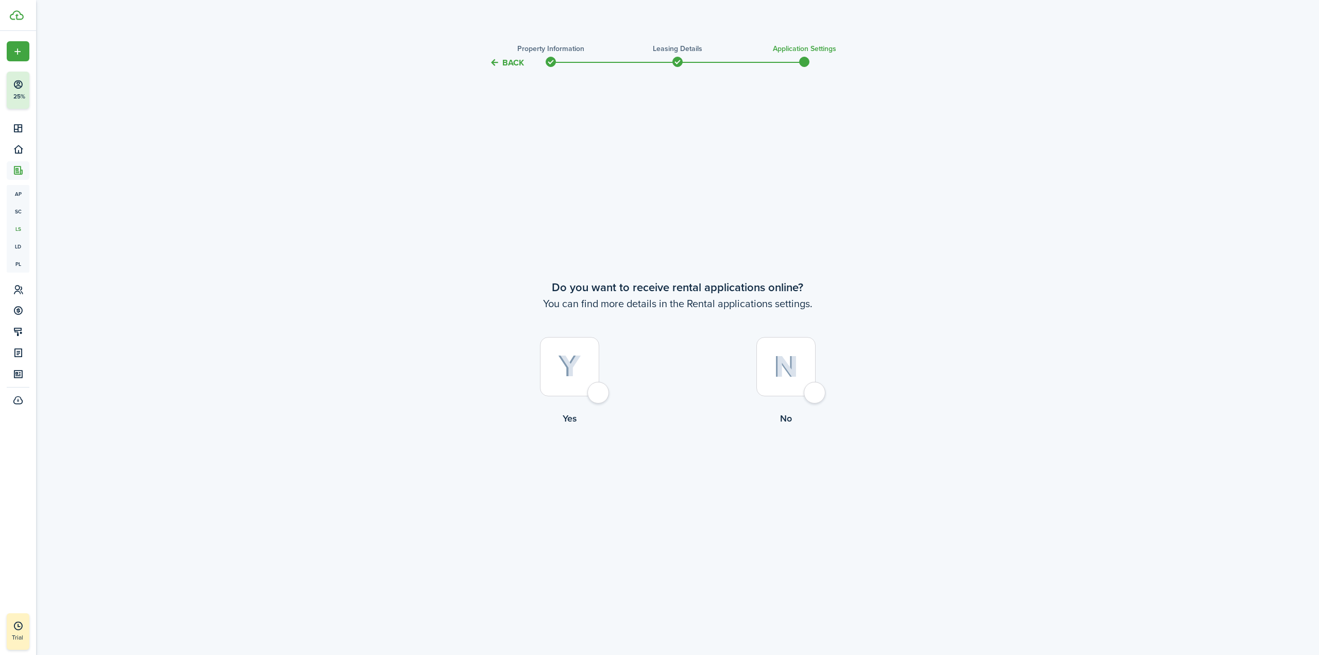
click at [570, 399] on label "Yes" at bounding box center [569, 383] width 216 height 93
radio input "true"
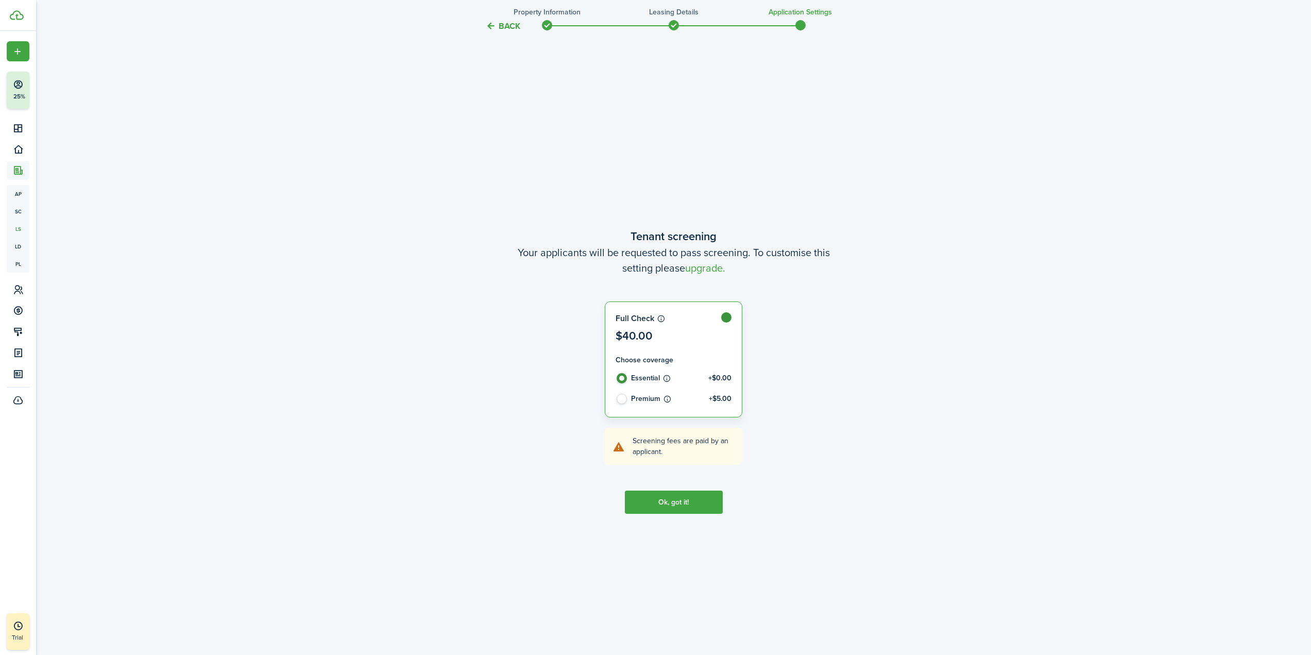
scroll to position [586, 0]
click at [637, 395] on control-radio-card-title "Premium +$5.00" at bounding box center [681, 396] width 100 height 10
radio input "false"
radio input "true"
click at [682, 499] on button "Ok, got it!" at bounding box center [674, 499] width 98 height 23
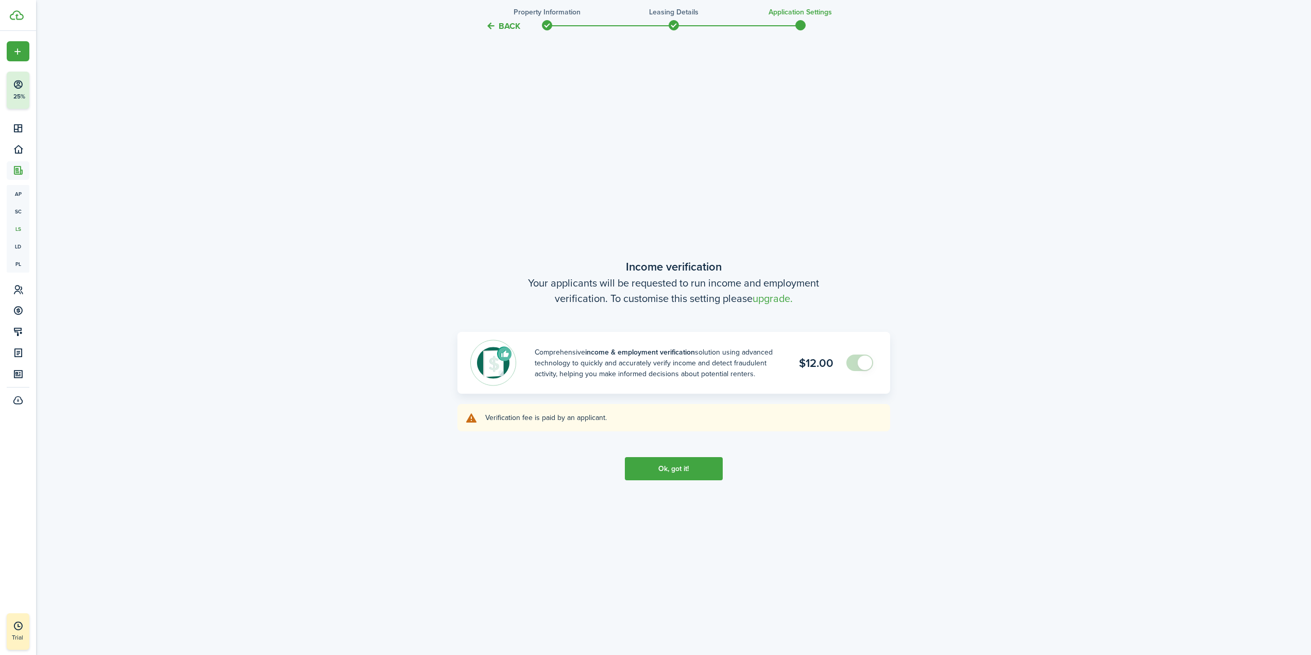
scroll to position [1240, 0]
click at [692, 464] on button "Ok, got it!" at bounding box center [674, 467] width 98 height 23
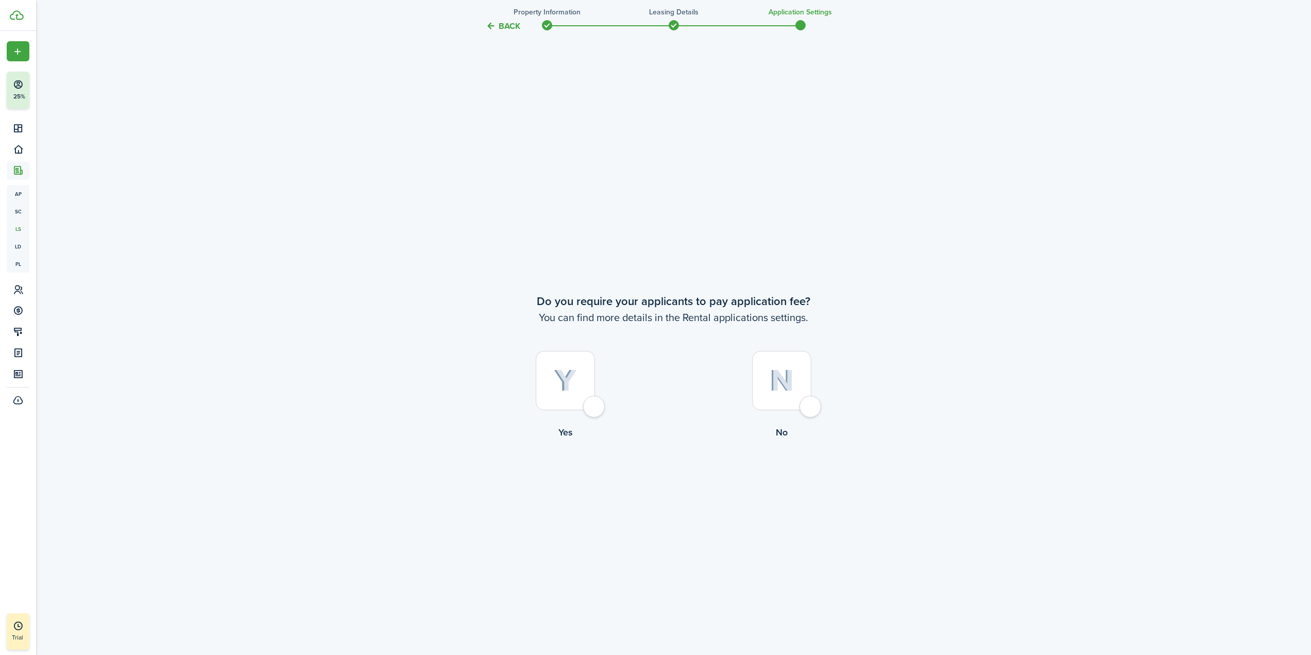
scroll to position [1895, 0]
click at [798, 375] on div at bounding box center [781, 379] width 59 height 59
radio input "true"
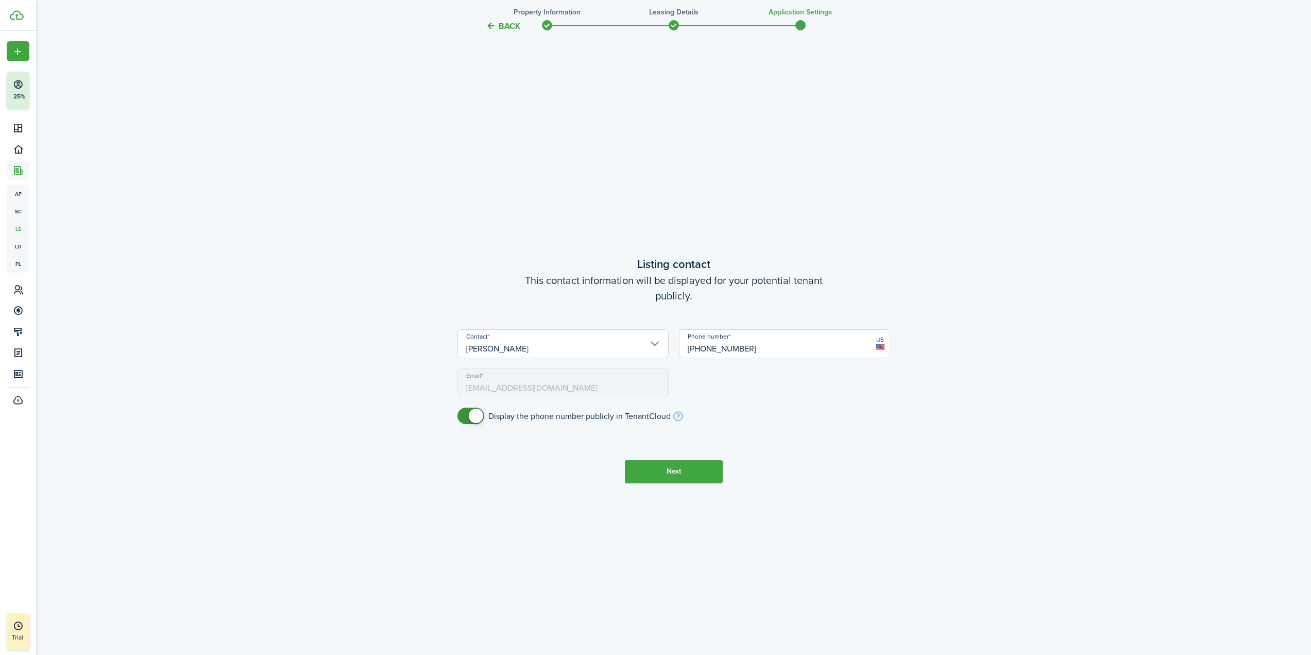
scroll to position [2550, 0]
click at [601, 352] on input "[PERSON_NAME]" at bounding box center [562, 342] width 211 height 29
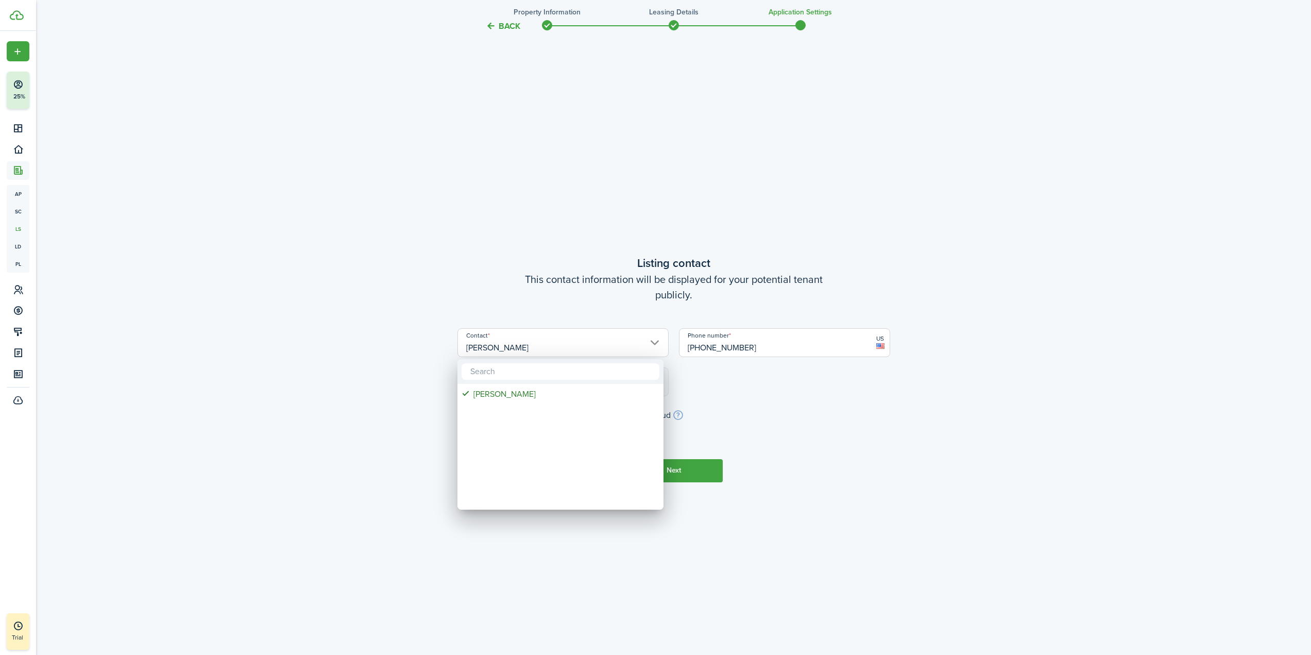
click at [623, 308] on div at bounding box center [656, 328] width 1476 height 820
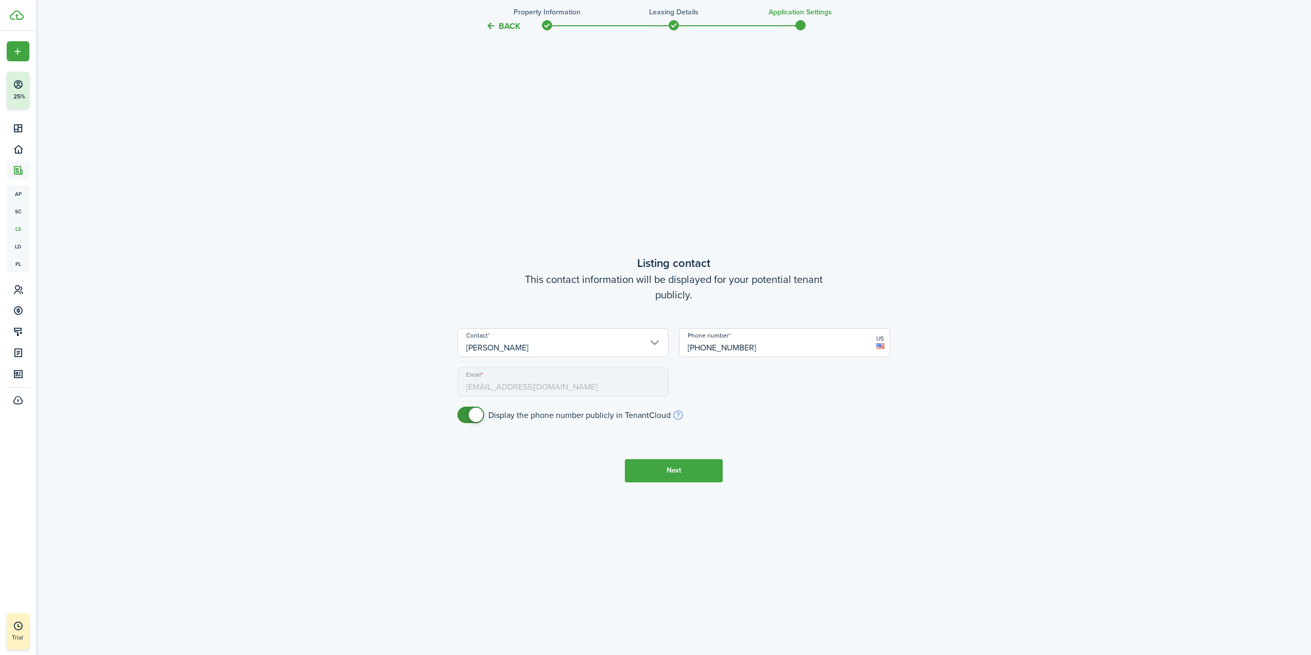
checkbox input "false"
click at [466, 415] on span at bounding box center [471, 414] width 10 height 16
click at [679, 470] on button "Next" at bounding box center [674, 470] width 98 height 23
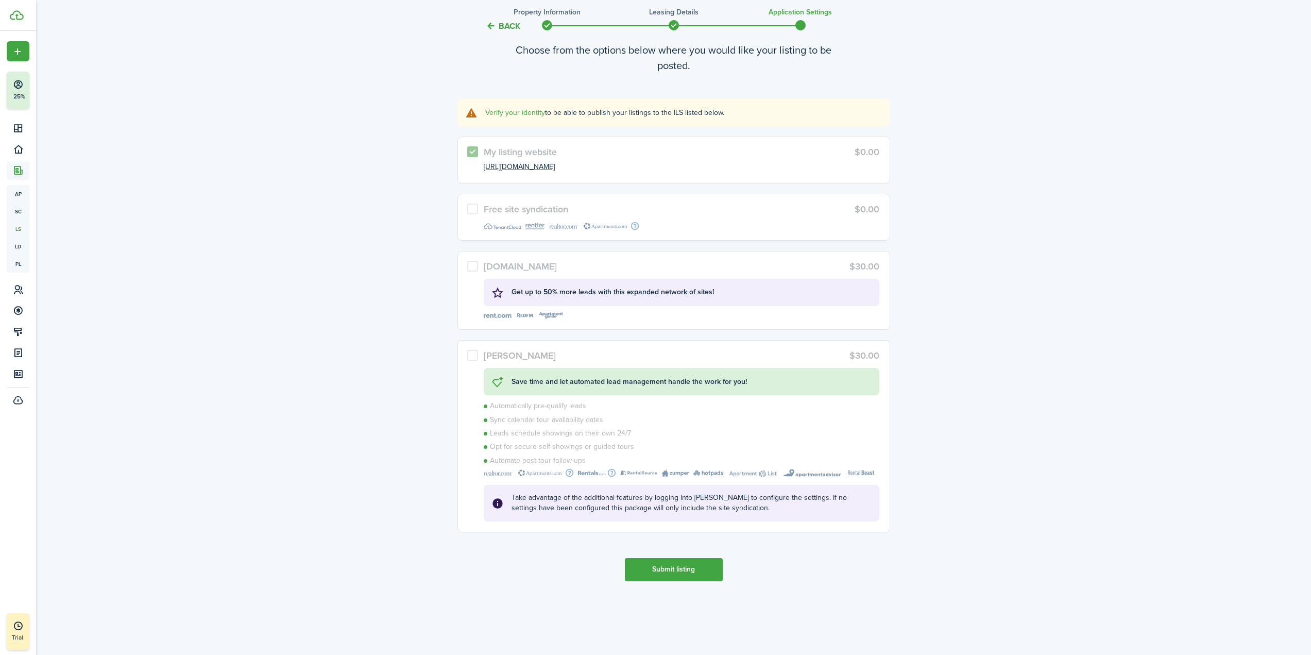
scroll to position [3274, 0]
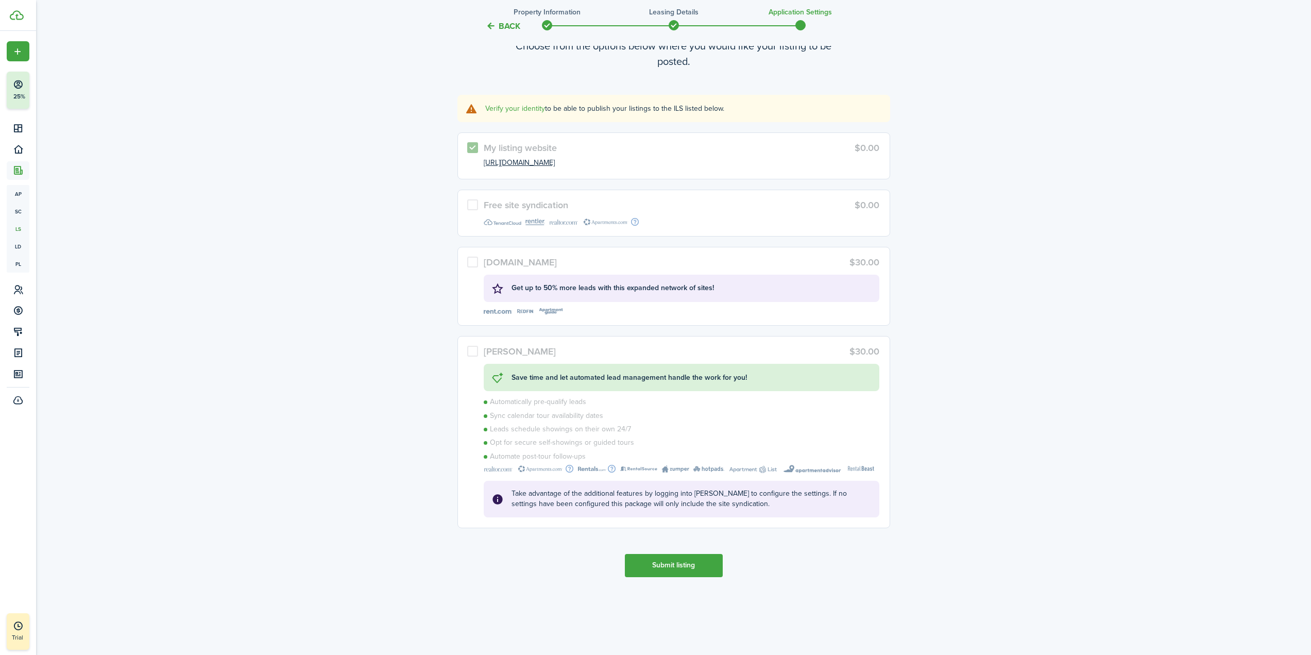
click at [664, 562] on button "Submit listing" at bounding box center [674, 565] width 98 height 23
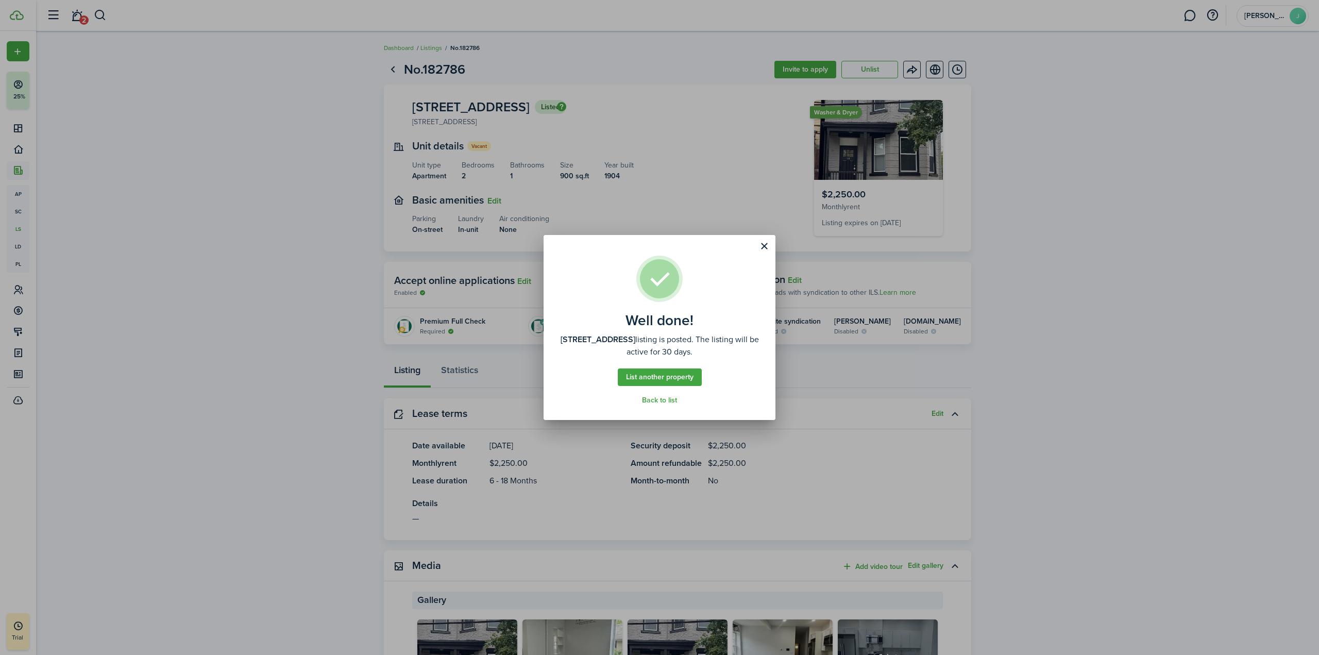
click at [677, 379] on link "List another property" at bounding box center [660, 377] width 84 height 18
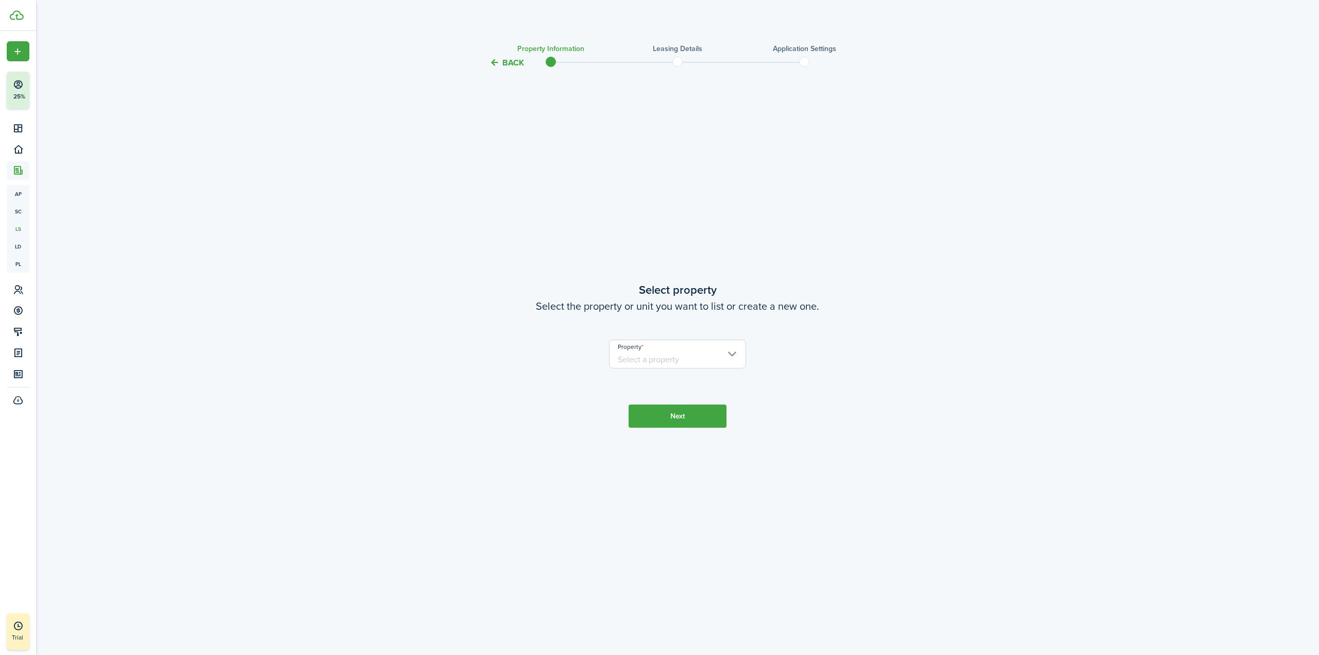
click at [671, 359] on input "Property" at bounding box center [678, 353] width 138 height 29
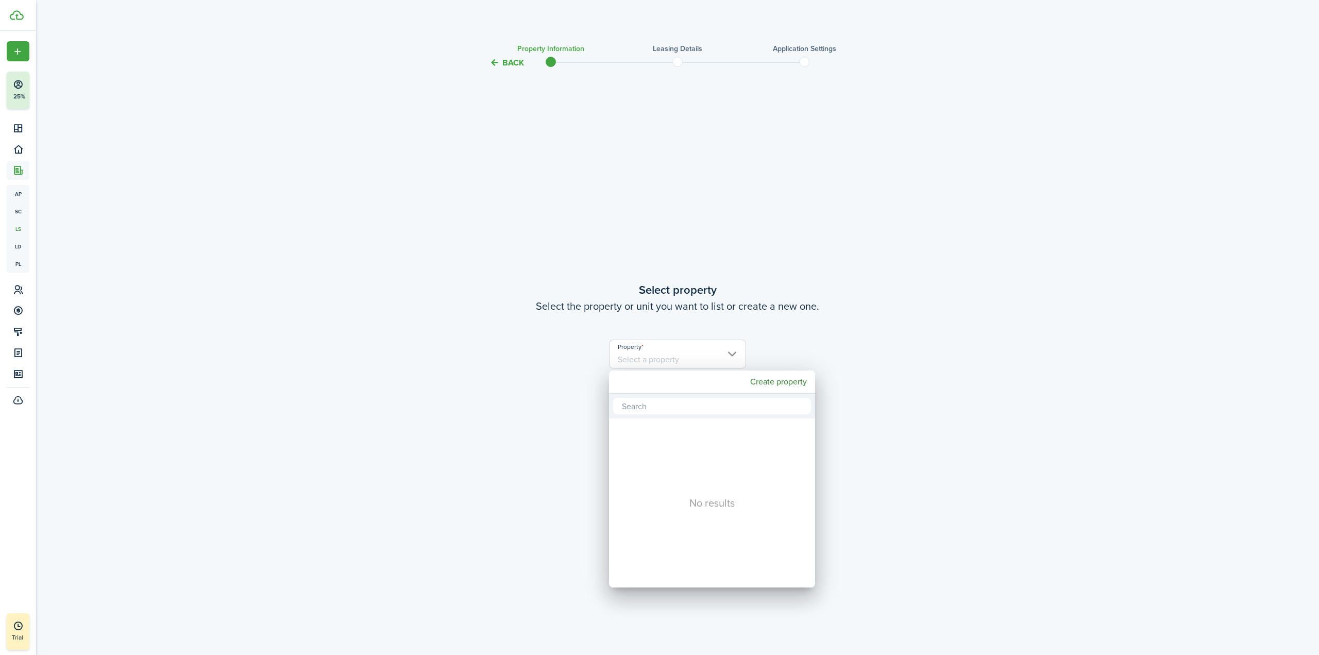
drag, startPoint x: 901, startPoint y: 283, endPoint x: 886, endPoint y: 274, distance: 17.8
click at [901, 282] on div at bounding box center [660, 328] width 1484 height 820
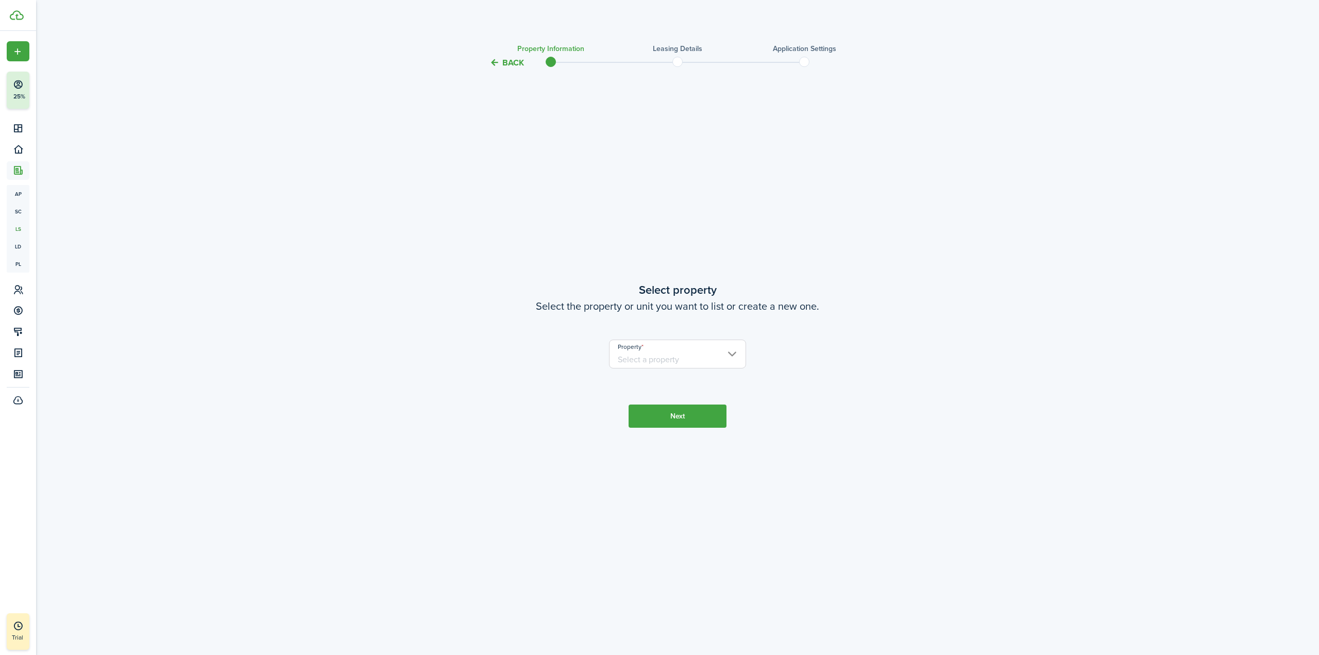
click at [710, 352] on input "Property" at bounding box center [678, 353] width 138 height 29
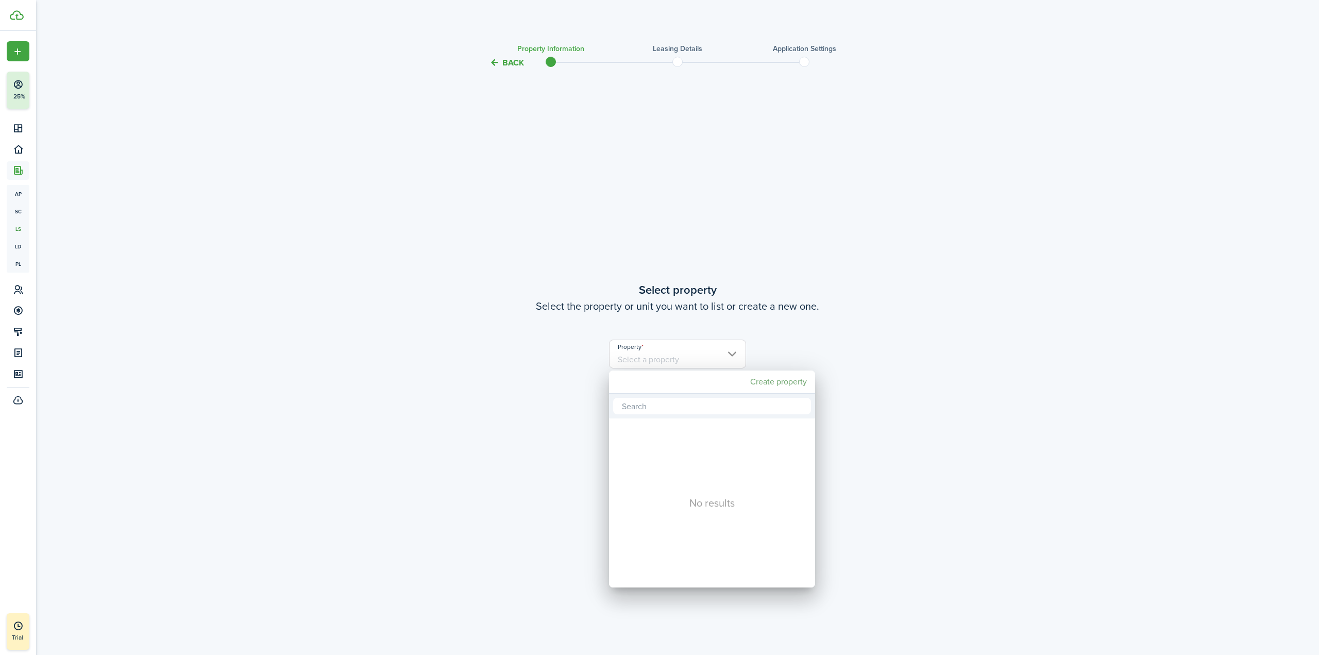
click at [777, 382] on mbsc-button "Create property" at bounding box center [778, 381] width 65 height 19
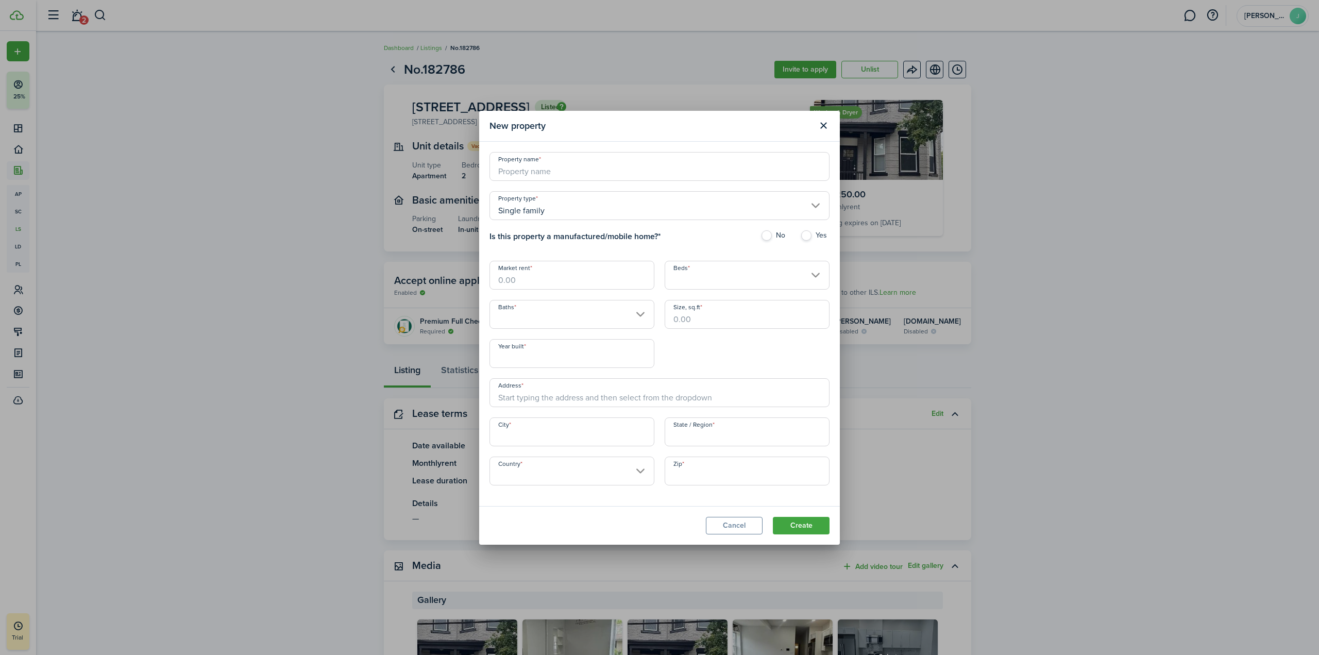
click at [573, 208] on div at bounding box center [660, 328] width 1484 height 820
click at [816, 208] on div at bounding box center [660, 328] width 1484 height 820
click at [810, 123] on div at bounding box center [660, 328] width 1484 height 820
click at [825, 124] on div at bounding box center [660, 328] width 1484 height 820
click at [821, 126] on div at bounding box center [660, 328] width 1484 height 820
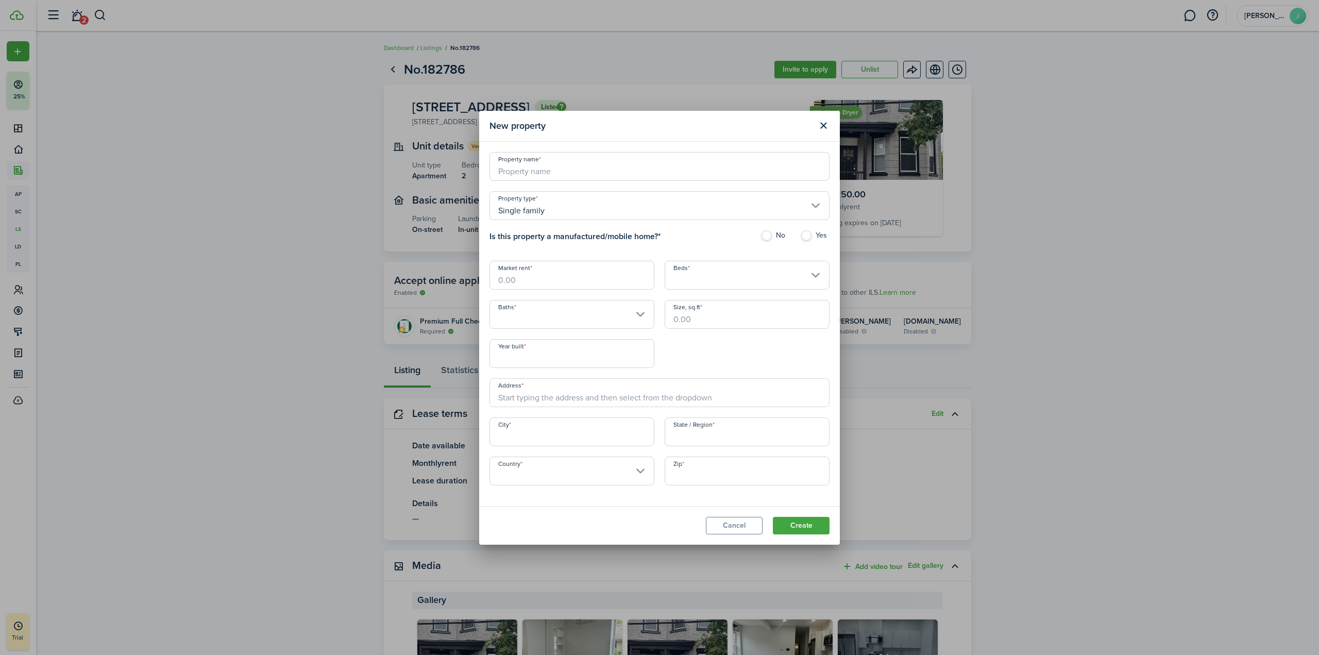
click at [735, 523] on div "No results" at bounding box center [712, 502] width 206 height 169
click at [632, 313] on div at bounding box center [660, 328] width 1484 height 820
click at [630, 312] on div at bounding box center [660, 328] width 1484 height 820
click at [213, 196] on div at bounding box center [660, 328] width 1484 height 820
click at [236, 196] on div at bounding box center [660, 328] width 1484 height 820
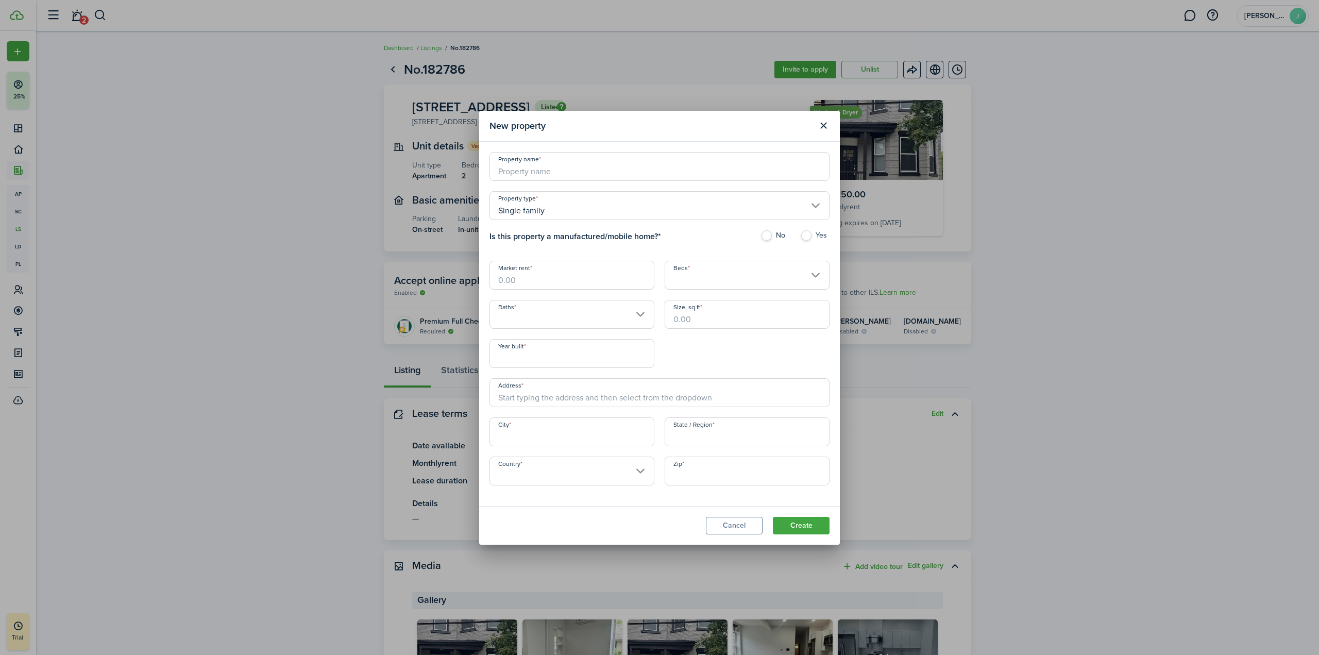
click at [818, 126] on div at bounding box center [660, 328] width 1484 height 820
click at [826, 124] on div at bounding box center [660, 328] width 1484 height 820
click at [823, 124] on div at bounding box center [660, 328] width 1484 height 820
click at [747, 170] on div at bounding box center [660, 328] width 1484 height 820
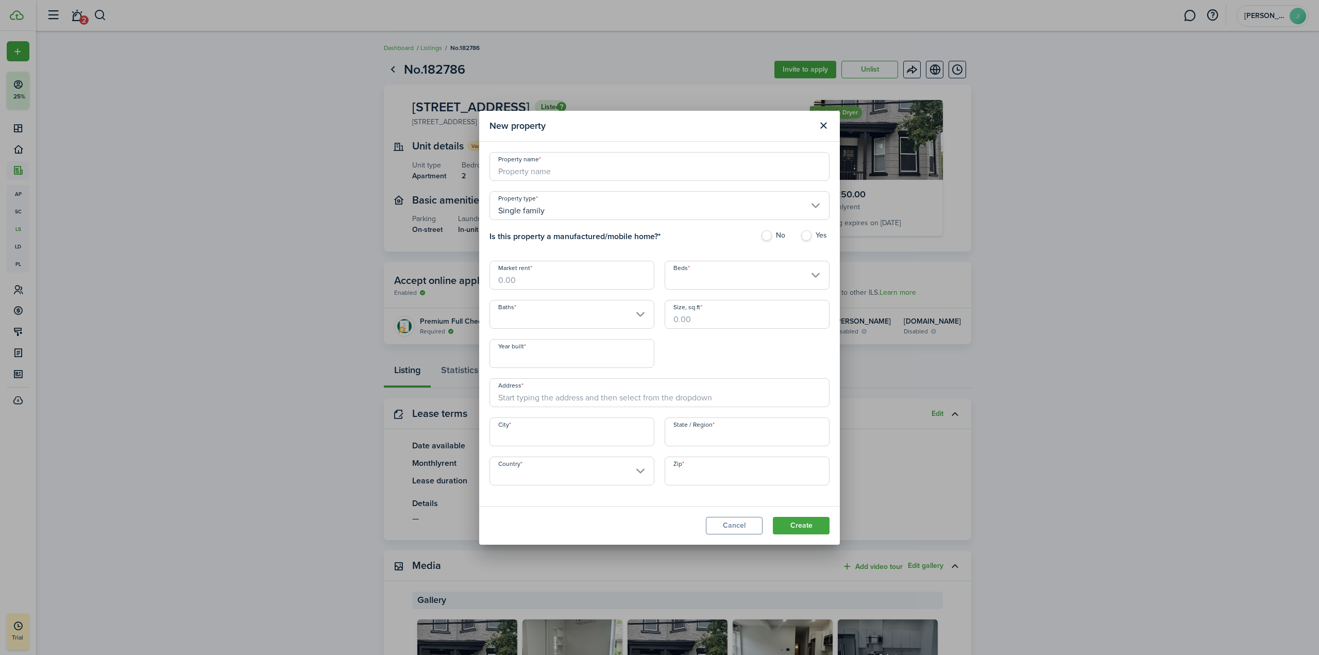
click at [588, 136] on div at bounding box center [660, 328] width 1484 height 820
drag, startPoint x: 572, startPoint y: 143, endPoint x: 566, endPoint y: 171, distance: 29.0
click at [569, 160] on div at bounding box center [660, 328] width 1484 height 820
click at [562, 175] on div at bounding box center [660, 328] width 1484 height 820
click at [561, 162] on div at bounding box center [660, 328] width 1484 height 820
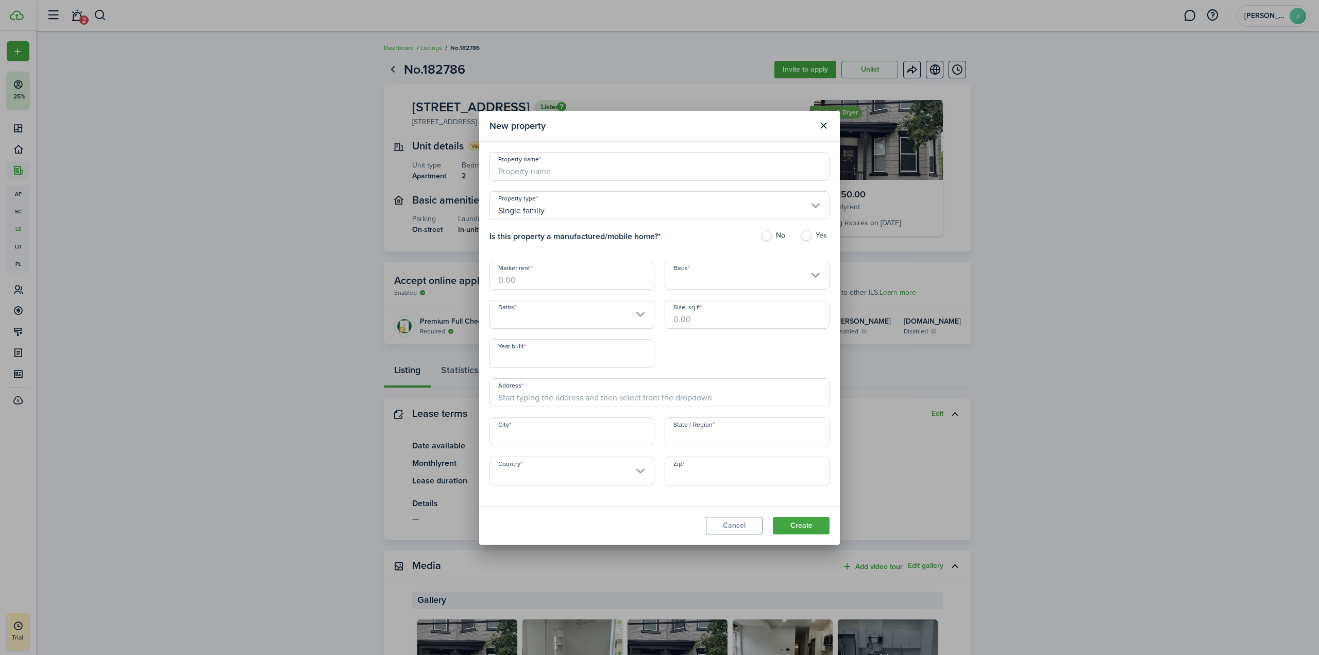
click at [561, 162] on div at bounding box center [660, 328] width 1484 height 820
click at [273, 161] on div at bounding box center [660, 328] width 1484 height 820
click at [741, 535] on div "No results" at bounding box center [712, 502] width 206 height 169
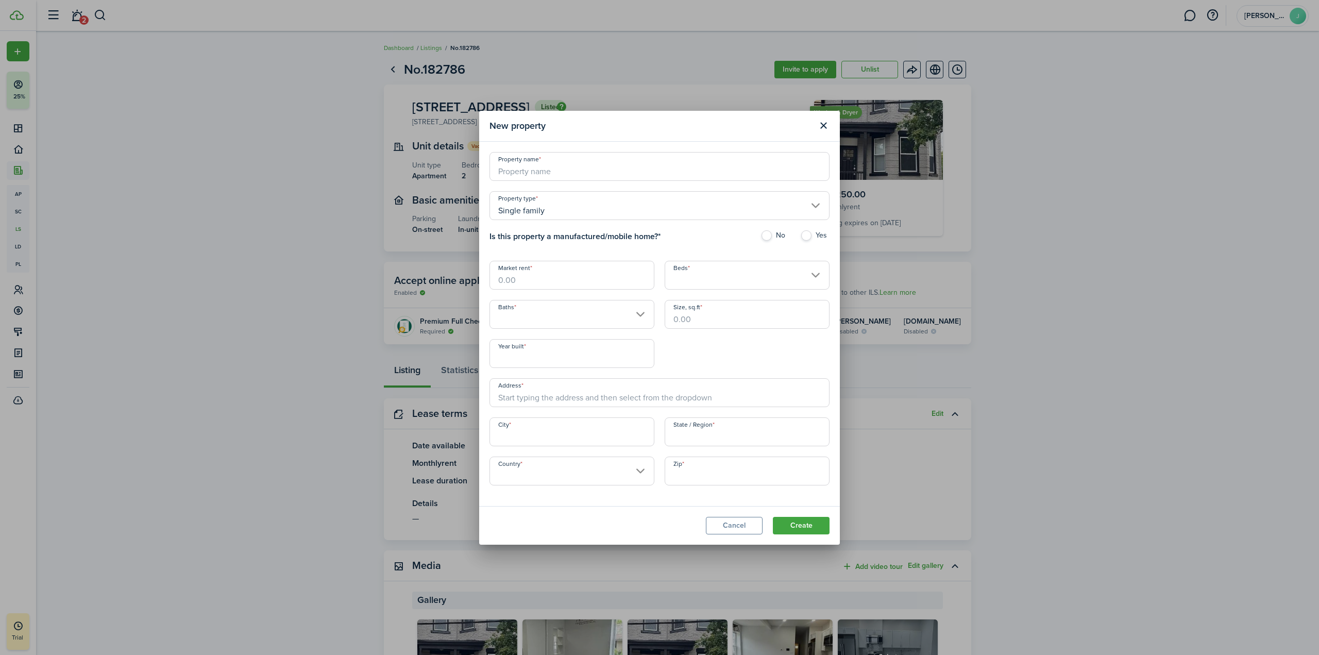
click at [744, 519] on div "No results" at bounding box center [712, 502] width 206 height 169
click at [743, 524] on div "No results" at bounding box center [712, 502] width 206 height 169
drag, startPoint x: 743, startPoint y: 524, endPoint x: 826, endPoint y: 521, distance: 82.5
click at [762, 524] on div "No results" at bounding box center [712, 502] width 206 height 169
click at [826, 521] on div at bounding box center [660, 328] width 1484 height 820
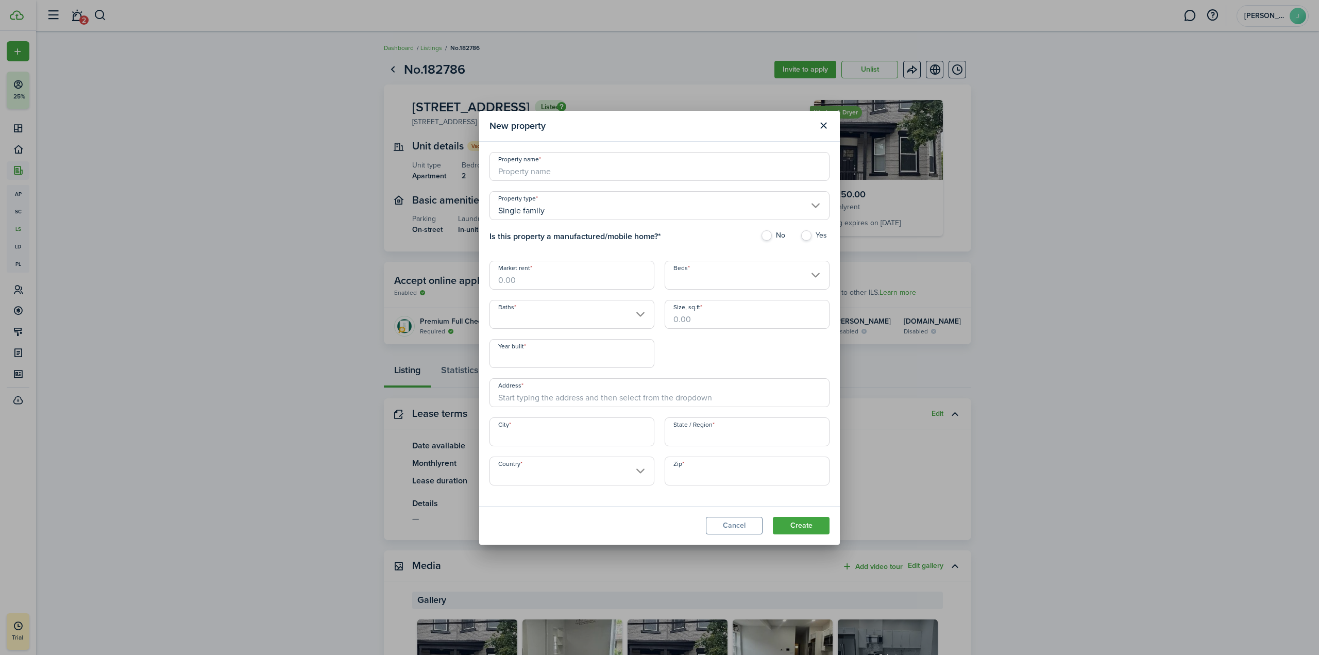
click at [793, 521] on div "No results" at bounding box center [712, 502] width 206 height 169
click at [794, 521] on div "No results" at bounding box center [712, 502] width 206 height 169
click at [799, 521] on div "No results" at bounding box center [712, 502] width 206 height 169
click at [1071, 430] on div at bounding box center [660, 328] width 1484 height 820
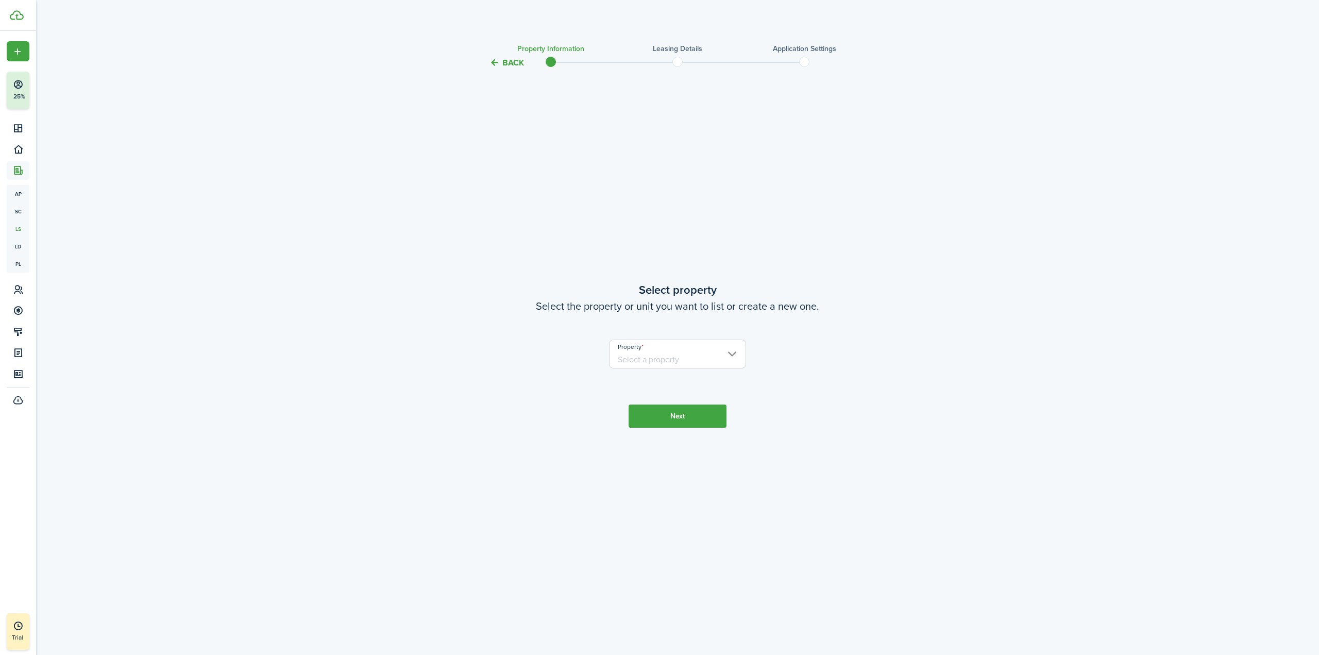
click at [513, 64] on div at bounding box center [660, 328] width 1484 height 820
click at [495, 64] on div at bounding box center [660, 328] width 1484 height 820
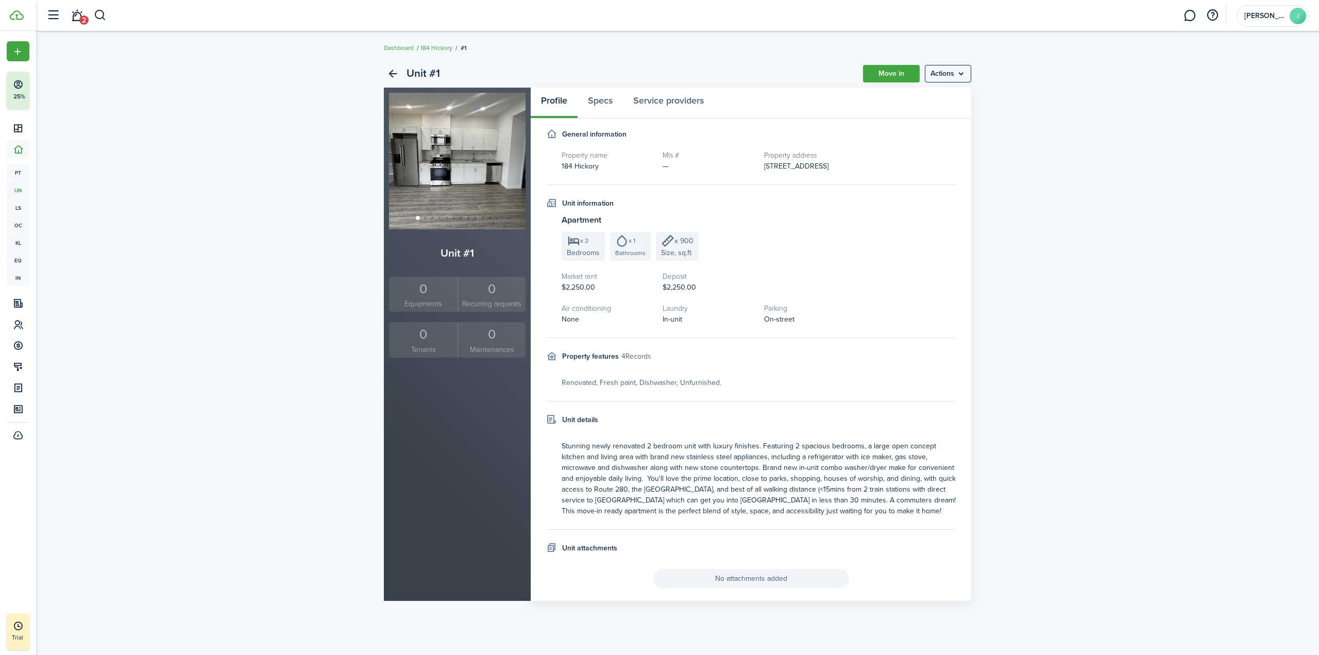
click at [436, 48] on div at bounding box center [660, 328] width 1484 height 820
click at [458, 46] on div at bounding box center [660, 328] width 1484 height 820
click at [392, 73] on div at bounding box center [660, 328] width 1484 height 820
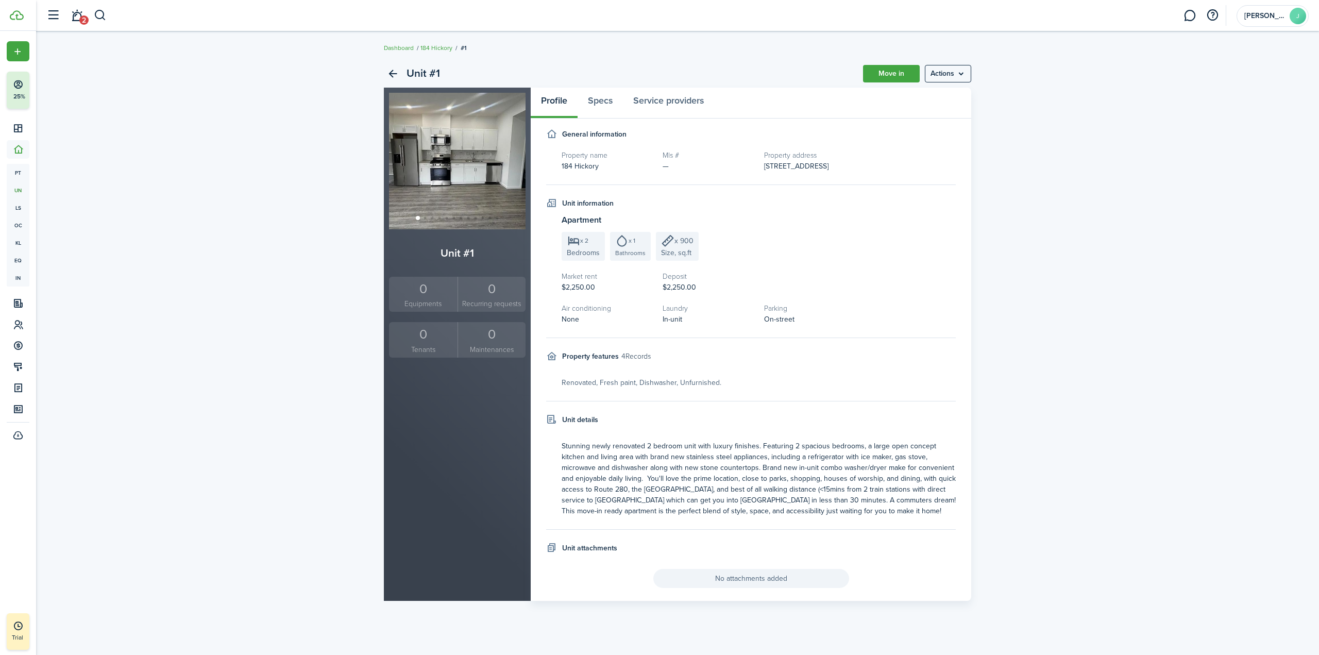
click at [392, 73] on div at bounding box center [660, 328] width 1484 height 820
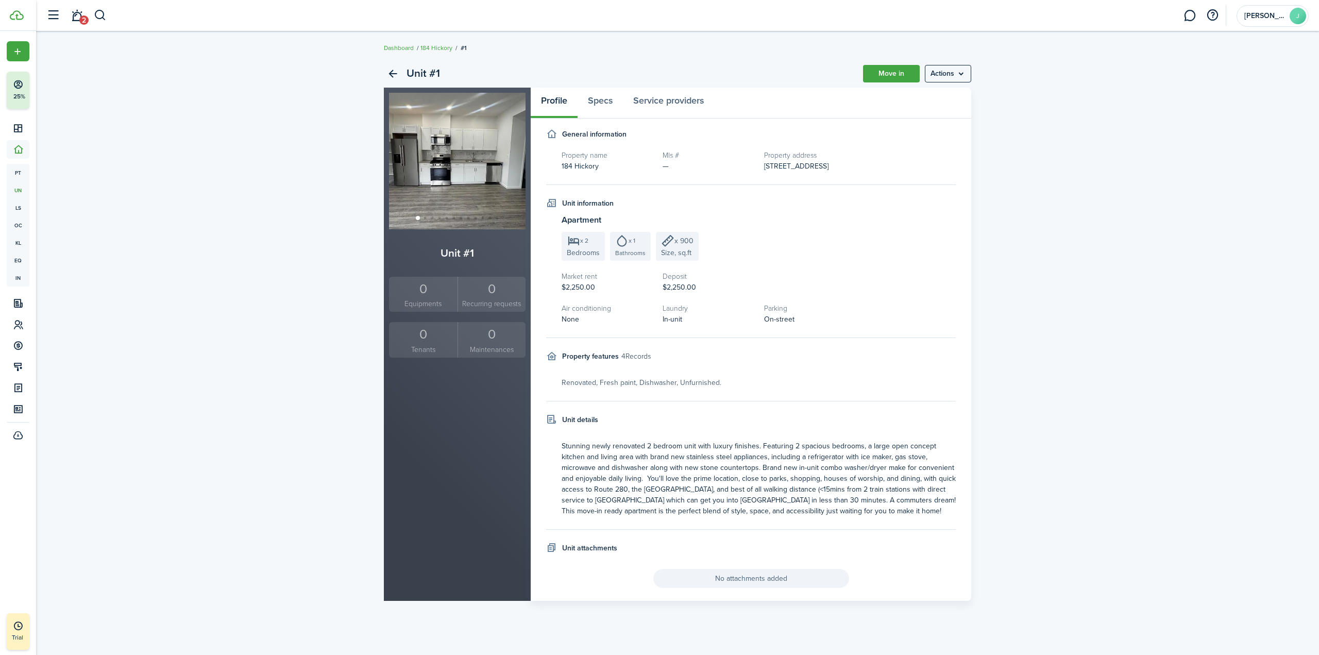
click at [969, 74] on div at bounding box center [660, 328] width 1484 height 820
click at [958, 74] on div at bounding box center [660, 328] width 1484 height 820
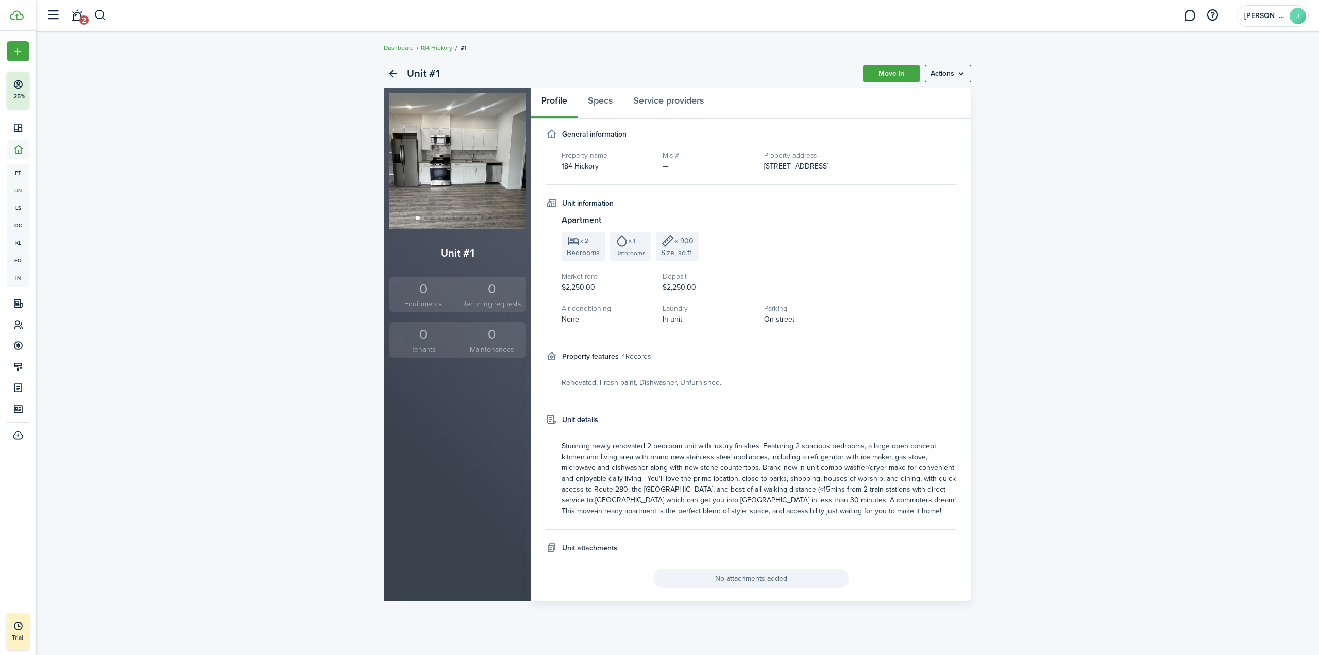
click at [958, 74] on div at bounding box center [660, 328] width 1484 height 820
